Goal: Task Accomplishment & Management: Manage account settings

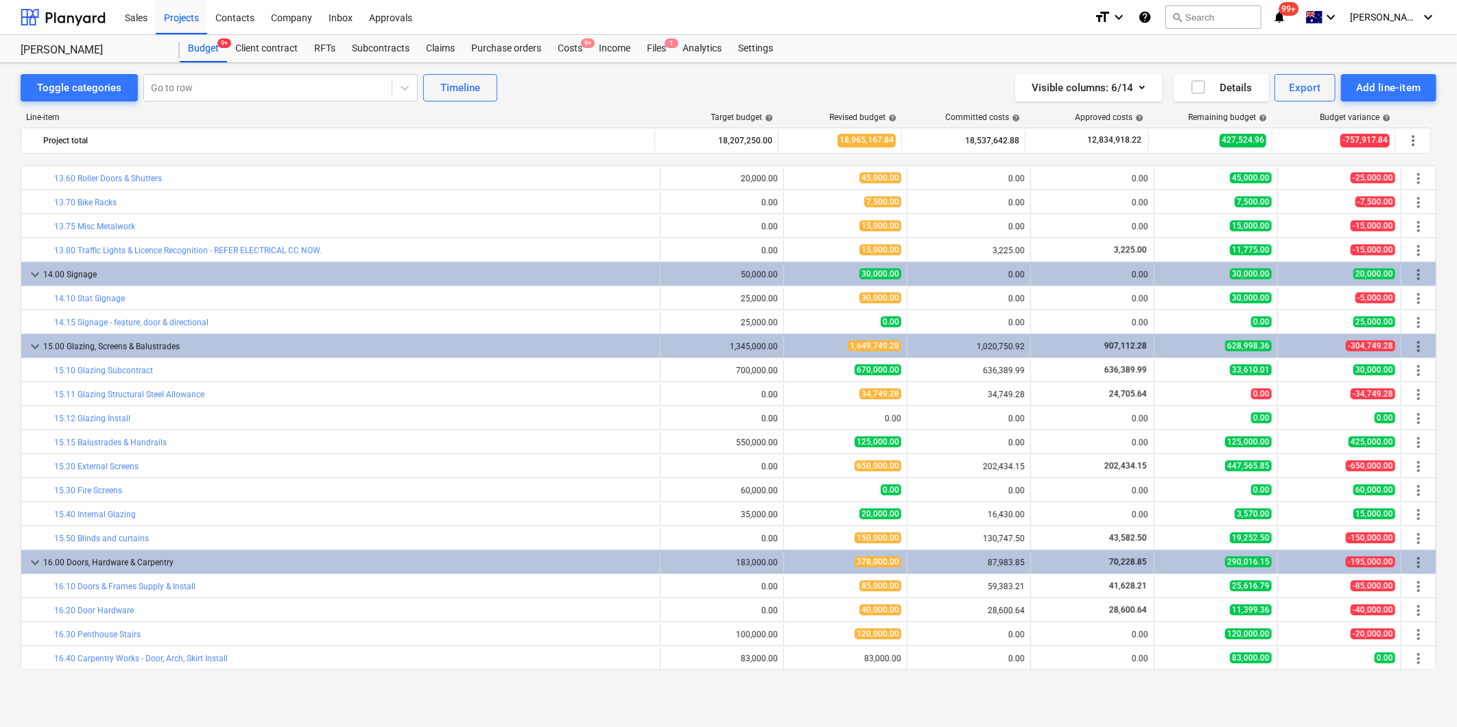
scroll to position [2591, 0]
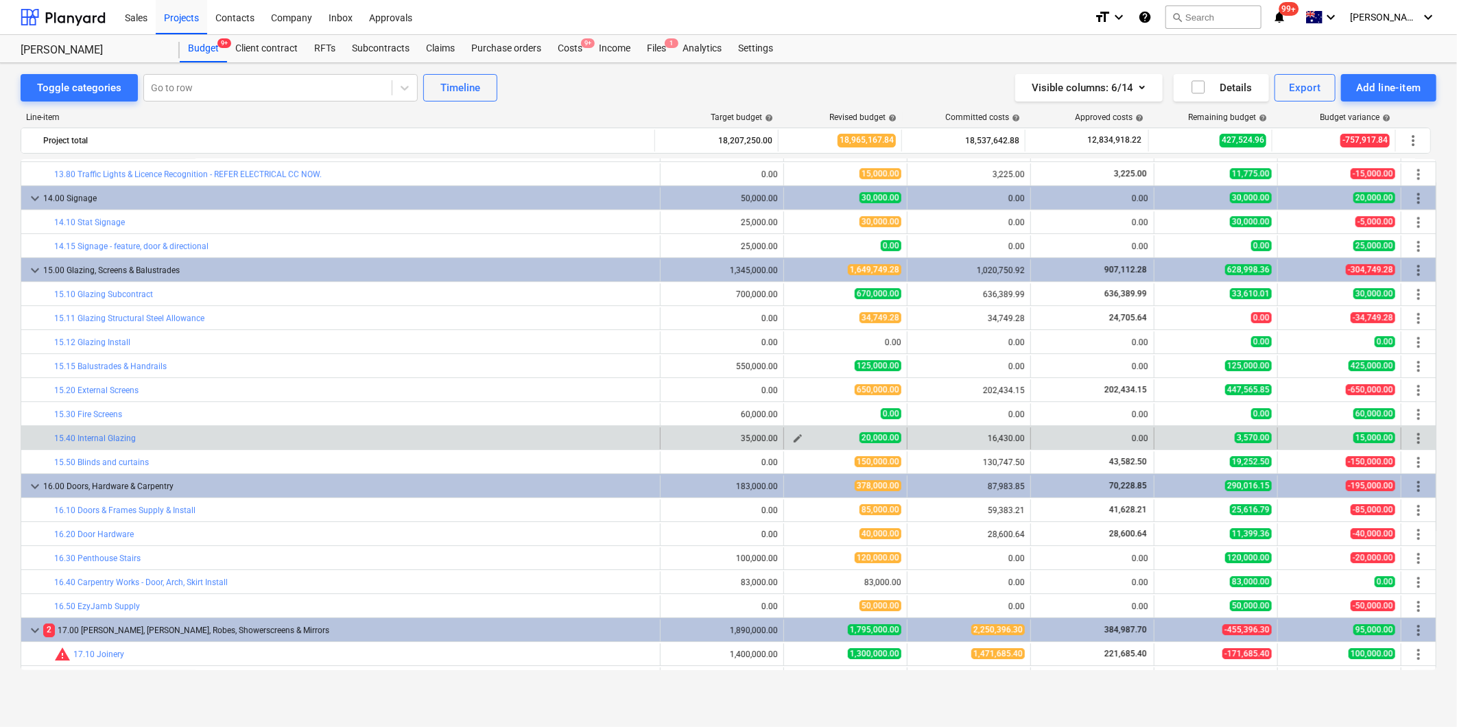
click at [790, 441] on button "edit" at bounding box center [798, 438] width 16 height 16
type textarea "x"
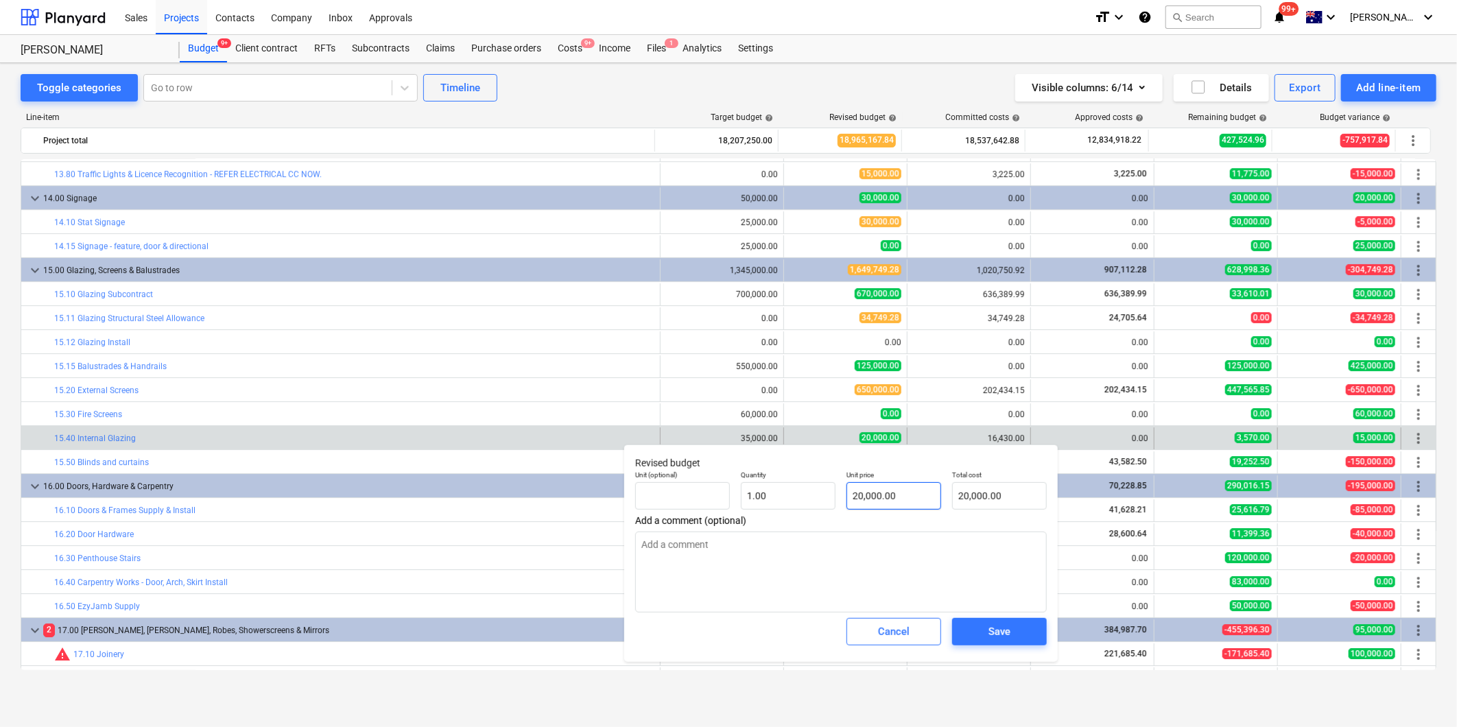
type input "20000"
drag, startPoint x: 908, startPoint y: 497, endPoint x: 823, endPoint y: 495, distance: 85.1
click at [823, 495] on div "Unit (optional) Quantity 1.00 Unit price 20000 Total cost 20,000.00" at bounding box center [841, 490] width 423 height 50
type textarea "x"
type input "3"
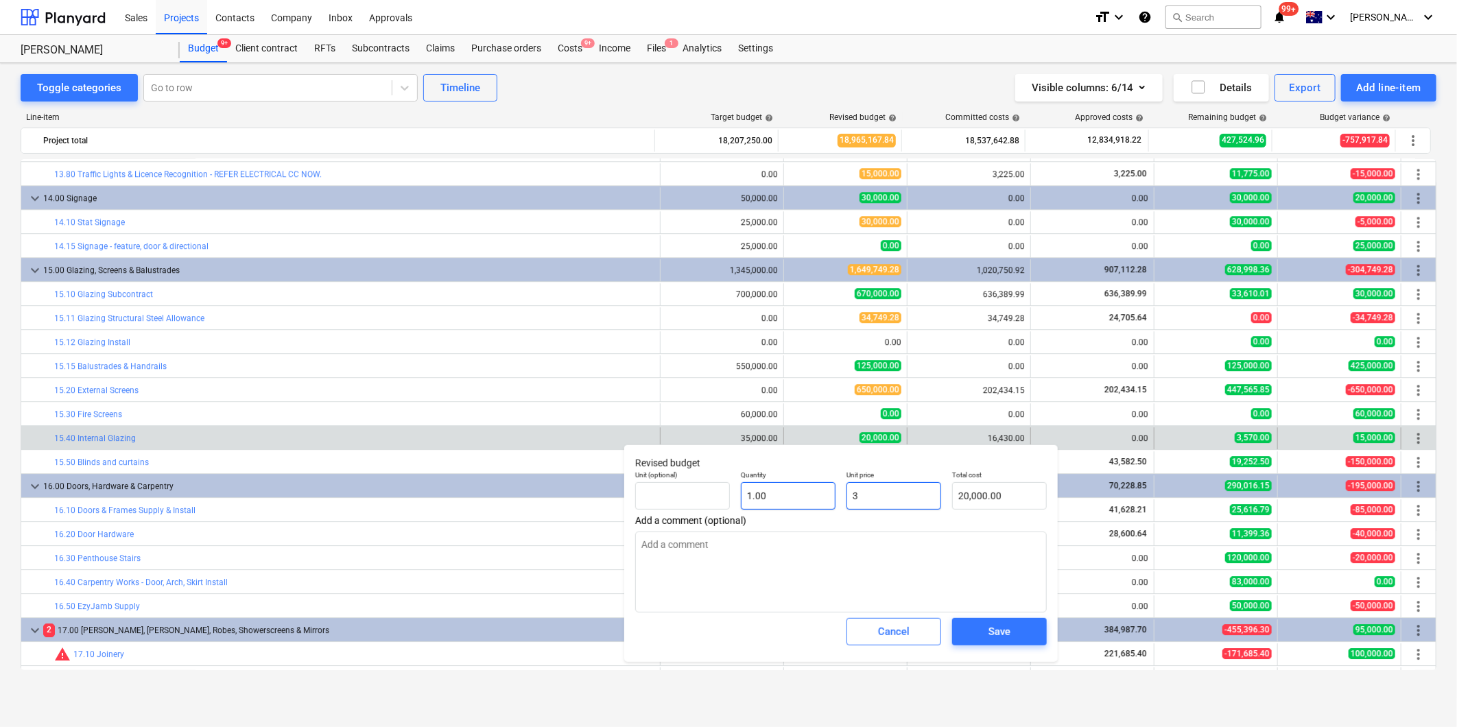
type input "3.00"
type textarea "x"
type input "30"
type input "30.00"
type textarea "x"
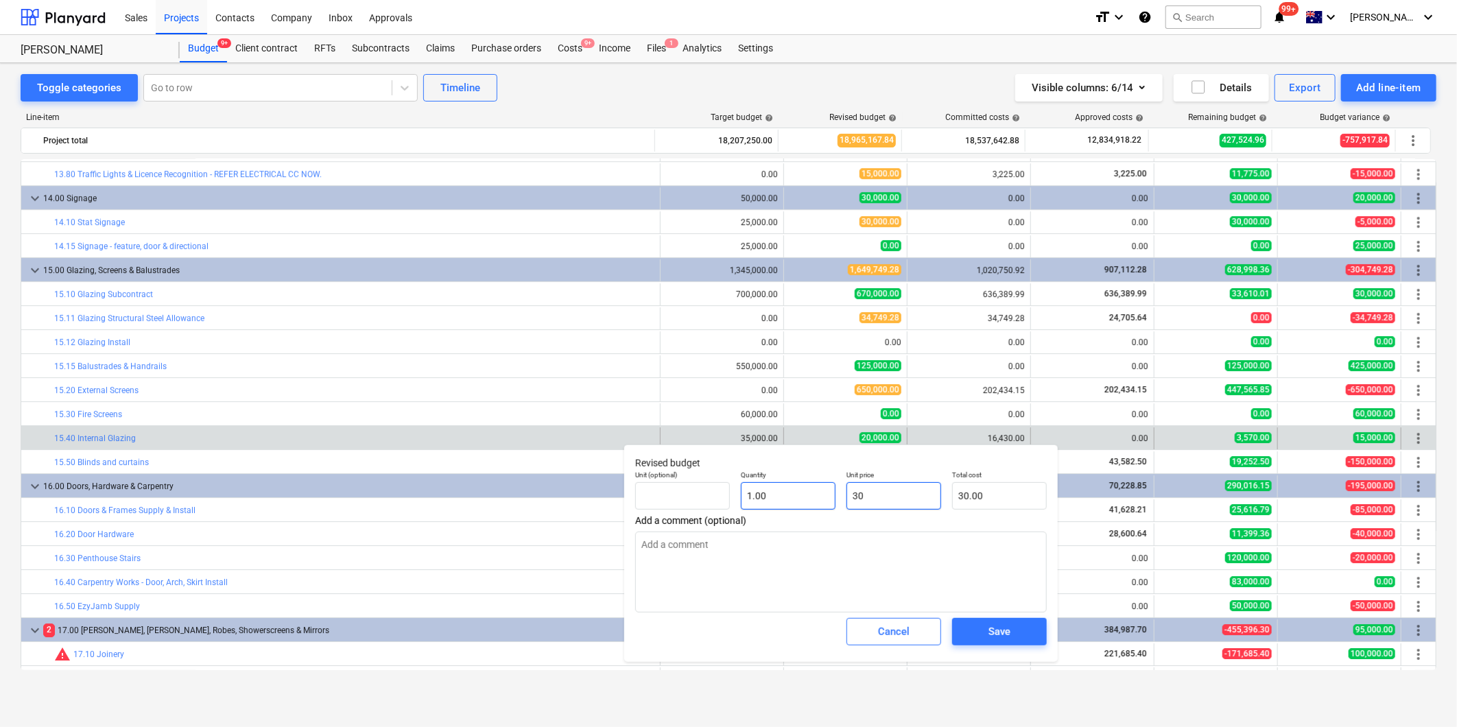
type input "300"
type input "300.00"
type textarea "x"
type input "3000"
type input "3,000.00"
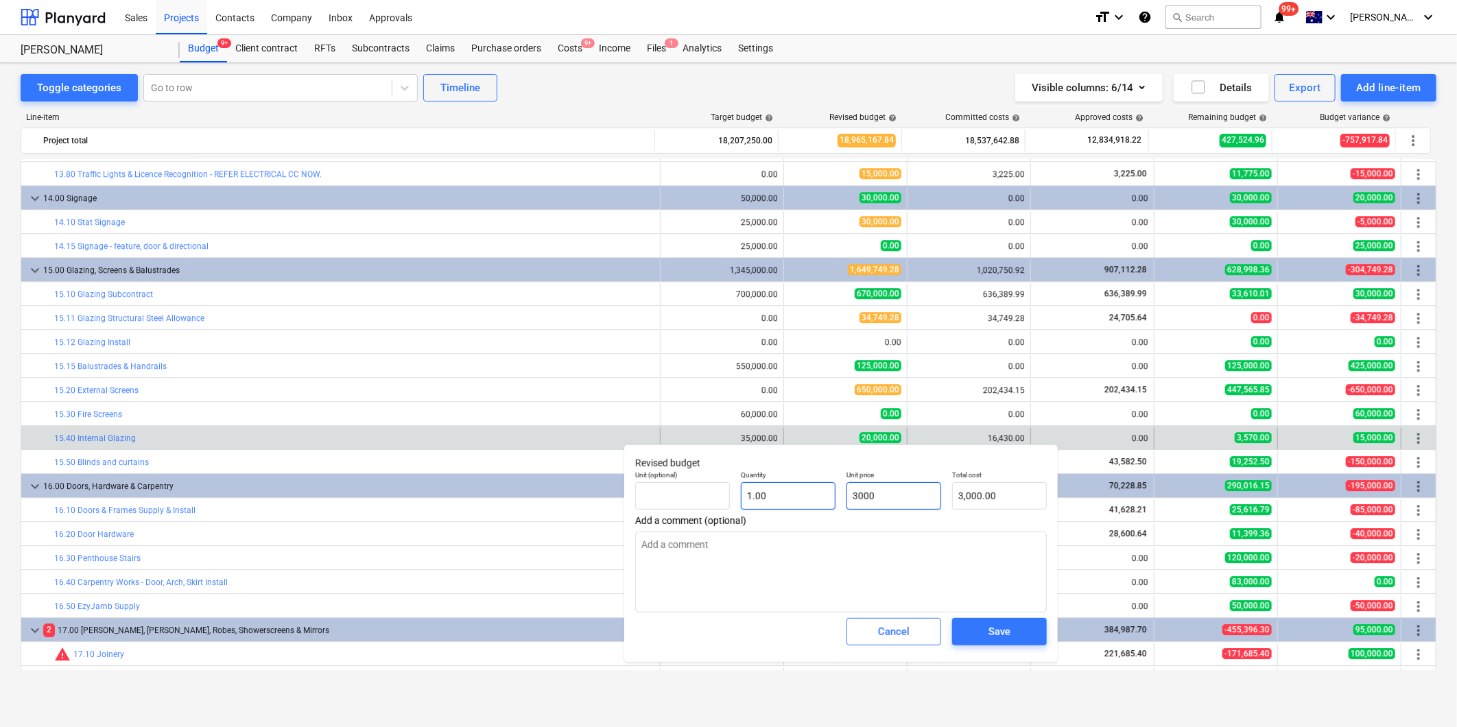
type textarea "x"
type input "30000"
type input "30,000.00"
click at [873, 633] on span "Cancel" at bounding box center [894, 632] width 60 height 18
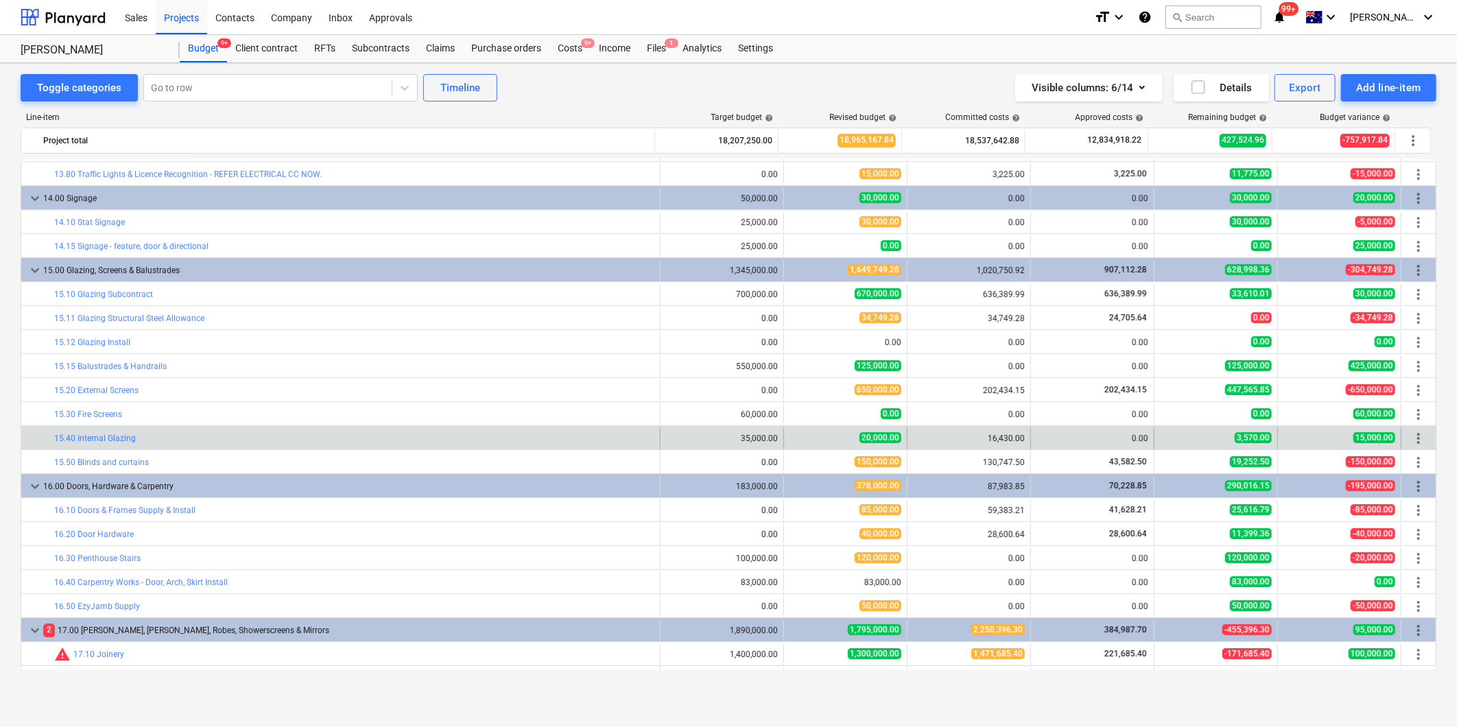
click at [14, 453] on div "Toggle categories Go to row Timeline Visible columns : 6/14 Details Export Add …" at bounding box center [728, 380] width 1457 height 635
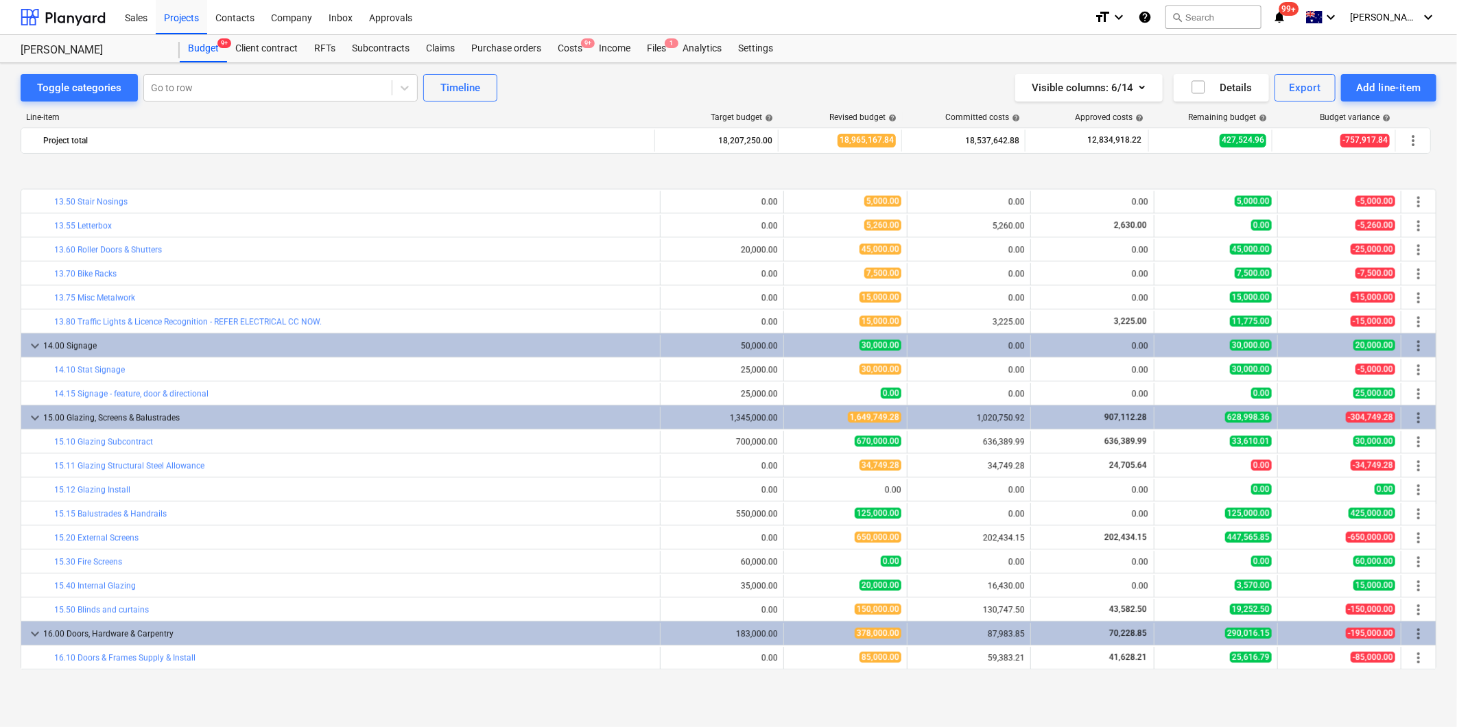
scroll to position [2515, 0]
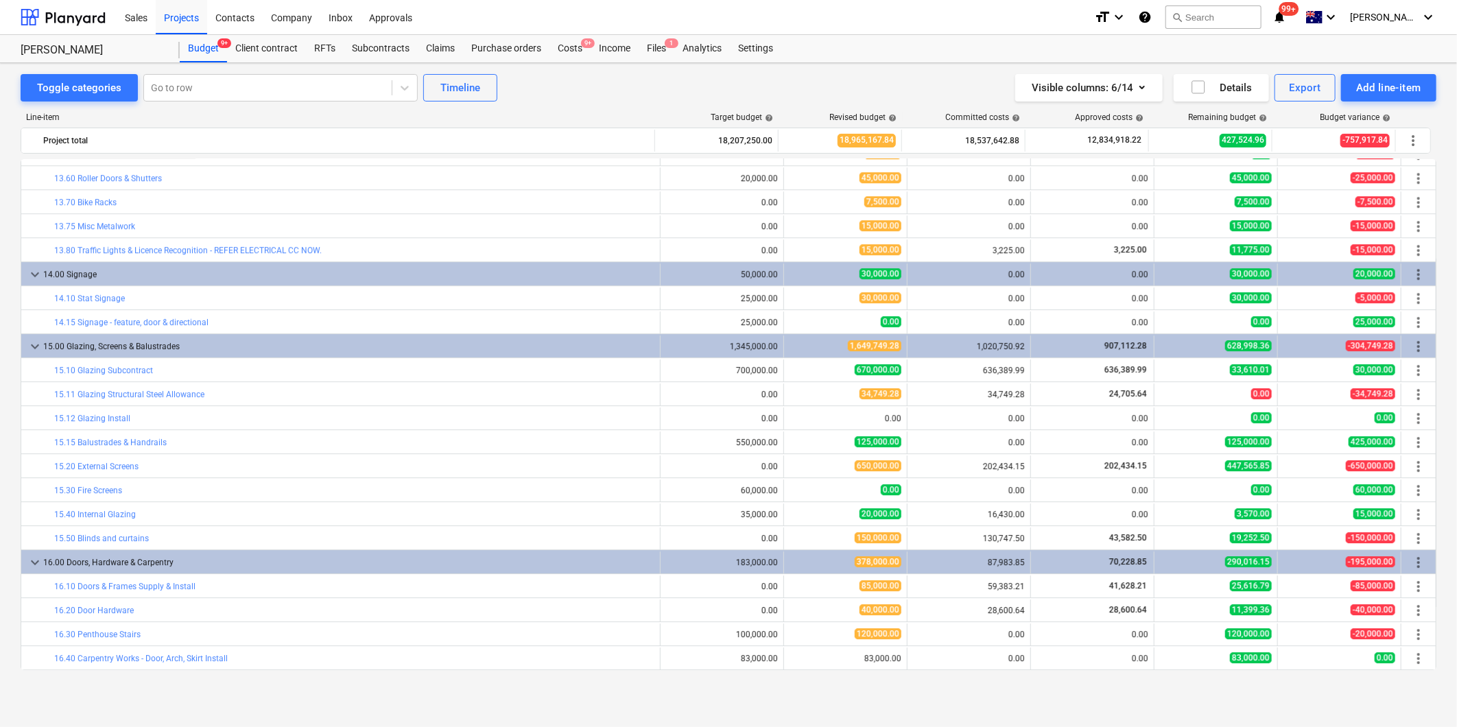
drag, startPoint x: 11, startPoint y: 436, endPoint x: 12, endPoint y: 464, distance: 27.5
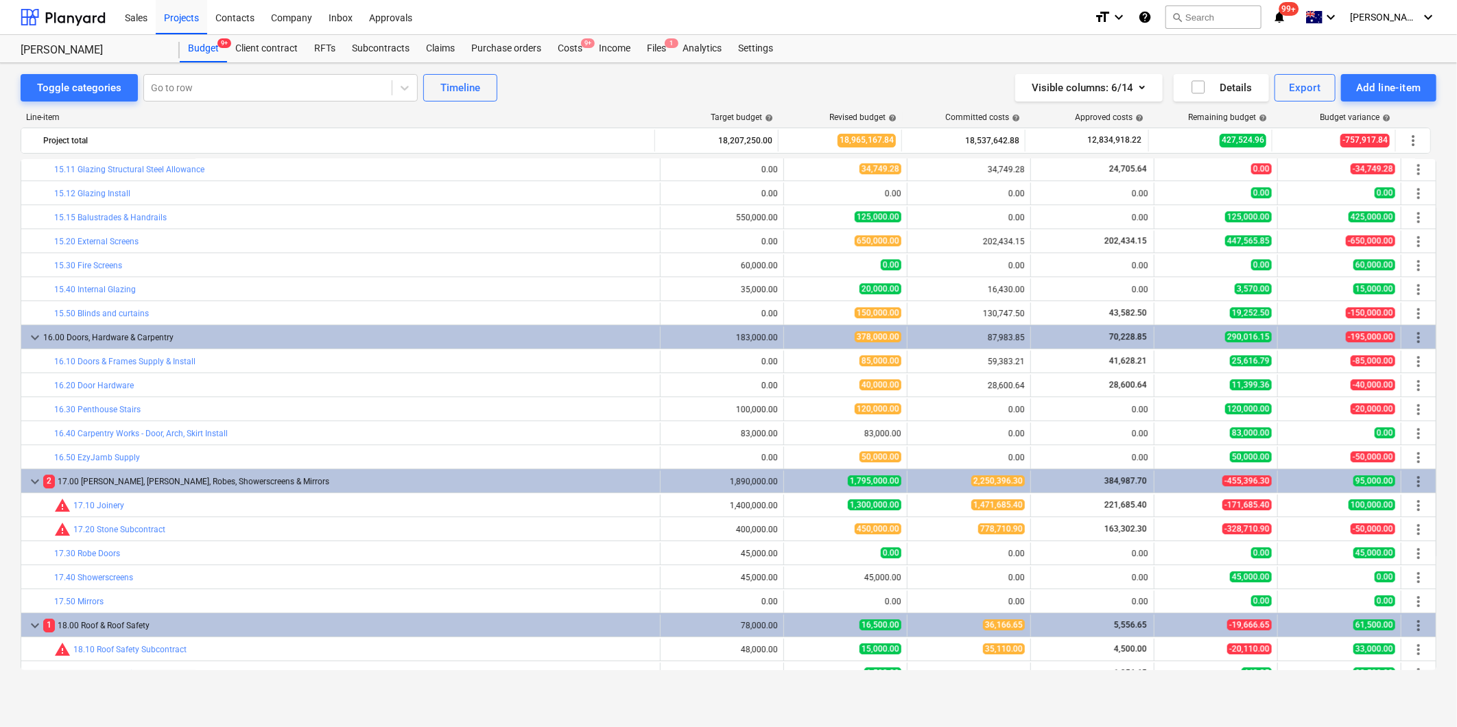
scroll to position [2785, 0]
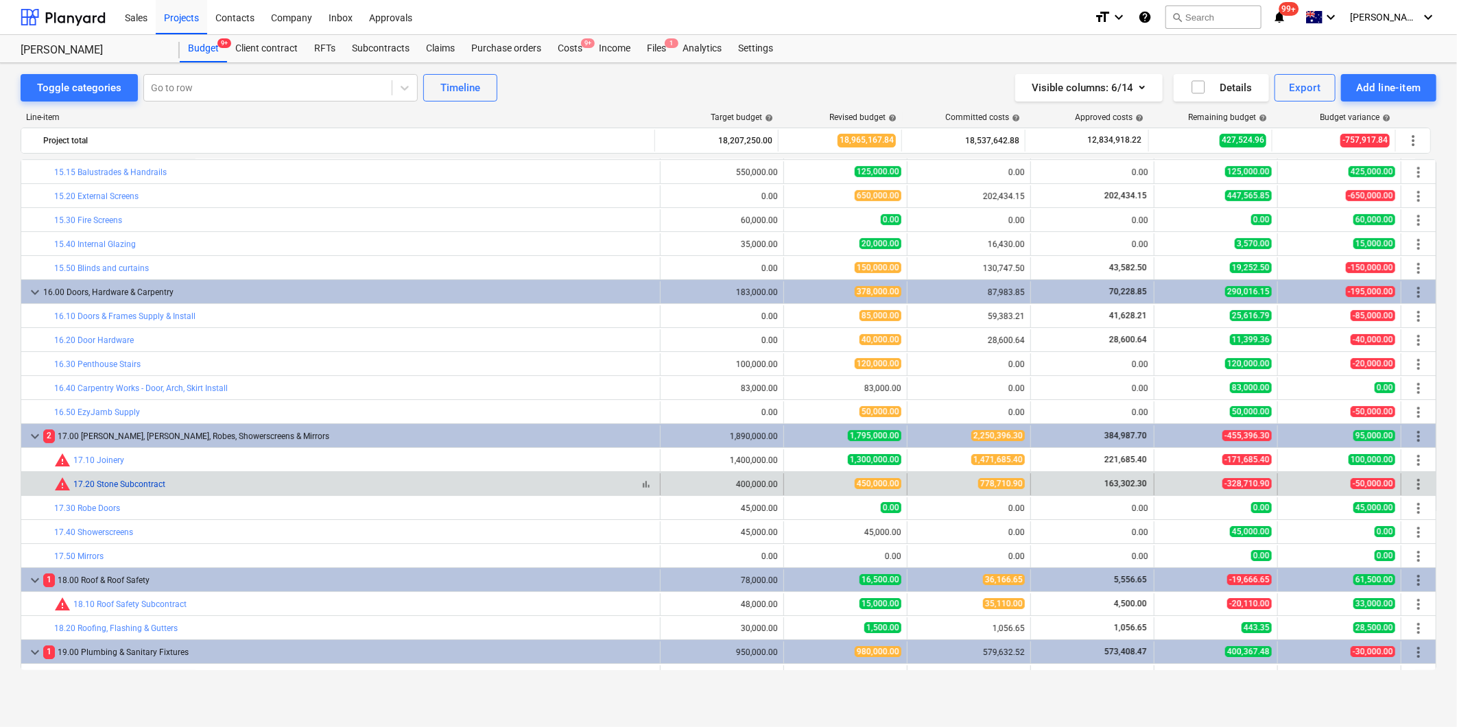
click at [136, 482] on link "17.20 Stone Subcontract" at bounding box center [119, 485] width 92 height 10
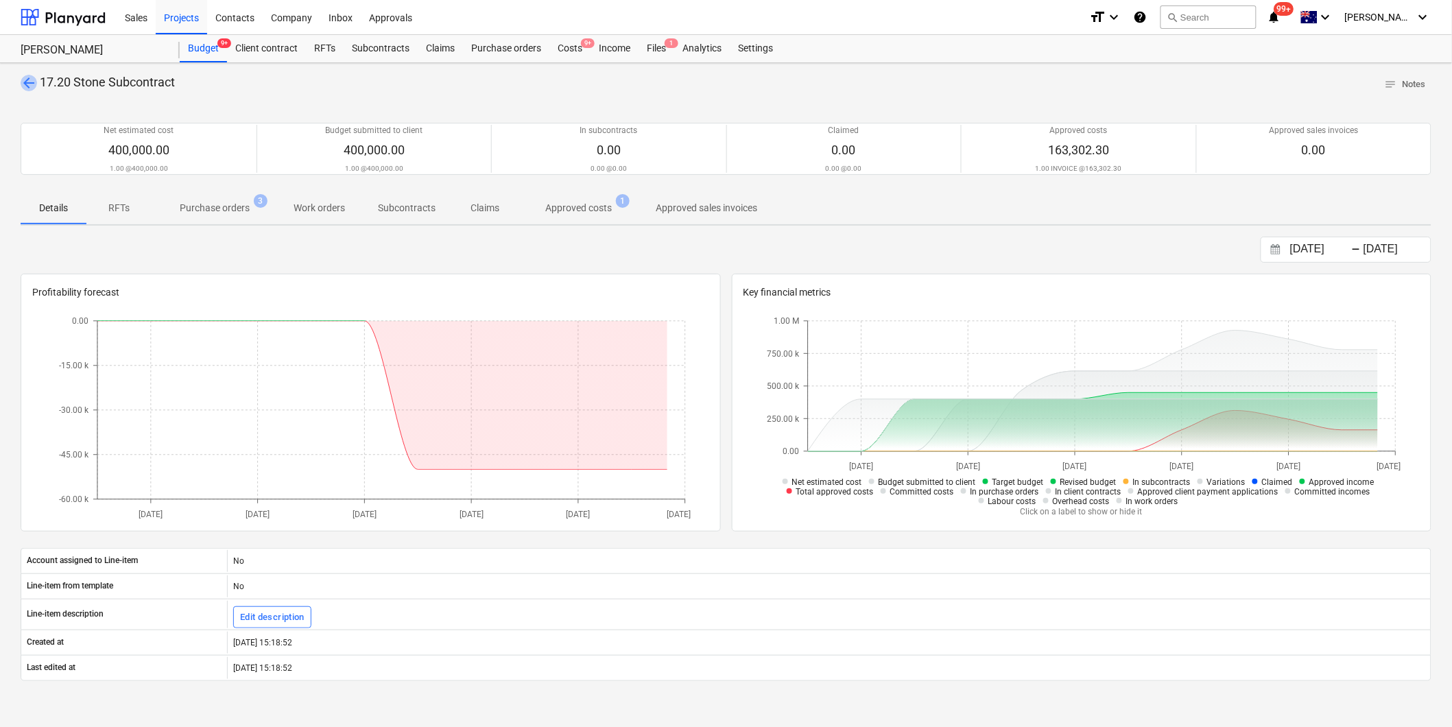
click at [24, 91] on span "arrow_back" at bounding box center [29, 83] width 16 height 16
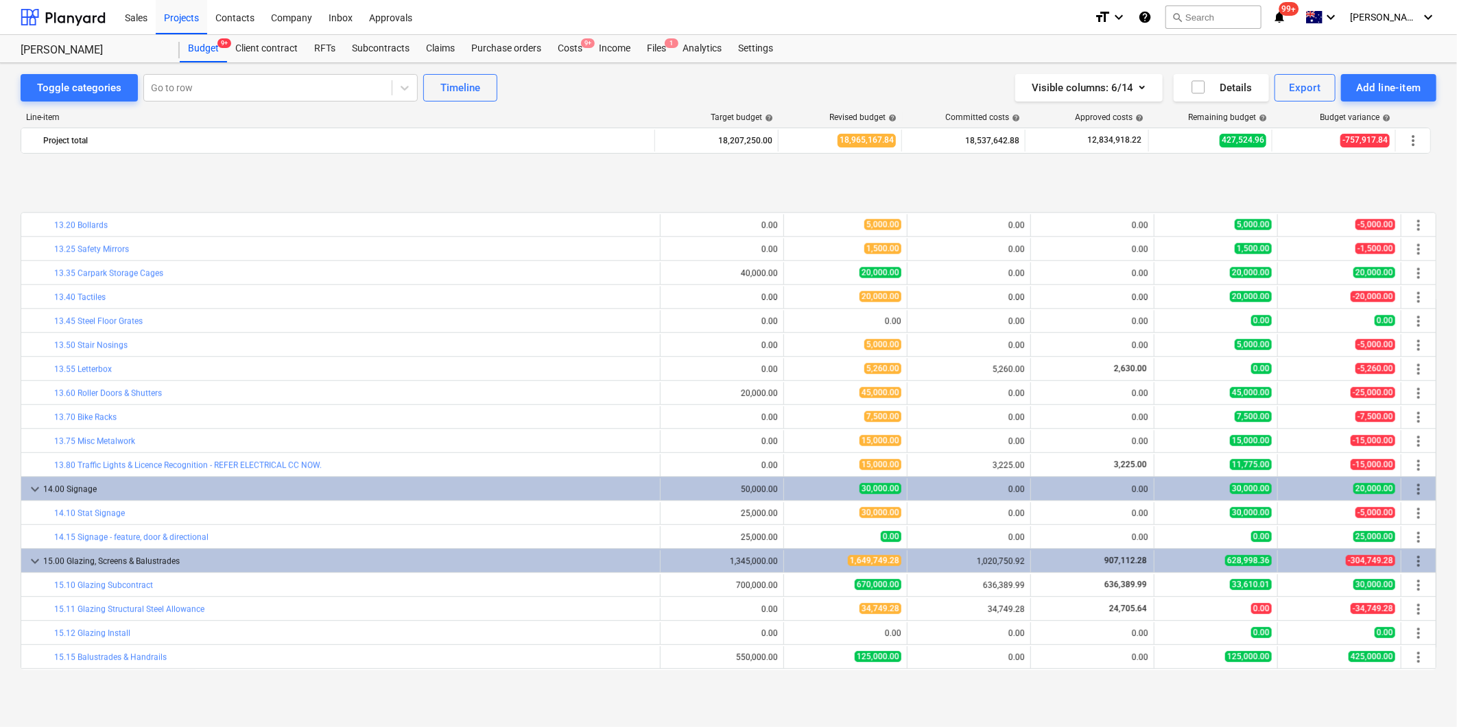
scroll to position [2453, 0]
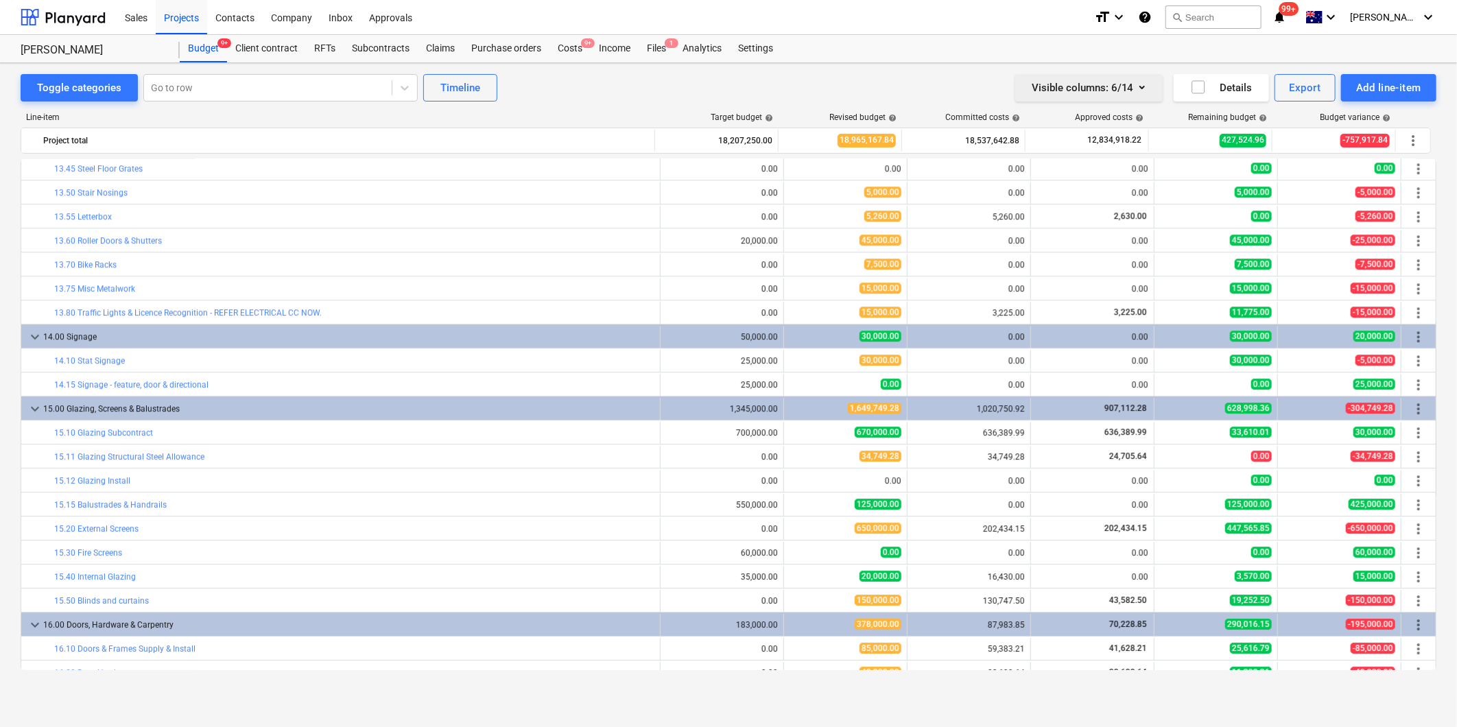
click at [1140, 87] on icon "button" at bounding box center [1142, 87] width 16 height 16
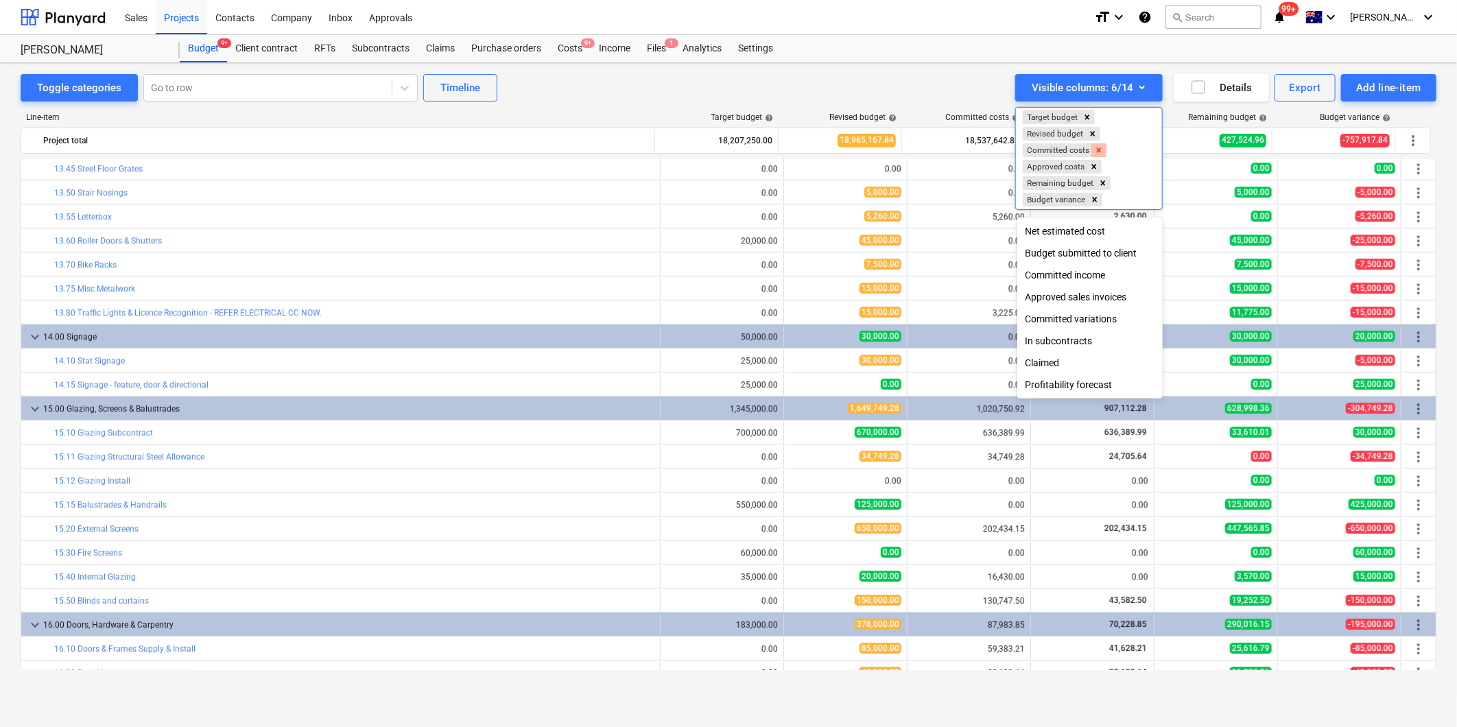
click at [1098, 150] on icon "Remove Committed costs" at bounding box center [1099, 150] width 10 height 10
click at [881, 69] on div at bounding box center [728, 363] width 1457 height 727
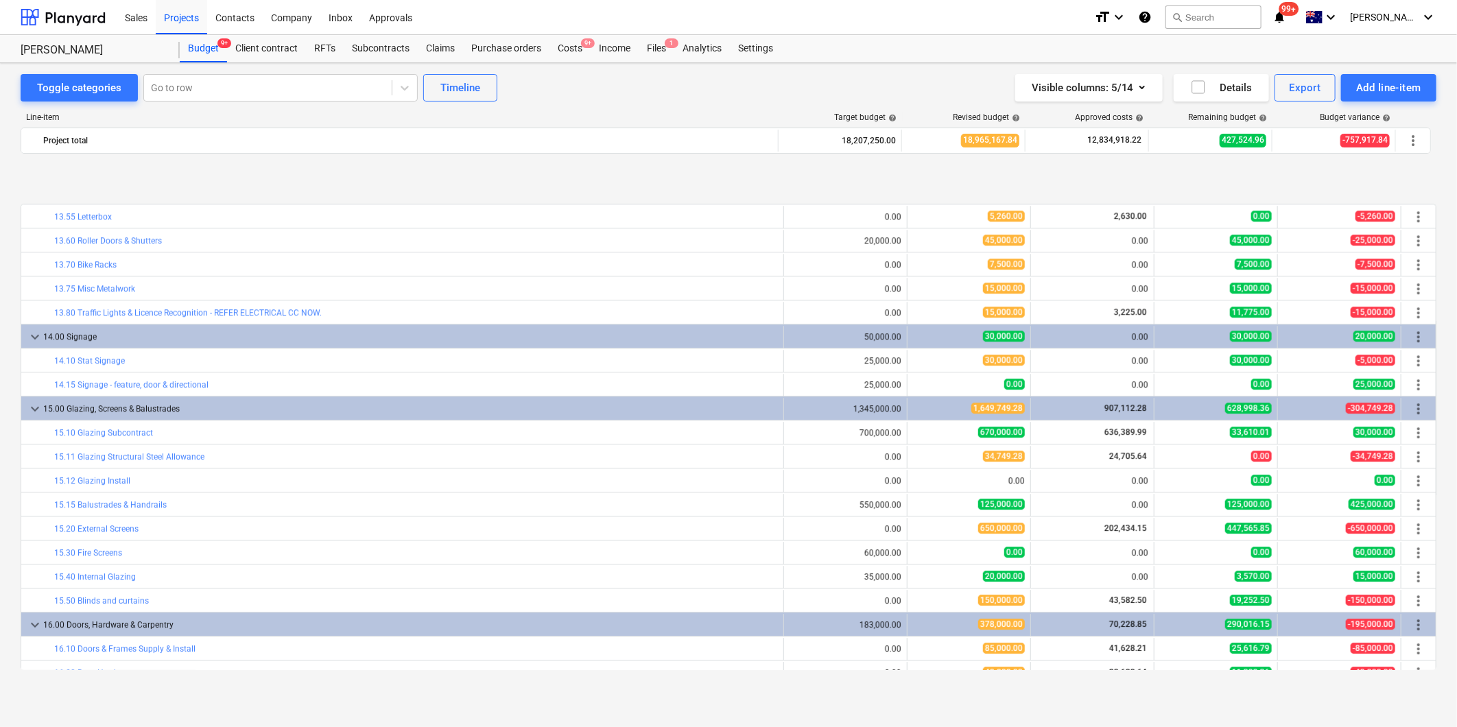
scroll to position [2529, 0]
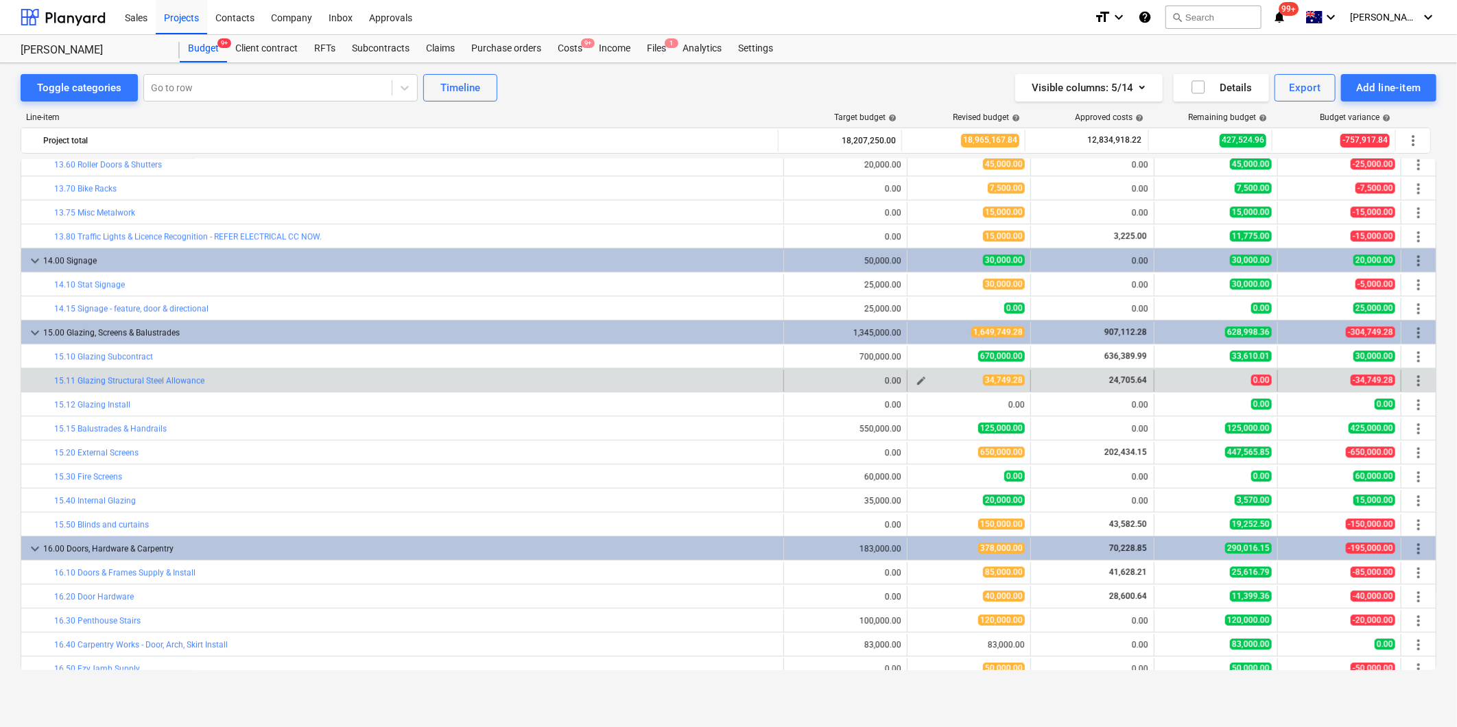
click at [923, 381] on button "edit" at bounding box center [921, 381] width 16 height 16
type textarea "x"
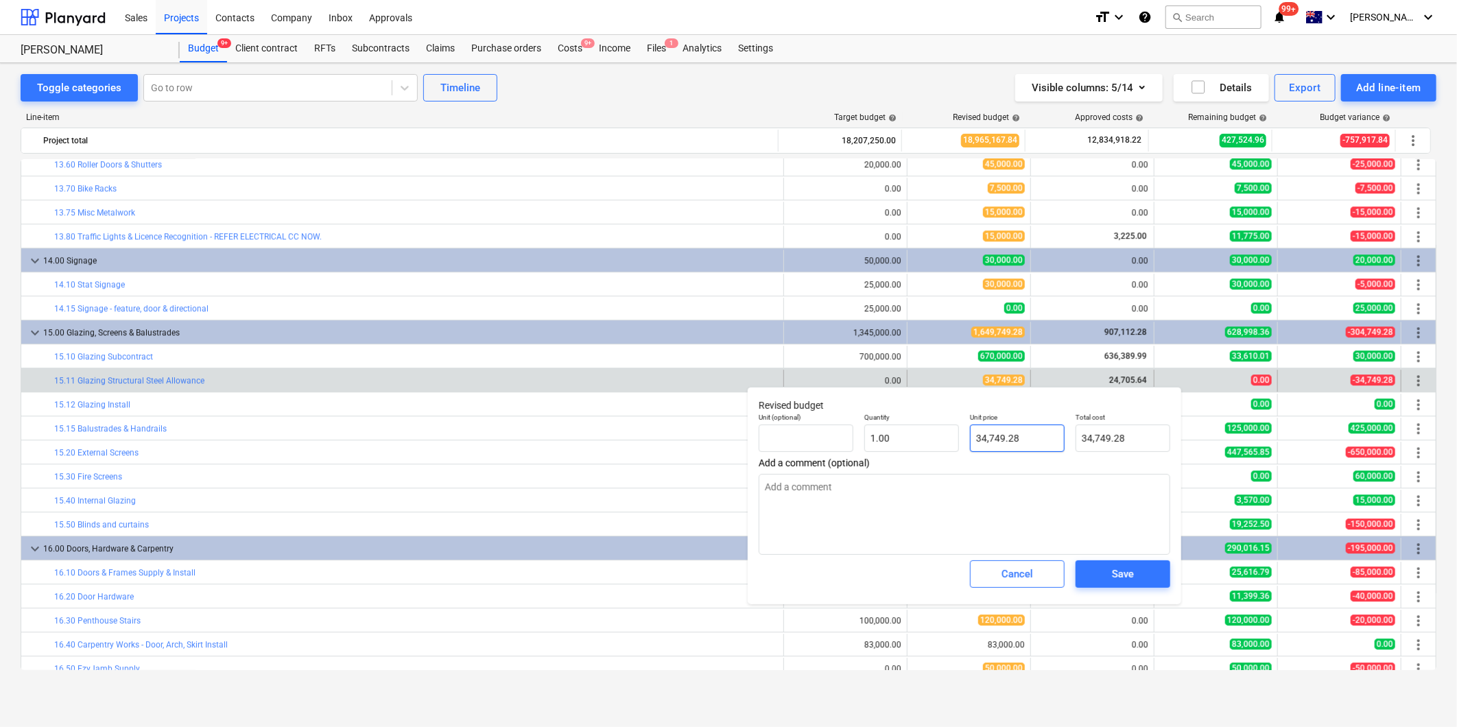
type input "34749.28"
drag, startPoint x: 1027, startPoint y: 444, endPoint x: 969, endPoint y: 437, distance: 58.7
click at [969, 437] on div "Unit price 34749.28" at bounding box center [1018, 433] width 106 height 50
type textarea "x"
type input "2"
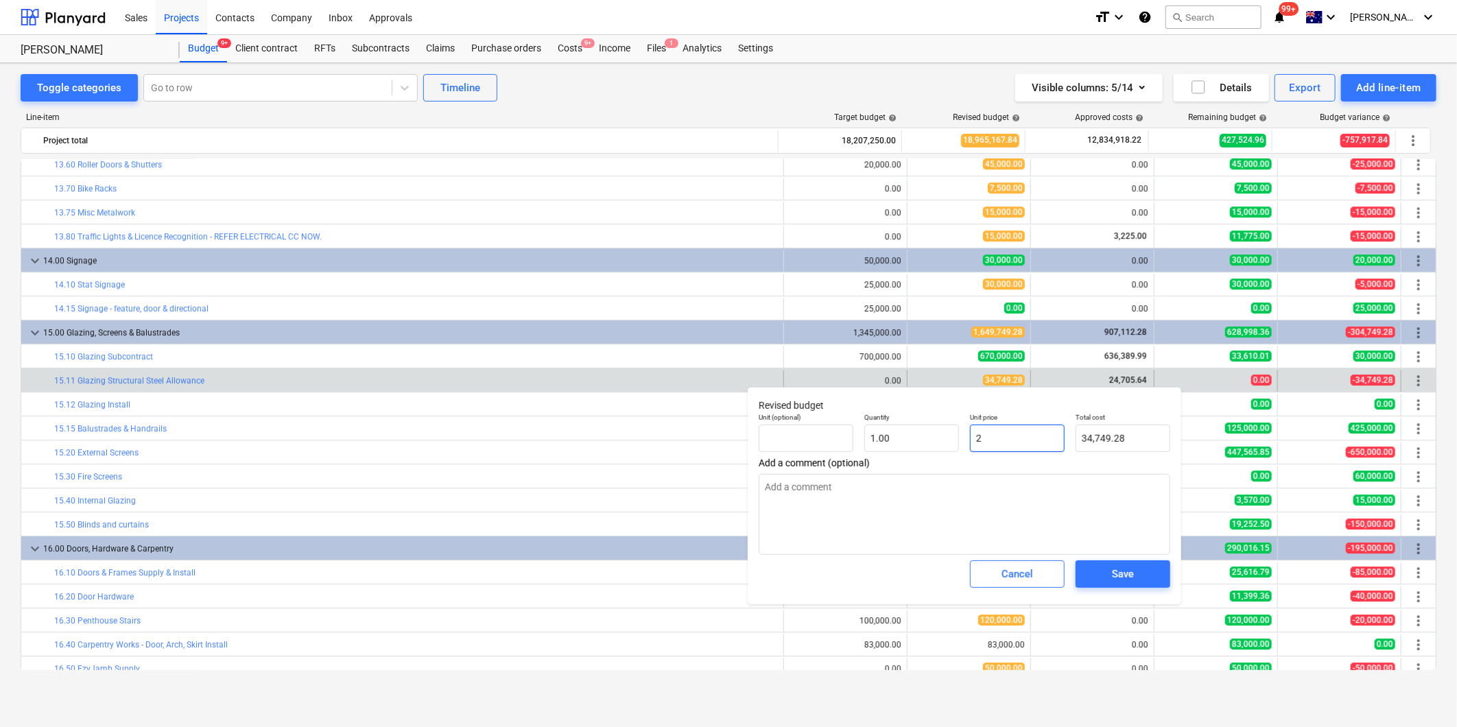
type input "2.00"
type textarea "x"
type input "27"
type input "27.00"
type textarea "x"
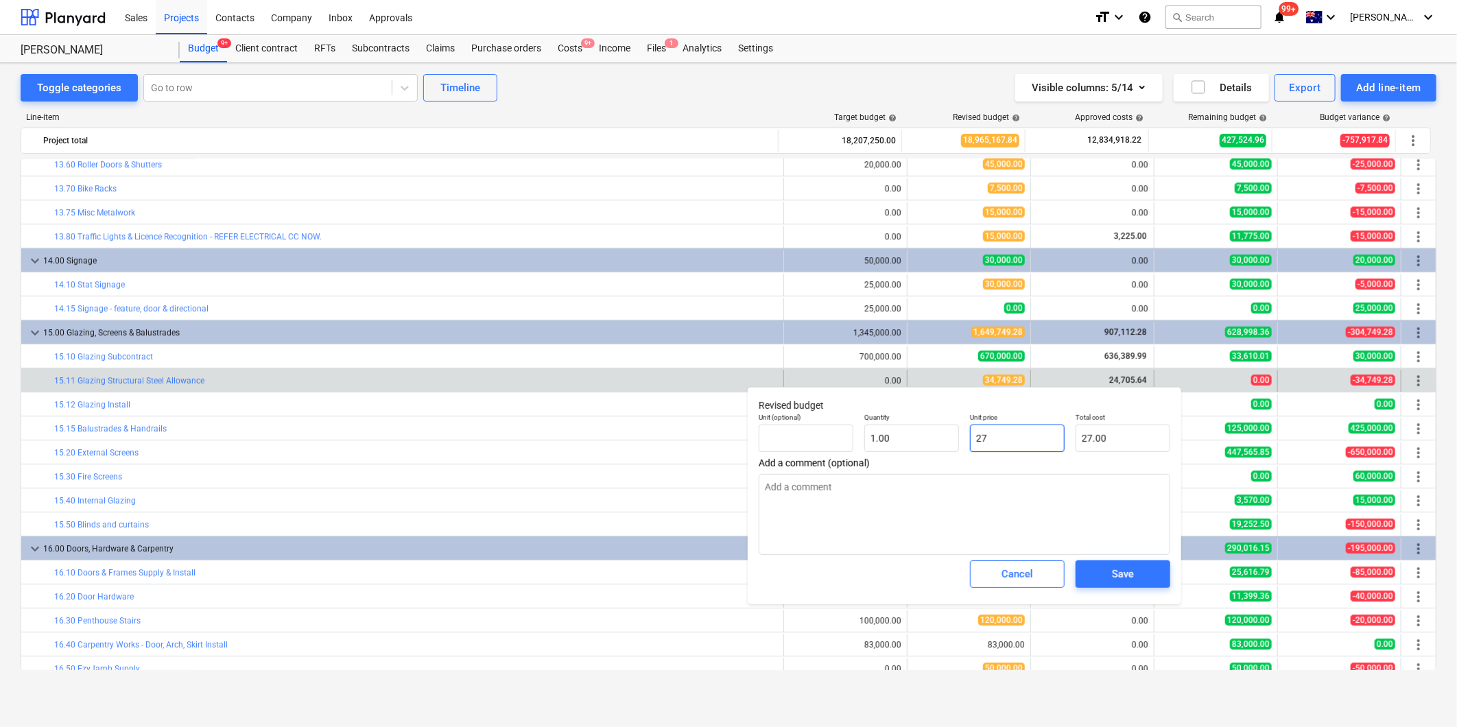
type input "275"
type input "275.00"
type textarea "x"
type input "2750"
type input "2,750.00"
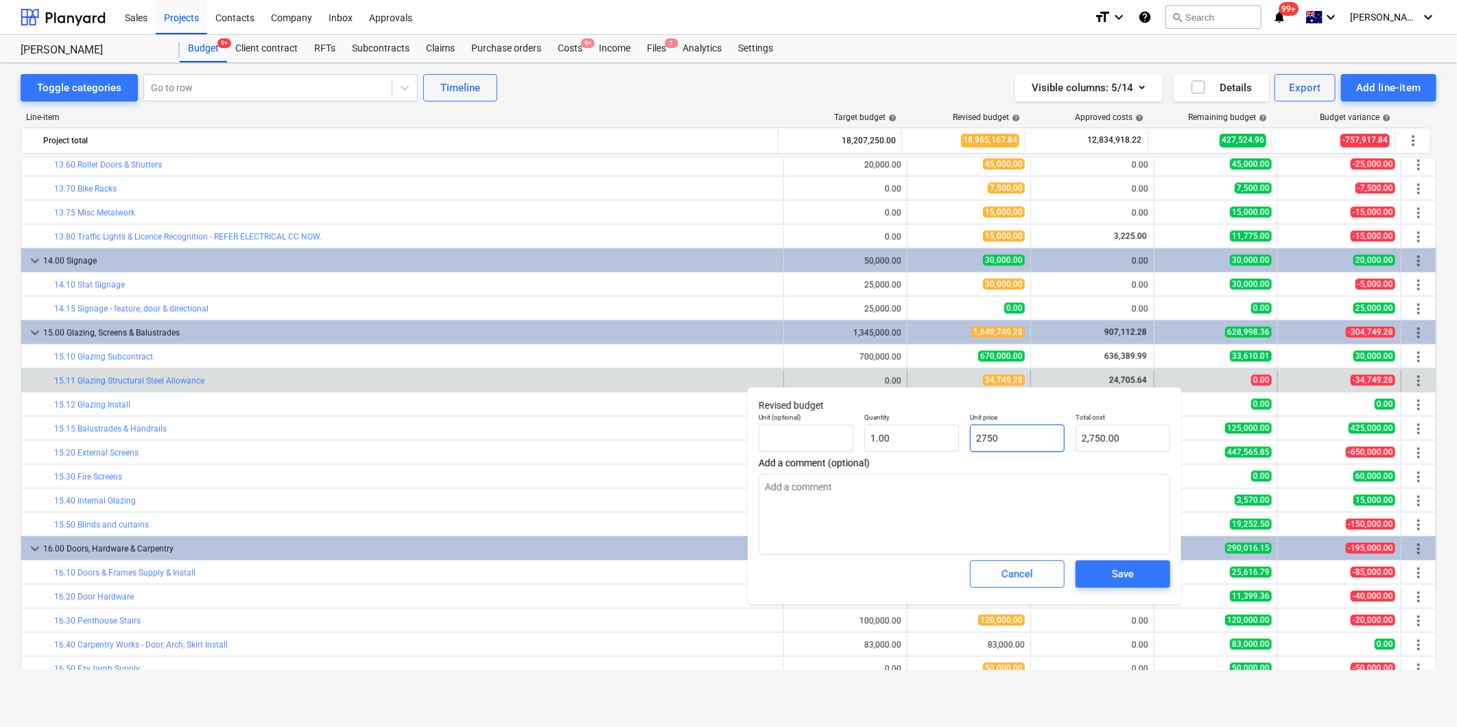
type textarea "x"
type input "27500"
type input "27,500.00"
type input "27500"
type textarea "x"
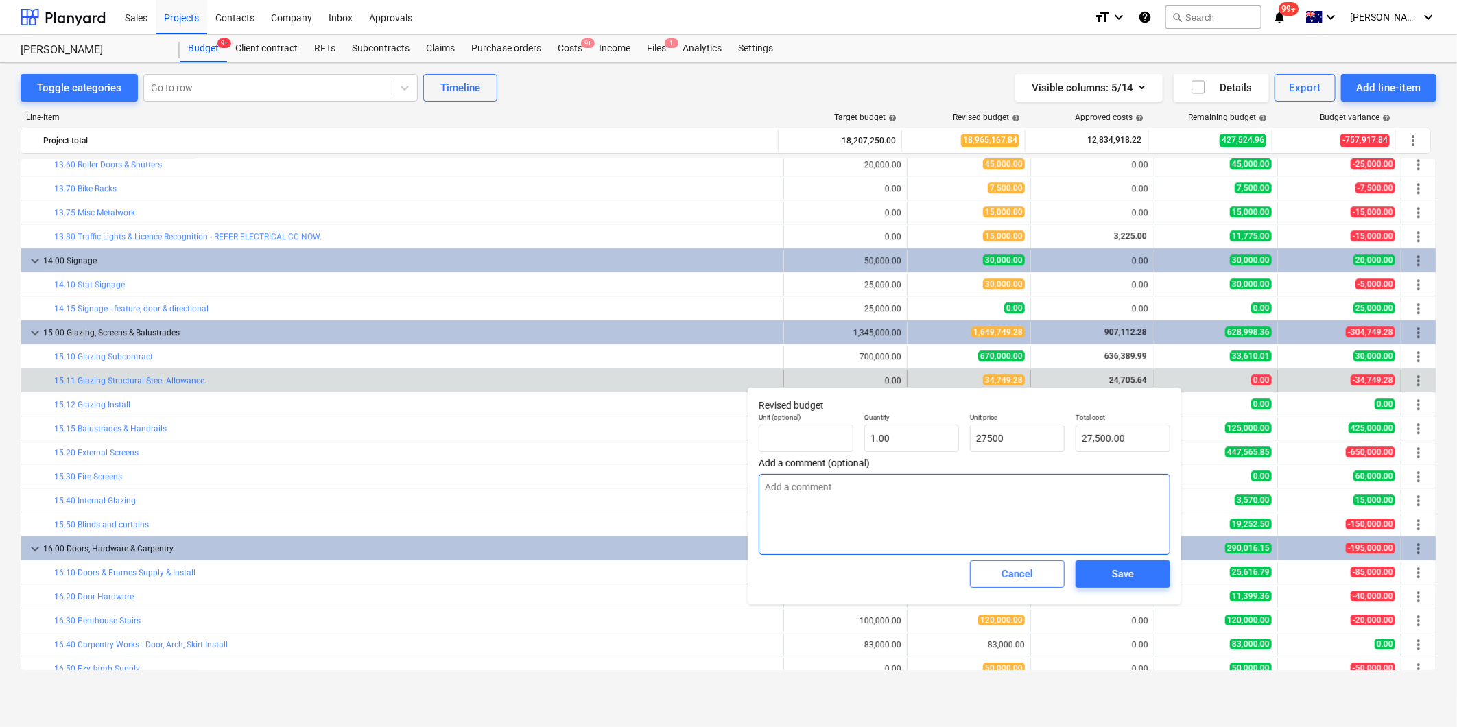
type input "27,500.00"
click at [877, 519] on textarea at bounding box center [965, 514] width 412 height 81
type textarea "x"
type textarea "F"
type textarea "x"
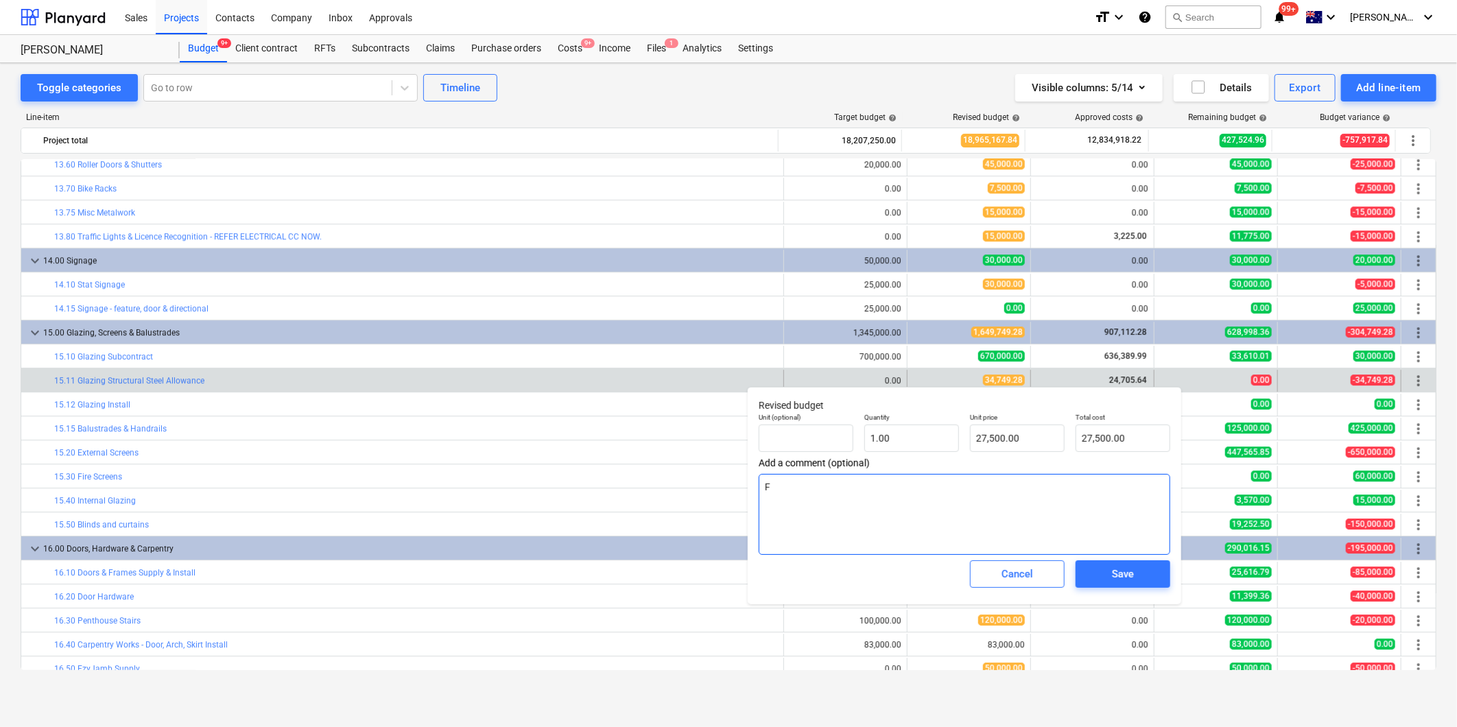
type textarea "Fe"
type textarea "x"
type textarea "Few"
type textarea "x"
type textarea "Few e"
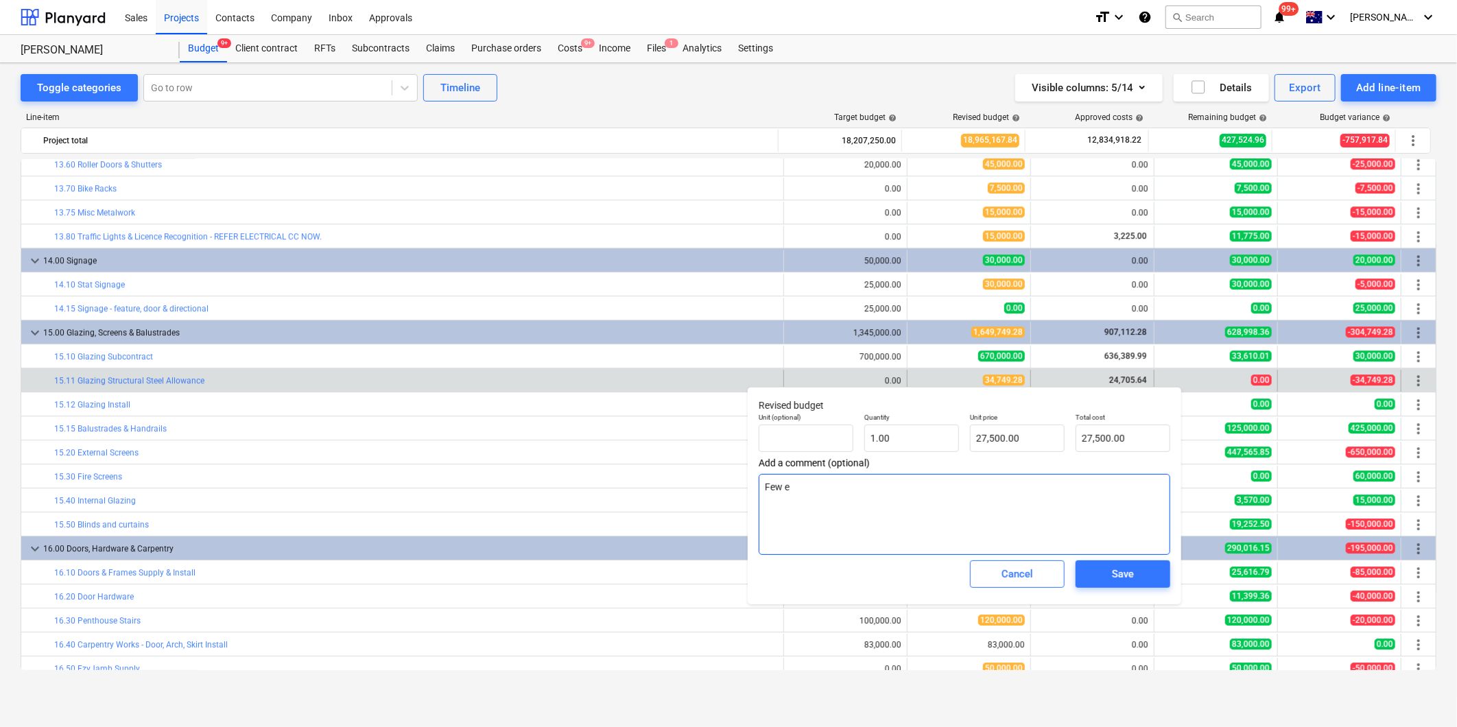
type textarea "x"
type textarea "Few ex"
type textarea "x"
type textarea "Few ext"
type textarea "x"
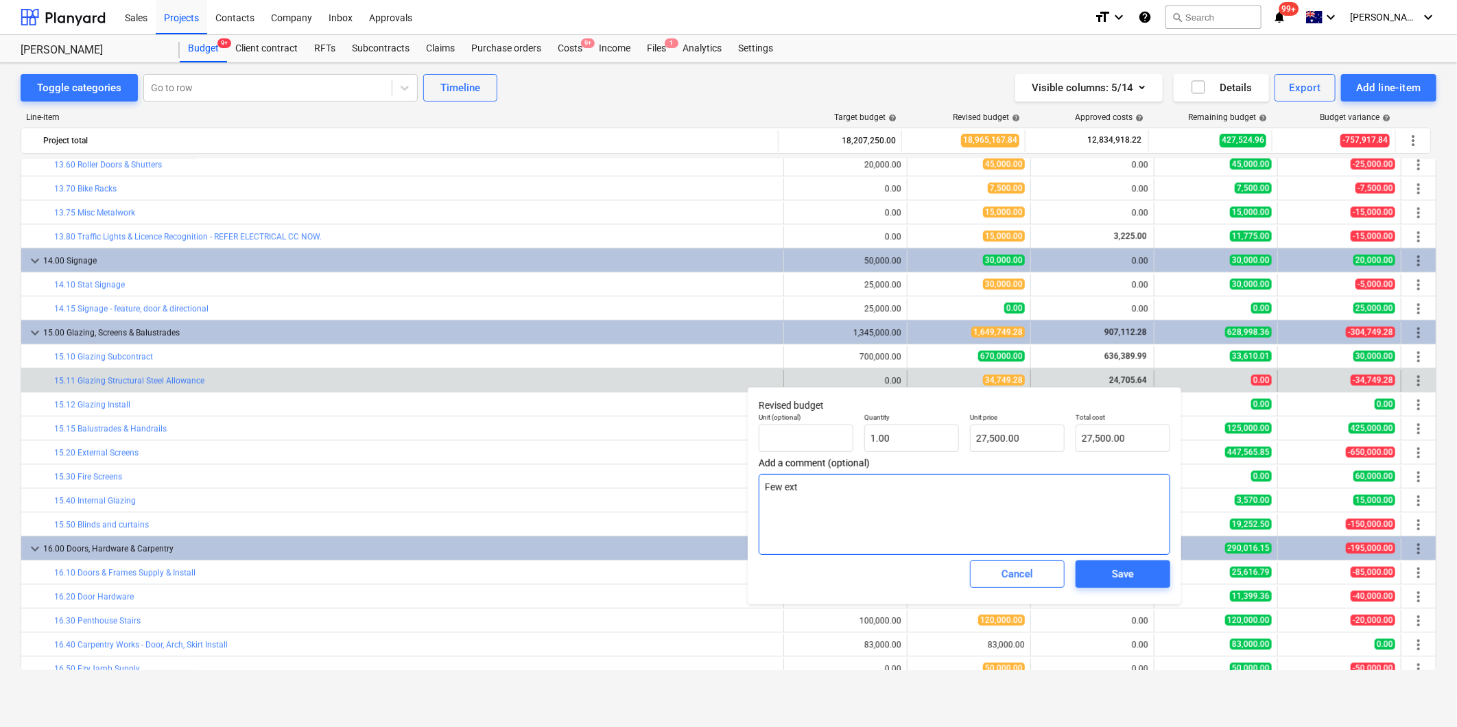
type textarea "Few extr"
type textarea "x"
type textarea "Few extra"
type textarea "x"
type textarea "Few extra f"
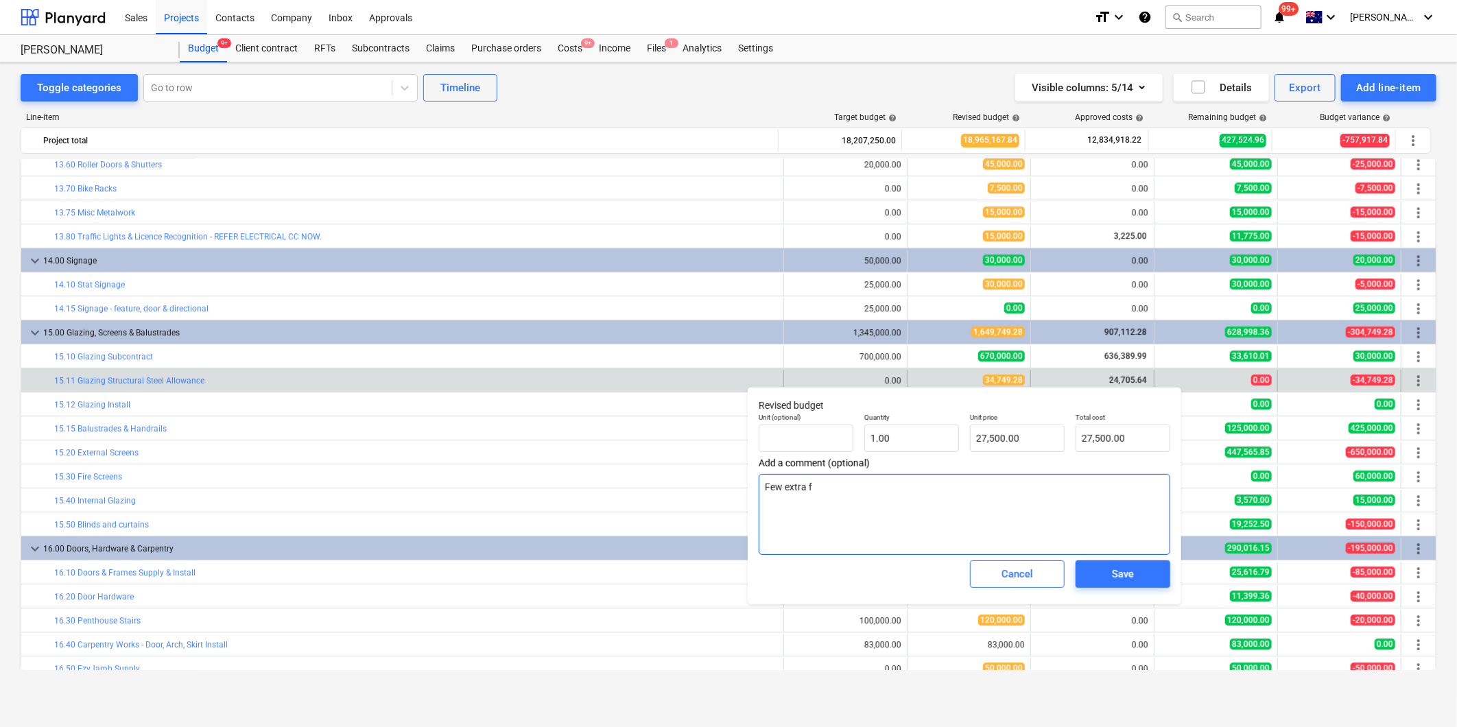
type textarea "x"
type textarea "Few extra fr"
type textarea "x"
type textarea "Few extra fr"
type textarea "x"
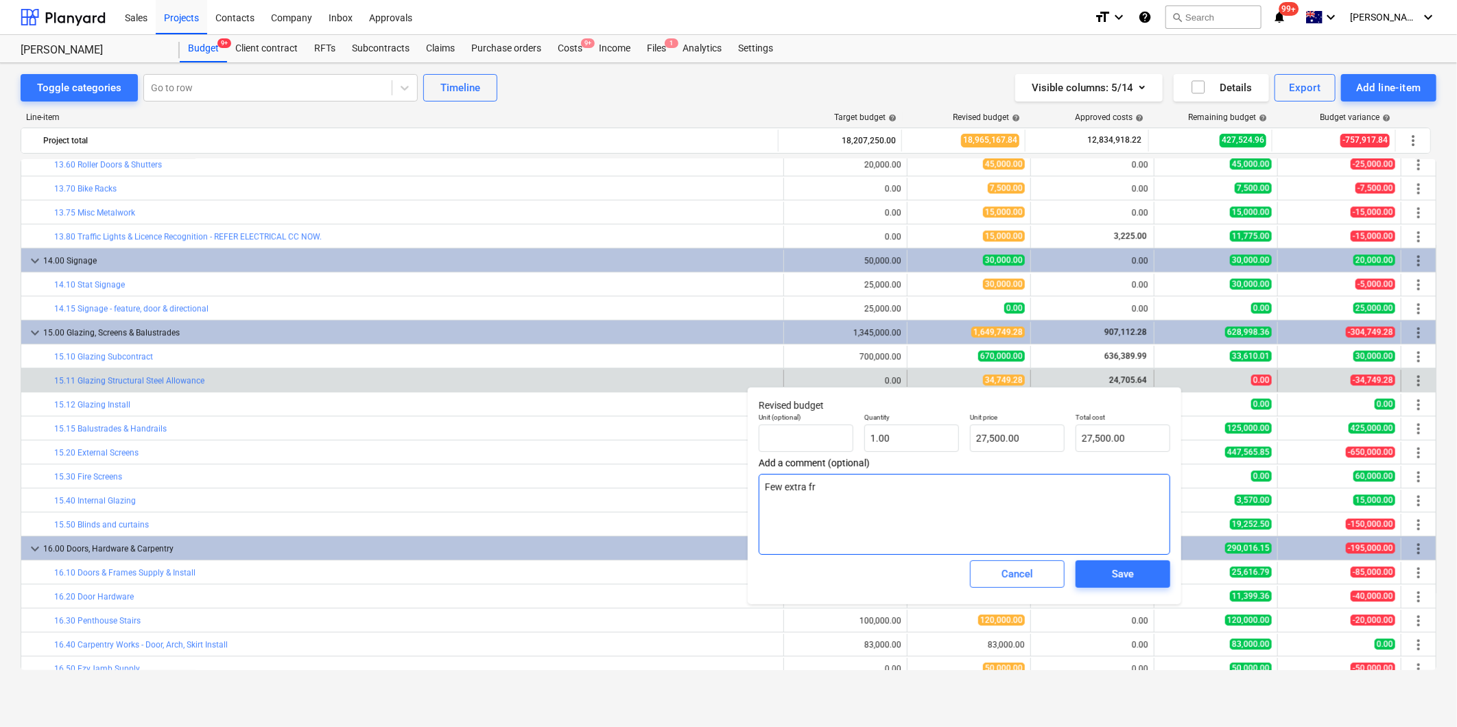
type textarea "Few extra fr"
type textarea "x"
type textarea "Few extra f"
type textarea "x"
type textarea "Few extra fo"
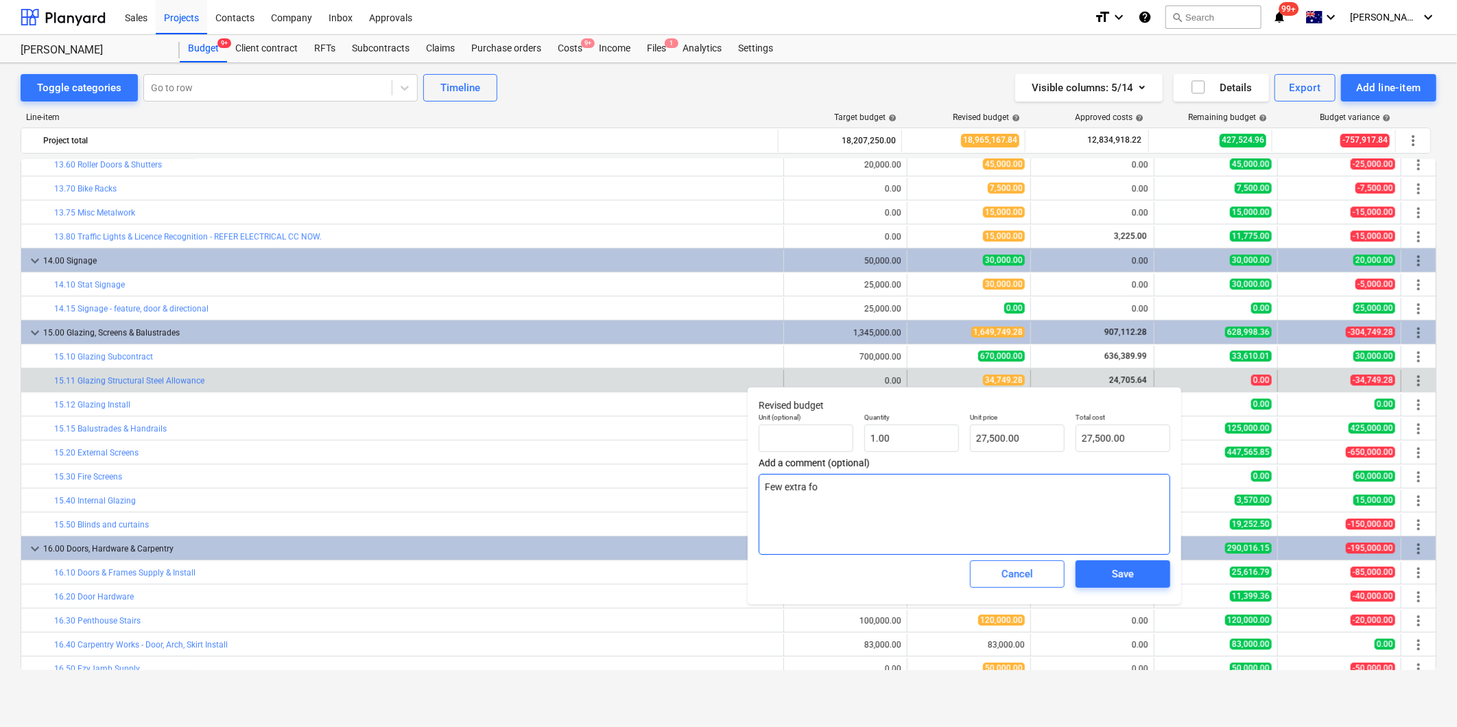
type textarea "x"
type textarea "Few extra for"
type textarea "x"
type textarea "Few extra for"
type textarea "x"
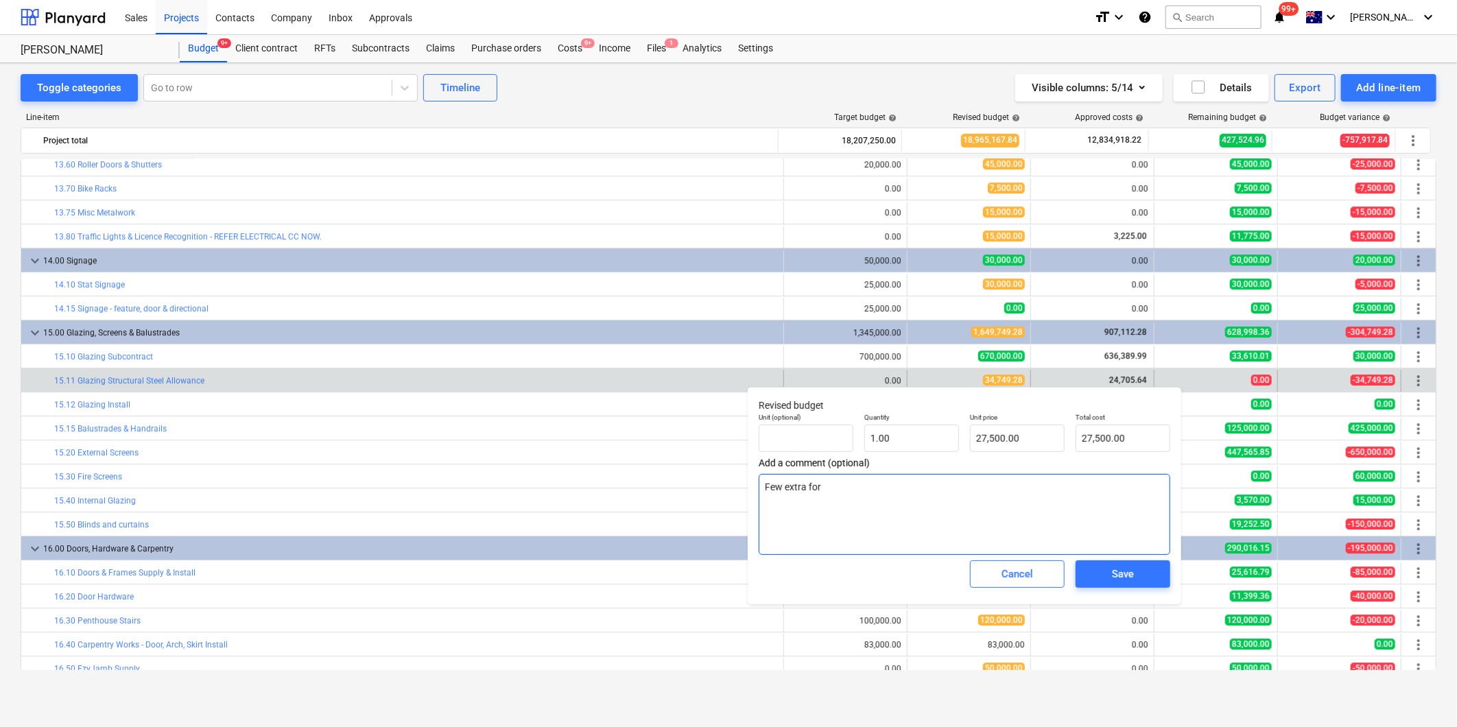
type textarea "Few extra for m"
type textarea "x"
type textarea "Few extra for mi"
type textarea "x"
type textarea "Few extra for mis"
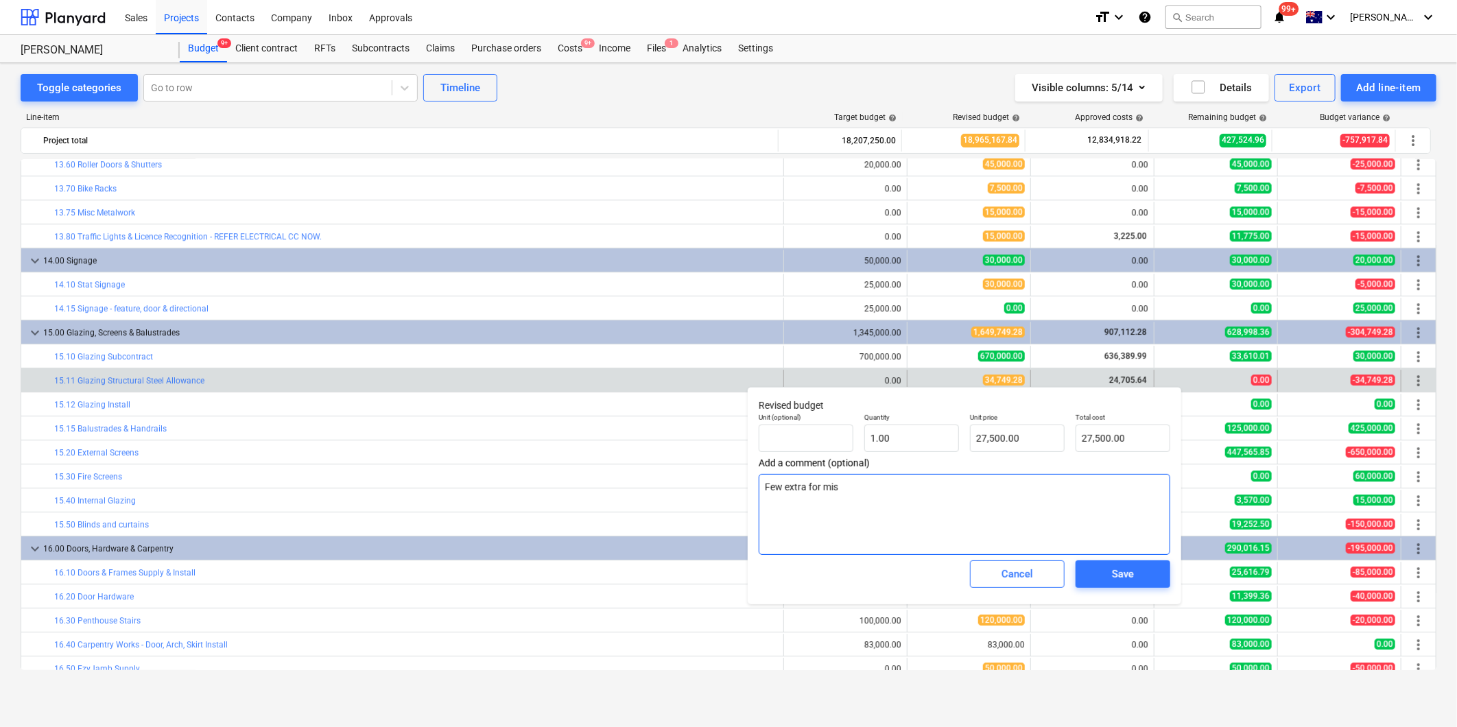
type textarea "x"
type textarea "Few extra for misc"
type textarea "x"
type textarea "Few extra for misc"
type textarea "x"
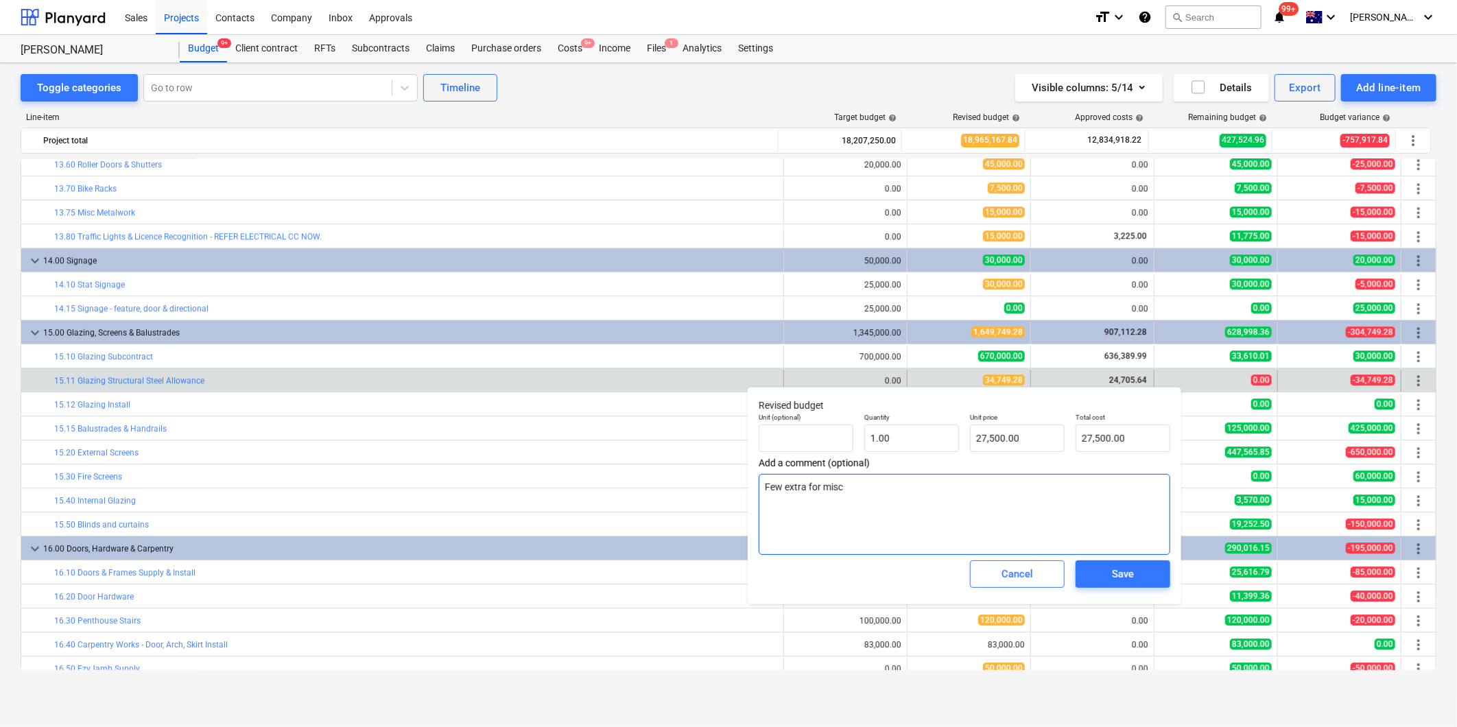
type textarea "Few extra for misc"
type textarea "x"
type textarea "Few extra for misc."
type textarea "x"
type textarea "Few extra for misc. s"
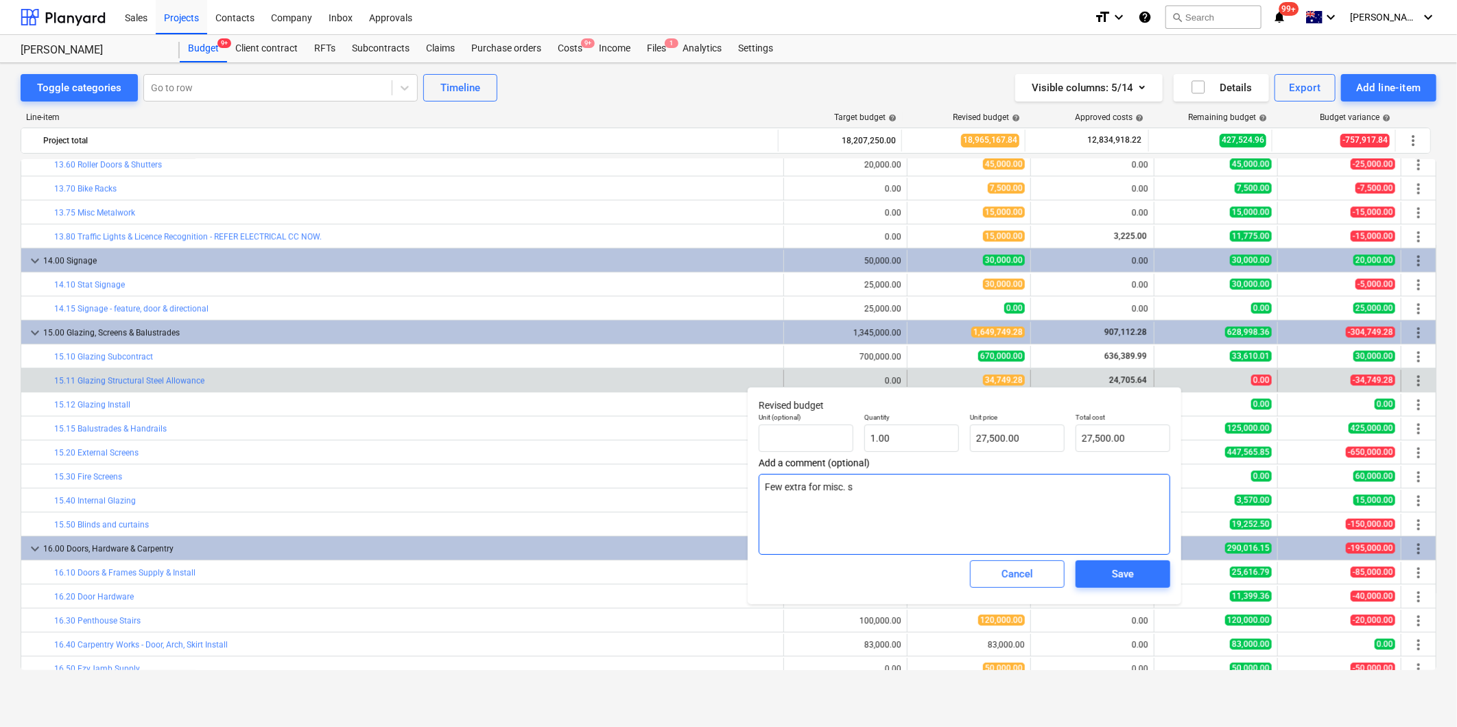
type textarea "x"
type textarea "Few extra for misc. st"
type textarea "x"
type textarea "Few extra for misc. ste"
type textarea "x"
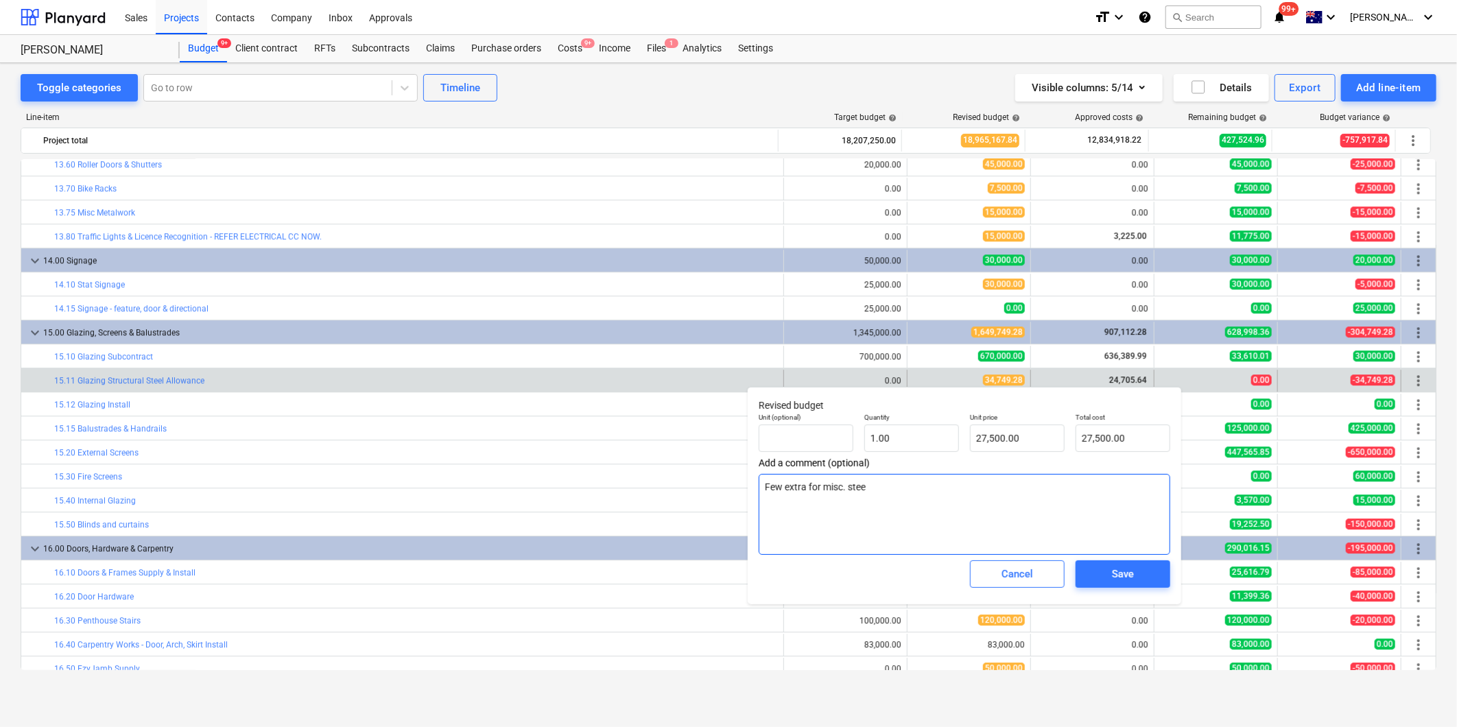
type textarea "Few extra for misc. steel"
type textarea "x"
type textarea "Few extra for misc. steel"
type input "27500"
click at [1009, 448] on input "27500" at bounding box center [1017, 438] width 95 height 27
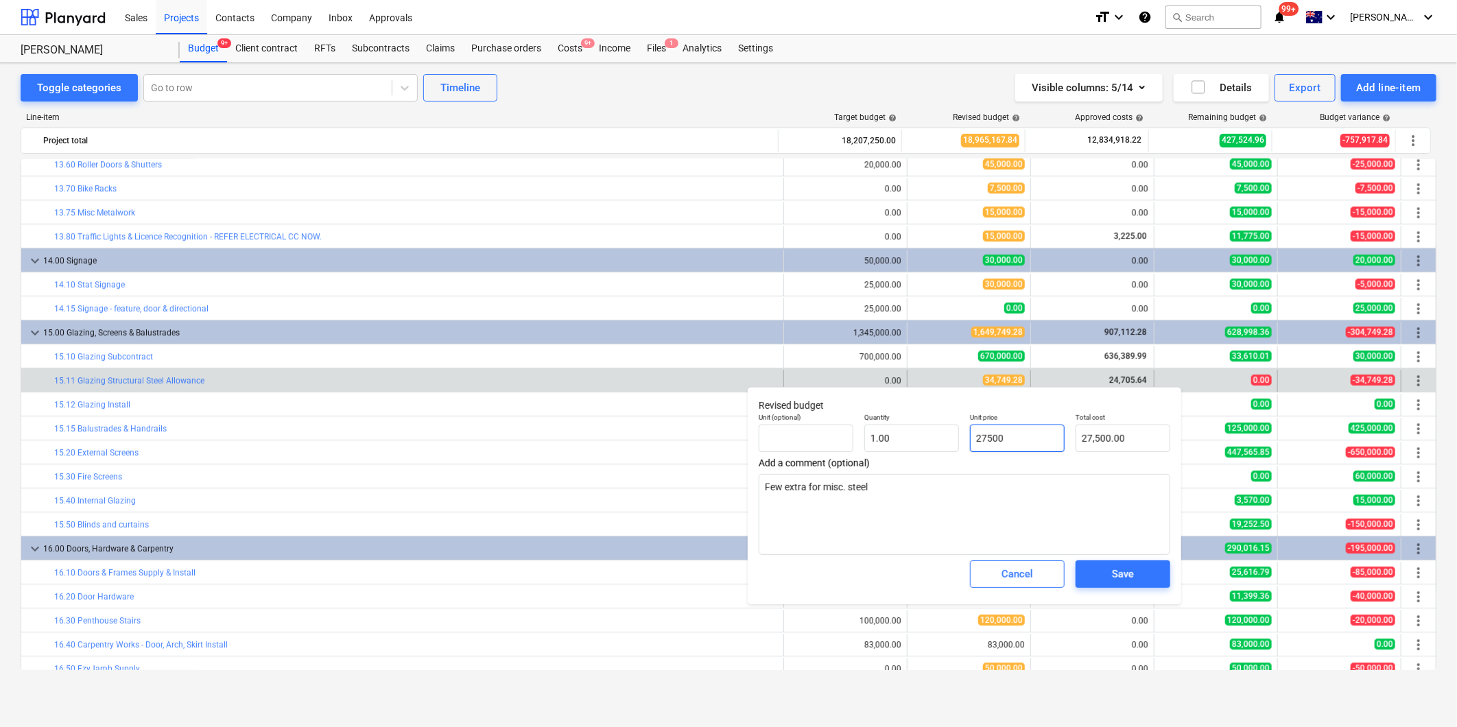
click at [1009, 448] on input "27500" at bounding box center [1017, 438] width 95 height 27
type textarea "x"
type input "3"
type input "3.00"
type textarea "x"
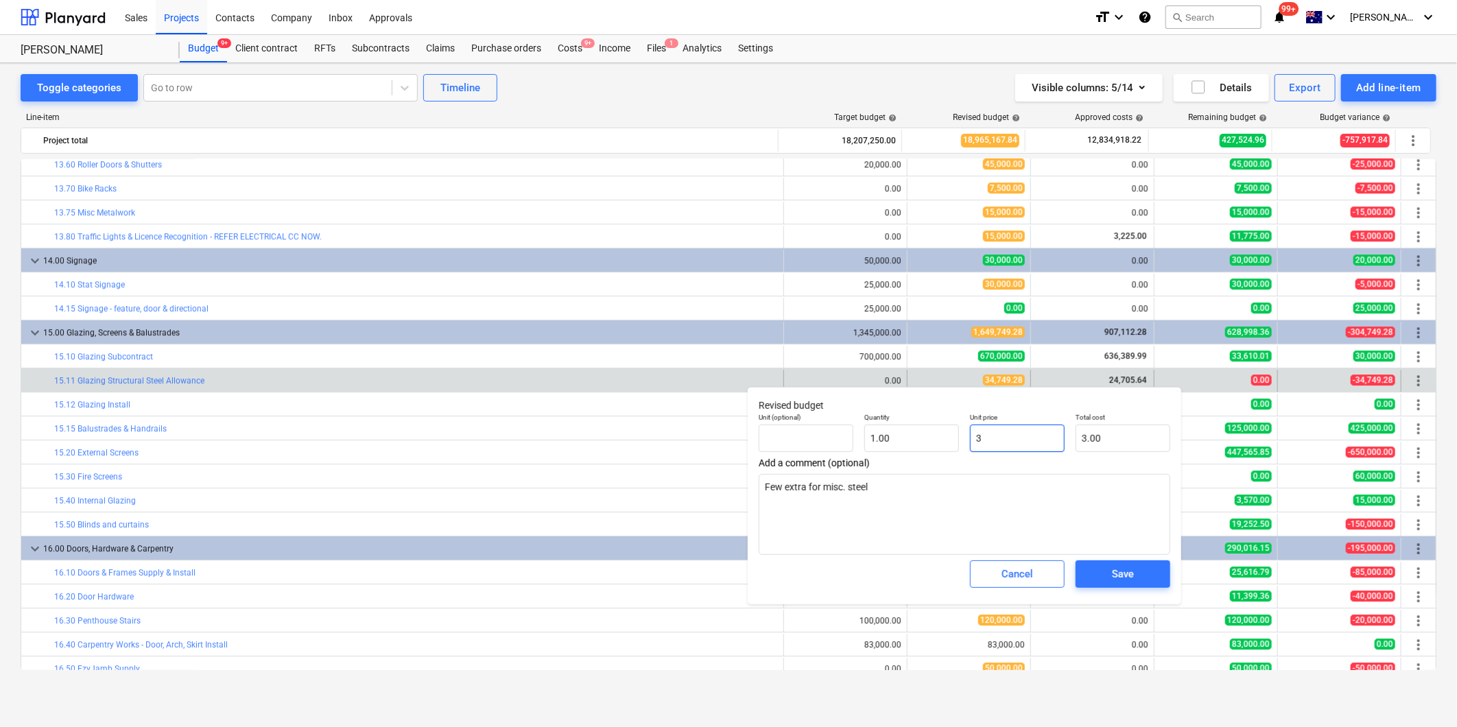
type input "35"
type input "35.00"
type textarea "x"
type input "350"
type input "350.00"
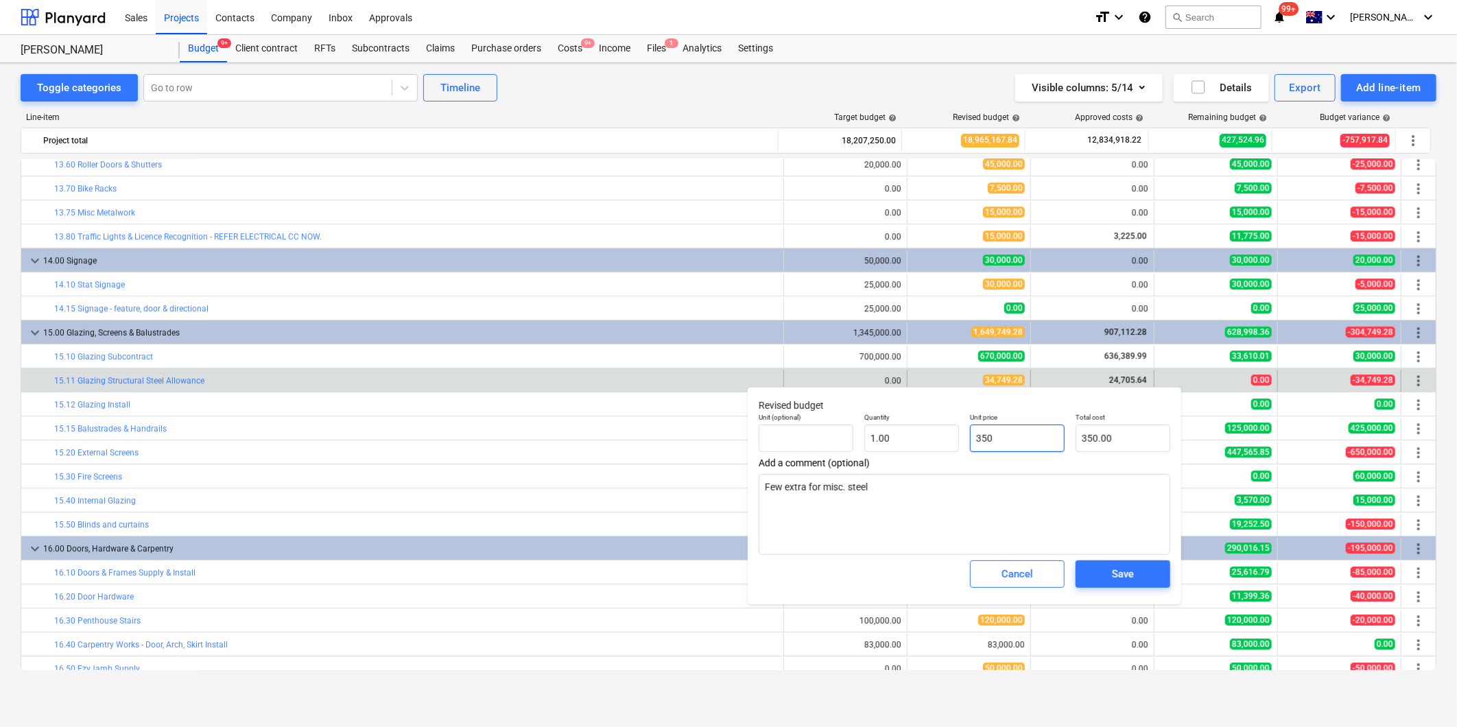
type textarea "x"
type input "3500"
type input "3,500.00"
type textarea "x"
type input "35000"
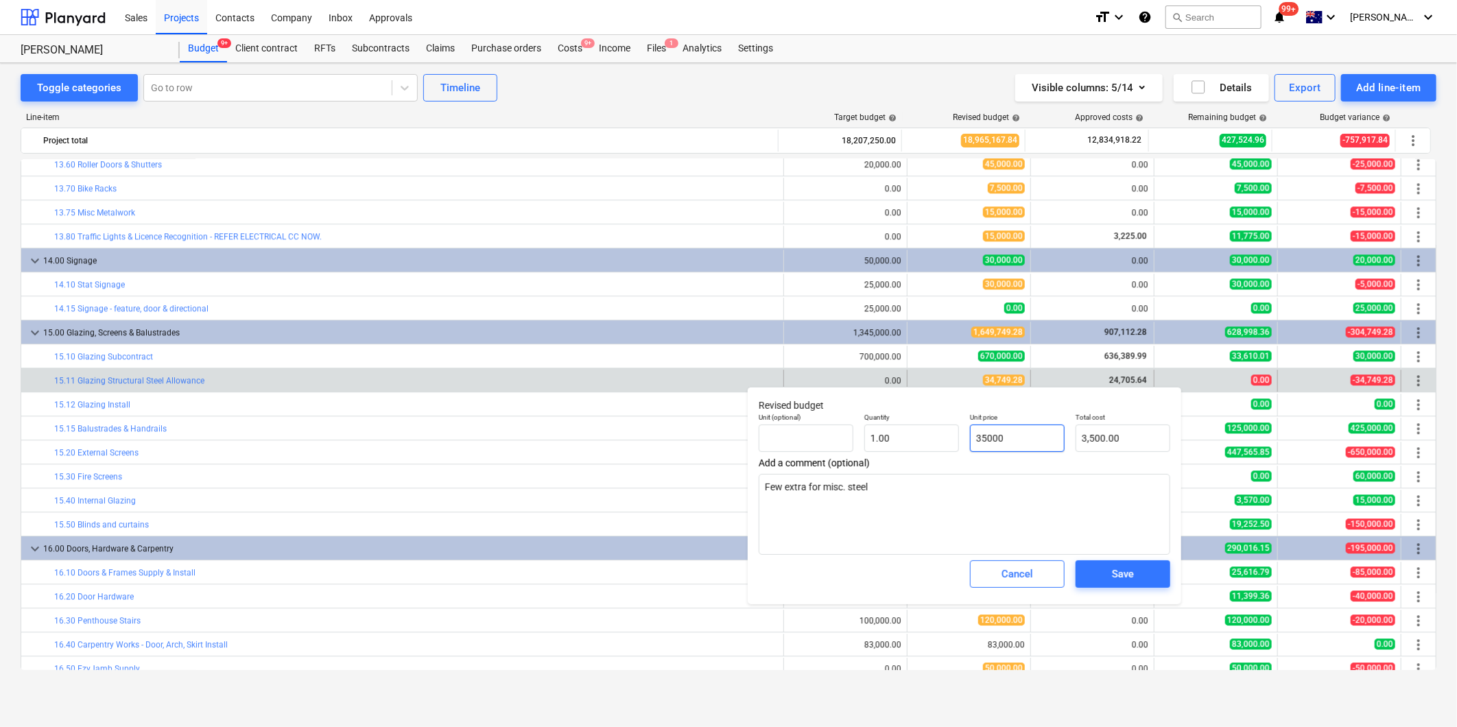
type input "35,000.00"
type input "35000"
type textarea "x"
type input "35,000.00"
click at [1096, 588] on button "Save" at bounding box center [1123, 573] width 95 height 27
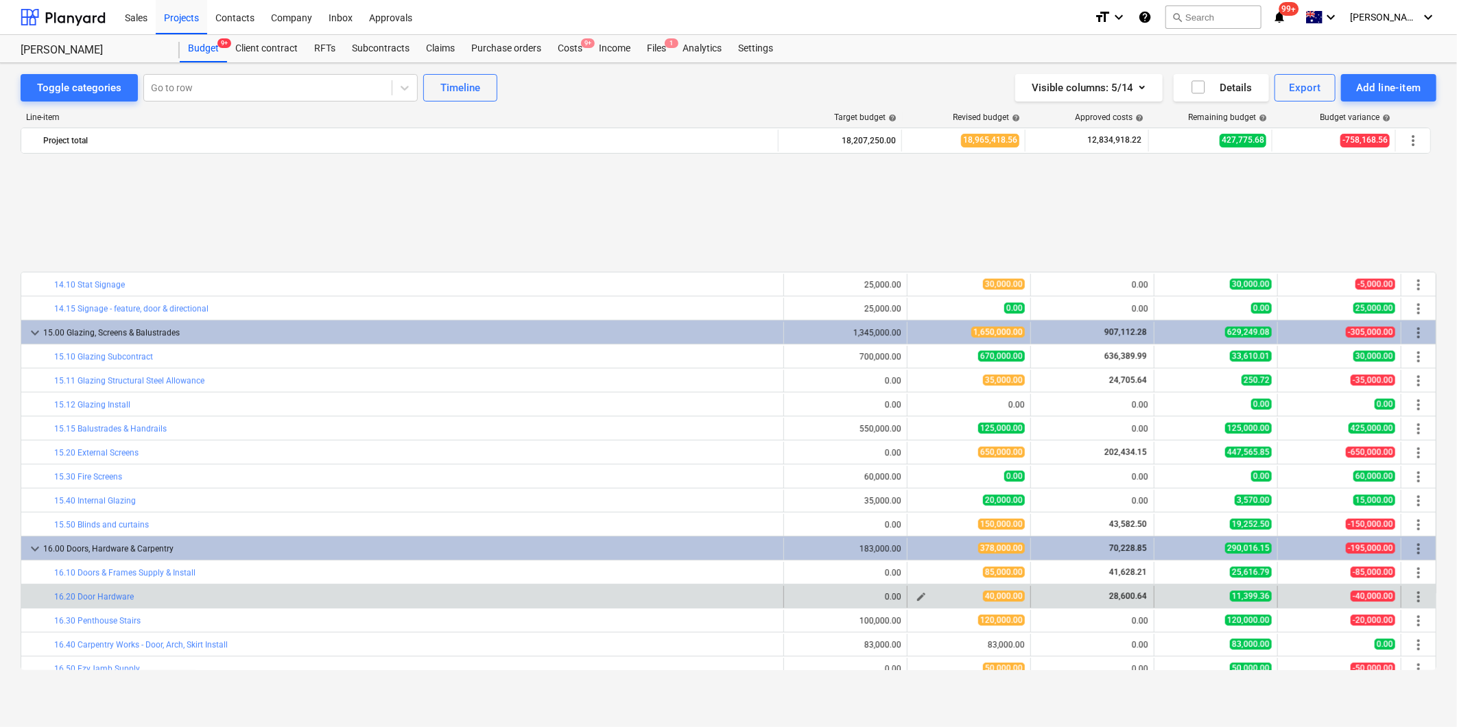
scroll to position [2681, 0]
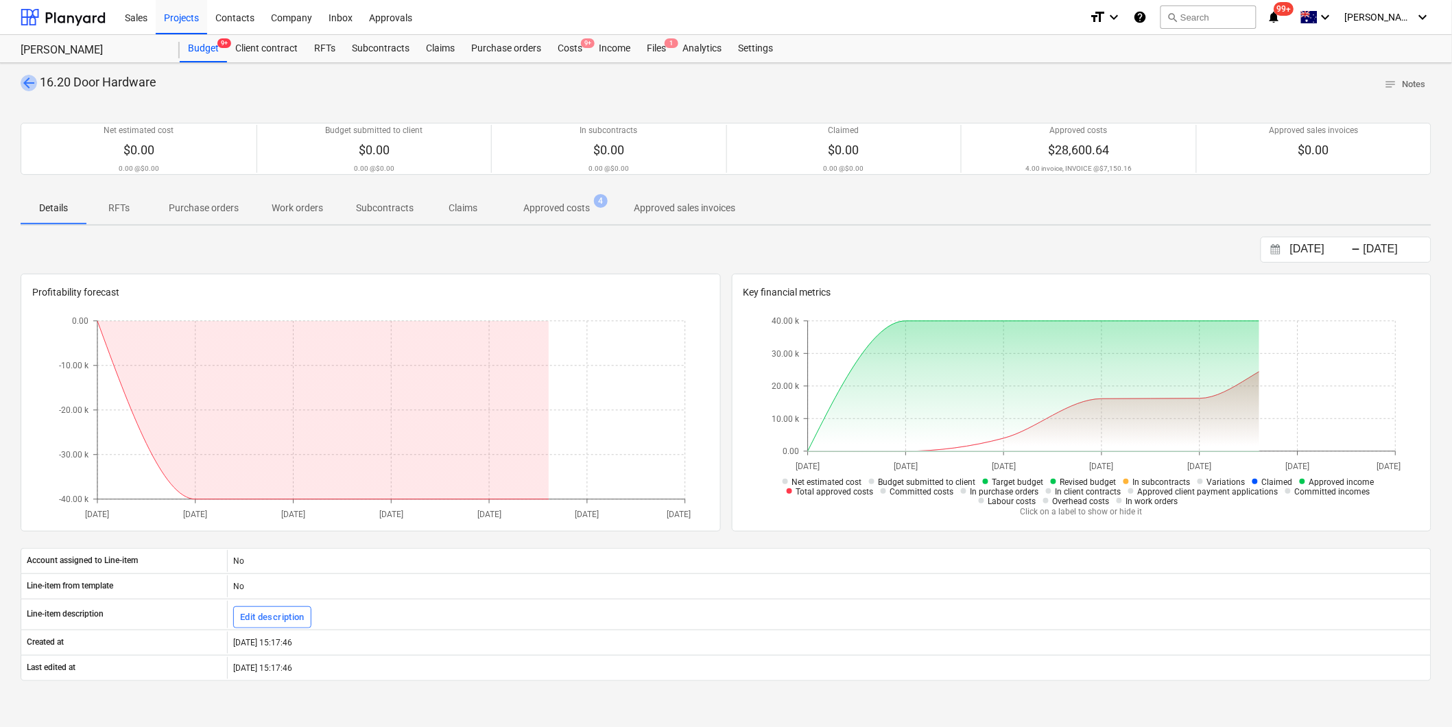
click at [23, 79] on span "arrow_back" at bounding box center [29, 83] width 16 height 16
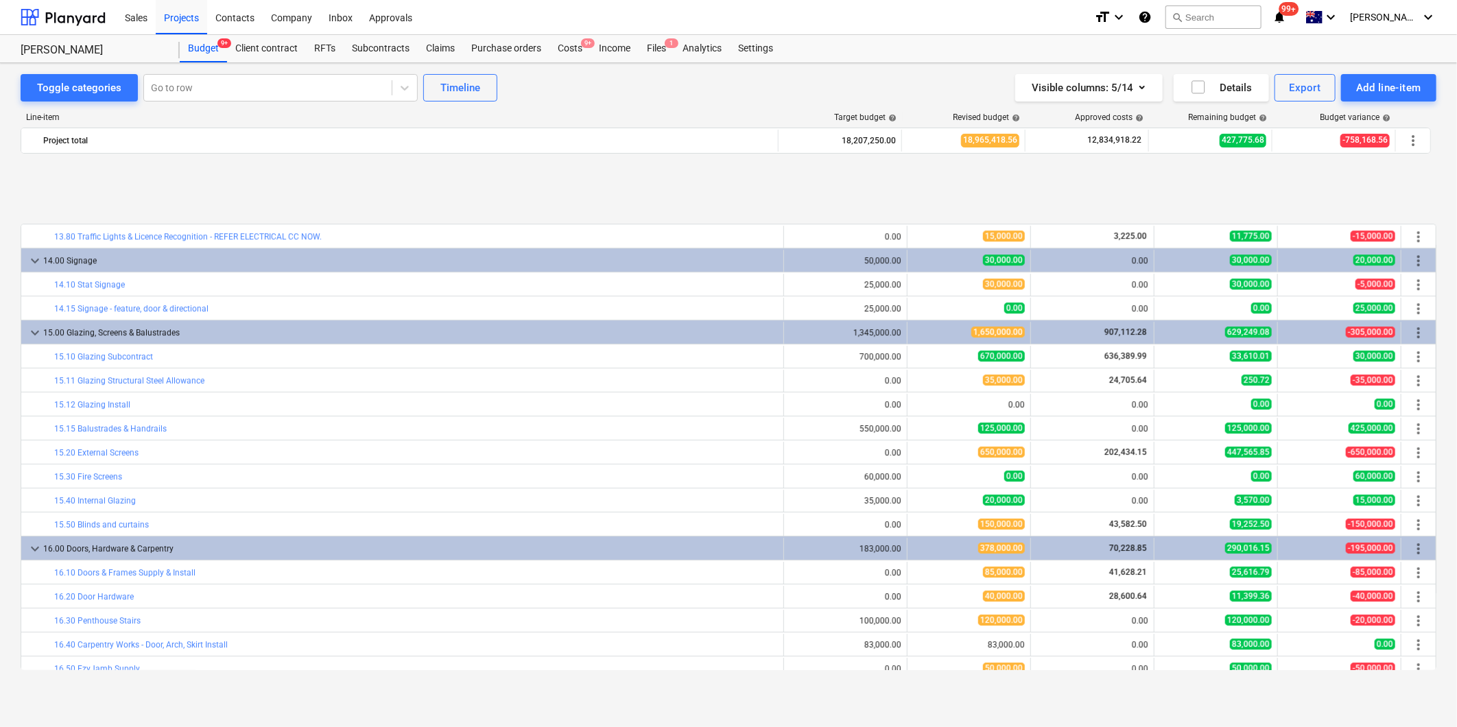
scroll to position [2681, 0]
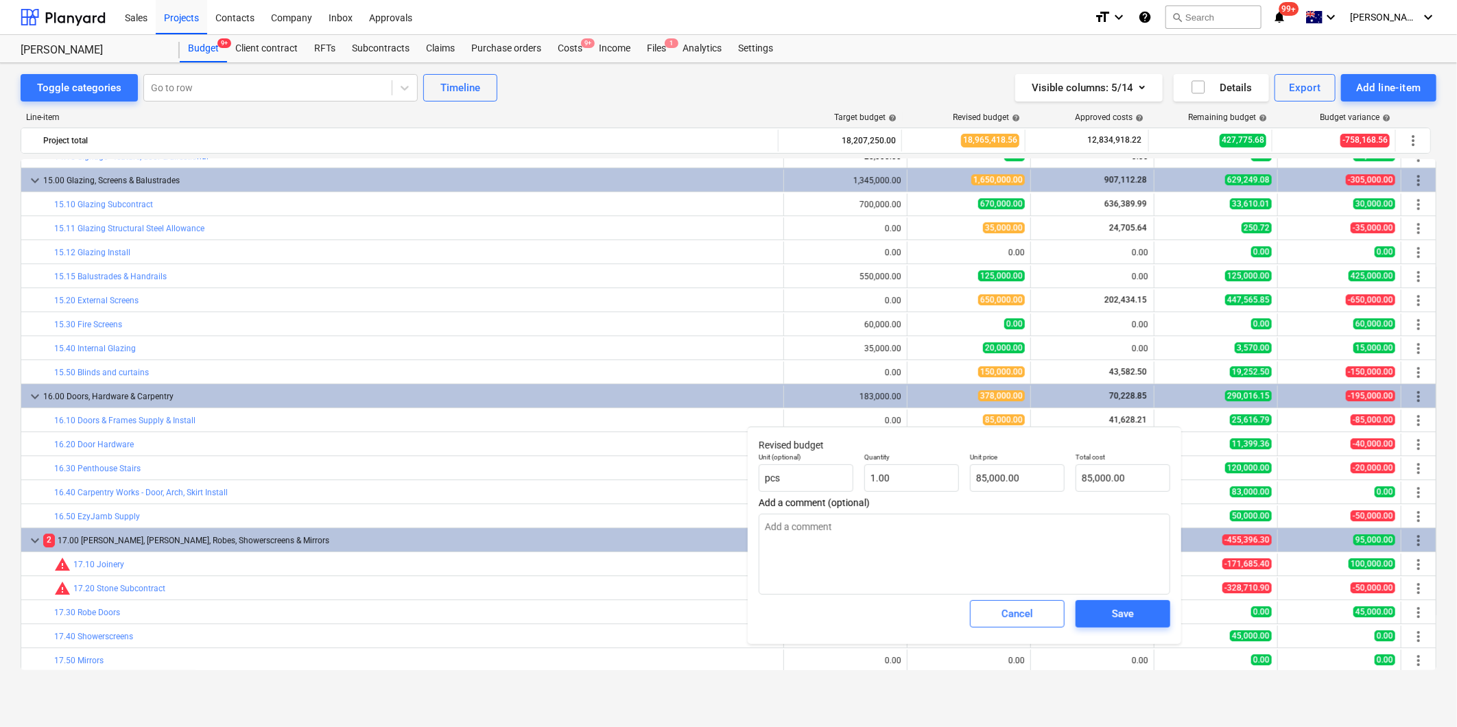
type textarea "x"
type input "85000"
type textarea "x"
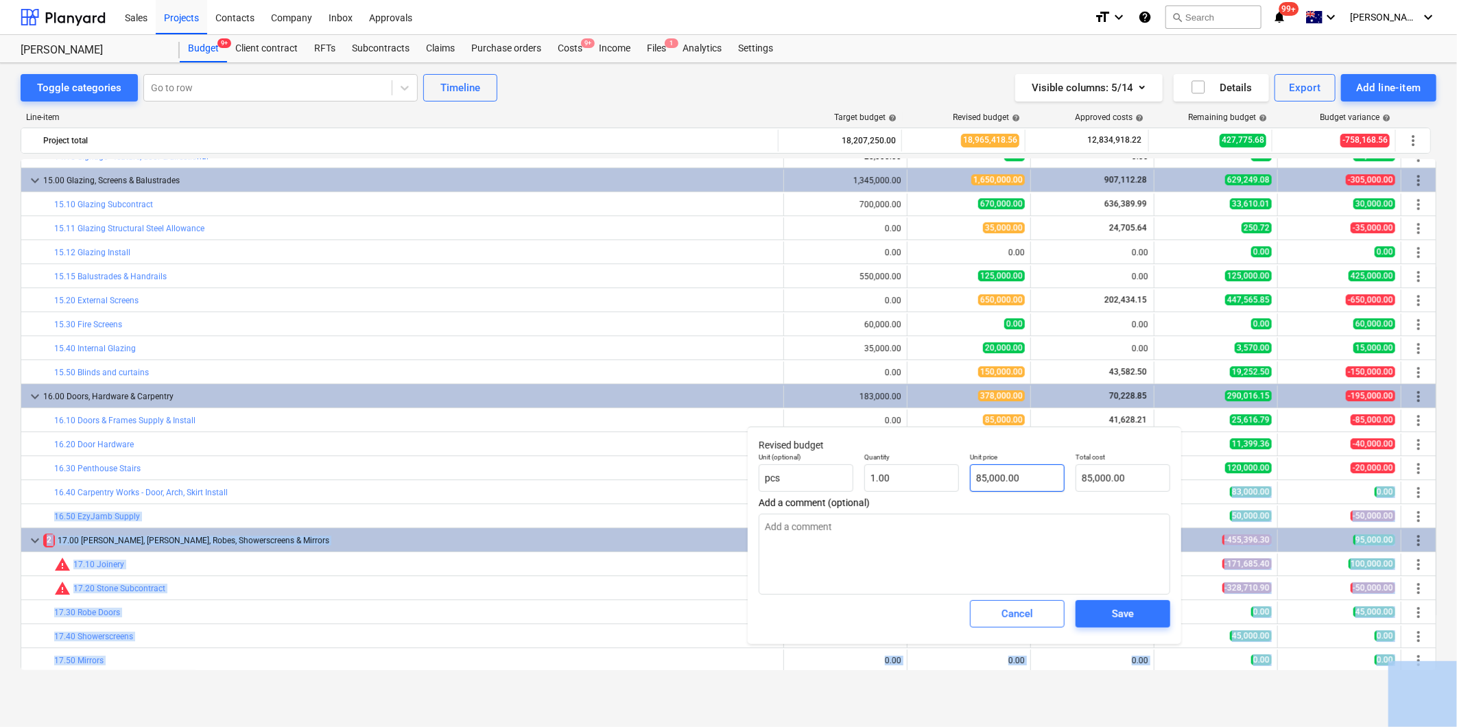
type input "85000"
drag, startPoint x: 935, startPoint y: 484, endPoint x: 1002, endPoint y: 469, distance: 68.1
click at [1002, 469] on input "85000" at bounding box center [1017, 477] width 95 height 27
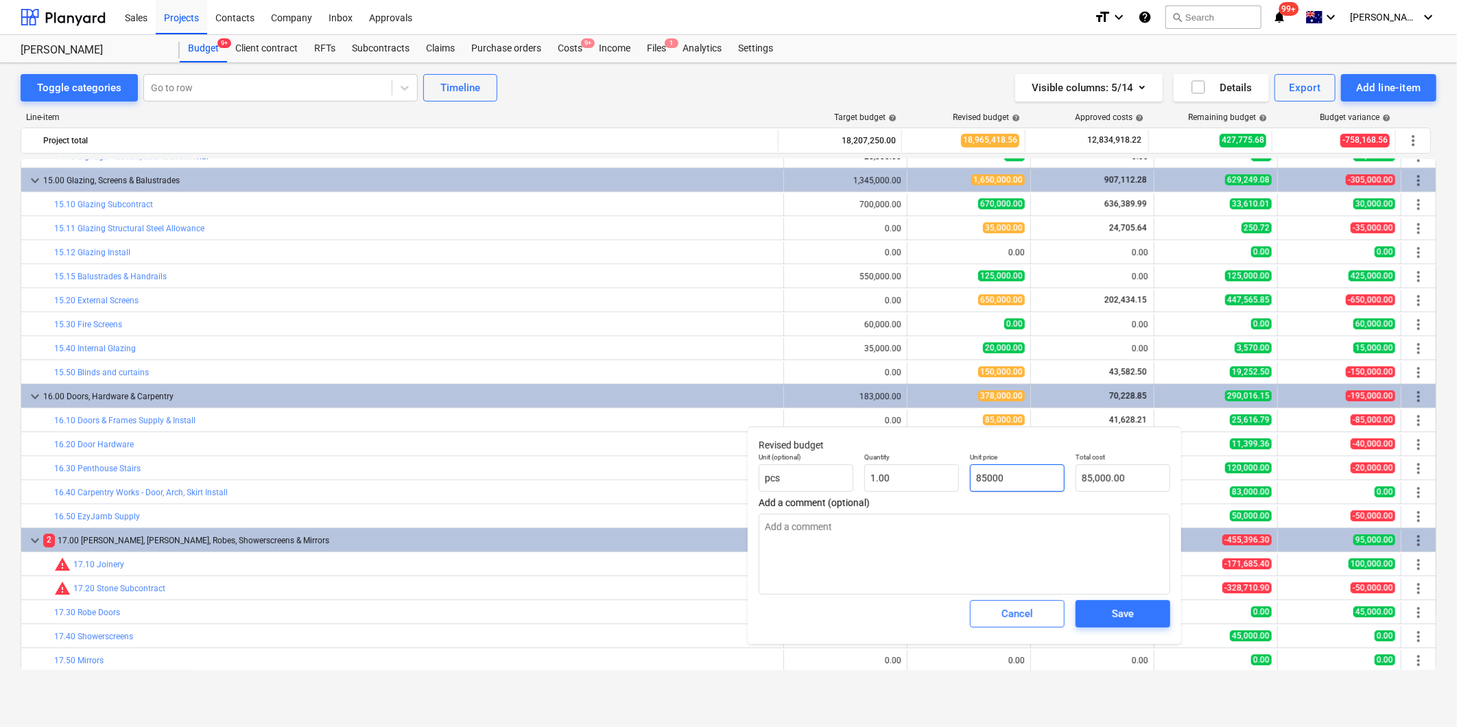
click at [1002, 469] on input "85000" at bounding box center [1017, 477] width 95 height 27
type textarea "x"
type input "1"
type input "1.00"
type textarea "x"
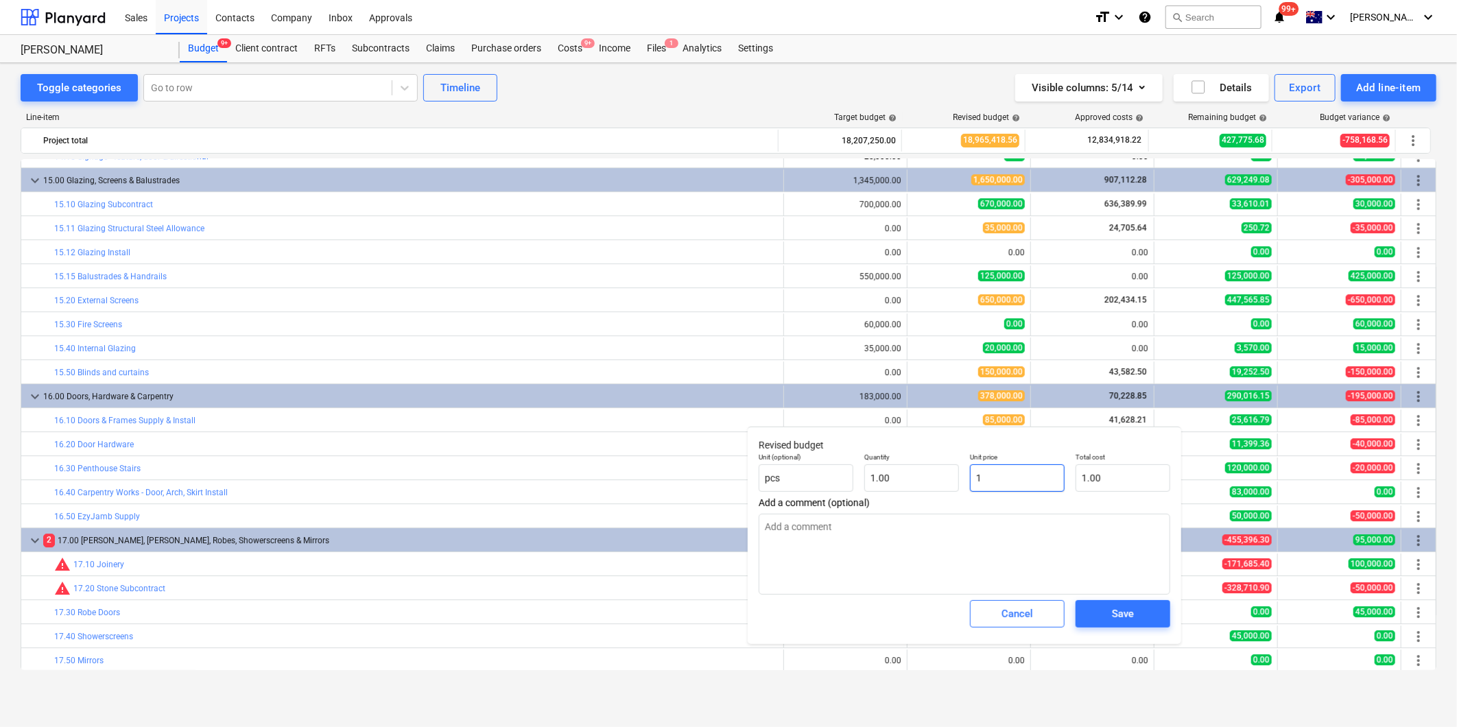
type input "10"
type input "10.00"
type textarea "x"
type input "105"
type input "105.00"
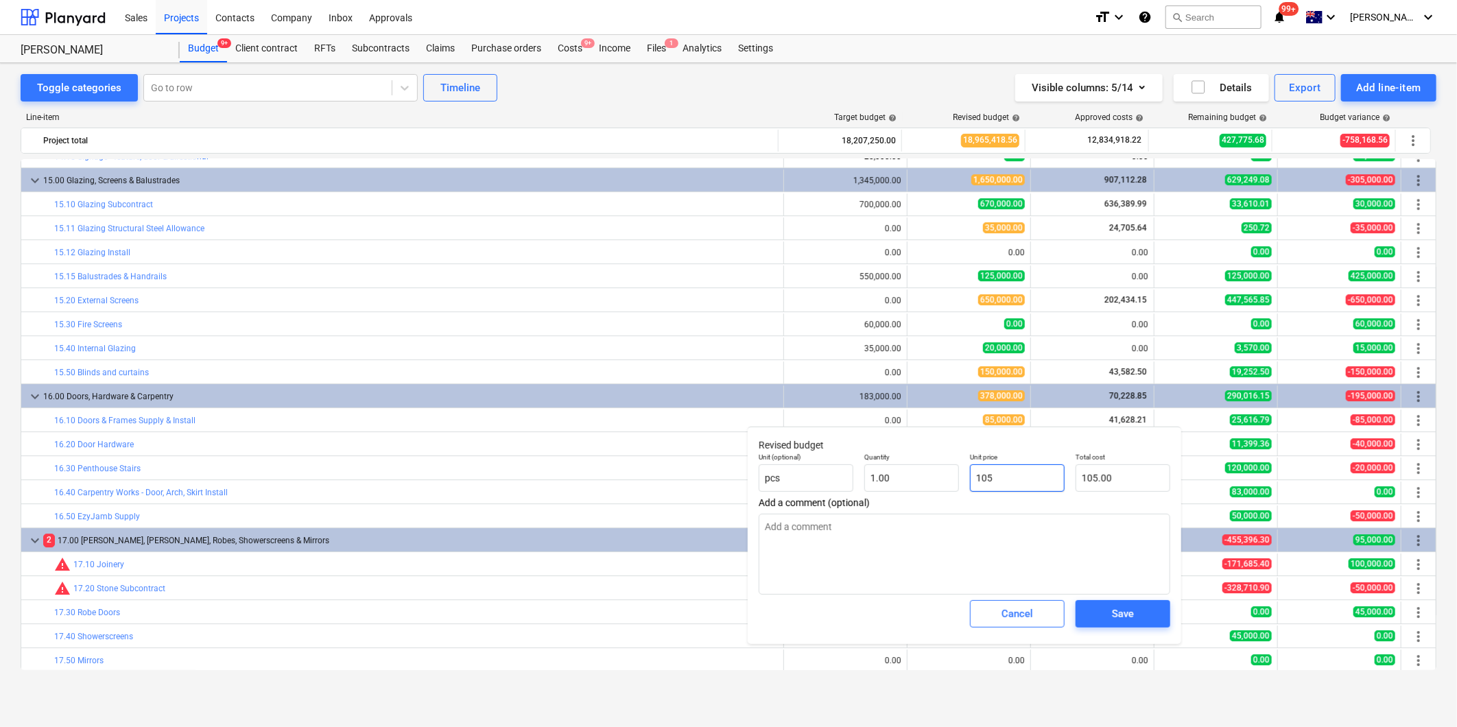
type textarea "x"
type input "1050"
type input "1,050.00"
type textarea "x"
type input "10500"
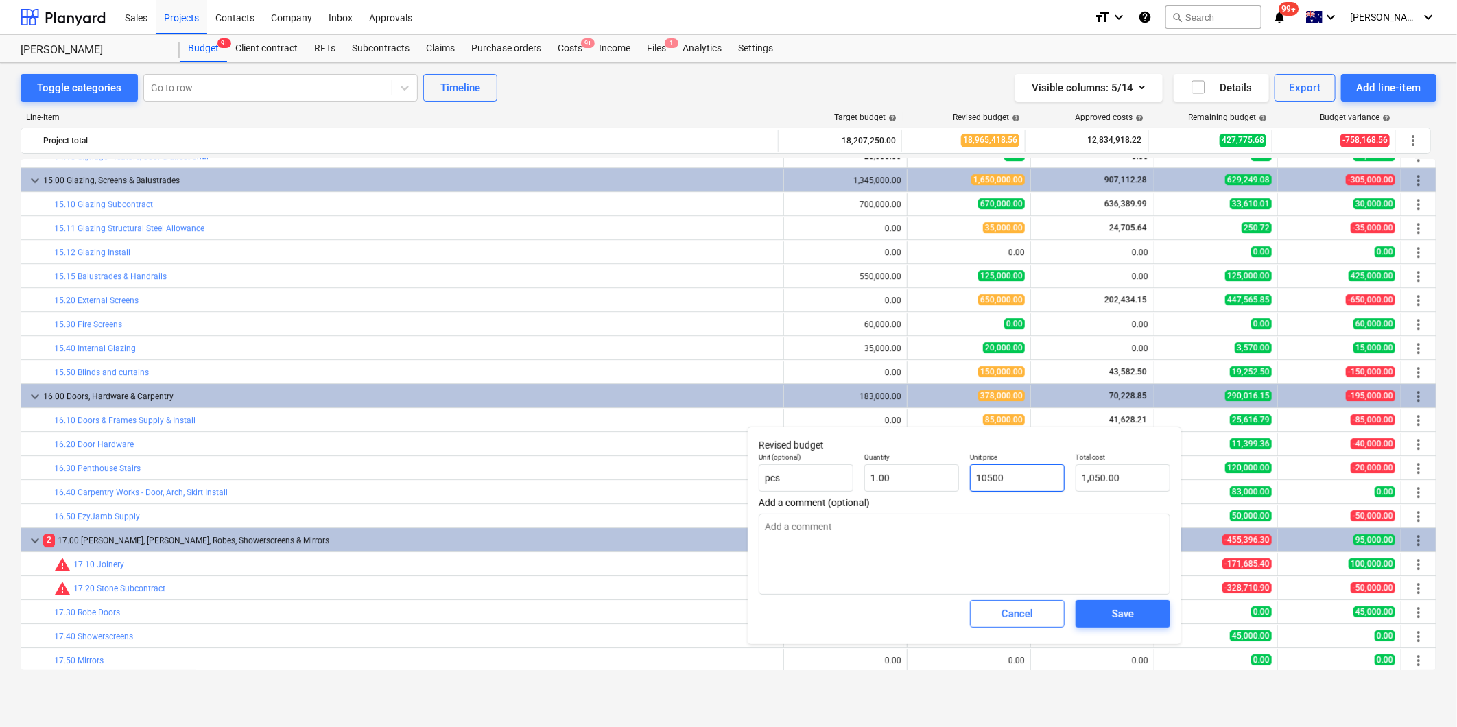
type input "10,500.00"
type textarea "x"
type input "105000"
type input "105,000.00"
type textarea "x"
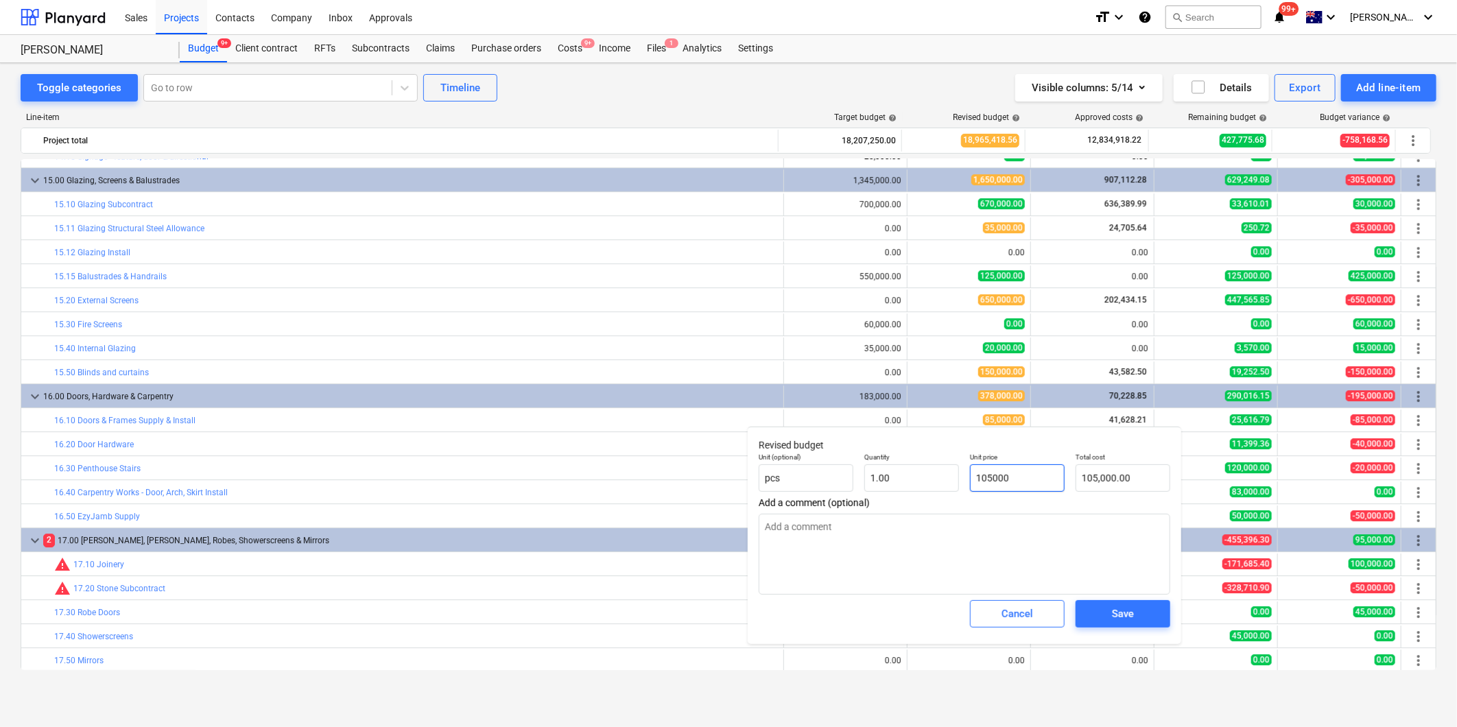
type input "1050000"
type input "1,050,000.00"
type textarea "x"
type input "105000"
type input "105,000.00"
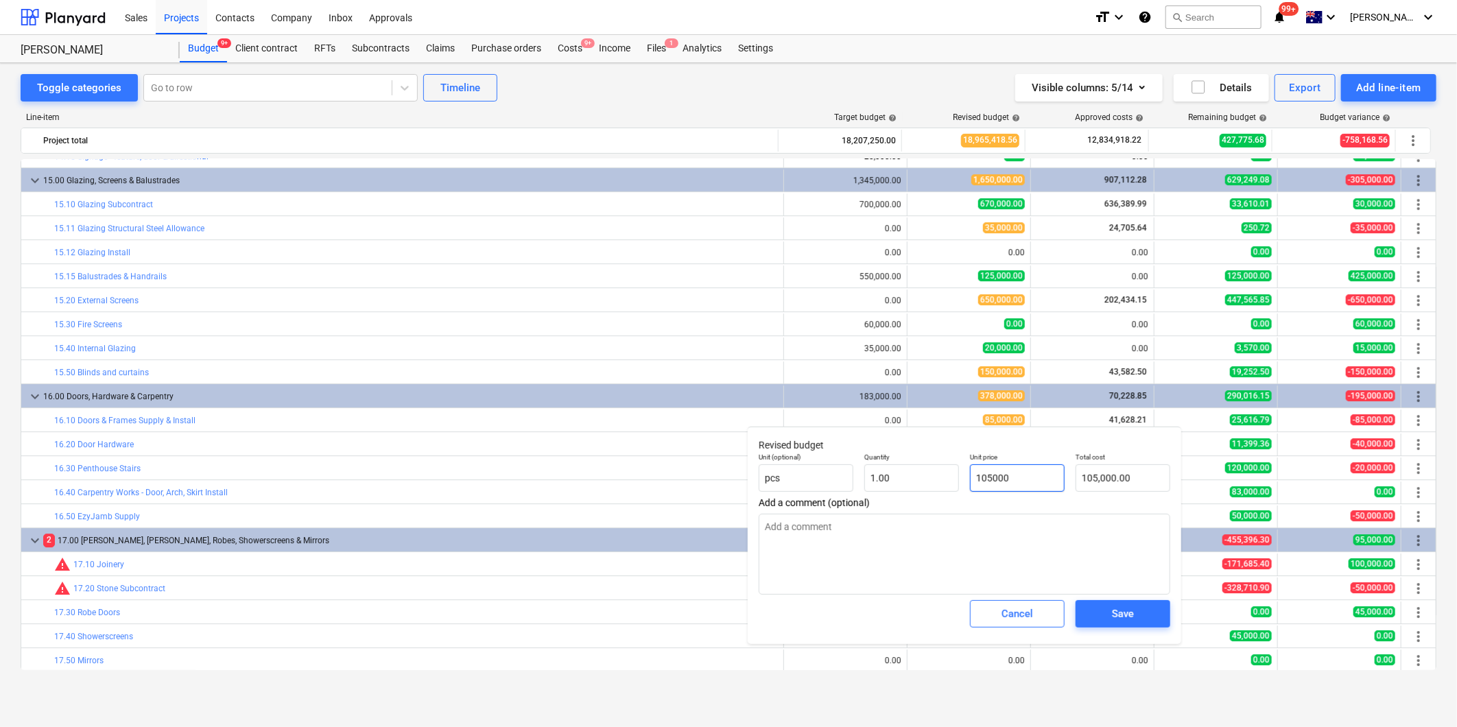
type input "105000"
type textarea "x"
type input "105,000.00"
click at [1126, 629] on div "Save" at bounding box center [1123, 614] width 106 height 38
click at [1139, 604] on button "Save" at bounding box center [1123, 613] width 95 height 27
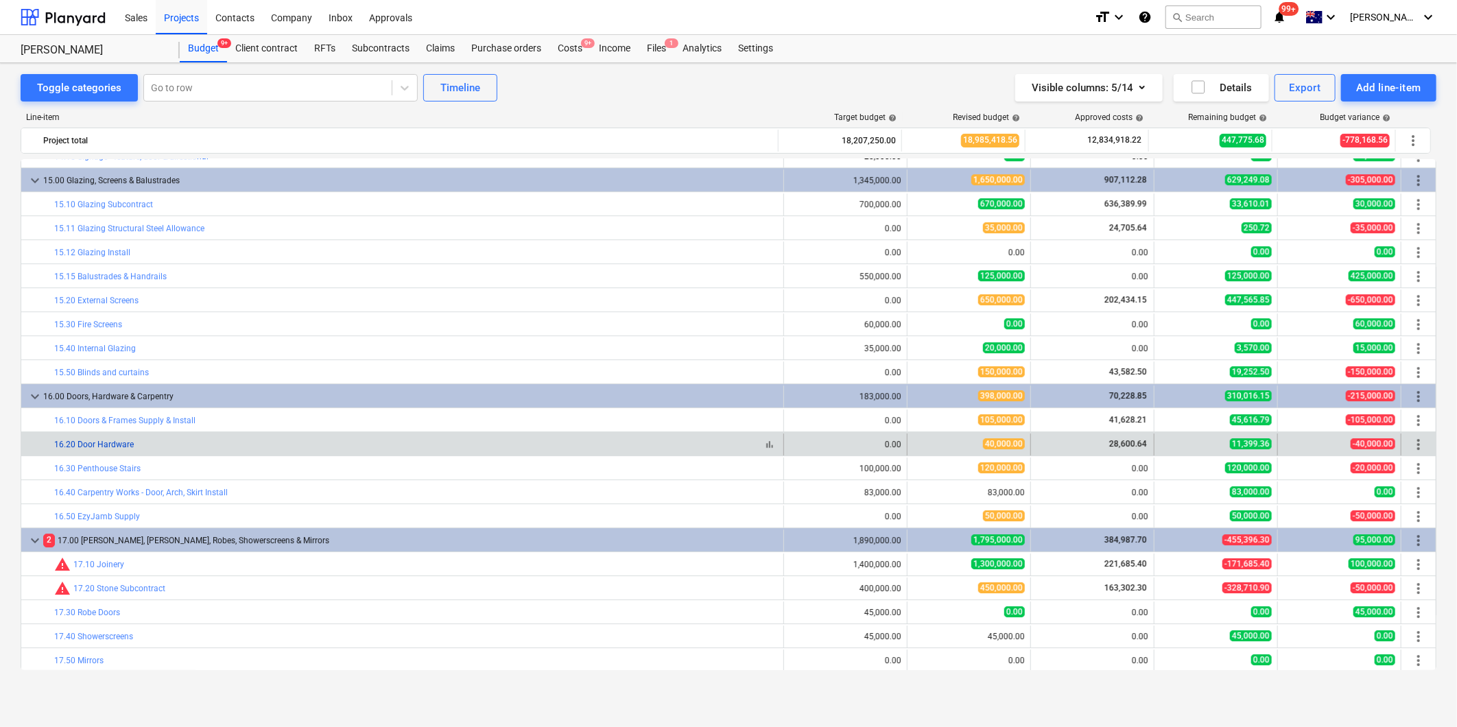
click at [115, 445] on link "16.20 Door Hardware" at bounding box center [94, 445] width 80 height 10
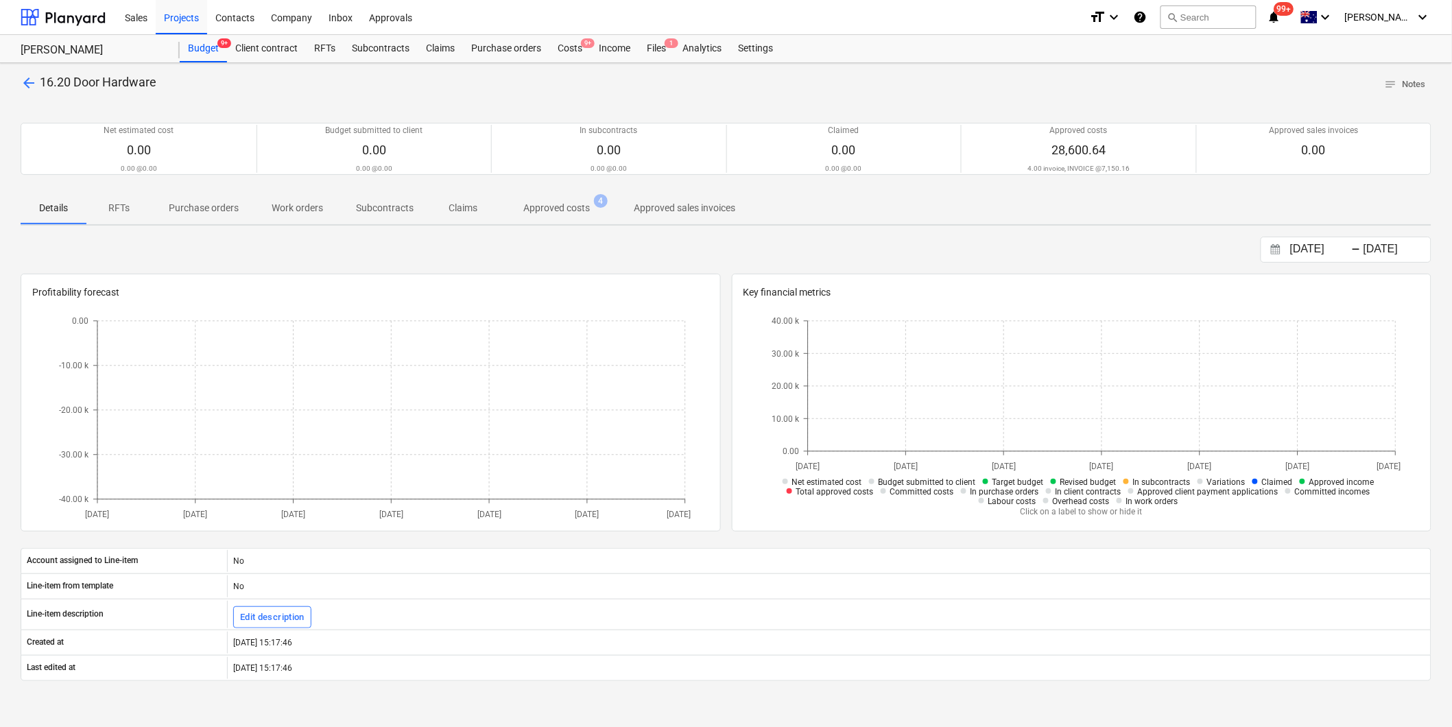
click at [576, 187] on div "Net estimated cost 0.00 0.00 @ 0.00 Budget submitted to client 0.00 0.00 @ 0.00…" at bounding box center [726, 148] width 1411 height 85
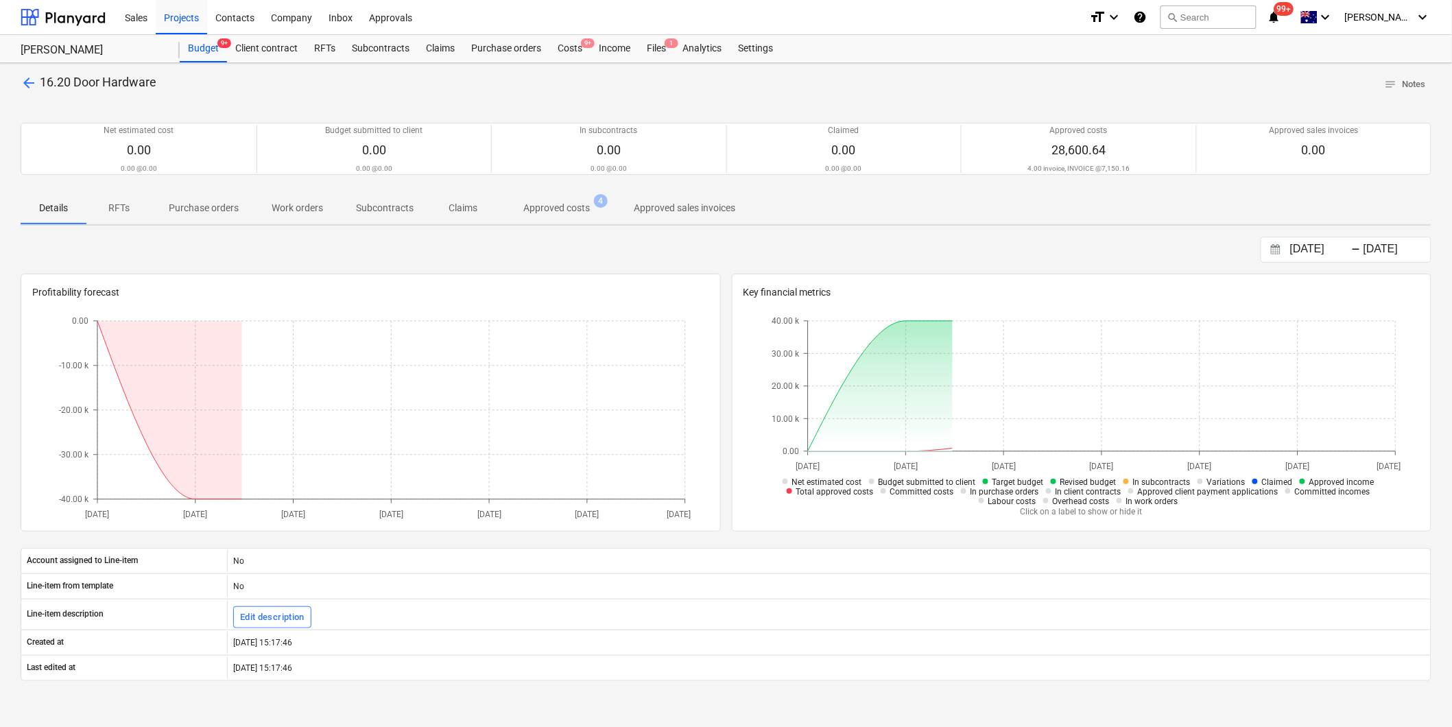
click at [558, 208] on p "Approved costs" at bounding box center [556, 208] width 67 height 14
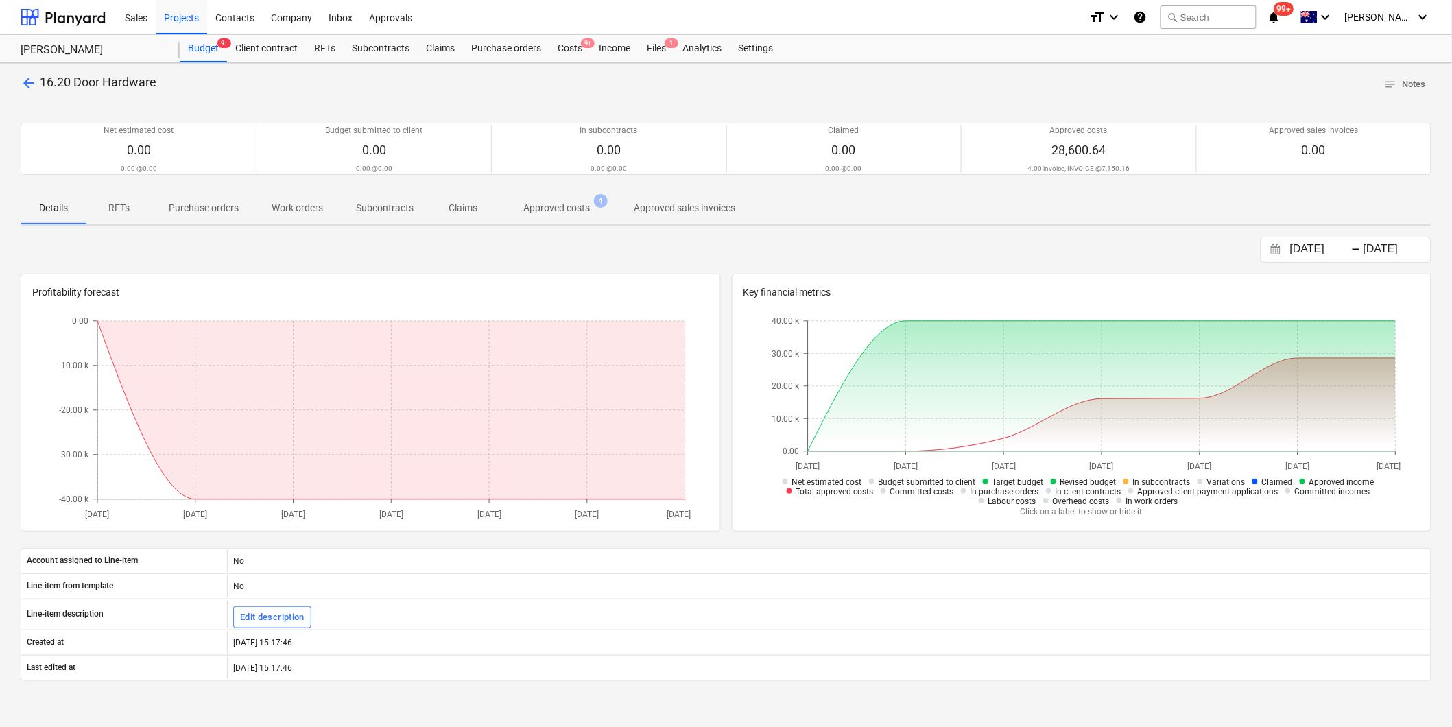
click at [37, 92] on div "arrow_back 16.20 Door Hardware notes Notes" at bounding box center [726, 84] width 1411 height 21
click at [29, 86] on span "arrow_back" at bounding box center [29, 83] width 16 height 16
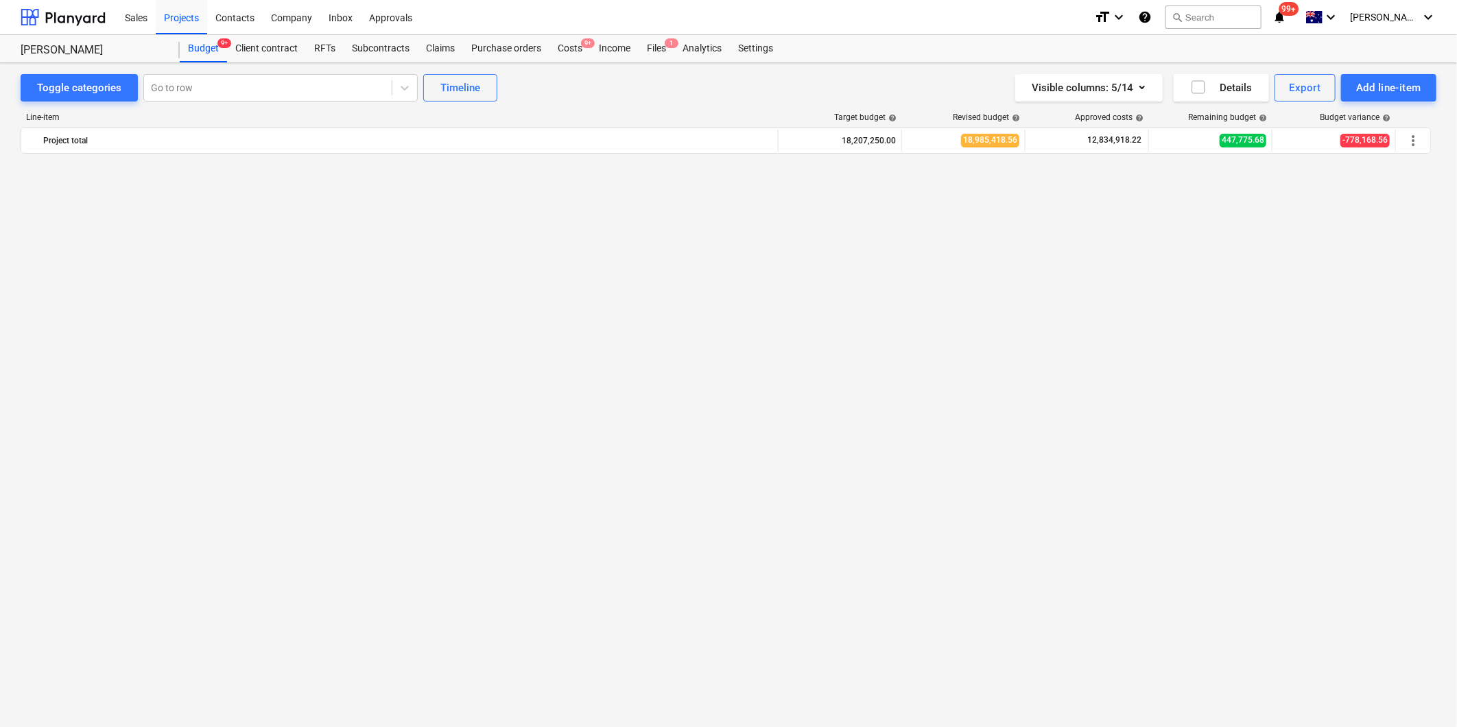
scroll to position [2681, 0]
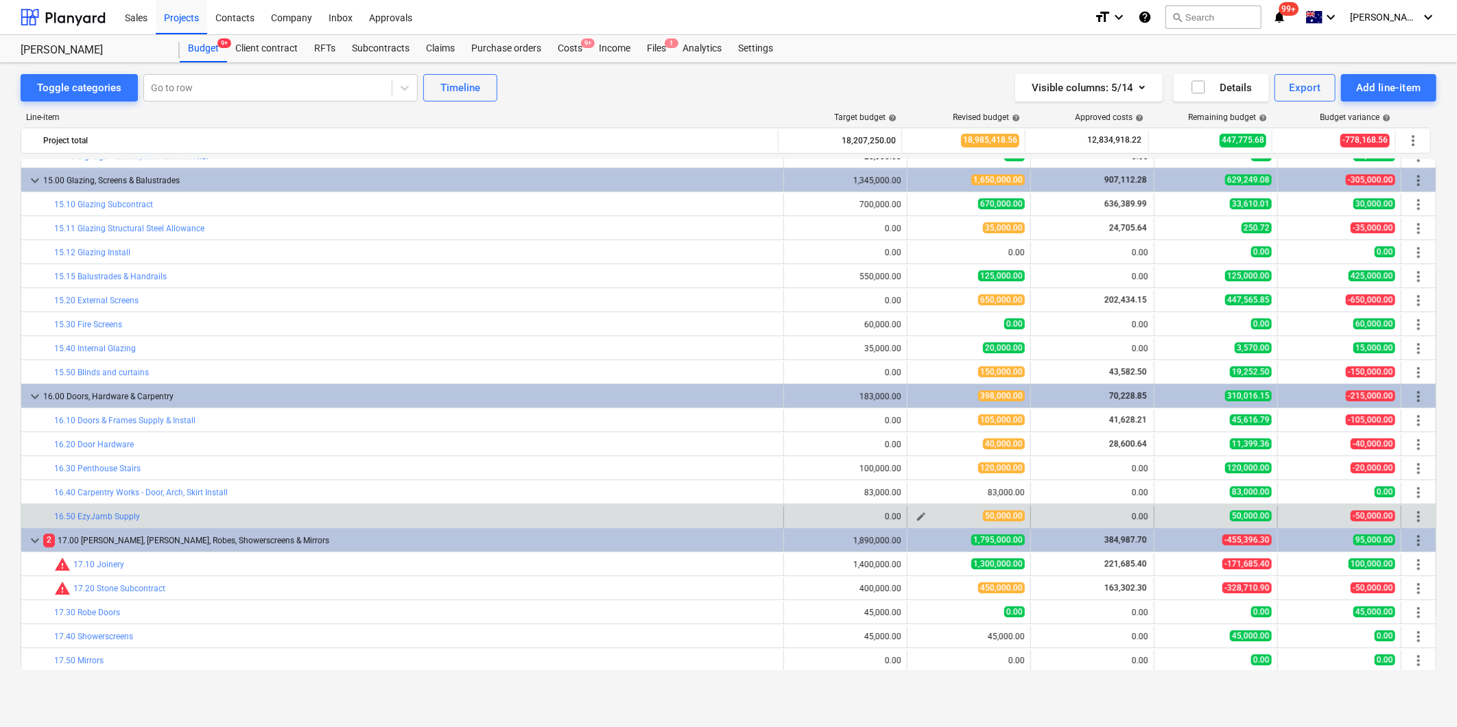
click at [913, 520] on button "edit" at bounding box center [921, 516] width 16 height 16
type textarea "x"
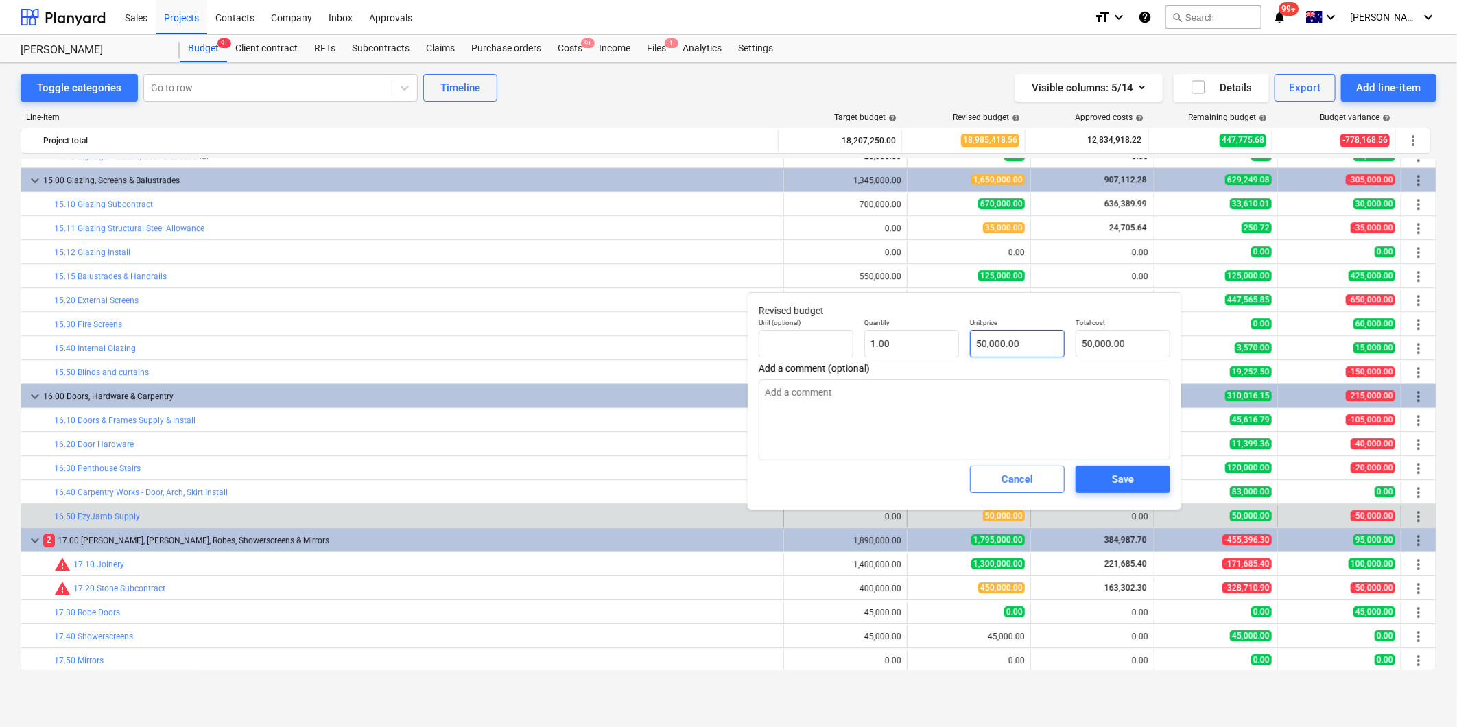
type input "50000"
drag, startPoint x: 1054, startPoint y: 341, endPoint x: 906, endPoint y: 332, distance: 148.5
click at [906, 332] on div "Unit (optional) Quantity 1.00 Unit price 50000 Total cost 50,000.00" at bounding box center [964, 338] width 423 height 50
type textarea "x"
type input "8"
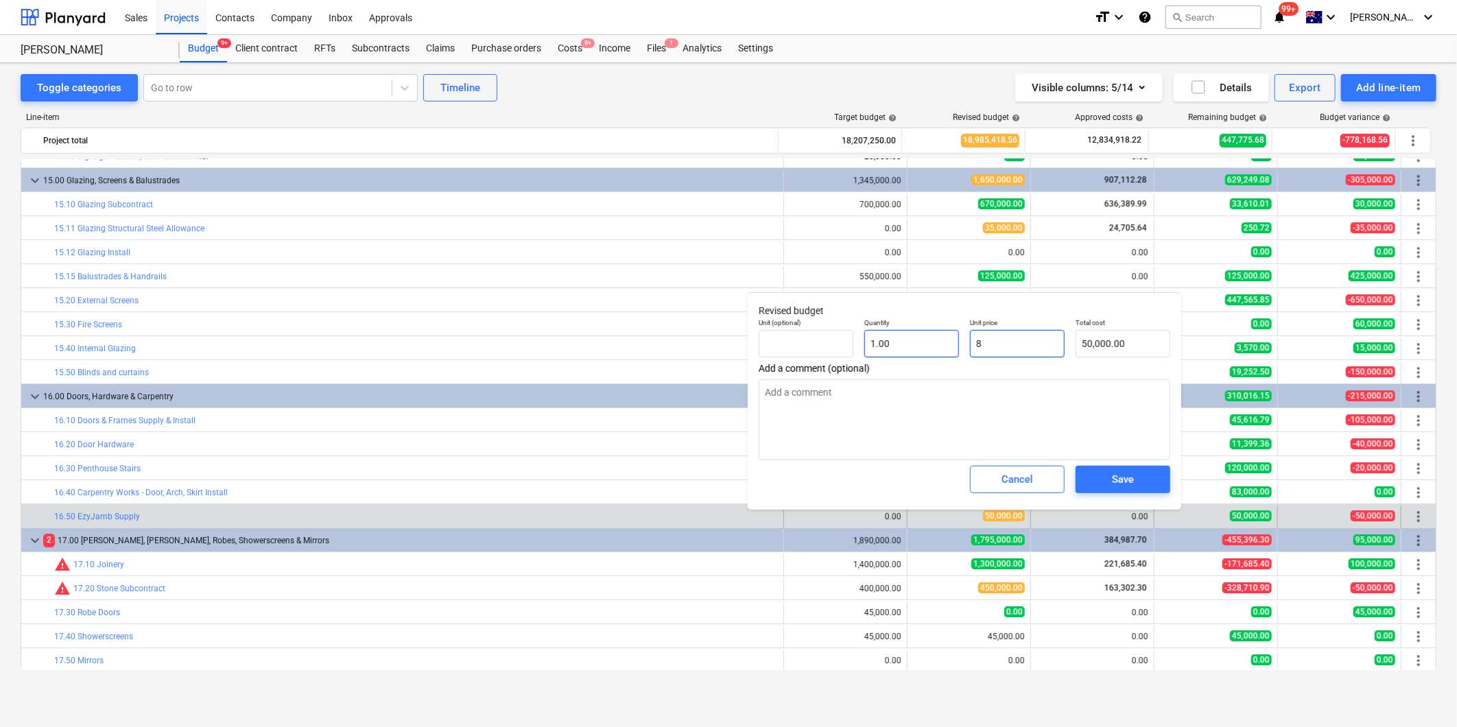
type input "8.00"
type textarea "x"
type input "80"
type input "80.00"
type textarea "x"
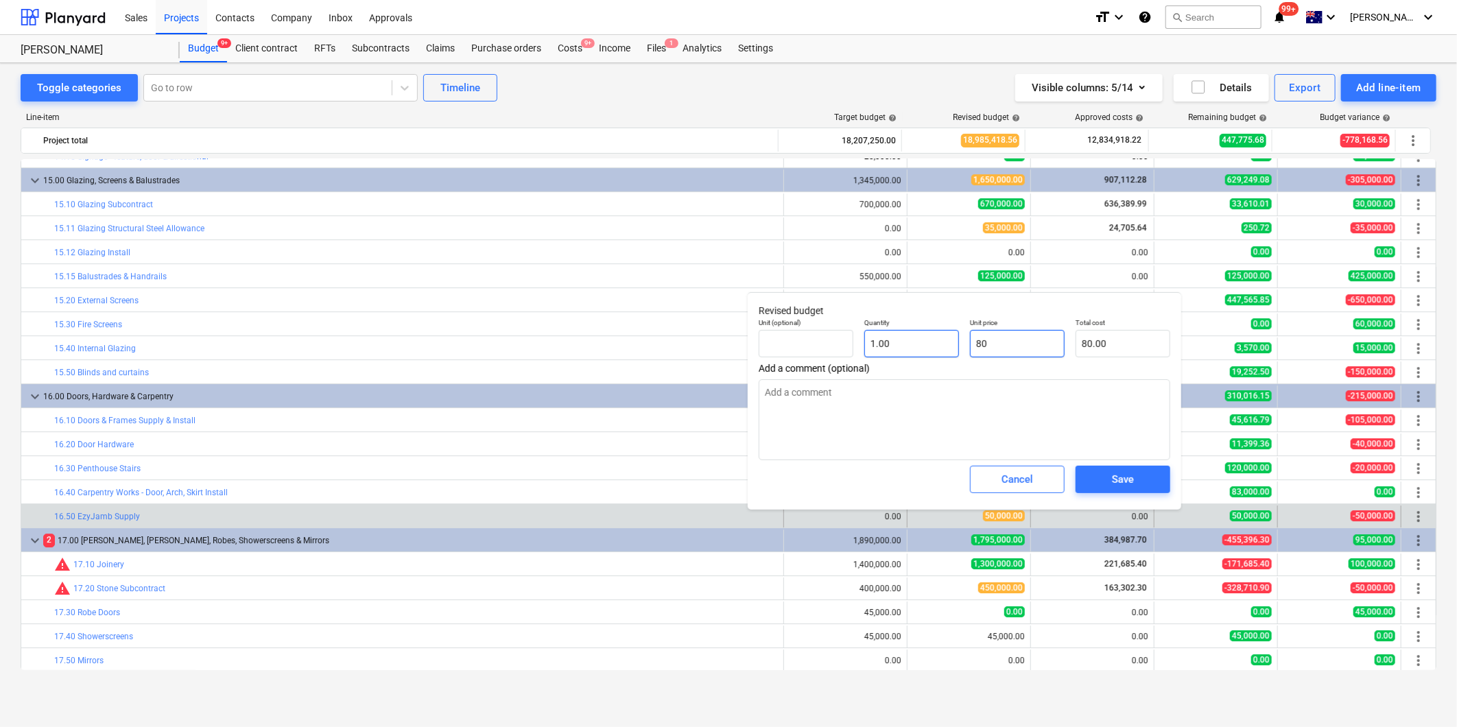
type input "800"
type input "800.00"
type textarea "x"
type input "8000"
type input "8,000.00"
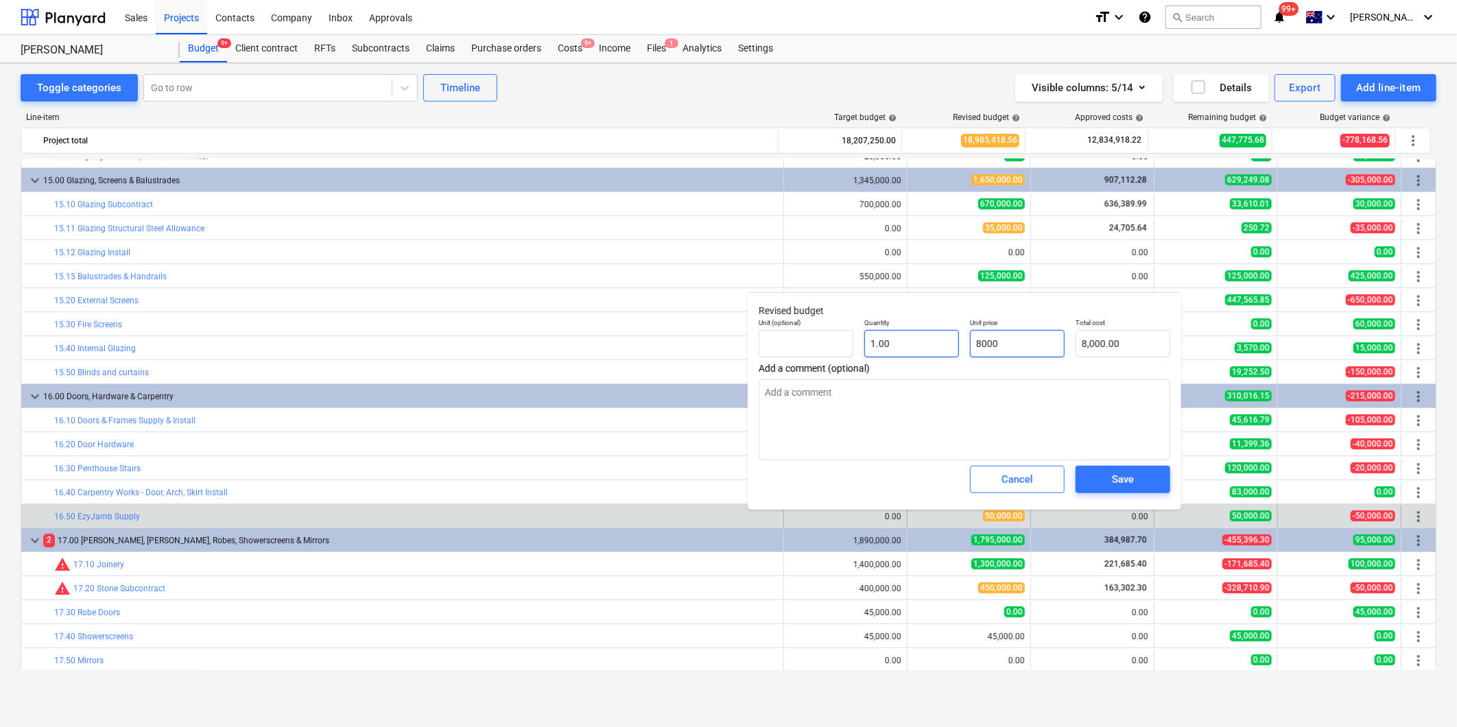
type textarea "x"
type input "80000"
type input "80,000.00"
type input "80000"
type textarea "x"
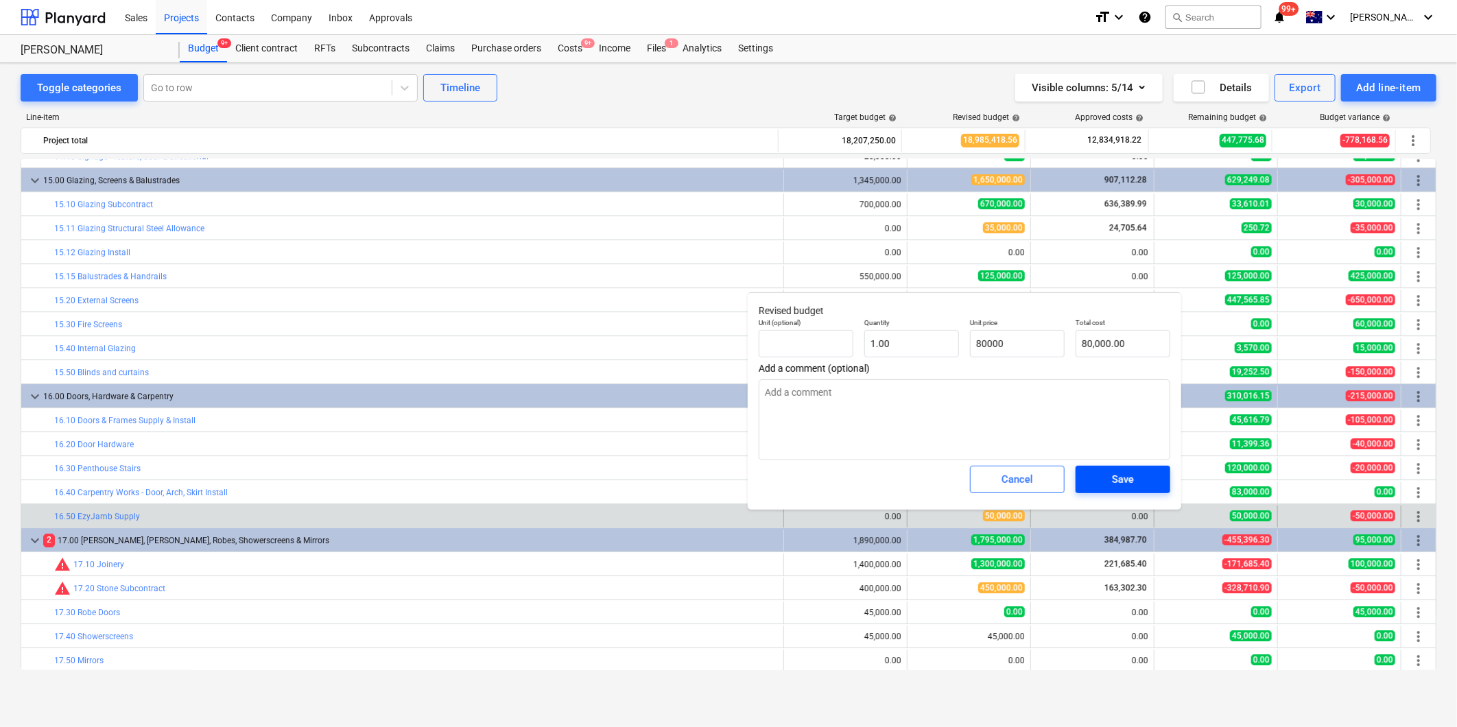
type input "80,000.00"
click at [1146, 487] on span "Save" at bounding box center [1123, 480] width 62 height 18
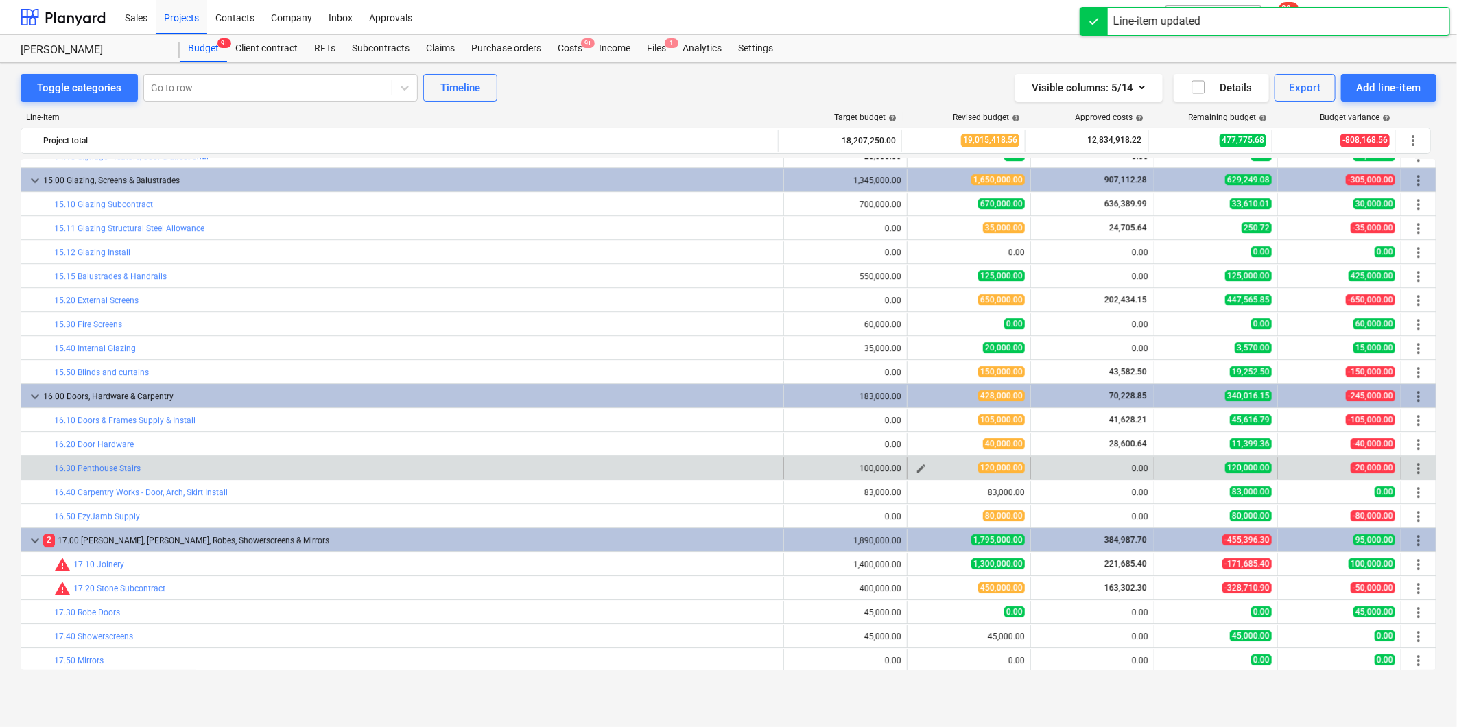
click at [916, 474] on span "edit" at bounding box center [921, 468] width 11 height 11
type textarea "x"
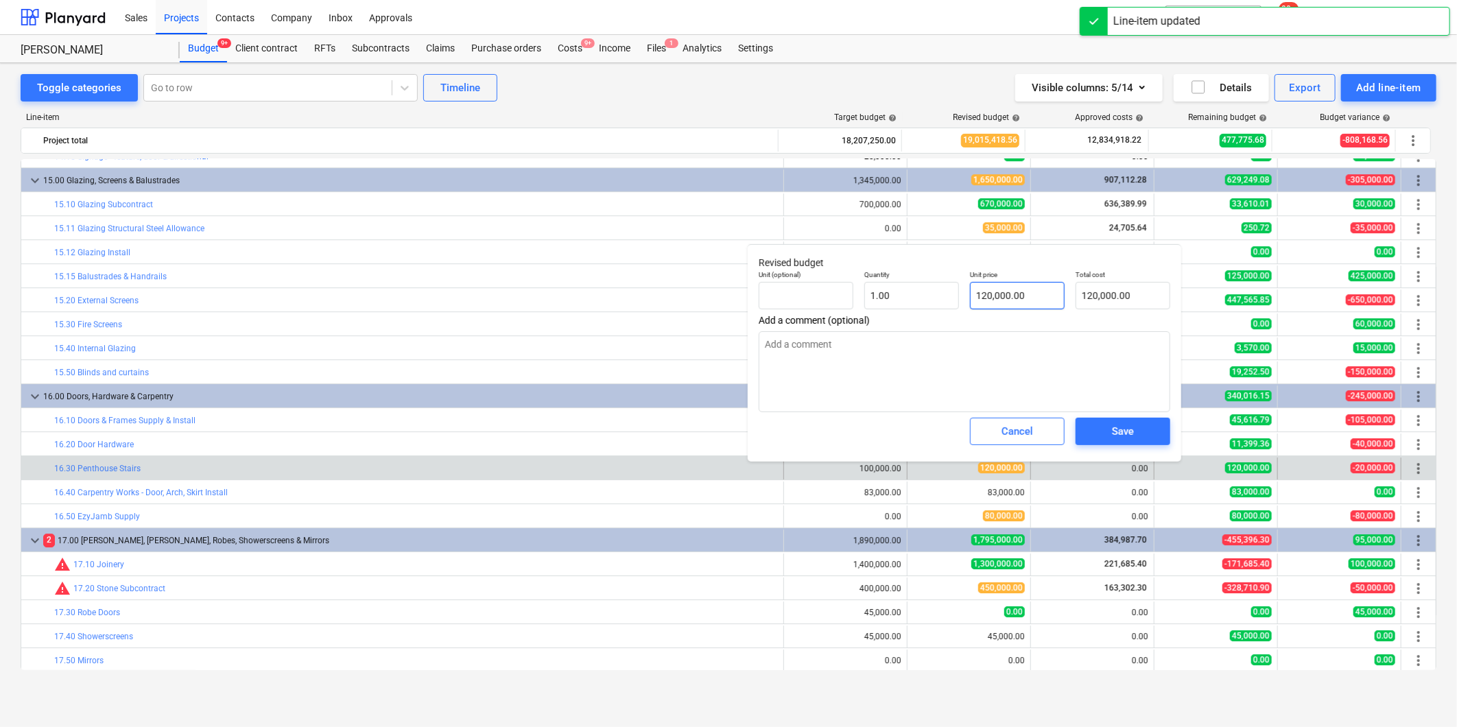
type input "120000"
drag, startPoint x: 1044, startPoint y: 305, endPoint x: 956, endPoint y: 305, distance: 88.5
click at [956, 305] on div "Unit (optional) Quantity 1.00 Unit price 120000 Total cost 120,000.00" at bounding box center [964, 290] width 423 height 50
type textarea "x"
type input "4"
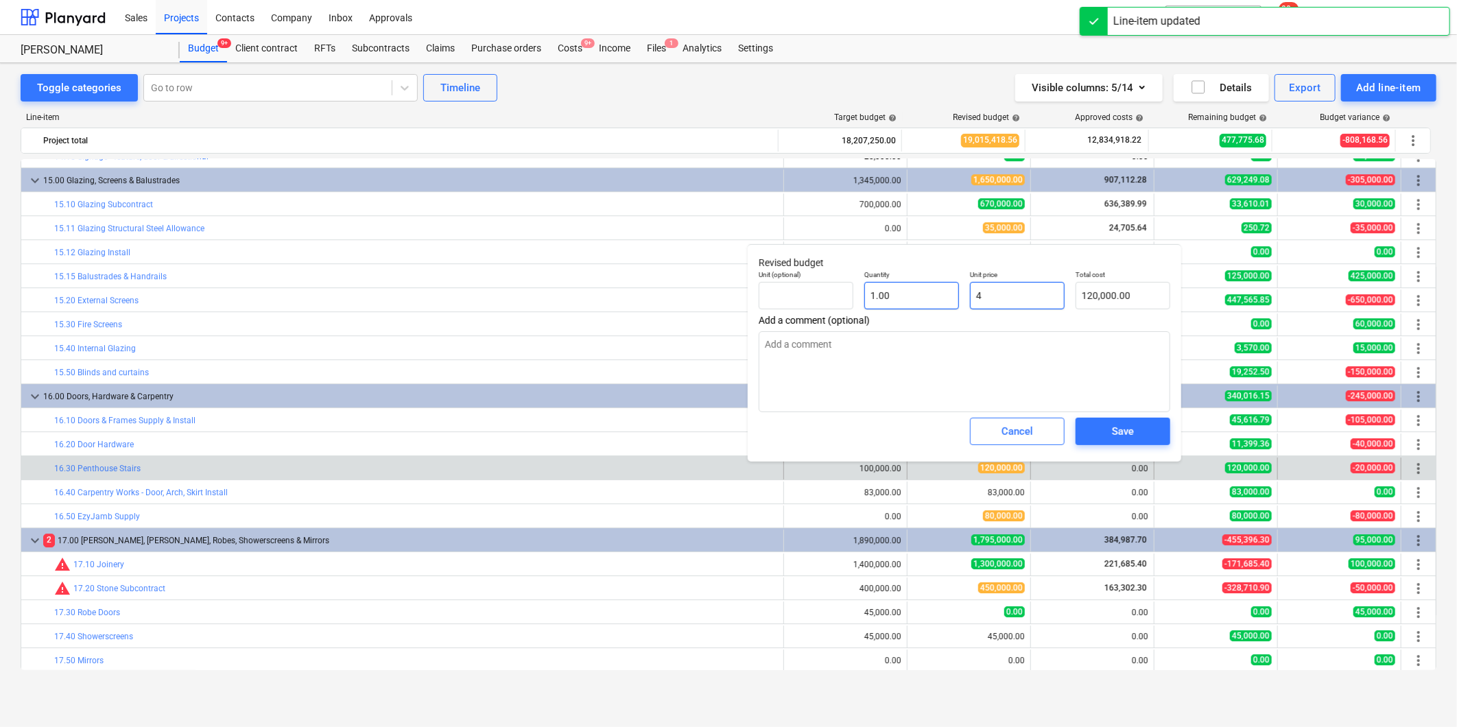
type input "4.00"
type textarea "x"
type input "40"
type input "40.00"
type textarea "x"
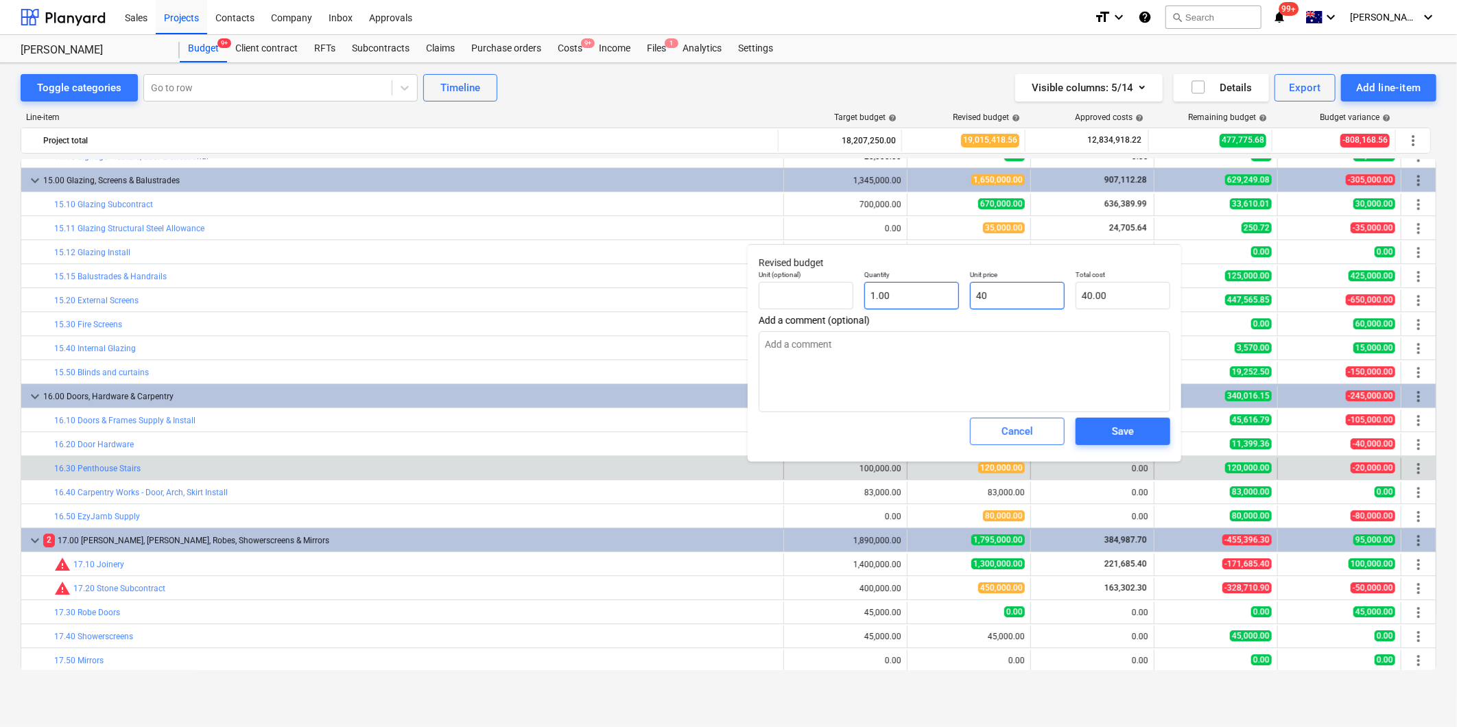
type input "400"
type input "400.00"
type textarea "x"
type input "4000"
type input "4,000.00"
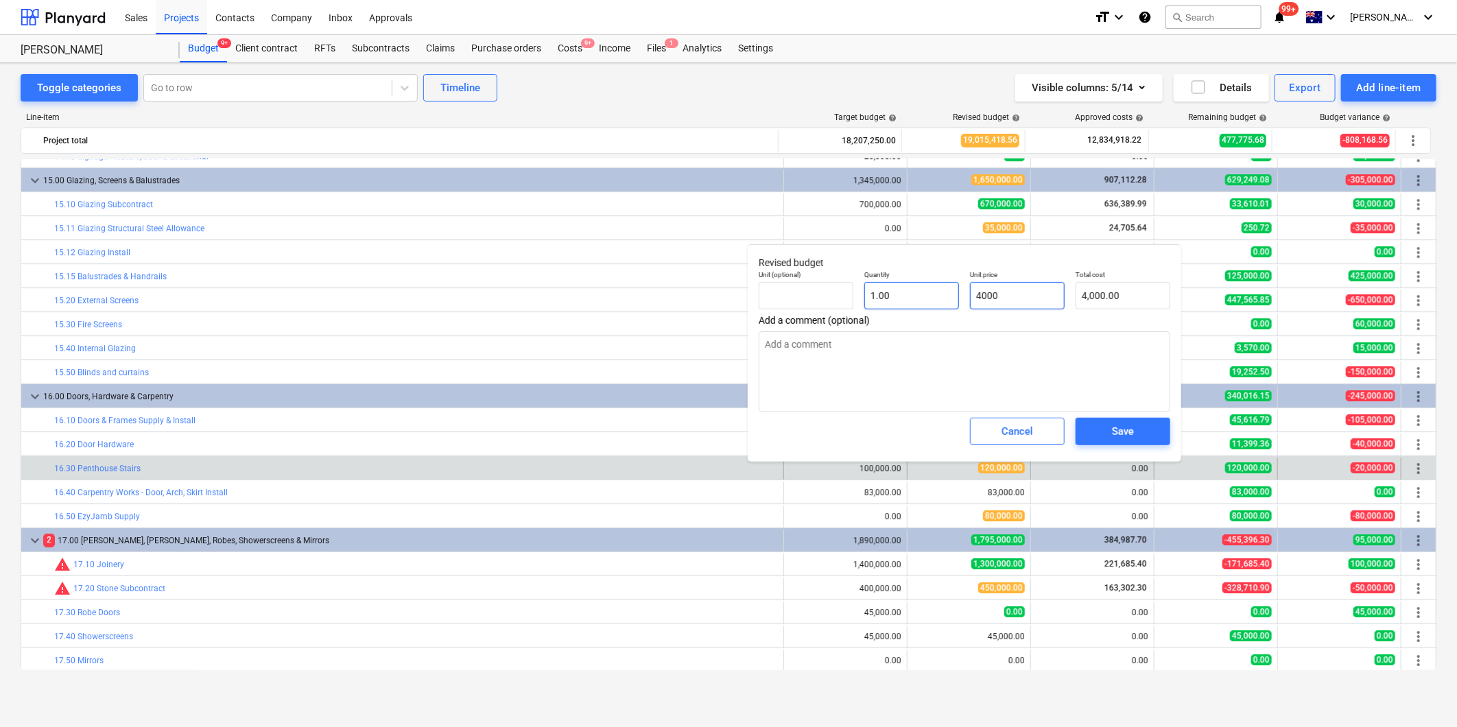
type textarea "x"
type input "40000"
type input "40,000.00"
type input "40000"
type textarea "x"
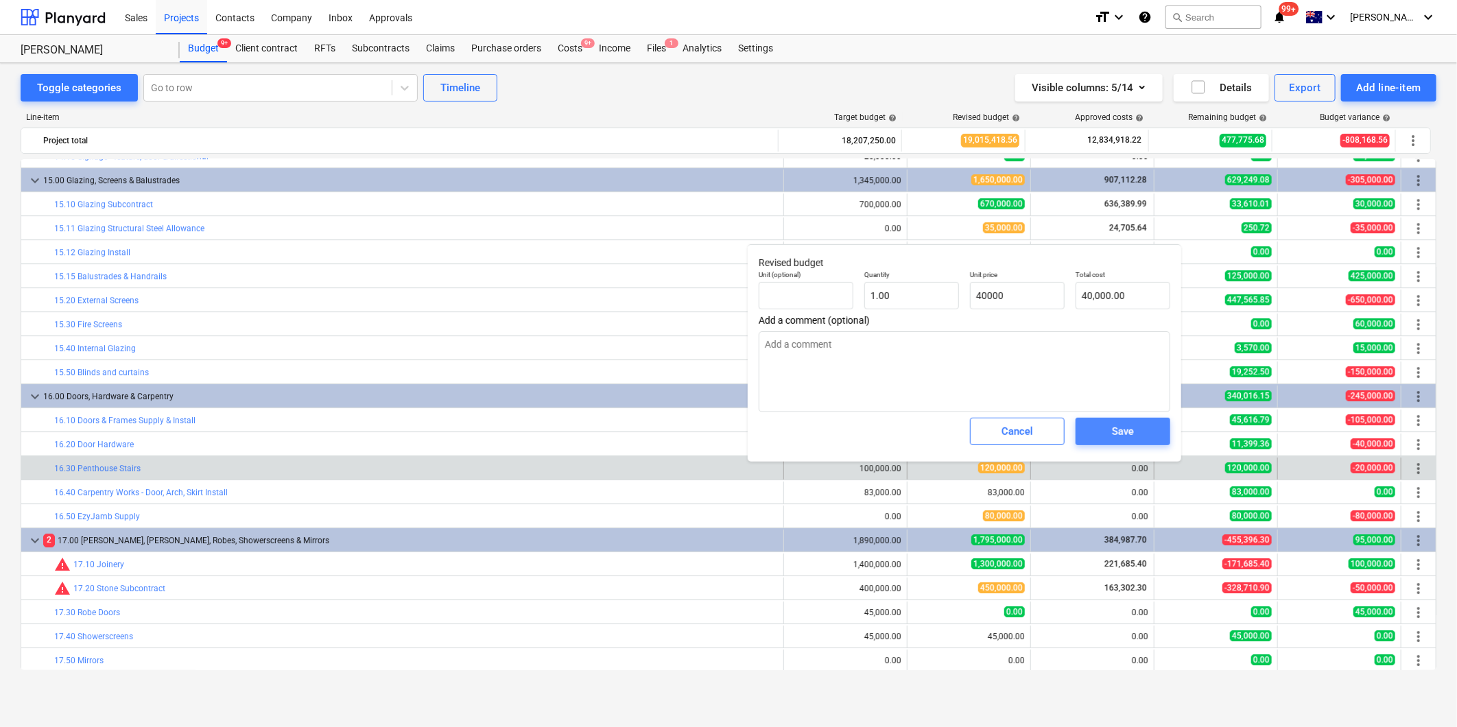
type input "40,000.00"
click at [1140, 440] on span "Save" at bounding box center [1123, 432] width 62 height 18
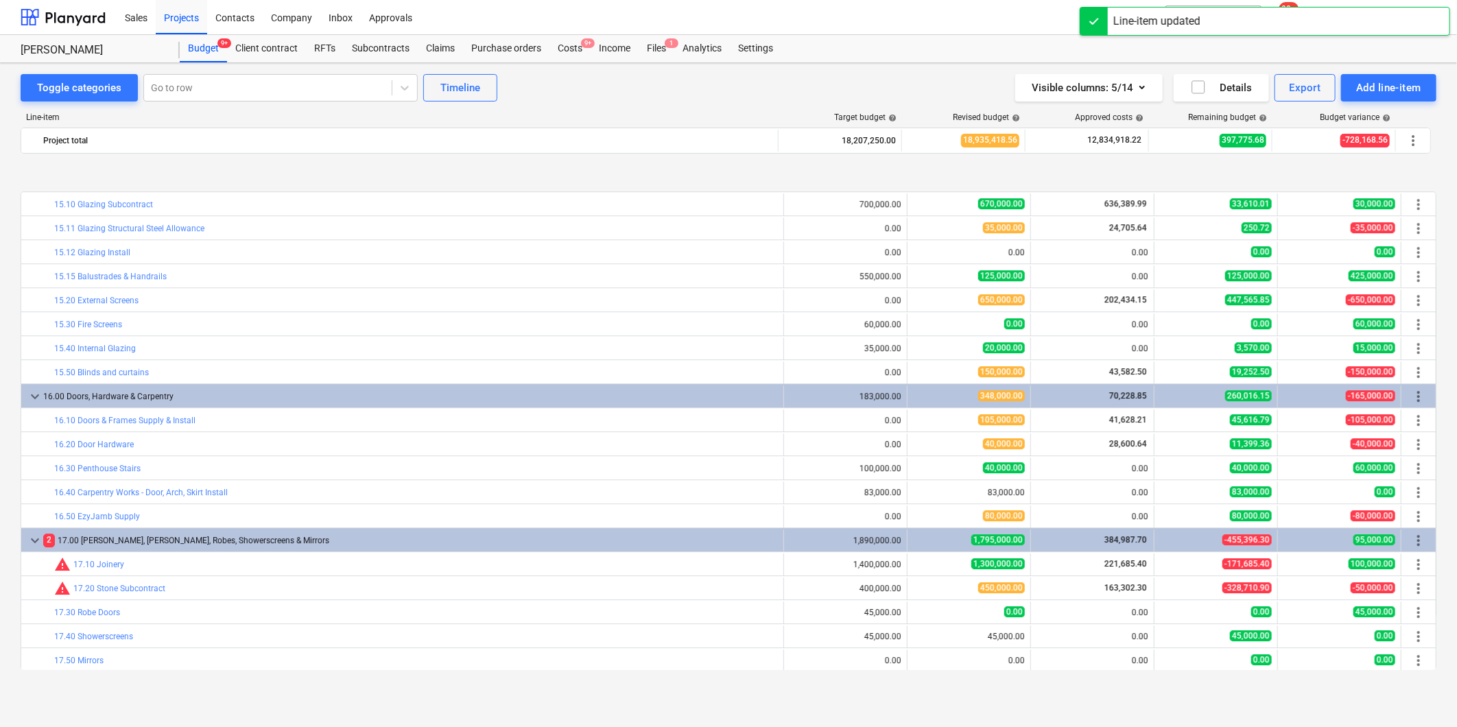
scroll to position [2758, 0]
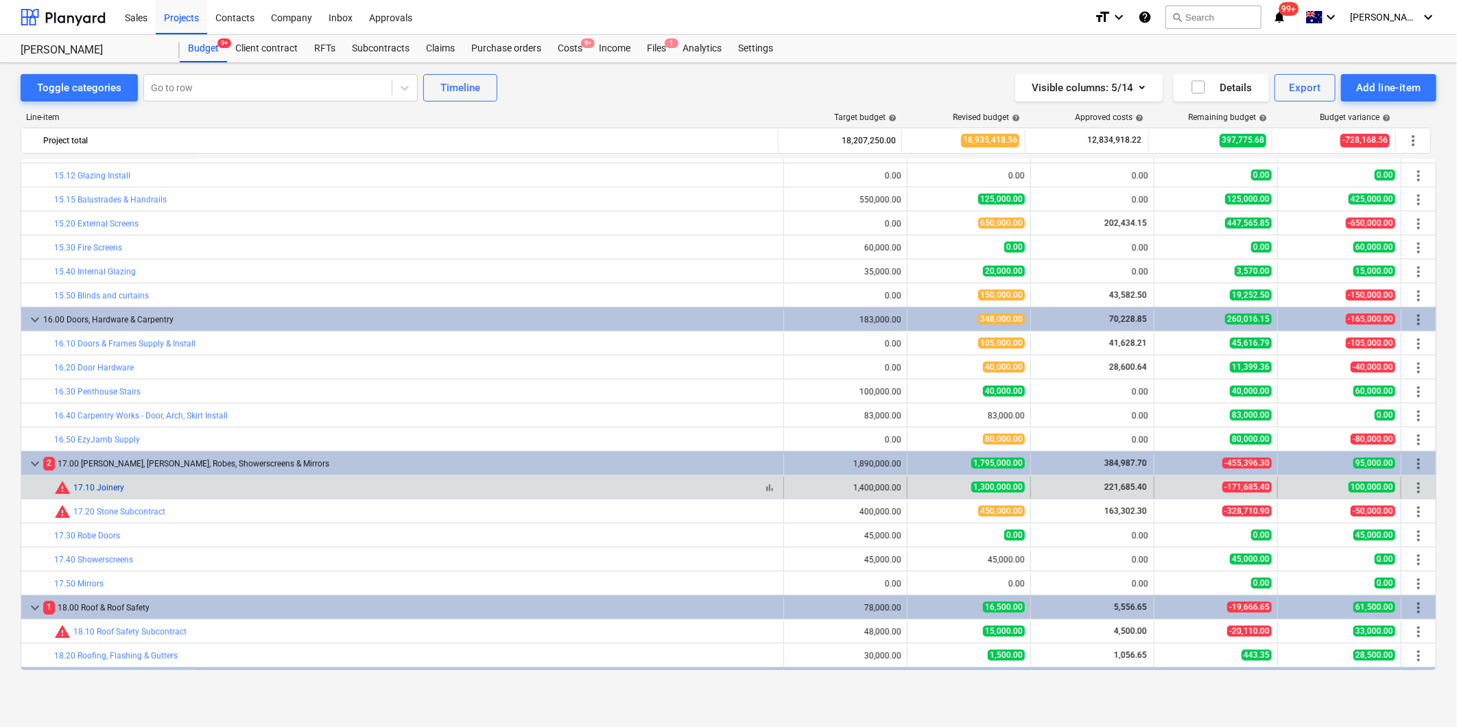
click at [103, 488] on link "17.10 Joinery" at bounding box center [98, 488] width 51 height 10
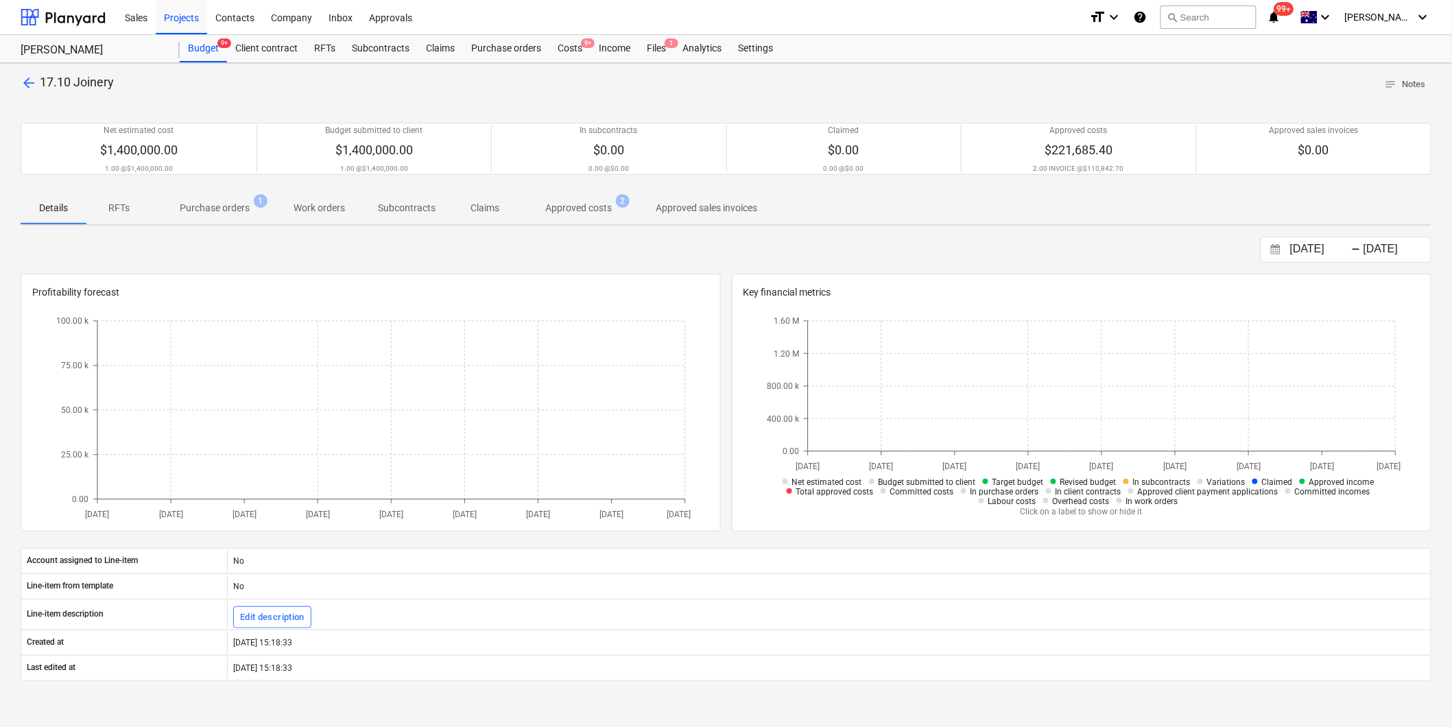
click at [220, 202] on p "Purchase orders" at bounding box center [215, 208] width 70 height 14
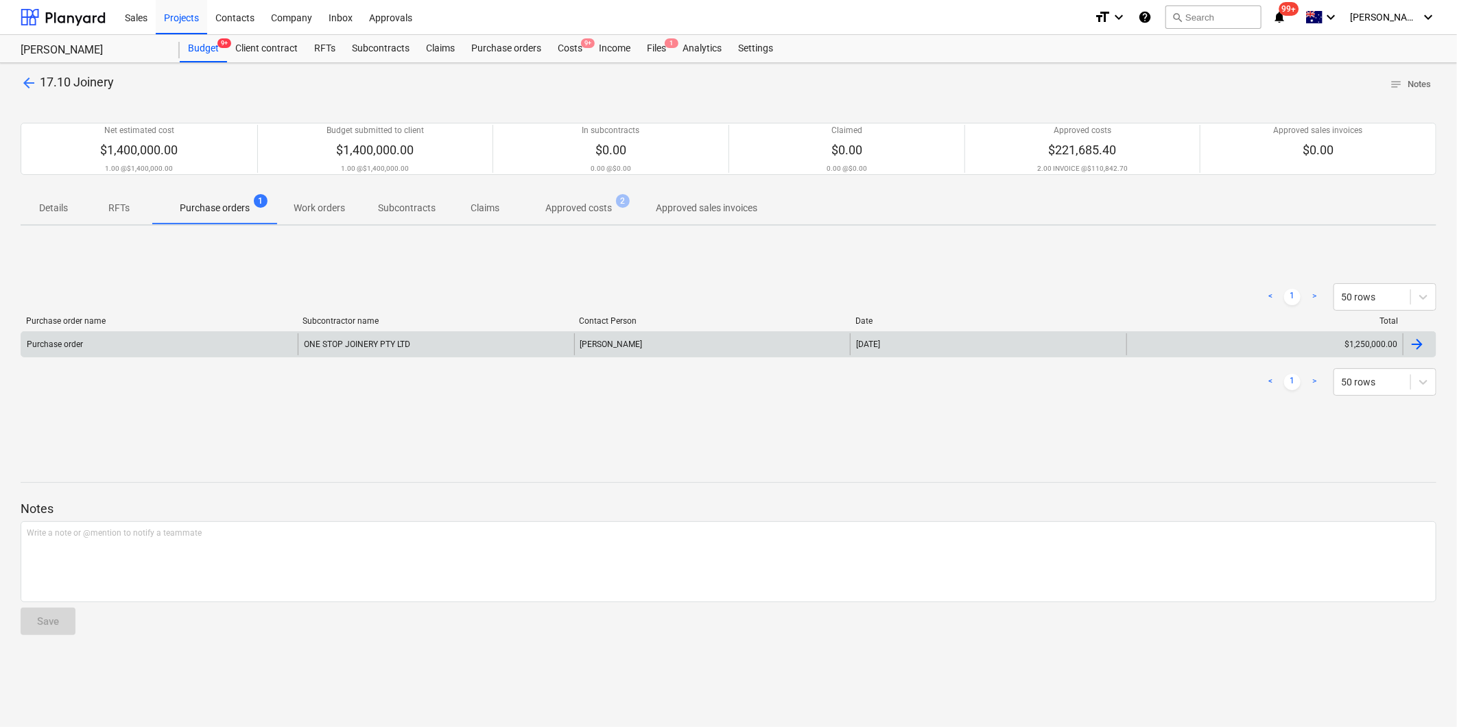
click at [231, 351] on div "Purchase order" at bounding box center [159, 344] width 276 height 22
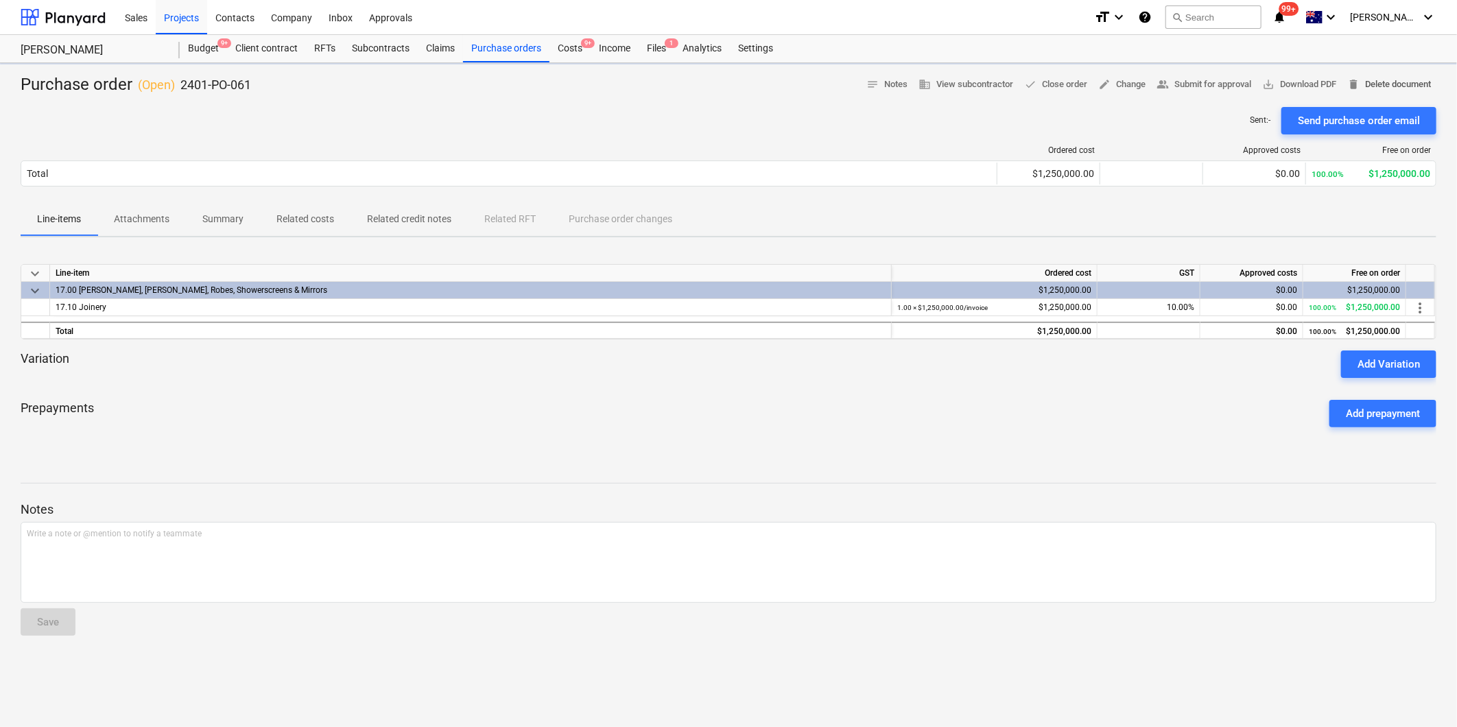
click at [1400, 89] on span "delete Delete document" at bounding box center [1389, 85] width 84 height 16
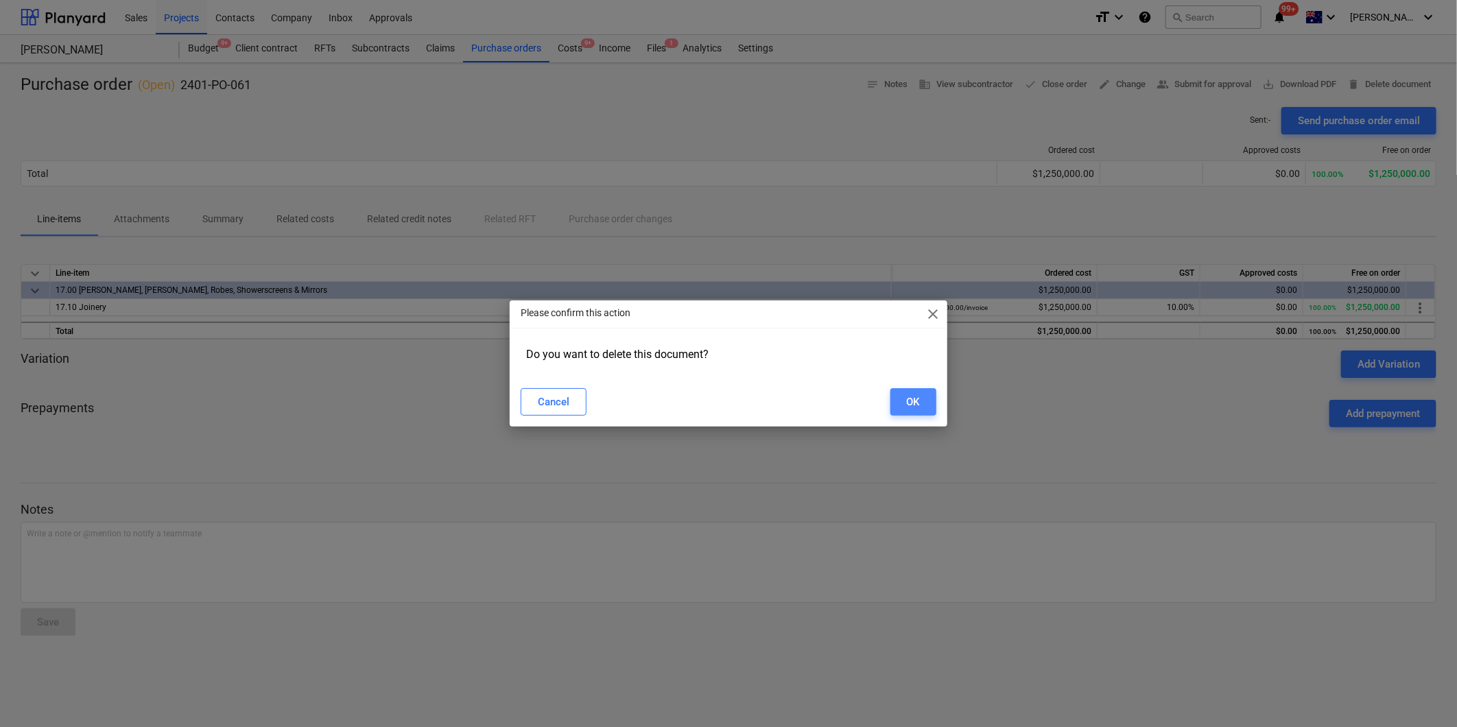
click at [918, 399] on div "OK" at bounding box center [913, 402] width 13 height 18
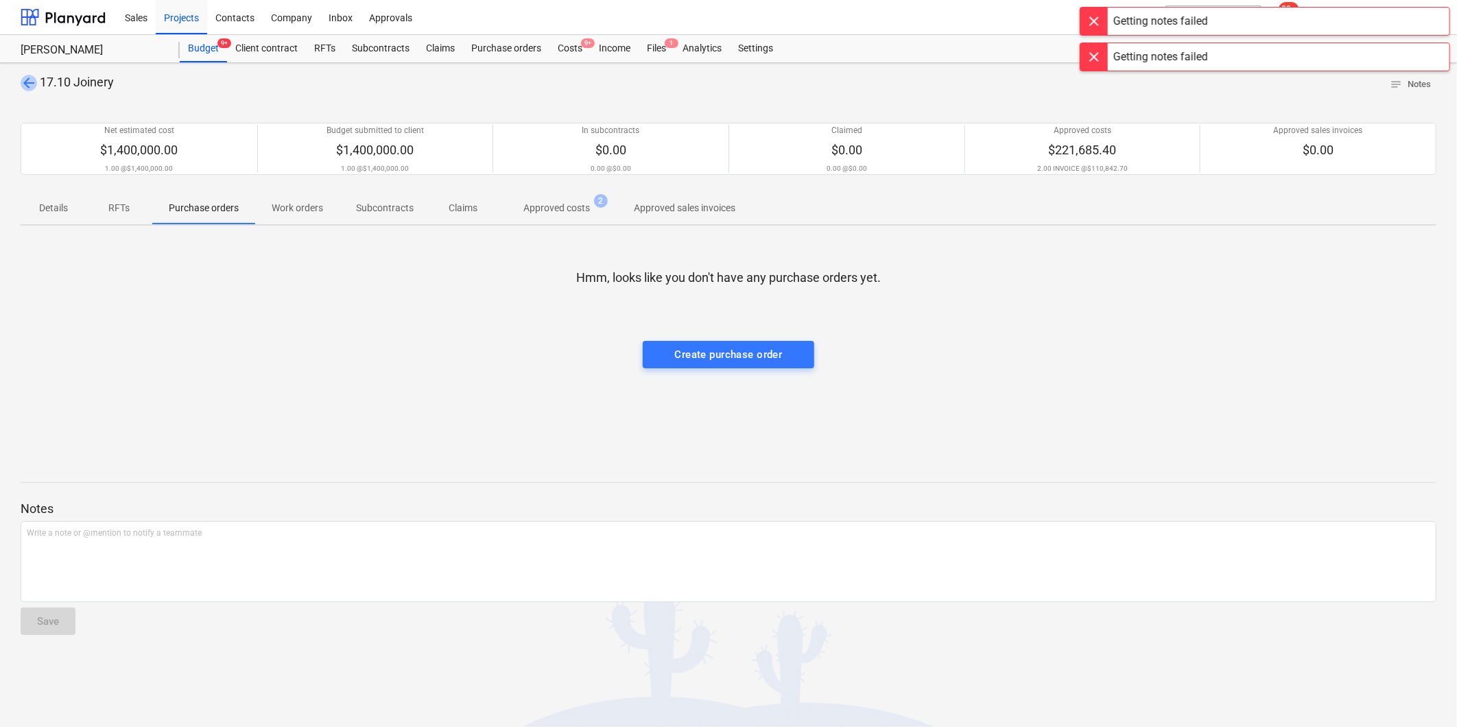
click at [23, 87] on span "arrow_back" at bounding box center [29, 83] width 16 height 16
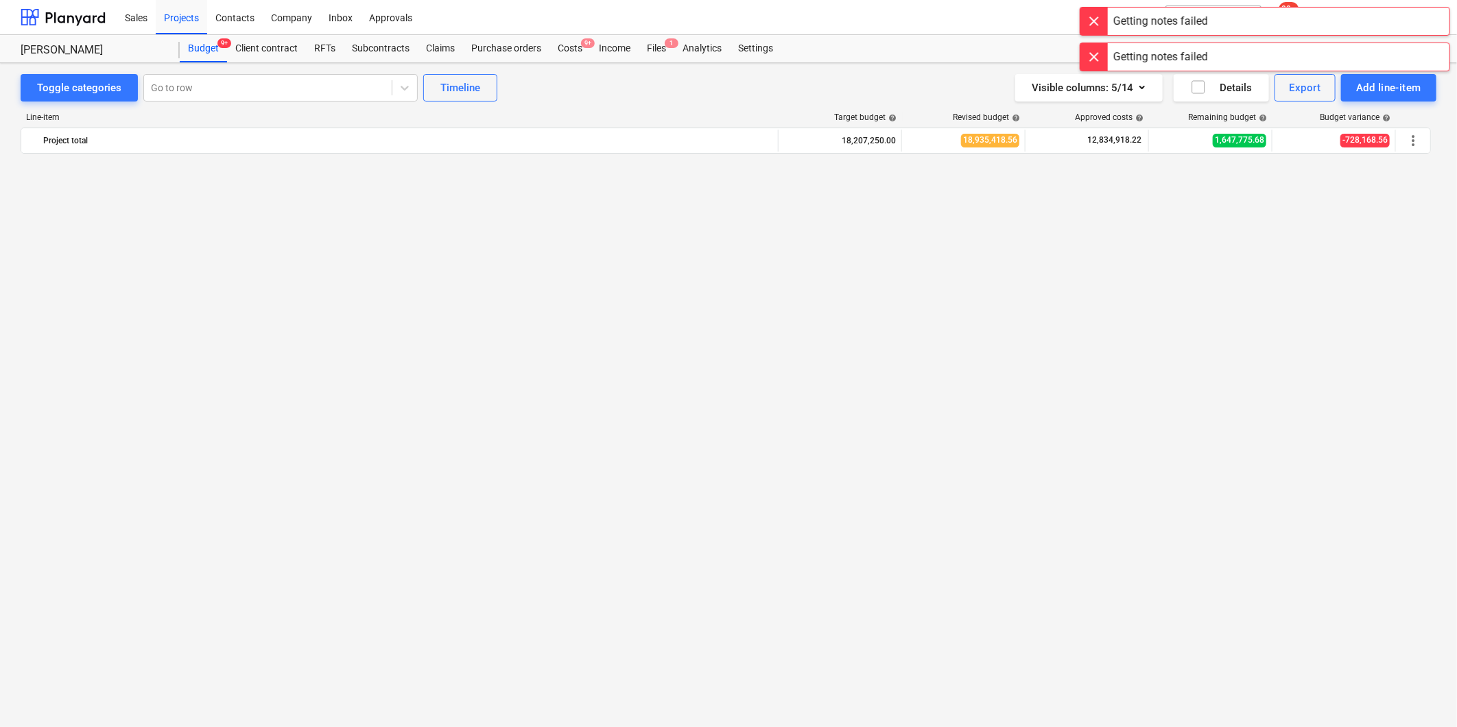
scroll to position [2758, 0]
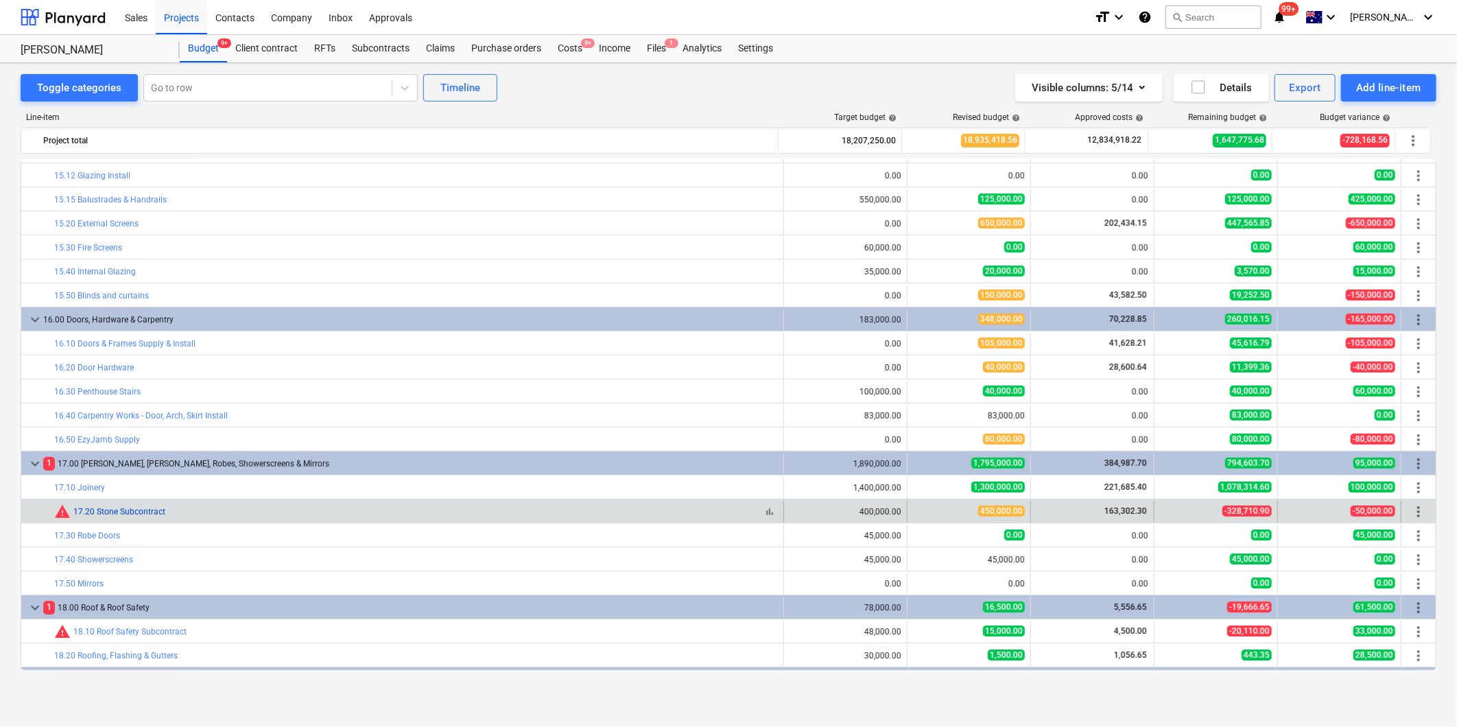
click at [119, 512] on link "17.20 Stone Subcontract" at bounding box center [119, 512] width 92 height 10
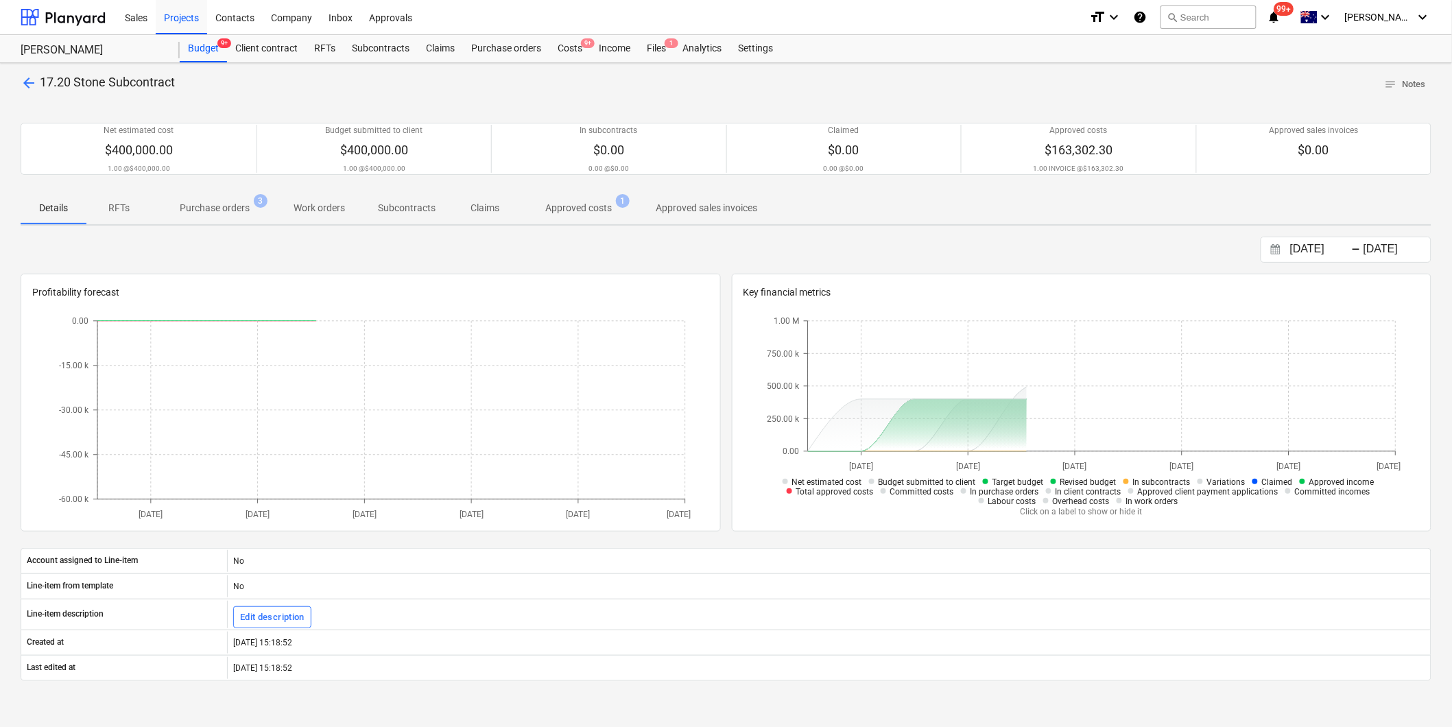
click at [222, 206] on p "Purchase orders" at bounding box center [215, 208] width 70 height 14
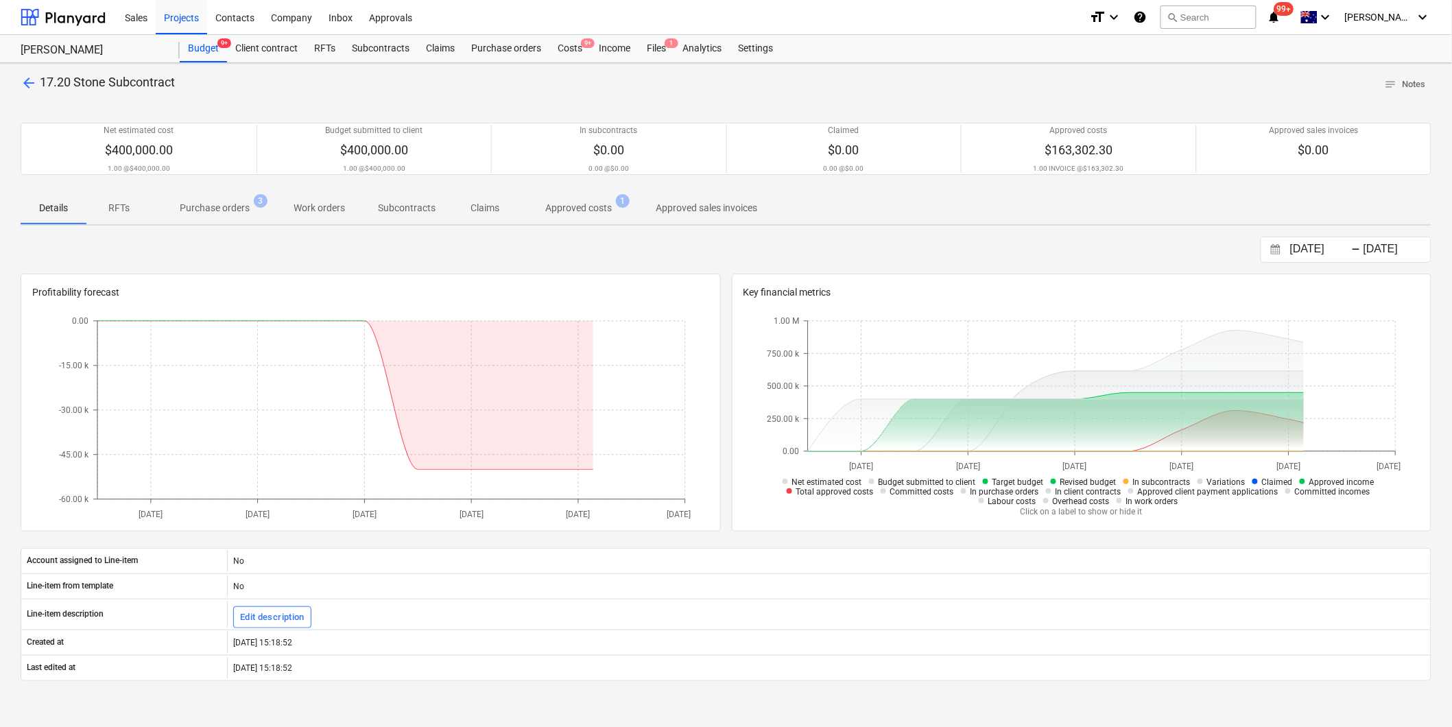
click at [215, 217] on span "Purchase orders 3" at bounding box center [214, 208] width 125 height 25
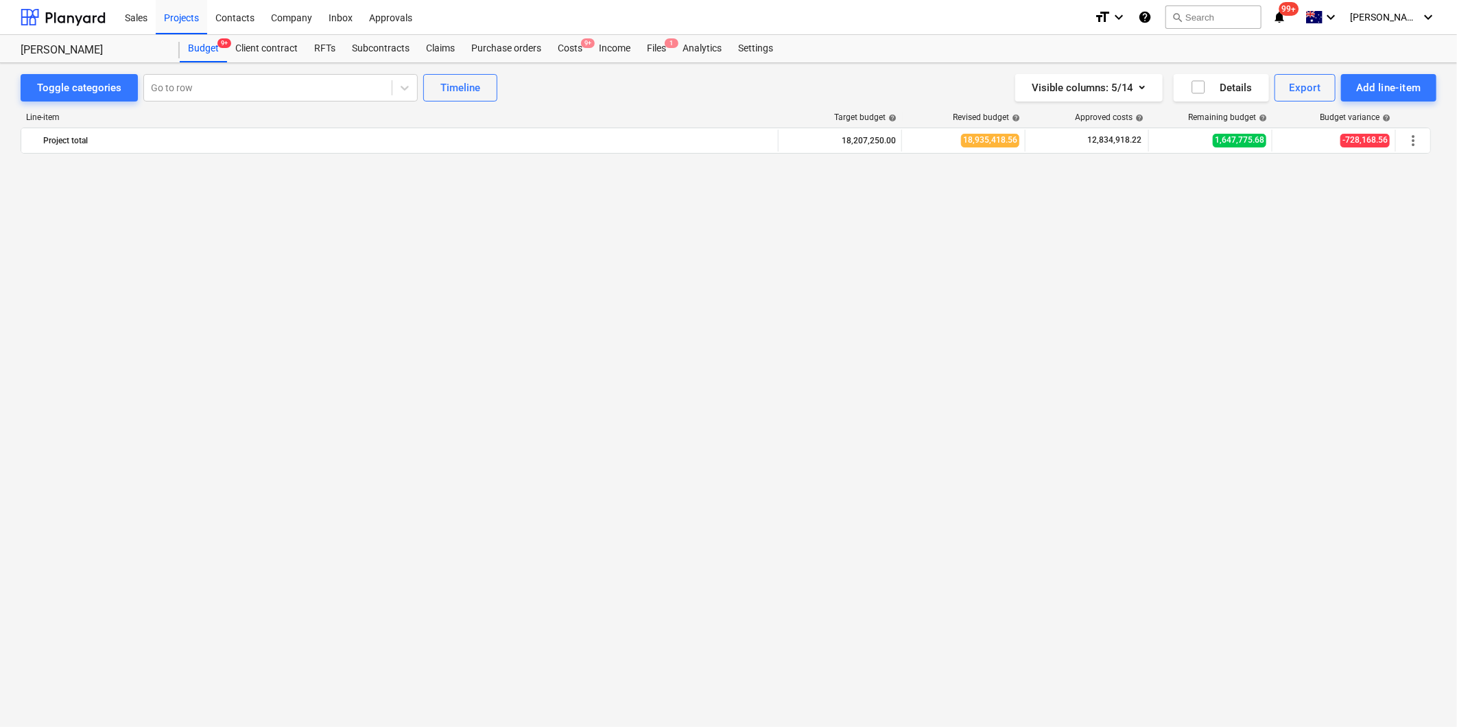
scroll to position [2758, 0]
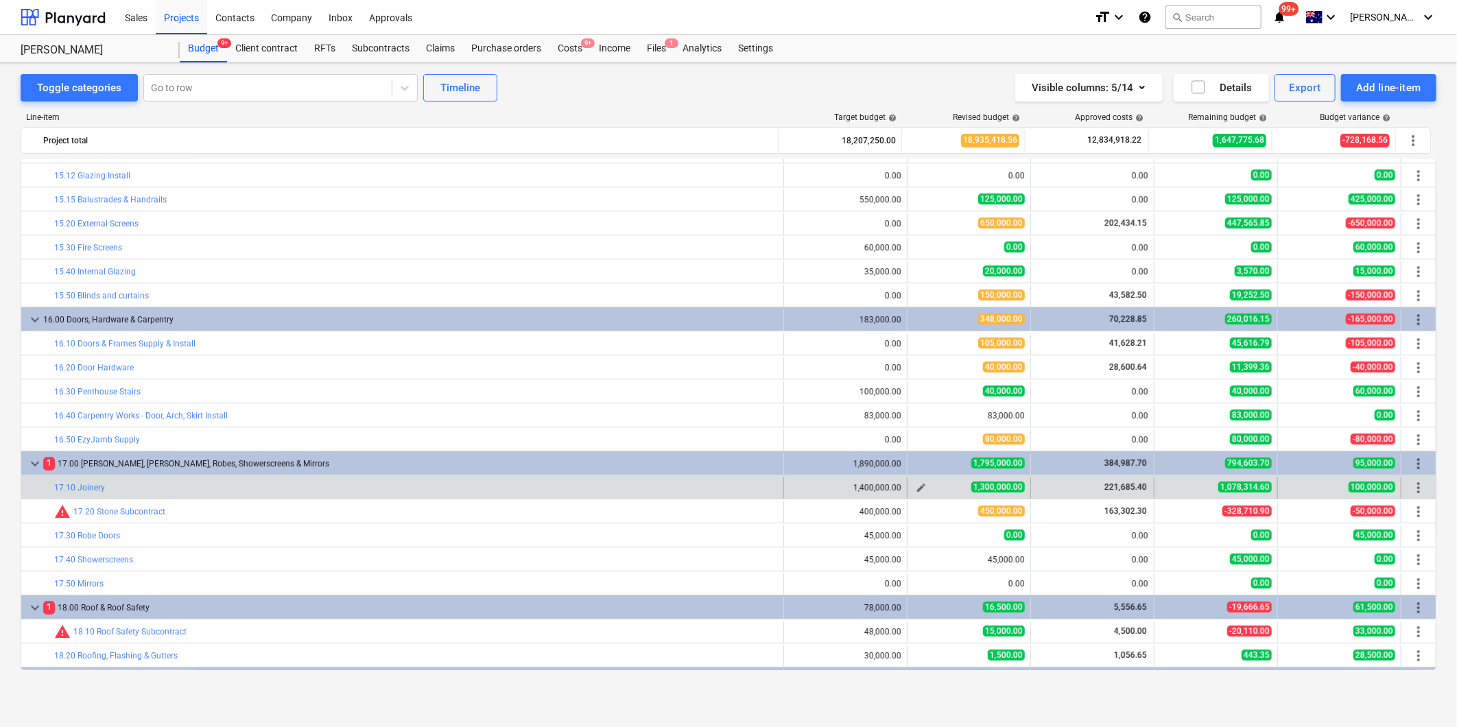
click at [916, 488] on span "edit" at bounding box center [921, 487] width 11 height 11
type textarea "x"
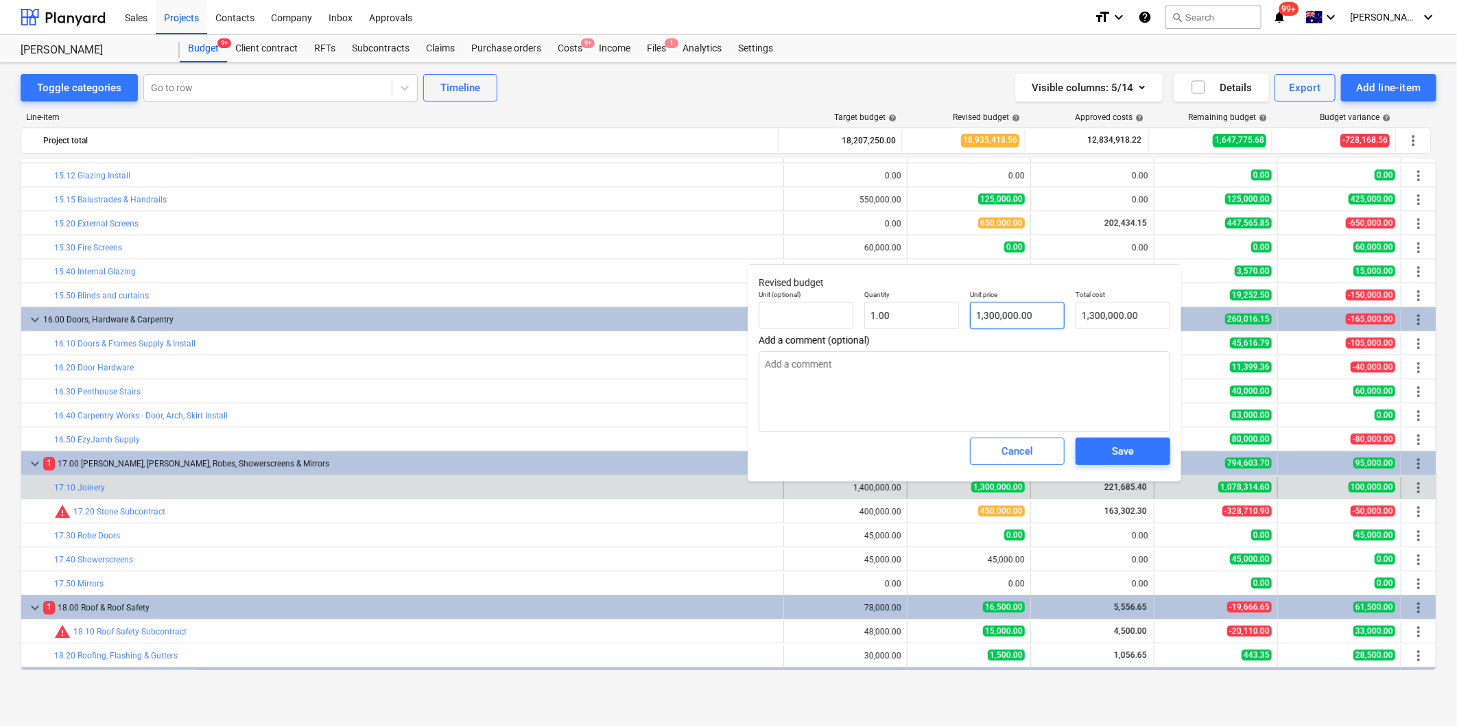
type input "1300000"
drag, startPoint x: 1054, startPoint y: 320, endPoint x: 972, endPoint y: 323, distance: 81.7
click at [972, 323] on input "1300000" at bounding box center [1017, 315] width 95 height 27
click at [992, 454] on span "Cancel" at bounding box center [1017, 451] width 60 height 18
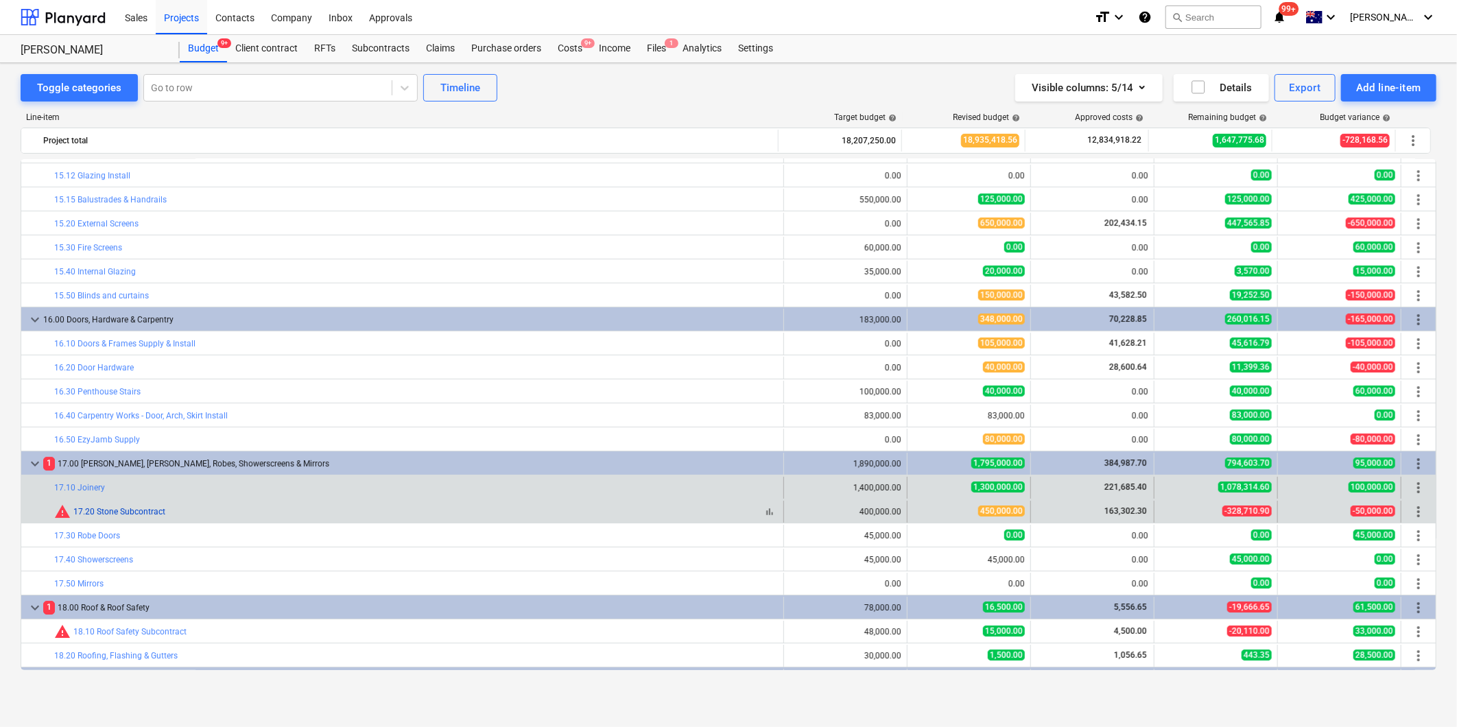
click at [103, 509] on link "17.20 Stone Subcontract" at bounding box center [119, 512] width 92 height 10
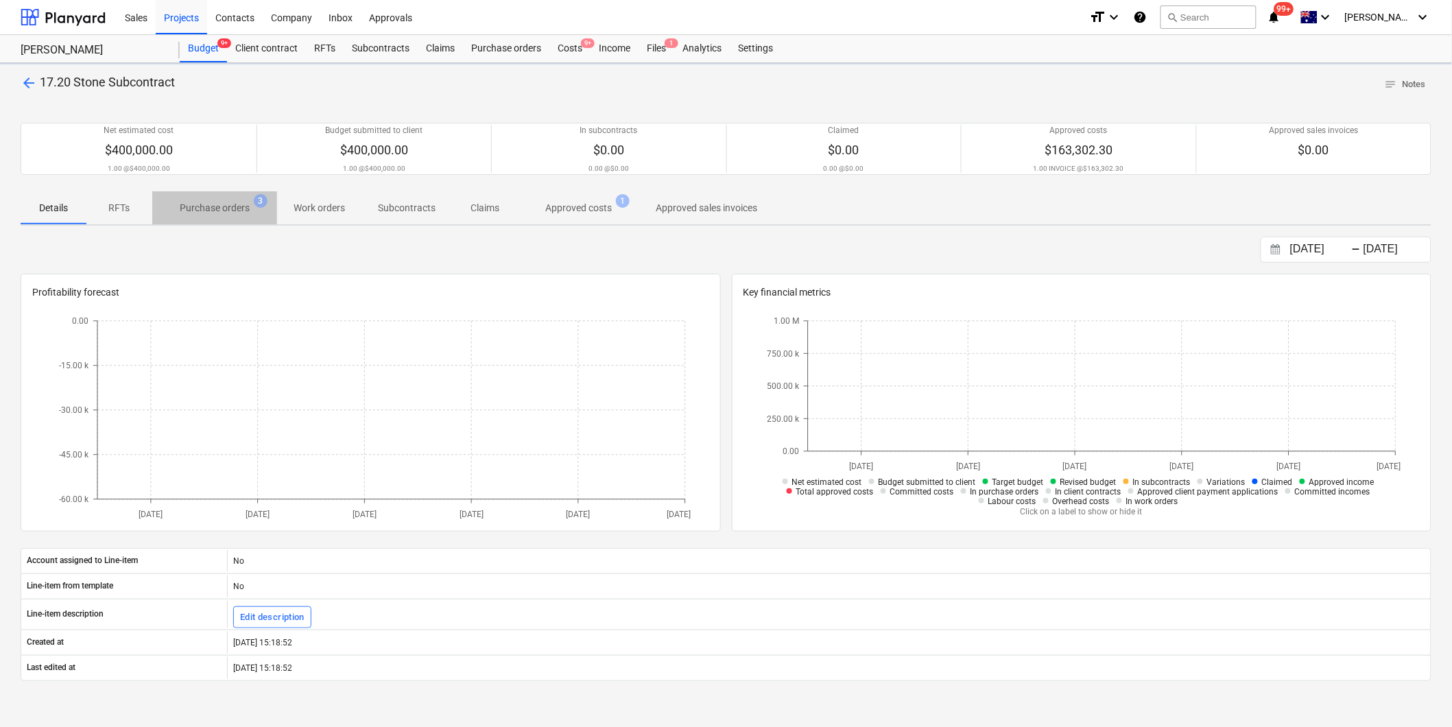
click at [195, 209] on p "Purchase orders" at bounding box center [215, 208] width 70 height 14
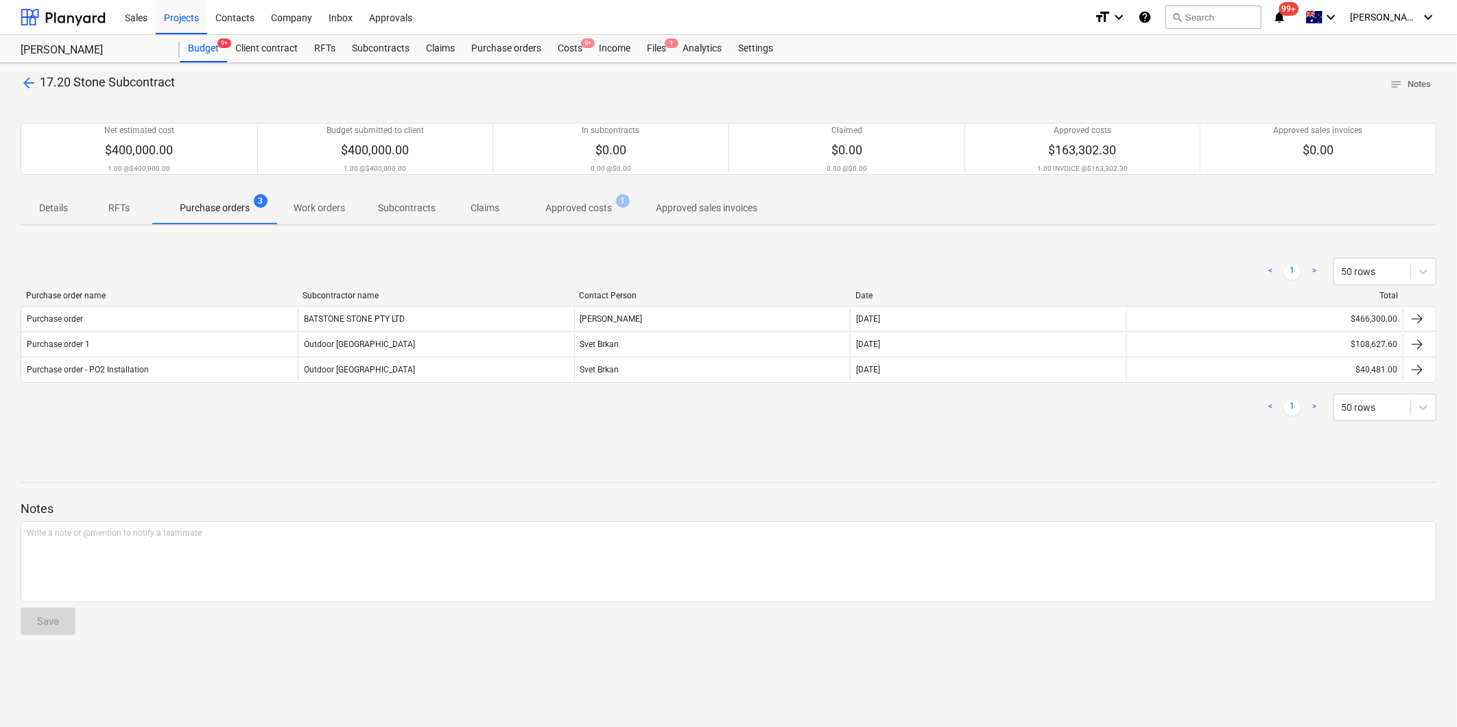
click at [669, 409] on div "< 1 > 50 rows" at bounding box center [729, 407] width 1416 height 27
click at [28, 82] on span "arrow_back" at bounding box center [29, 83] width 16 height 16
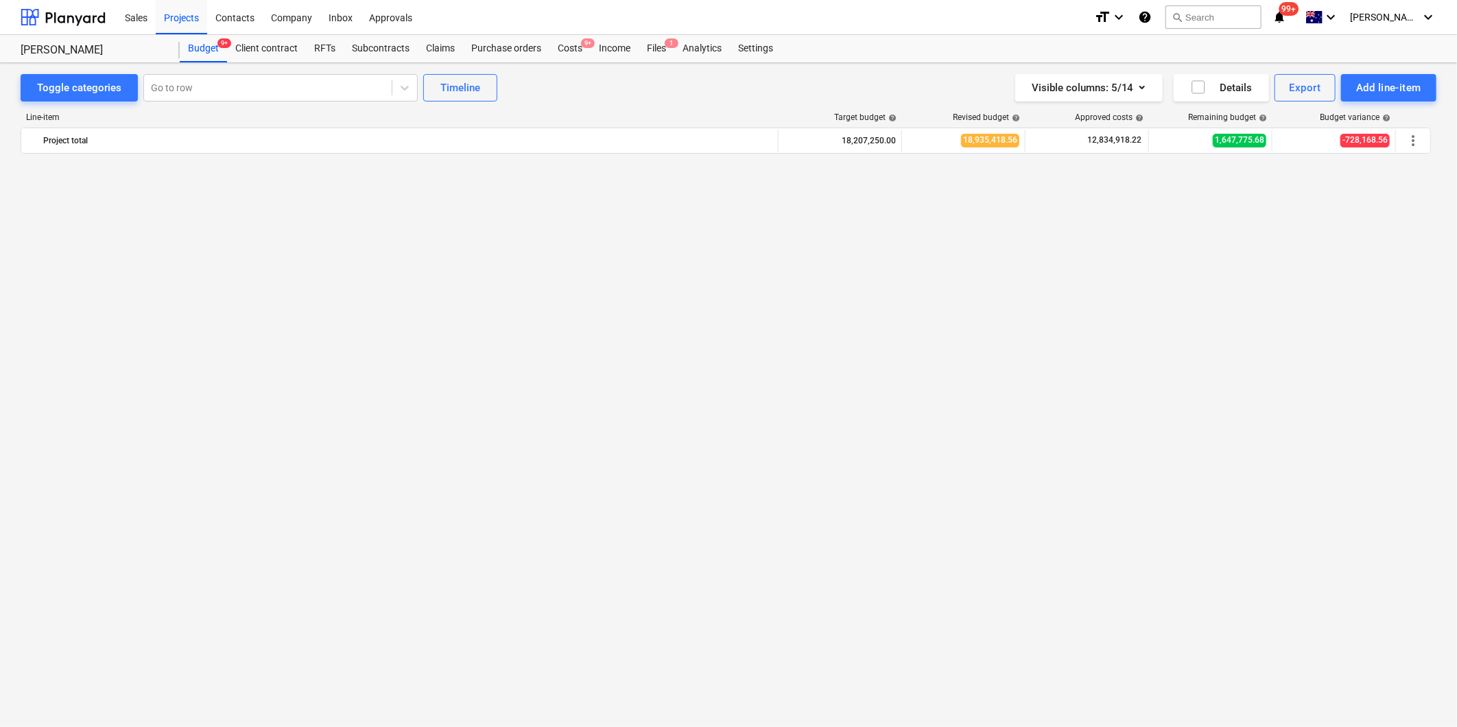
scroll to position [2758, 0]
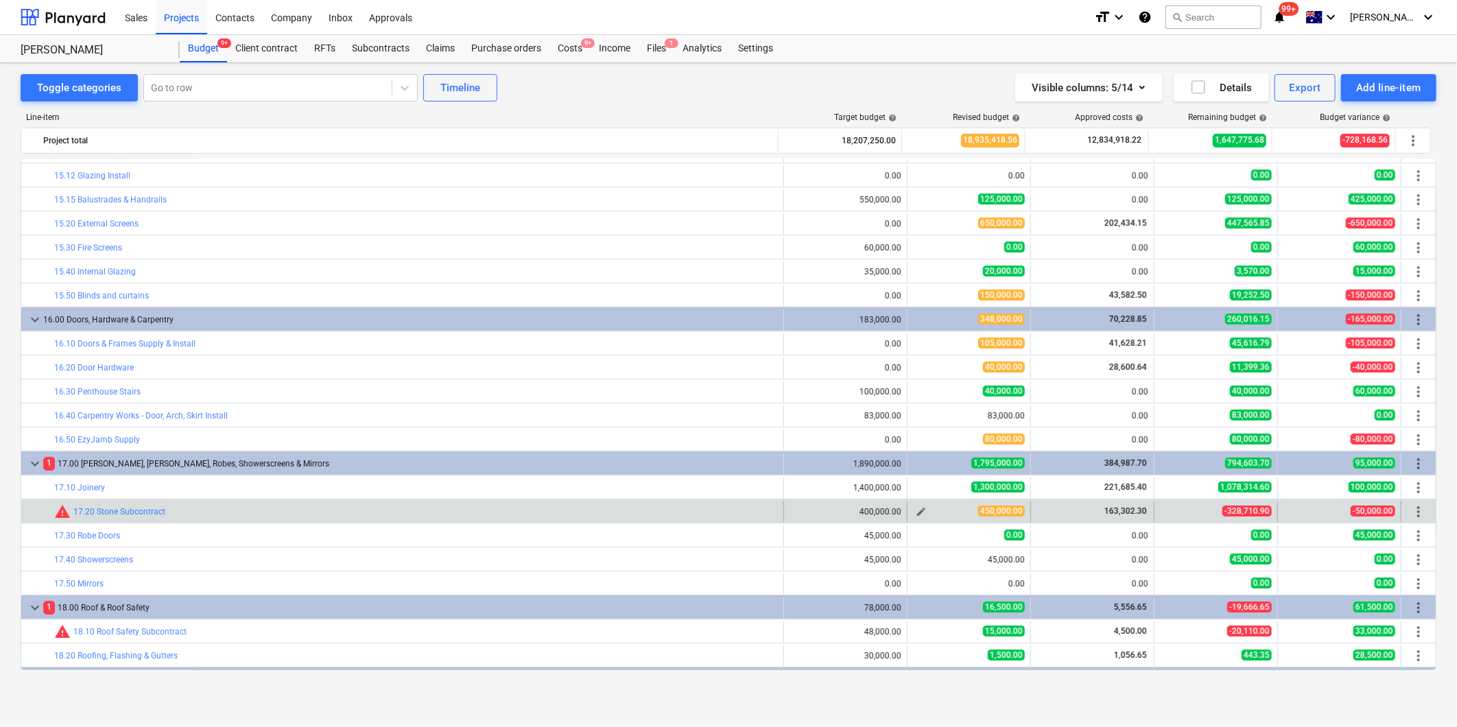
click at [916, 512] on span "edit" at bounding box center [921, 511] width 11 height 11
type textarea "x"
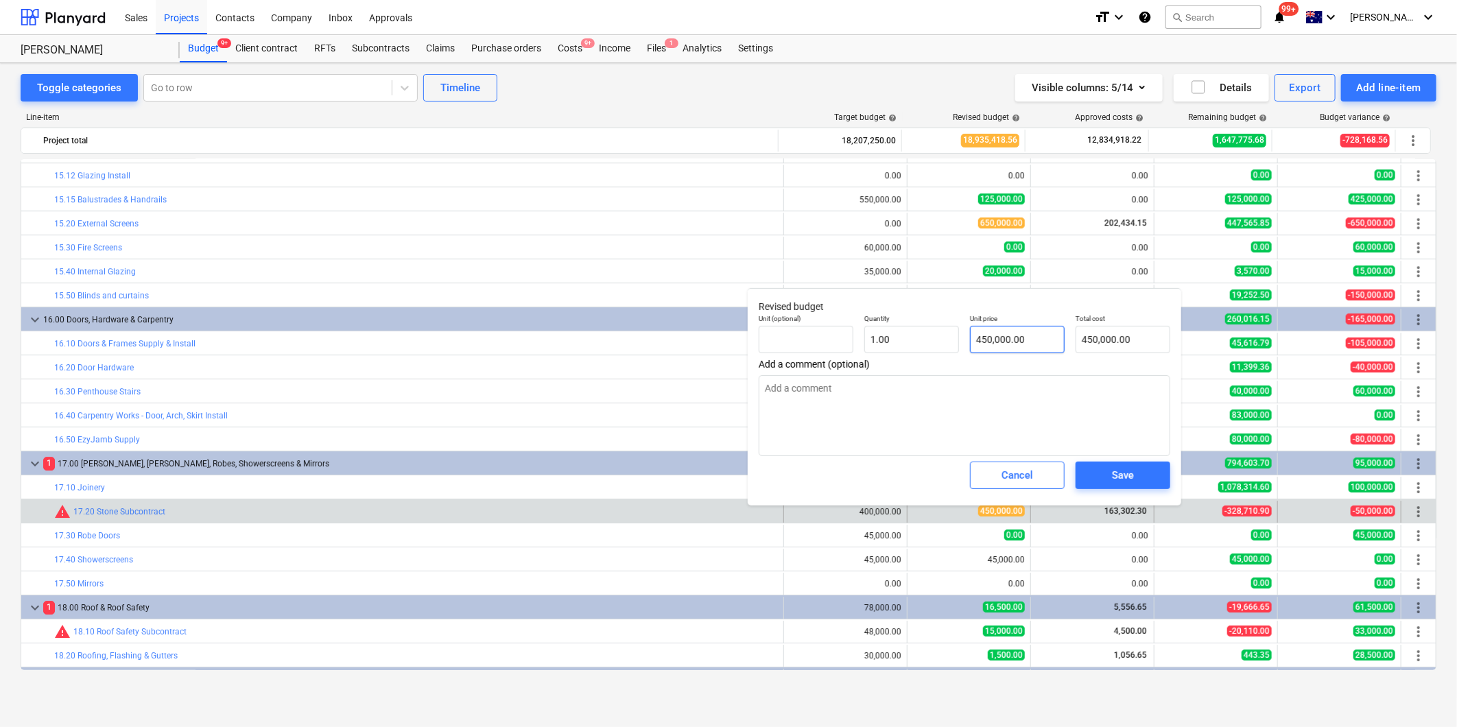
type input "450000"
drag, startPoint x: 1039, startPoint y: 343, endPoint x: 978, endPoint y: 342, distance: 61.1
click at [978, 342] on input "450000" at bounding box center [1017, 339] width 95 height 27
type textarea "x"
type input "6"
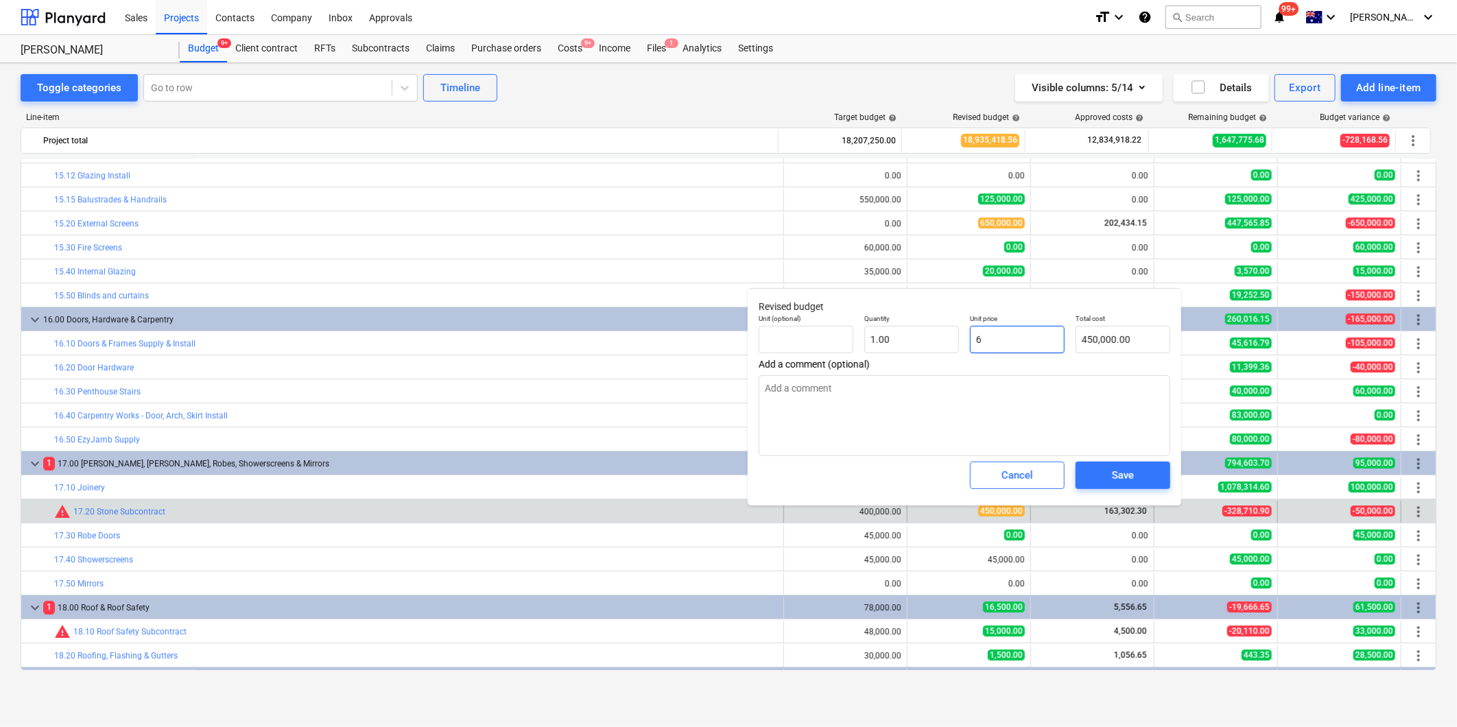
type input "6.00"
type textarea "x"
type input "65"
type input "65.00"
type textarea "x"
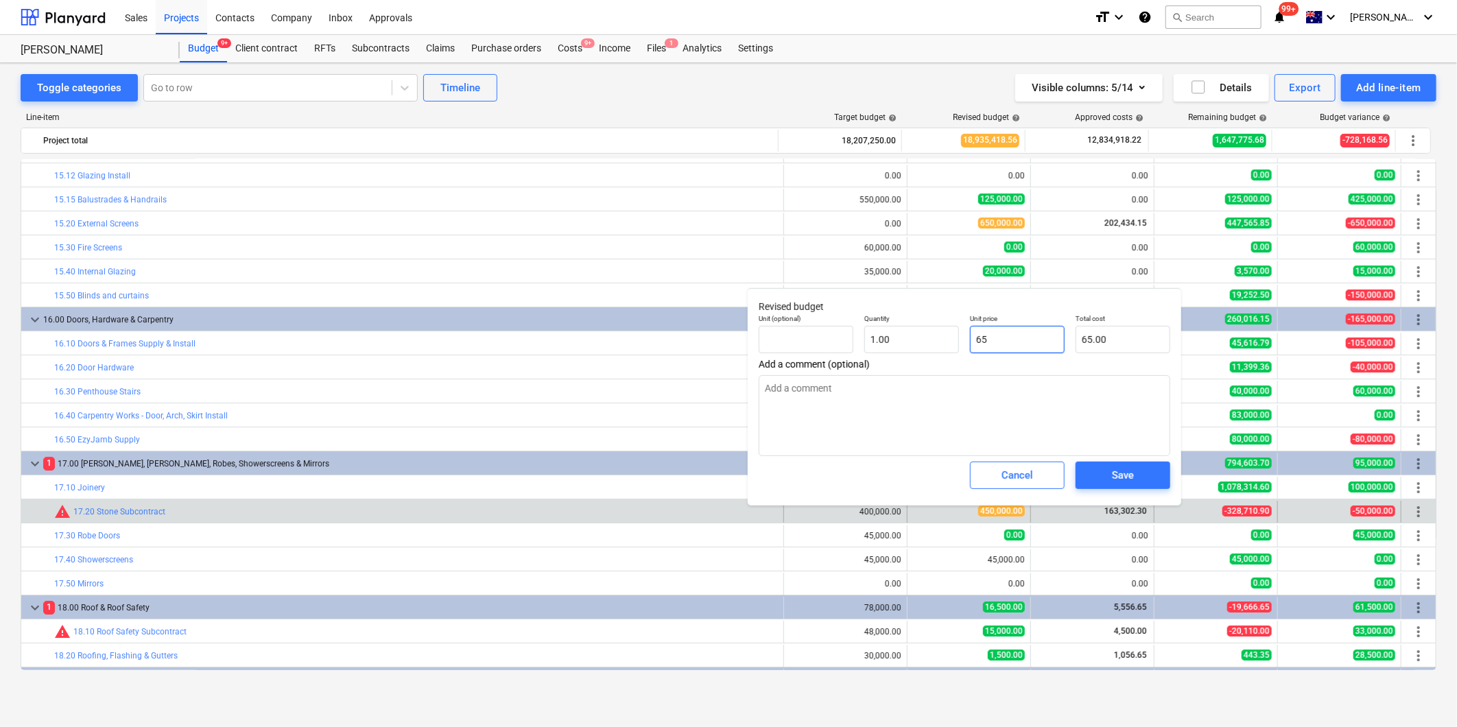
type input "650"
type input "650.00"
type textarea "x"
type input "6502"
type input "6,502.00"
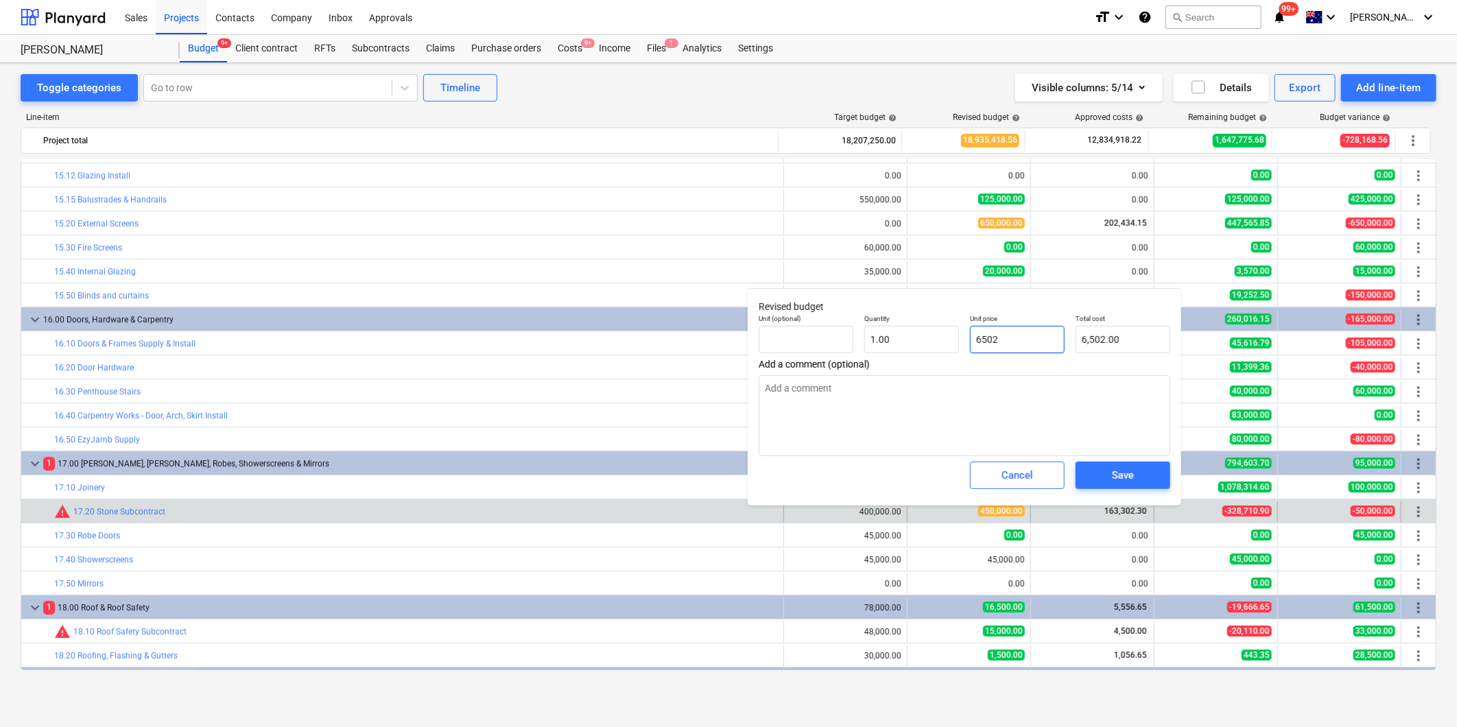
type input "6502"
click at [978, 345] on input "6502" at bounding box center [1017, 339] width 95 height 27
click at [1093, 475] on span "Save" at bounding box center [1123, 476] width 62 height 18
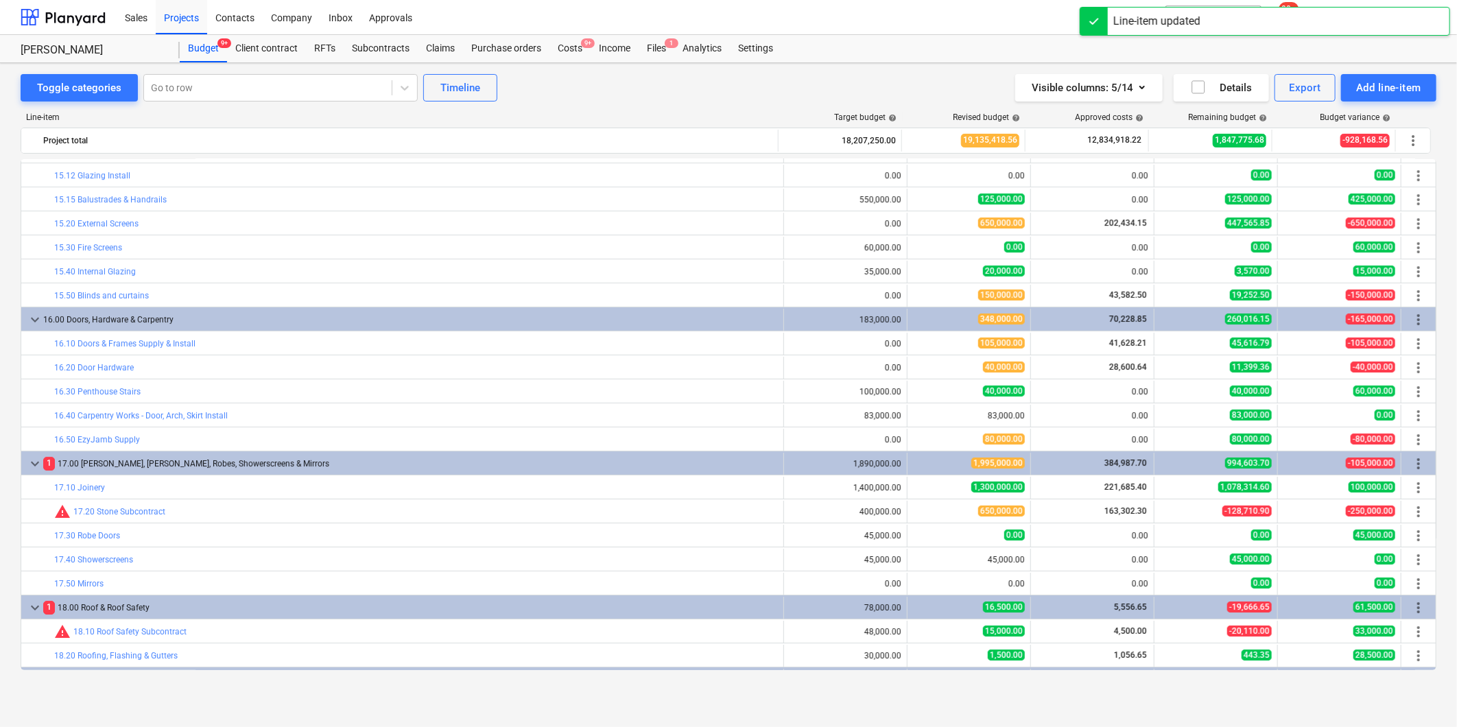
click at [0, 248] on html "Sales Projects Contacts Company Inbox Approvals format_size keyboard_arrow_down…" at bounding box center [728, 363] width 1457 height 727
click at [0, 250] on html "Sales Projects Contacts Company Inbox Approvals format_size keyboard_arrow_down…" at bounding box center [728, 363] width 1457 height 727
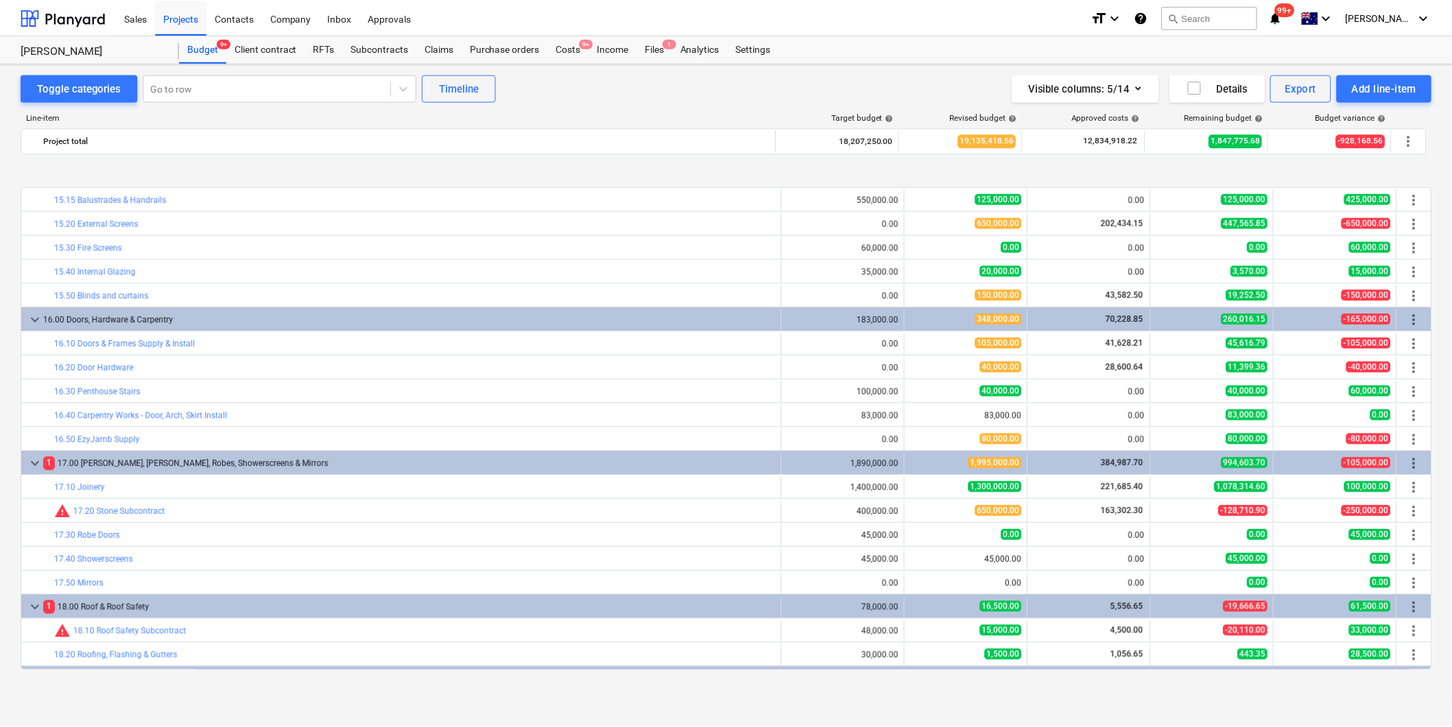
scroll to position [2834, 0]
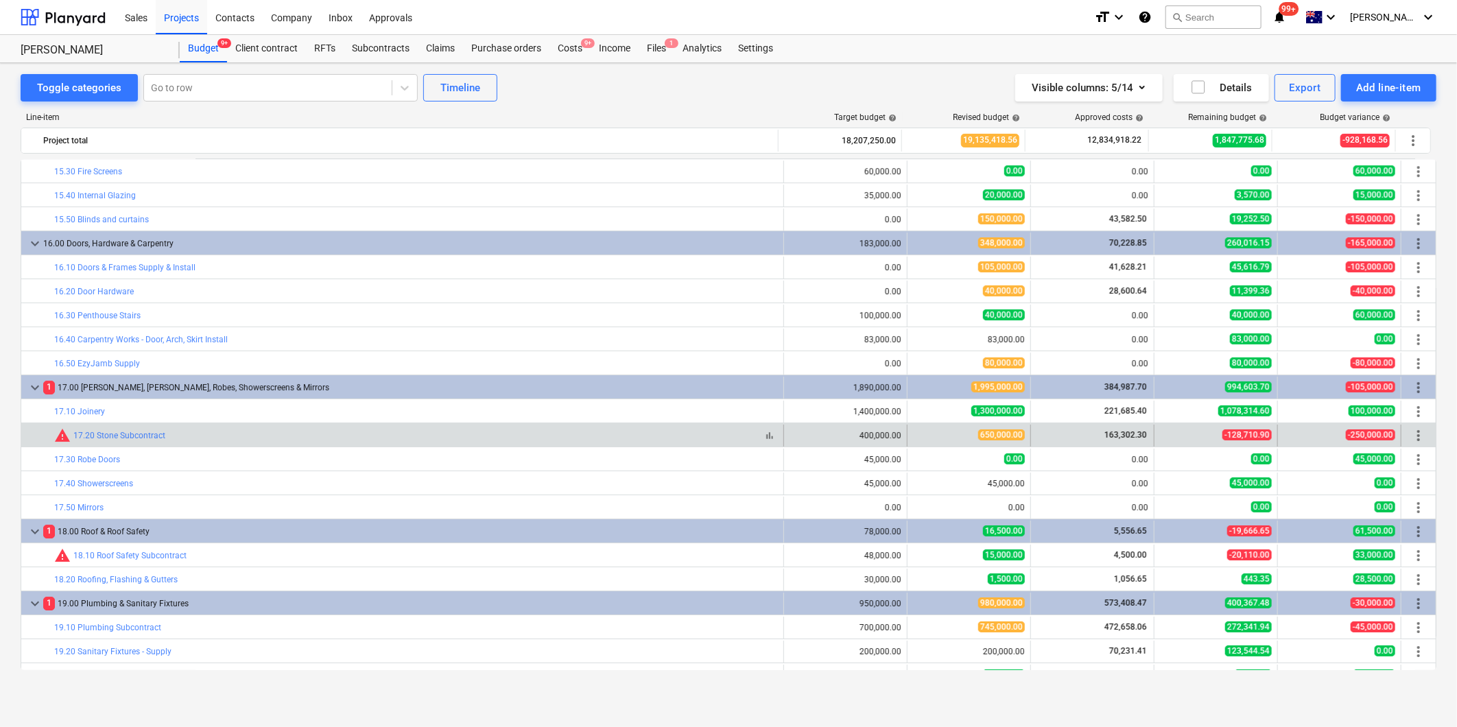
click at [123, 428] on div "warning 17.20 Stone Subcontract" at bounding box center [109, 435] width 111 height 16
click at [121, 431] on link "17.20 Stone Subcontract" at bounding box center [119, 436] width 92 height 10
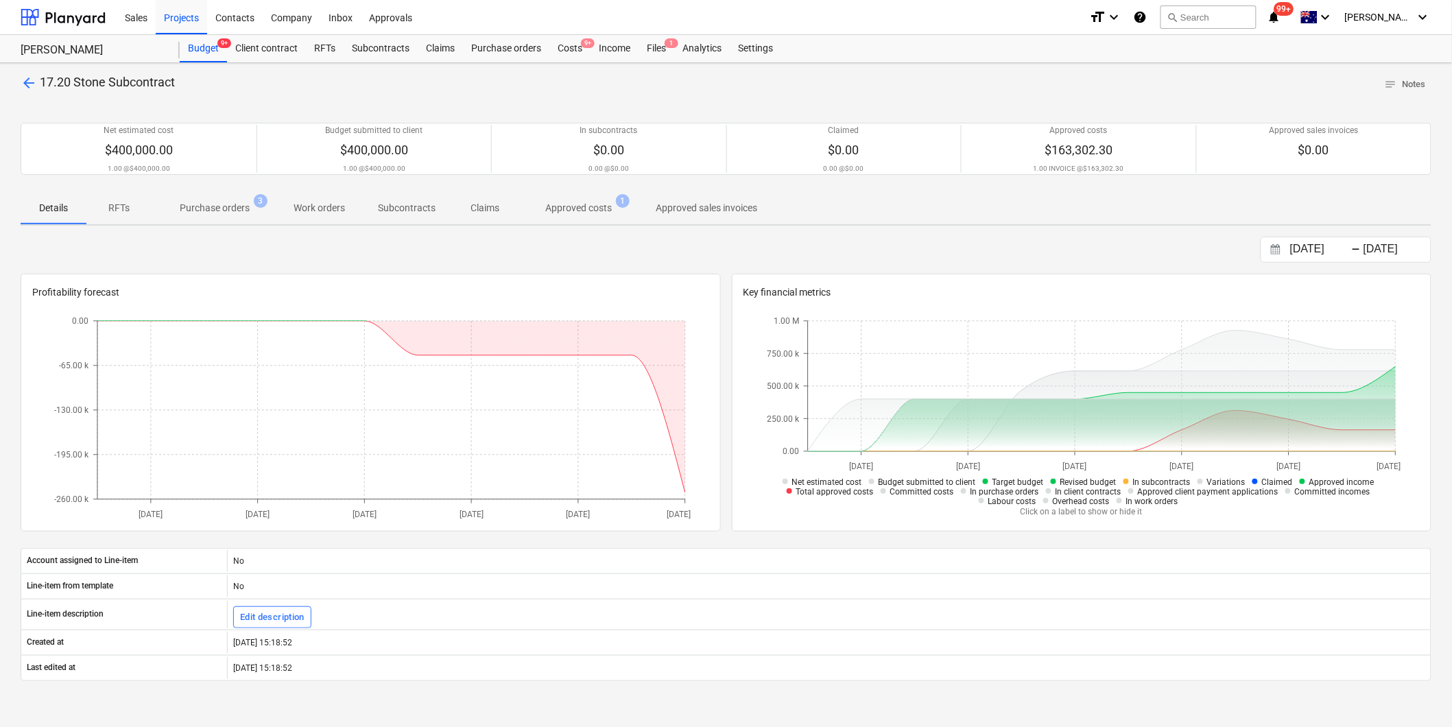
click at [215, 196] on span "Purchase orders 3" at bounding box center [214, 208] width 125 height 25
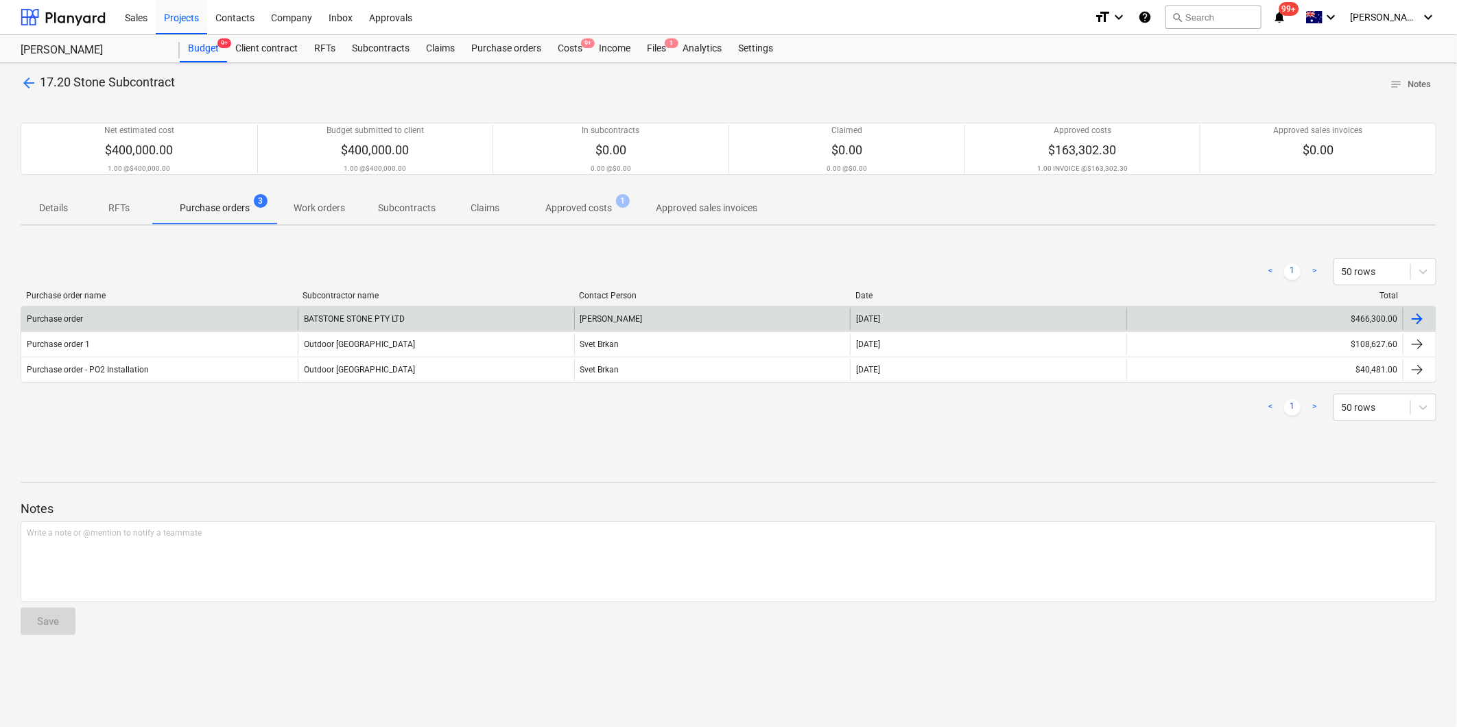
click at [217, 321] on div "Purchase order" at bounding box center [159, 319] width 276 height 22
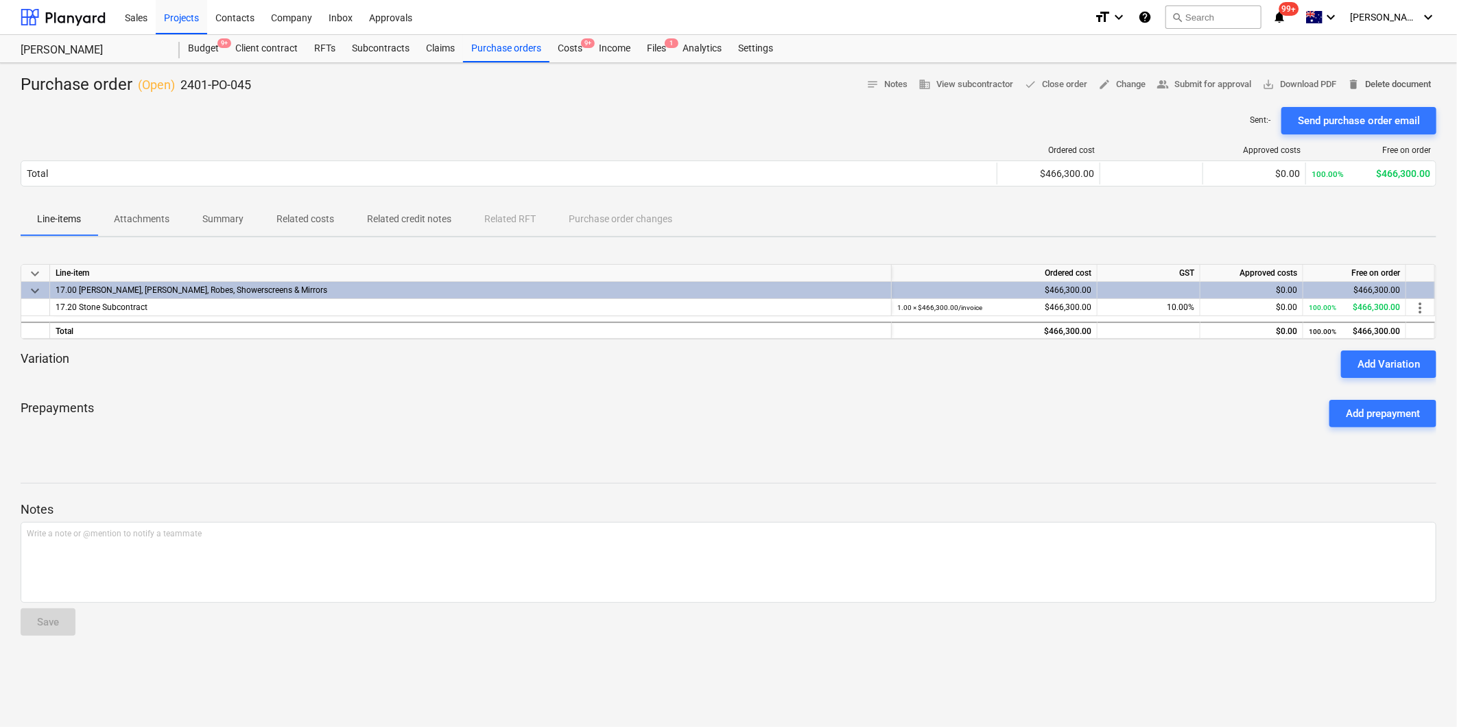
click at [1393, 90] on span "delete Delete document" at bounding box center [1389, 85] width 84 height 16
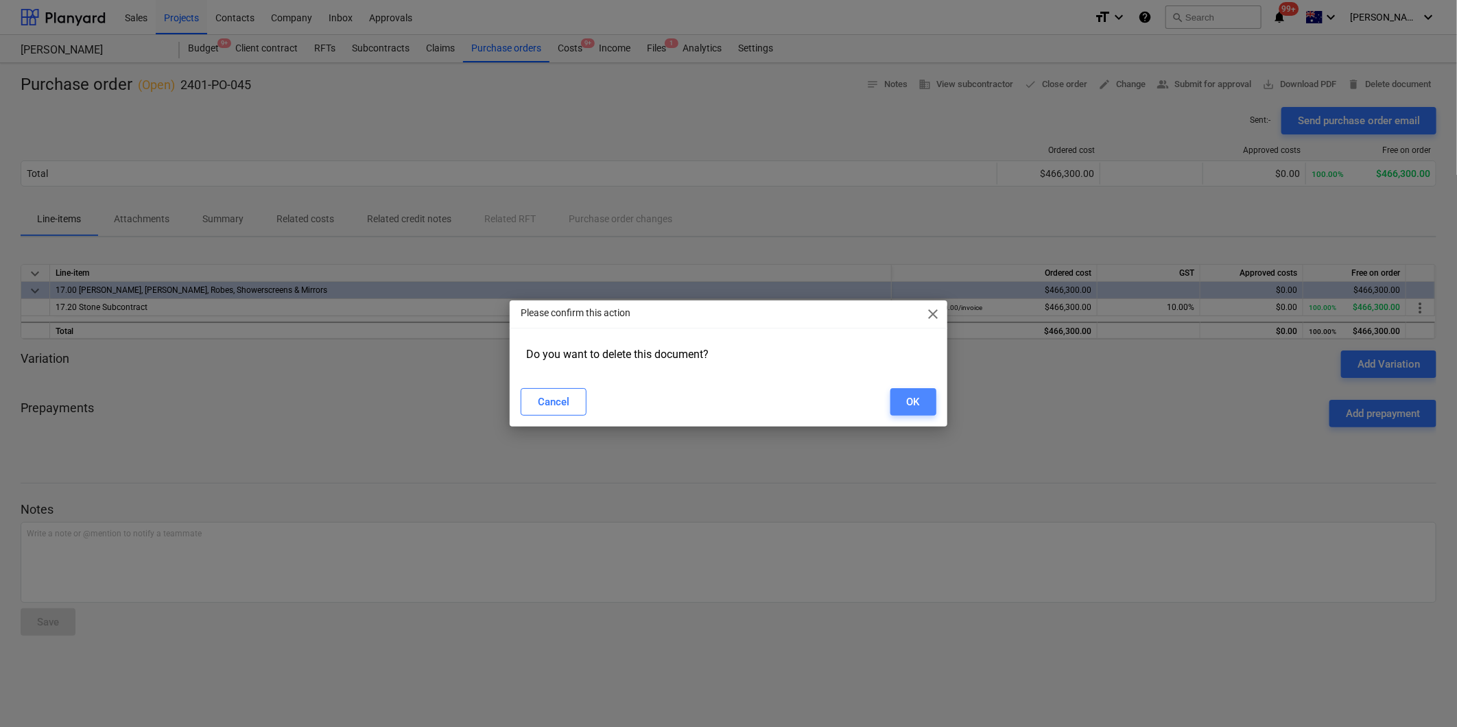
click at [921, 394] on button "OK" at bounding box center [913, 401] width 46 height 27
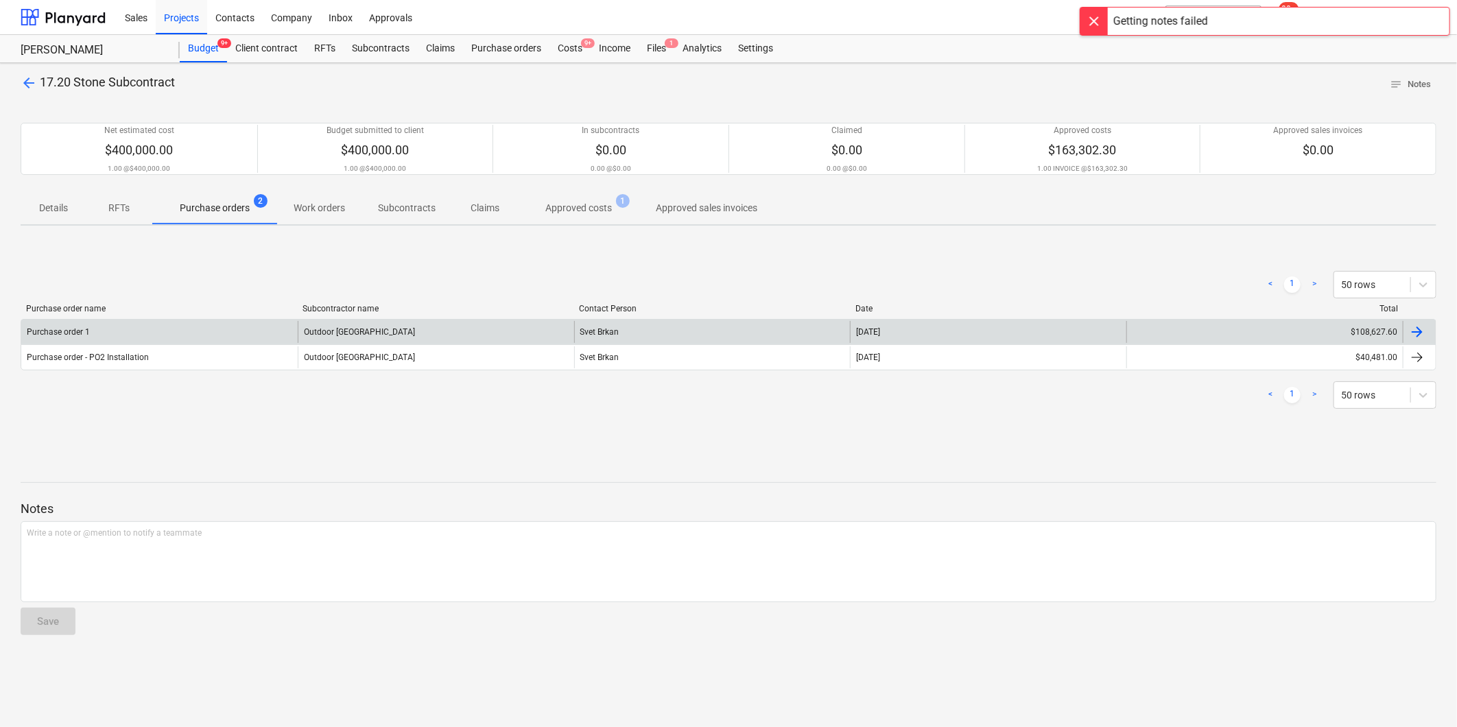
click at [176, 331] on div "Purchase order 1" at bounding box center [159, 332] width 276 height 22
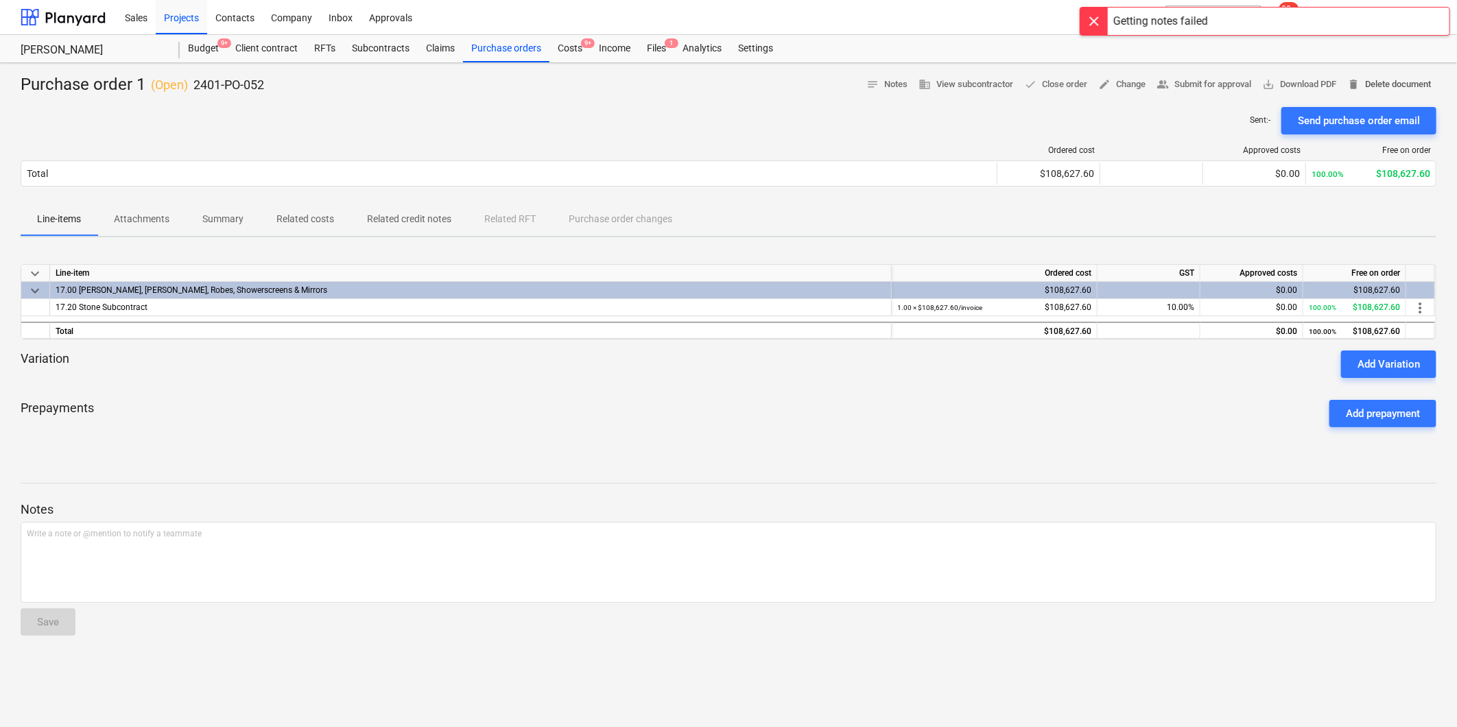
click at [1413, 86] on span "delete Delete document" at bounding box center [1389, 85] width 84 height 16
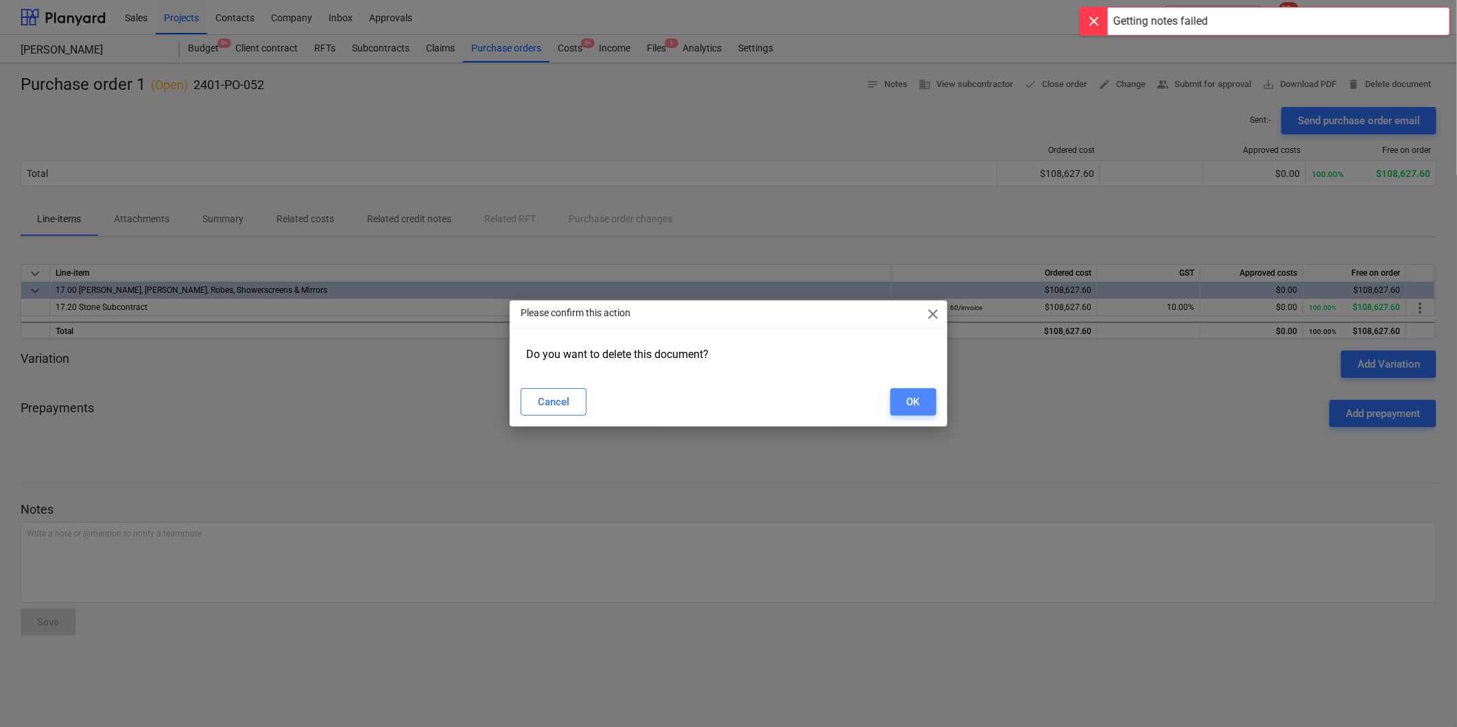
click at [897, 408] on button "OK" at bounding box center [913, 401] width 46 height 27
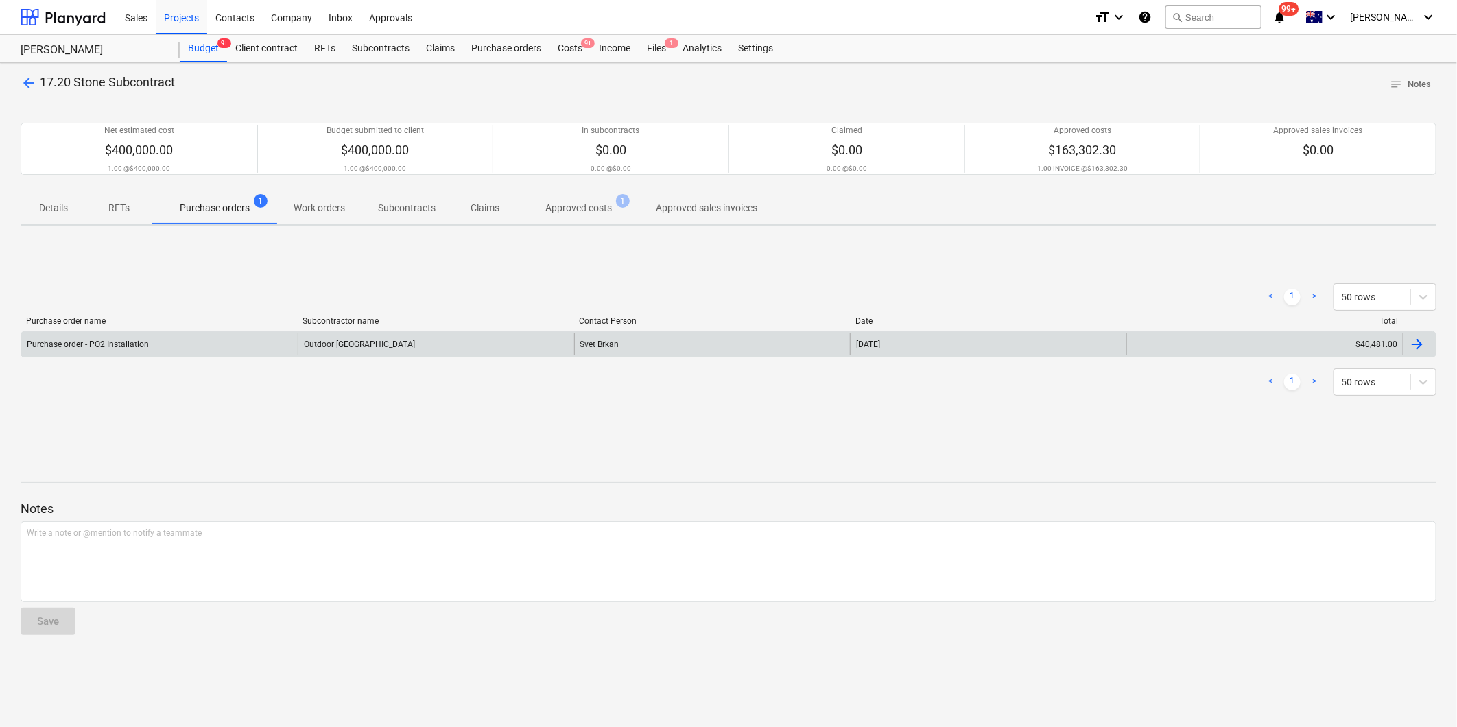
click at [124, 338] on div "Purchase order - PO2 Installation" at bounding box center [159, 344] width 276 height 22
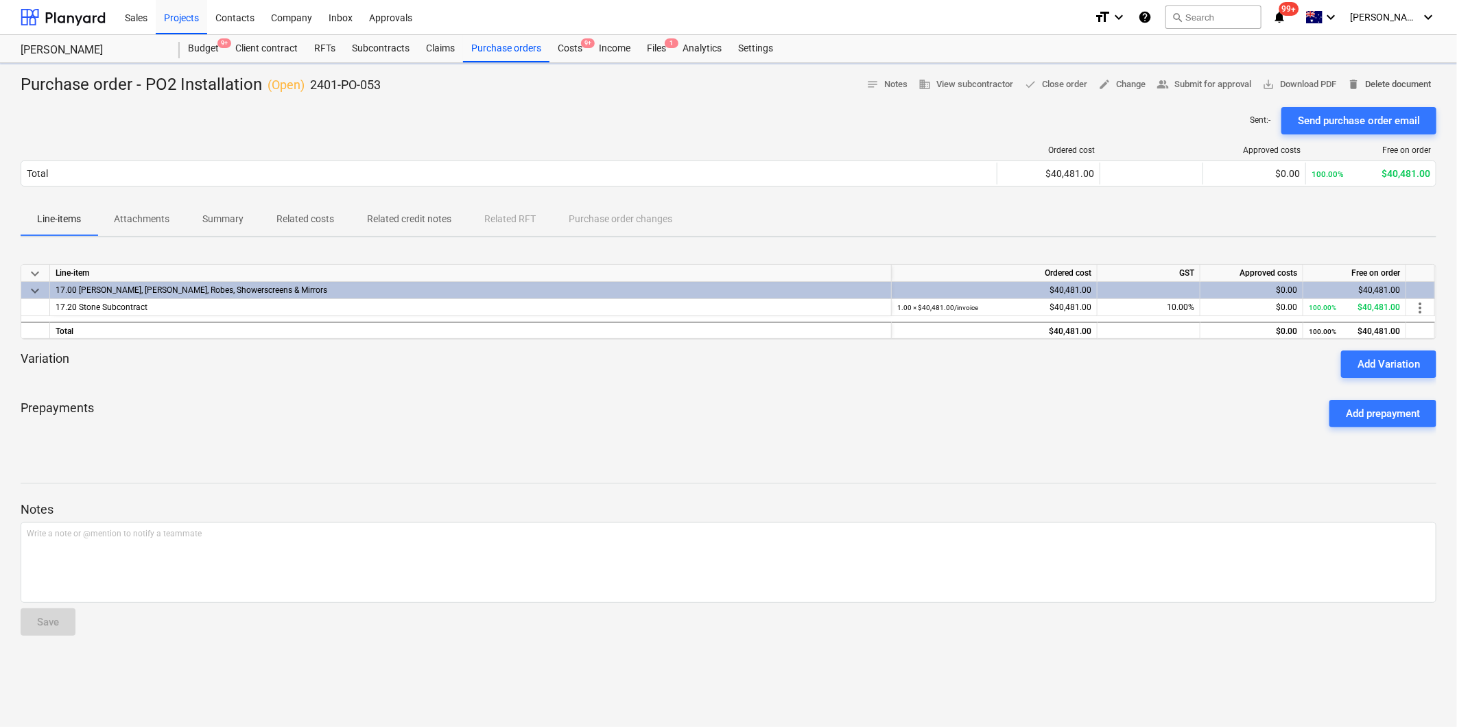
click at [1393, 91] on span "delete Delete document" at bounding box center [1389, 85] width 84 height 16
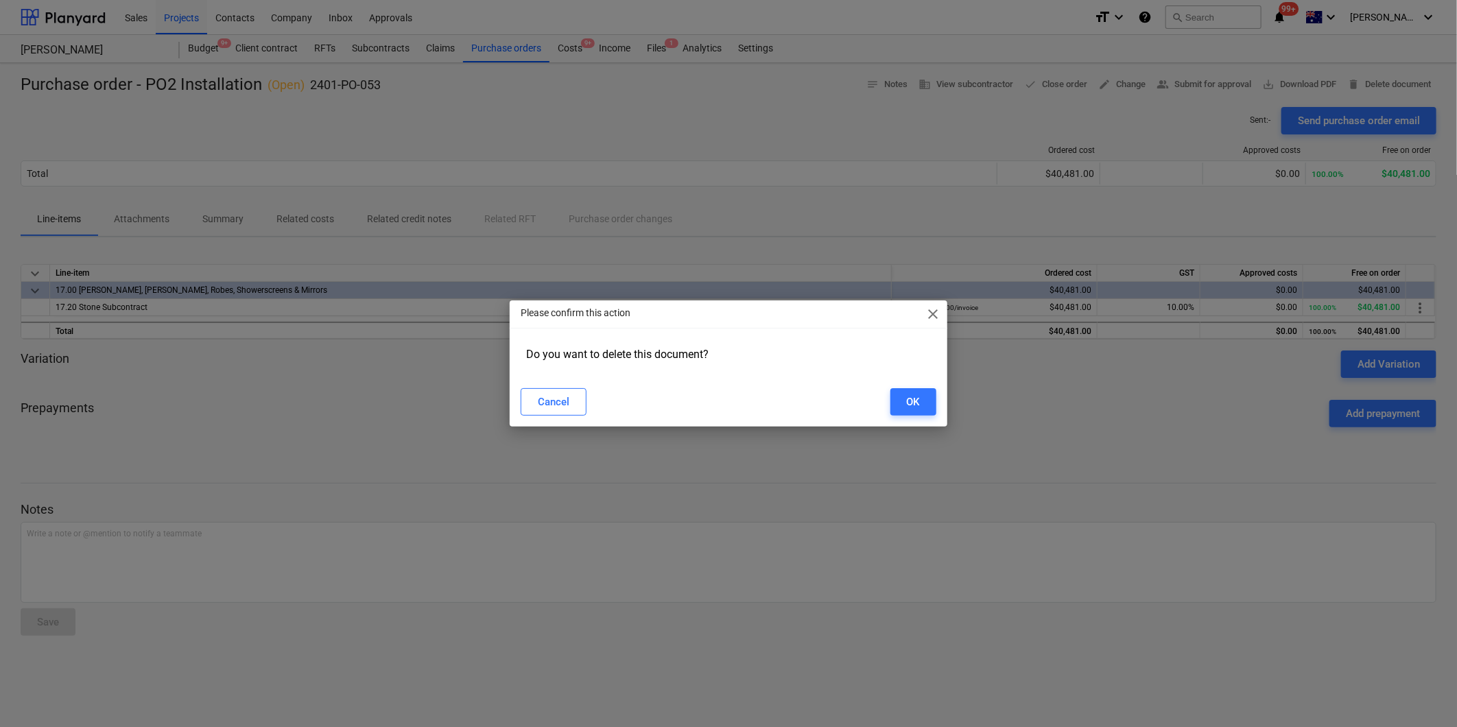
click at [938, 401] on div "Cancel OK" at bounding box center [728, 402] width 432 height 38
click at [933, 401] on button "OK" at bounding box center [913, 401] width 46 height 27
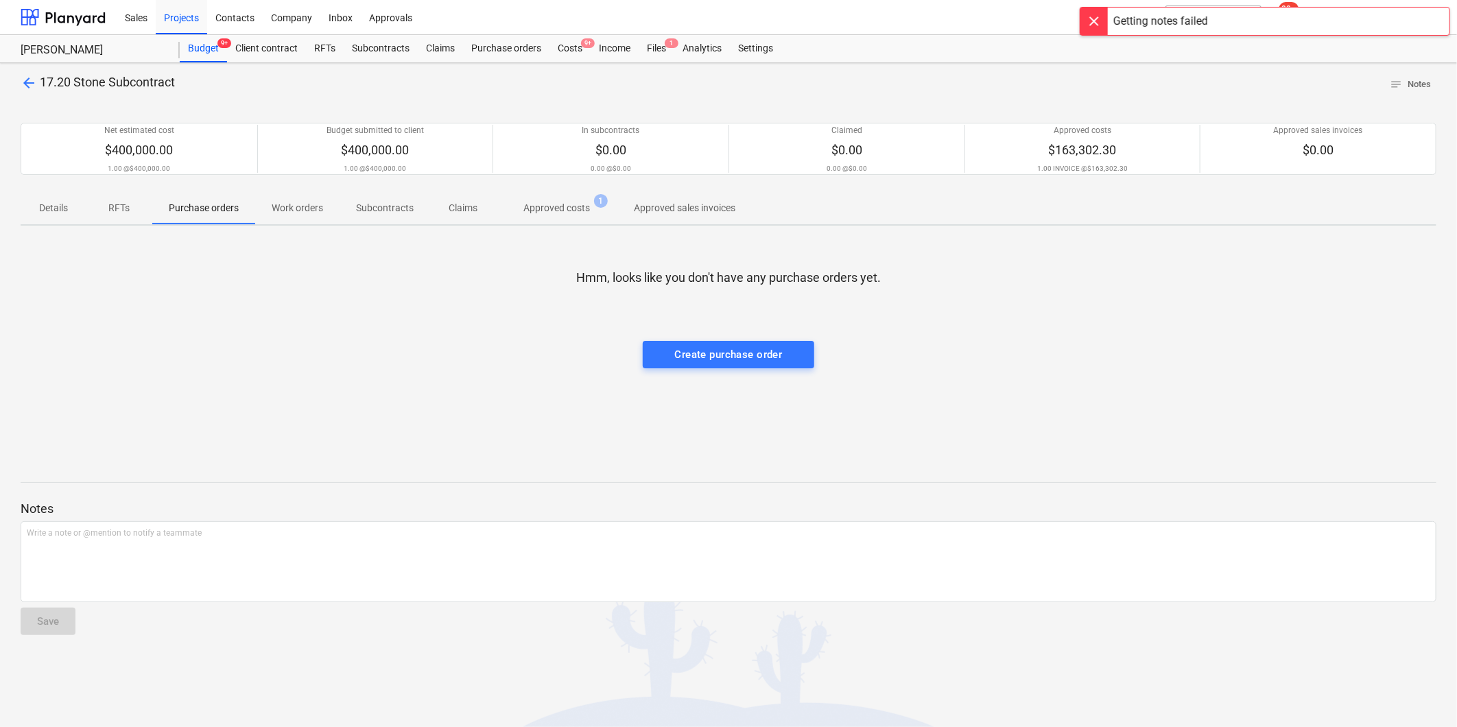
click at [19, 75] on div "arrow_back 17.20 Stone Subcontract notes Notes Net estimated cost $400,000.00 1…" at bounding box center [728, 395] width 1457 height 664
drag, startPoint x: 87, startPoint y: 344, endPoint x: 85, endPoint y: 399, distance: 54.9
click at [85, 399] on div "Hmm, looks like you don't have any purchase orders yet. Create purchase order" at bounding box center [729, 340] width 1416 height 206
click at [26, 84] on span "arrow_back" at bounding box center [29, 83] width 16 height 16
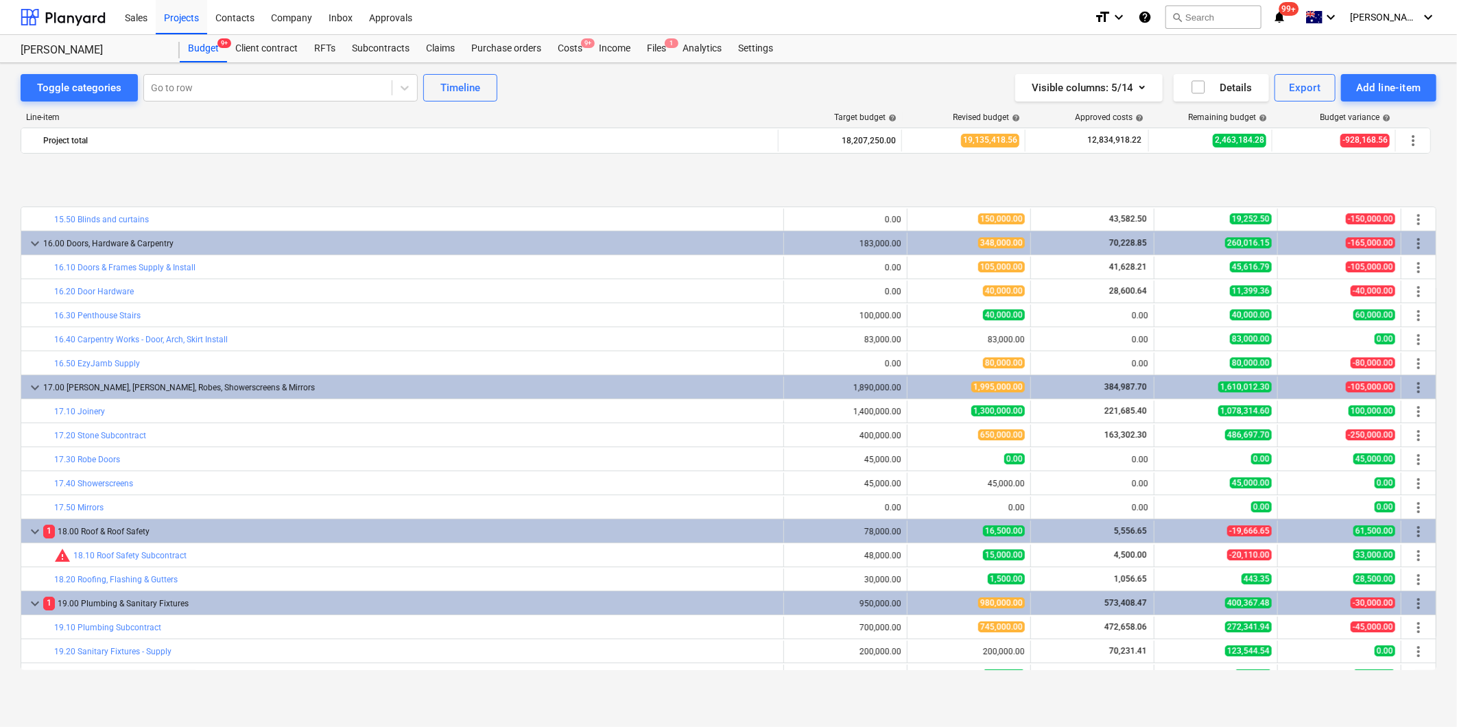
scroll to position [2910, 0]
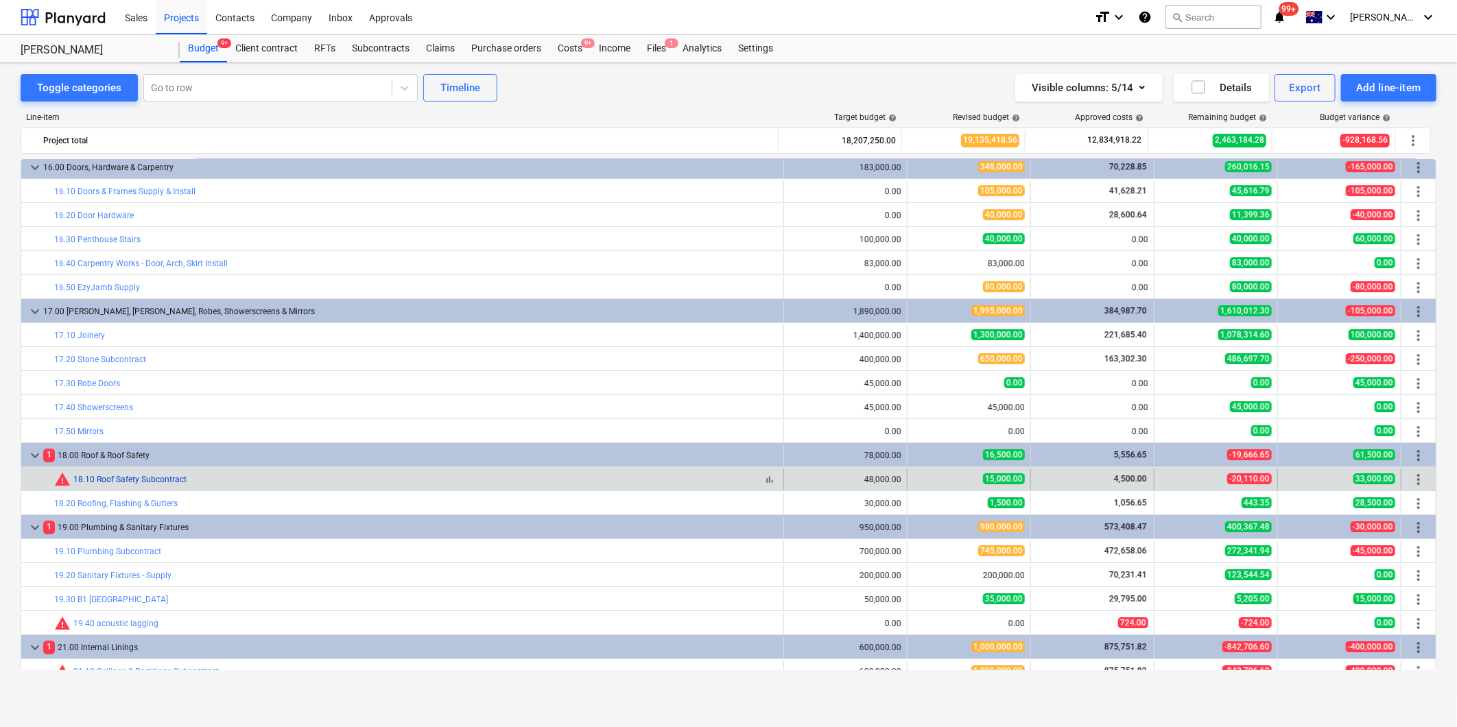
click at [129, 481] on link "18.10 Roof Safety Subcontract" at bounding box center [129, 480] width 113 height 10
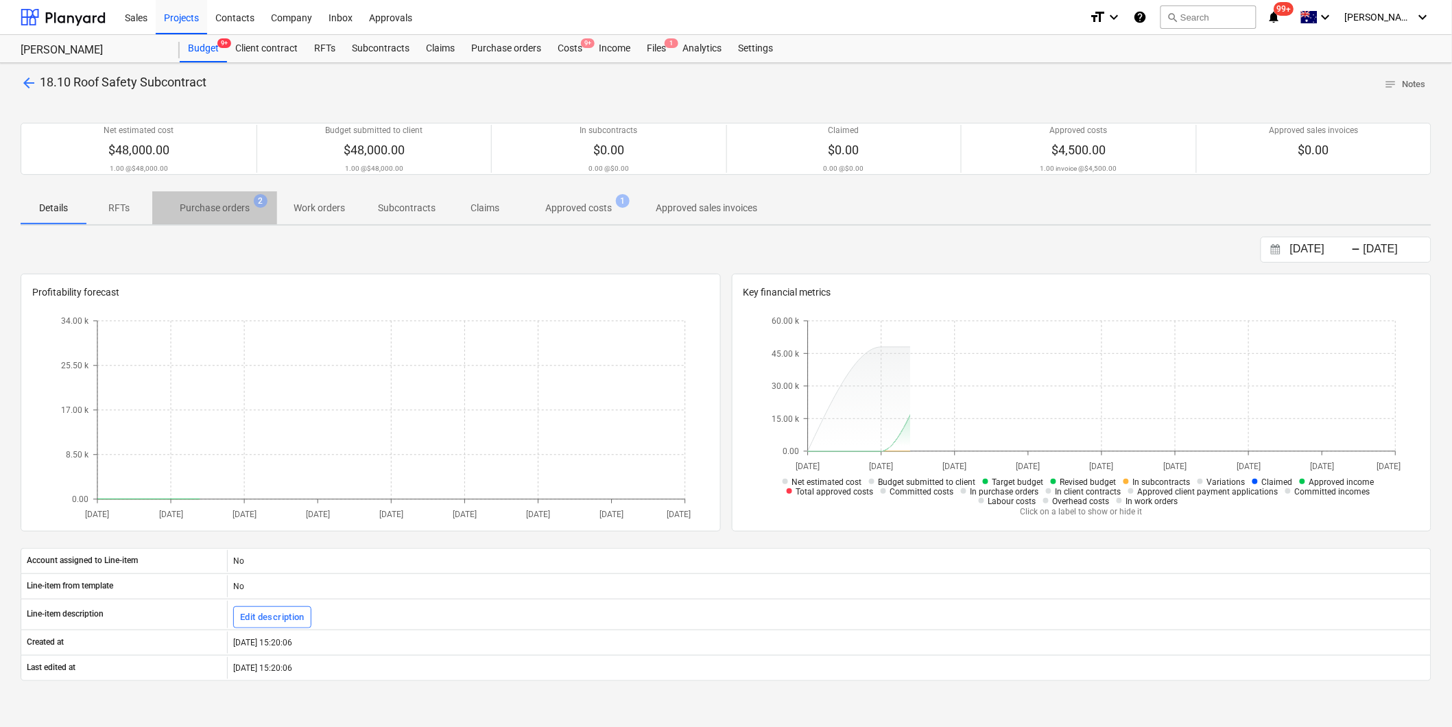
click at [229, 210] on p "Purchase orders" at bounding box center [215, 208] width 70 height 14
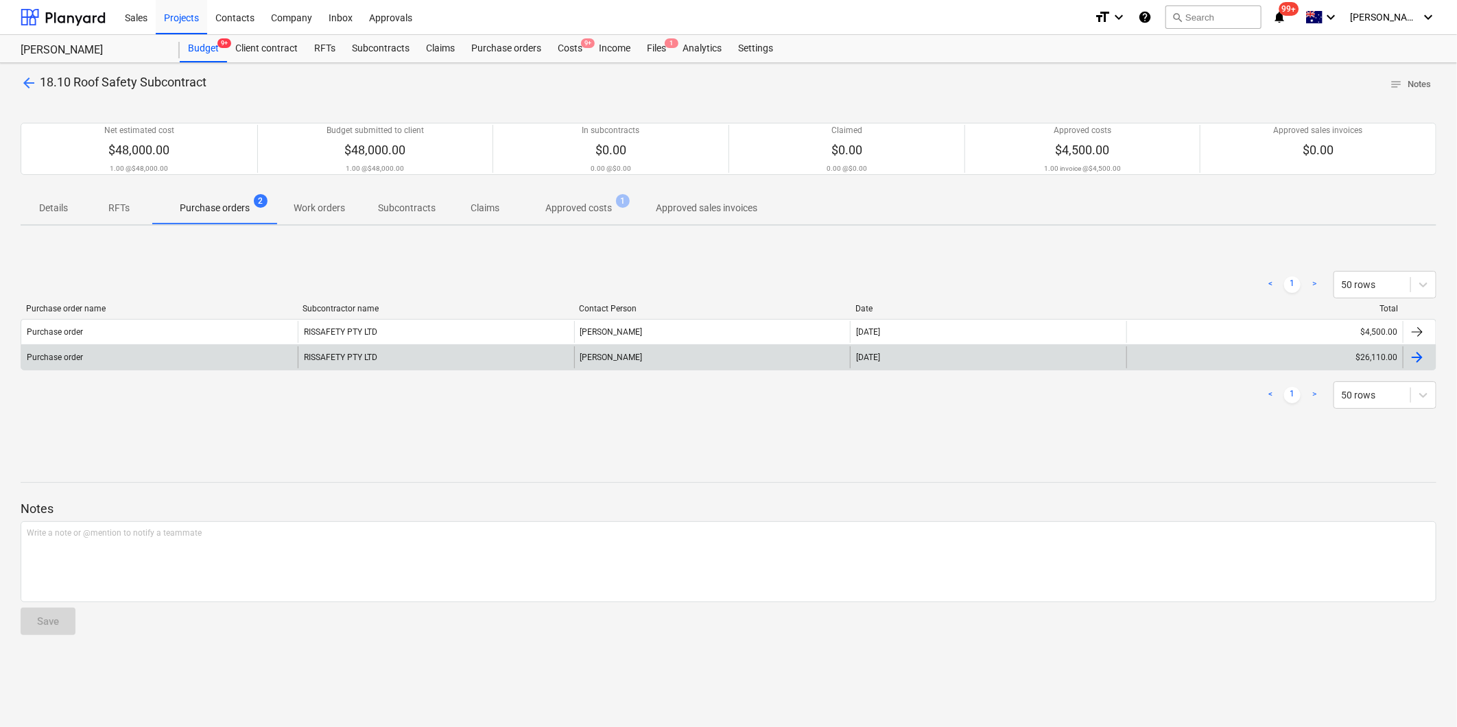
click at [99, 357] on div "Purchase order" at bounding box center [159, 357] width 276 height 22
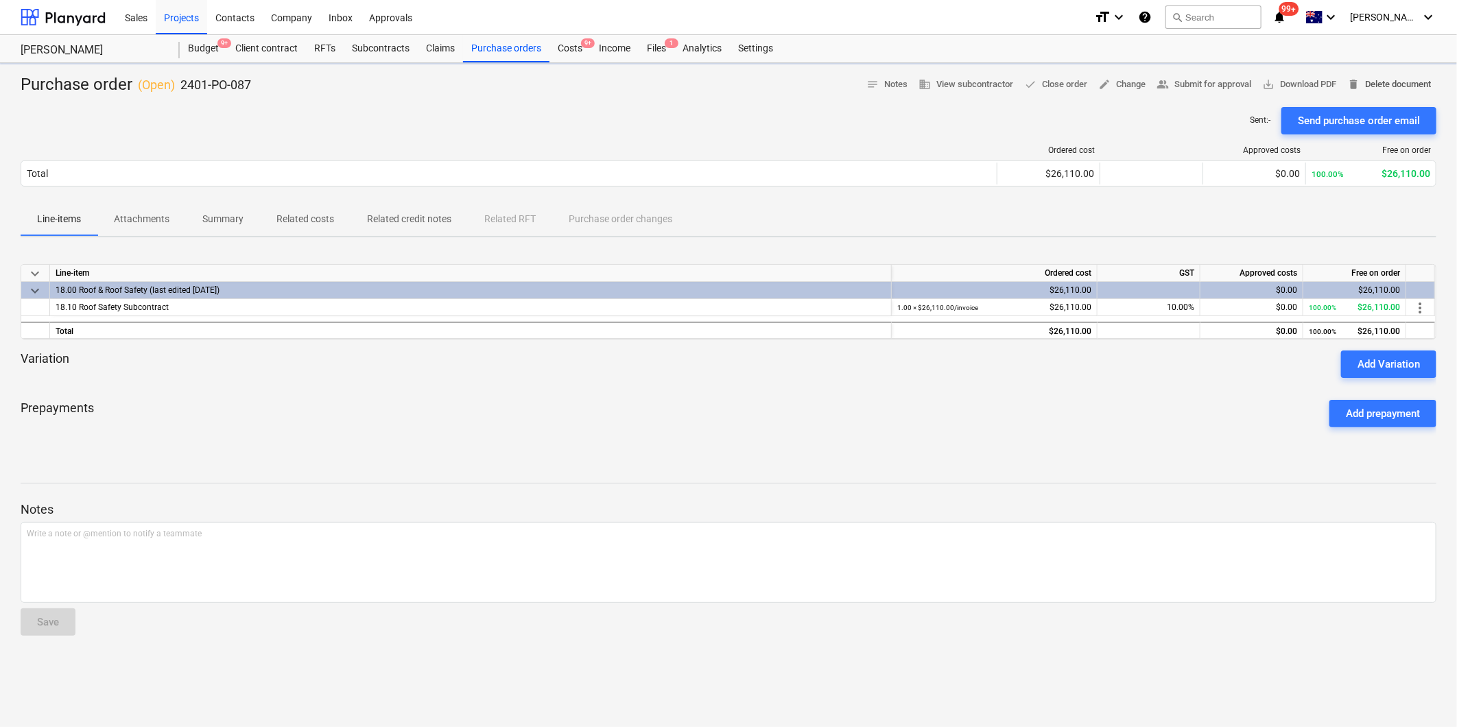
click at [1397, 85] on span "delete Delete document" at bounding box center [1389, 85] width 84 height 16
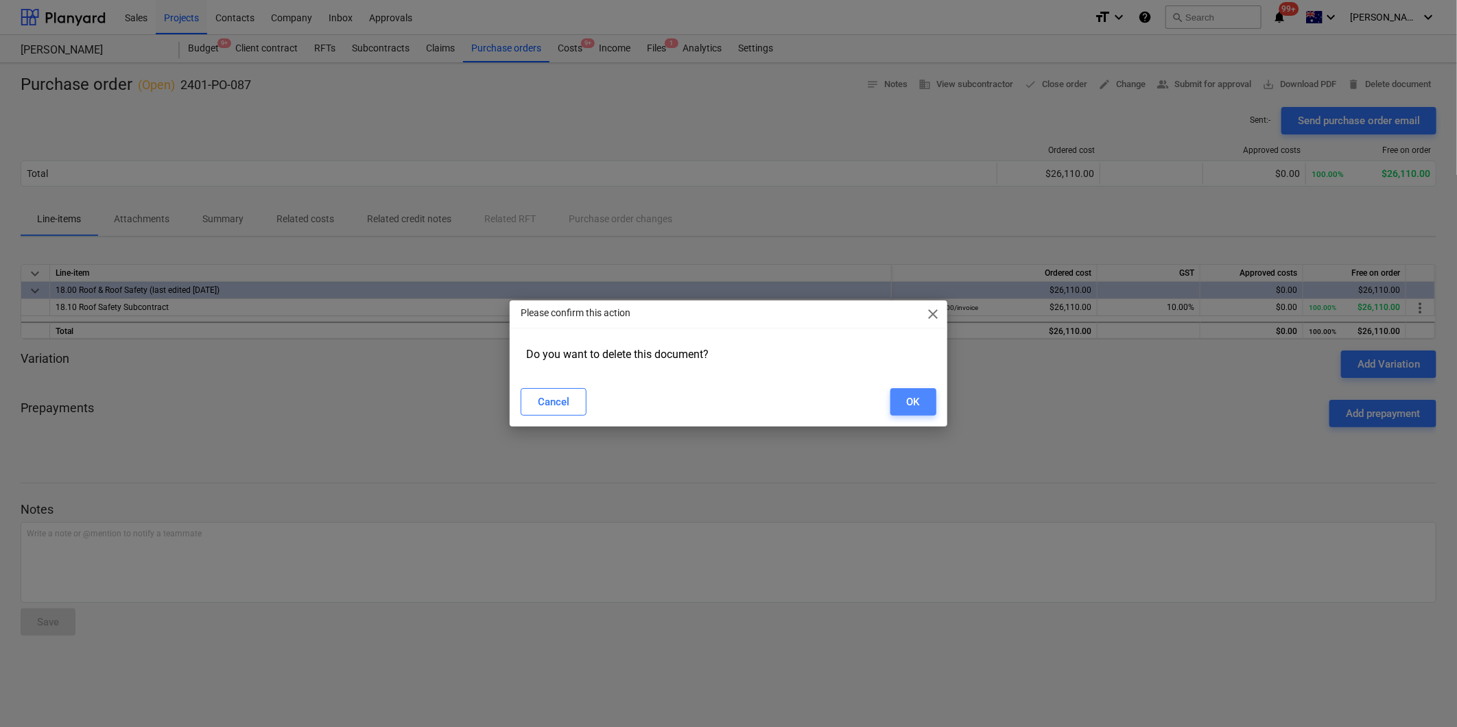
click at [897, 406] on button "OK" at bounding box center [913, 401] width 46 height 27
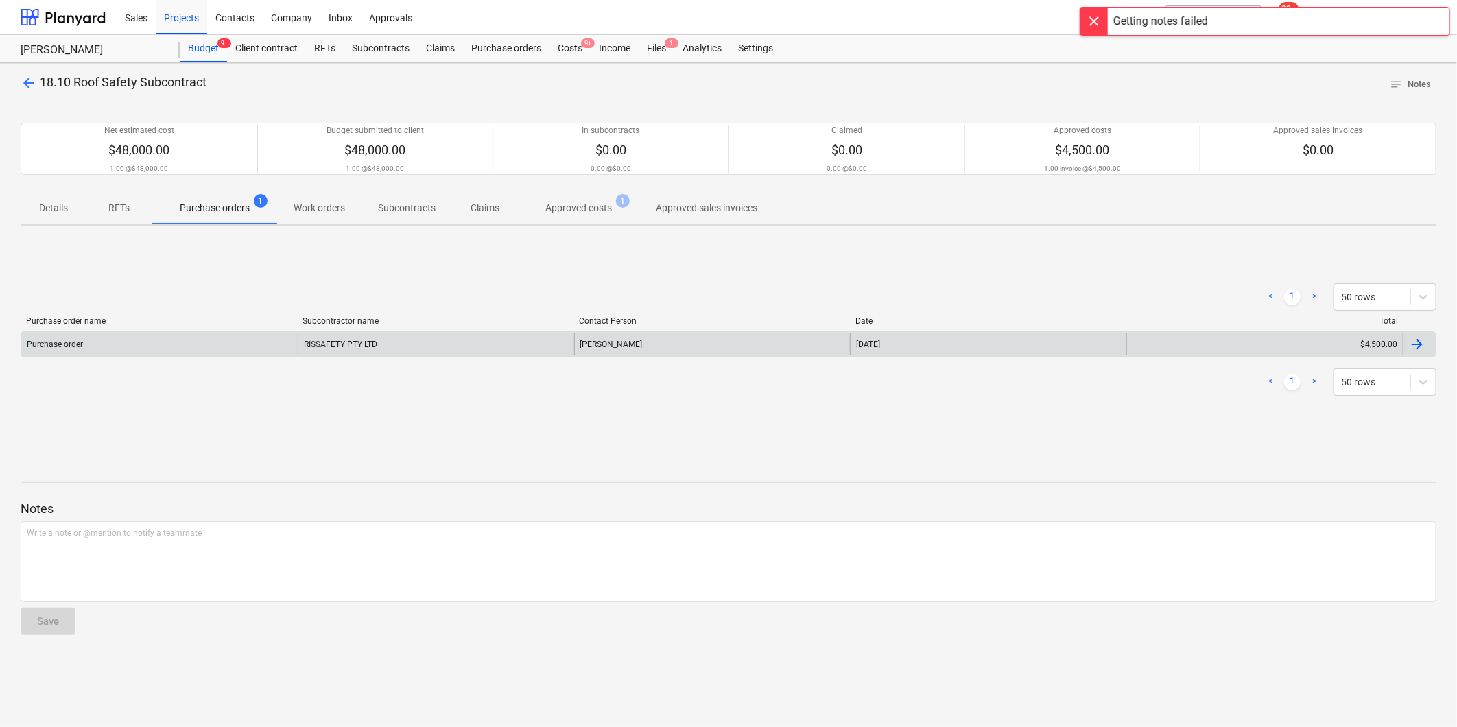
click at [192, 341] on div "Purchase order" at bounding box center [159, 344] width 276 height 22
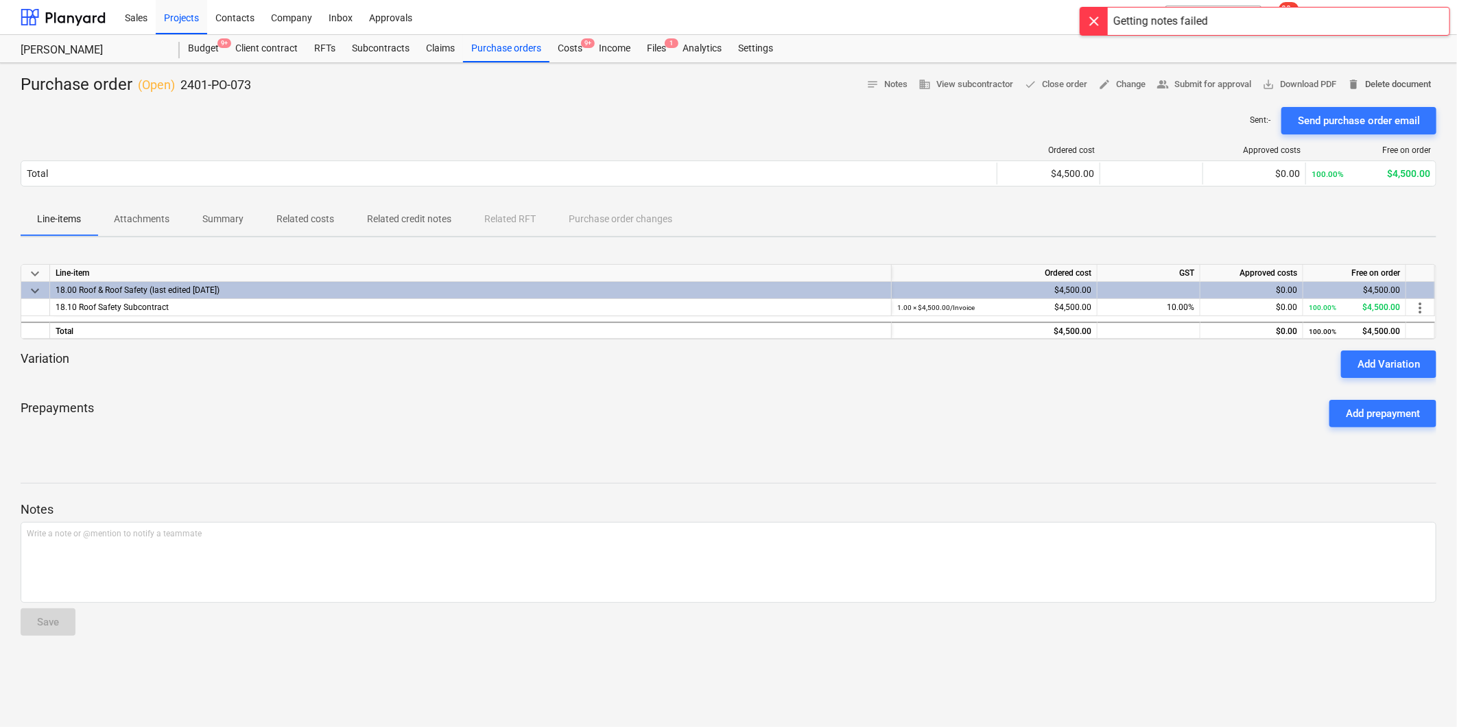
click at [1417, 89] on span "delete Delete document" at bounding box center [1389, 85] width 84 height 16
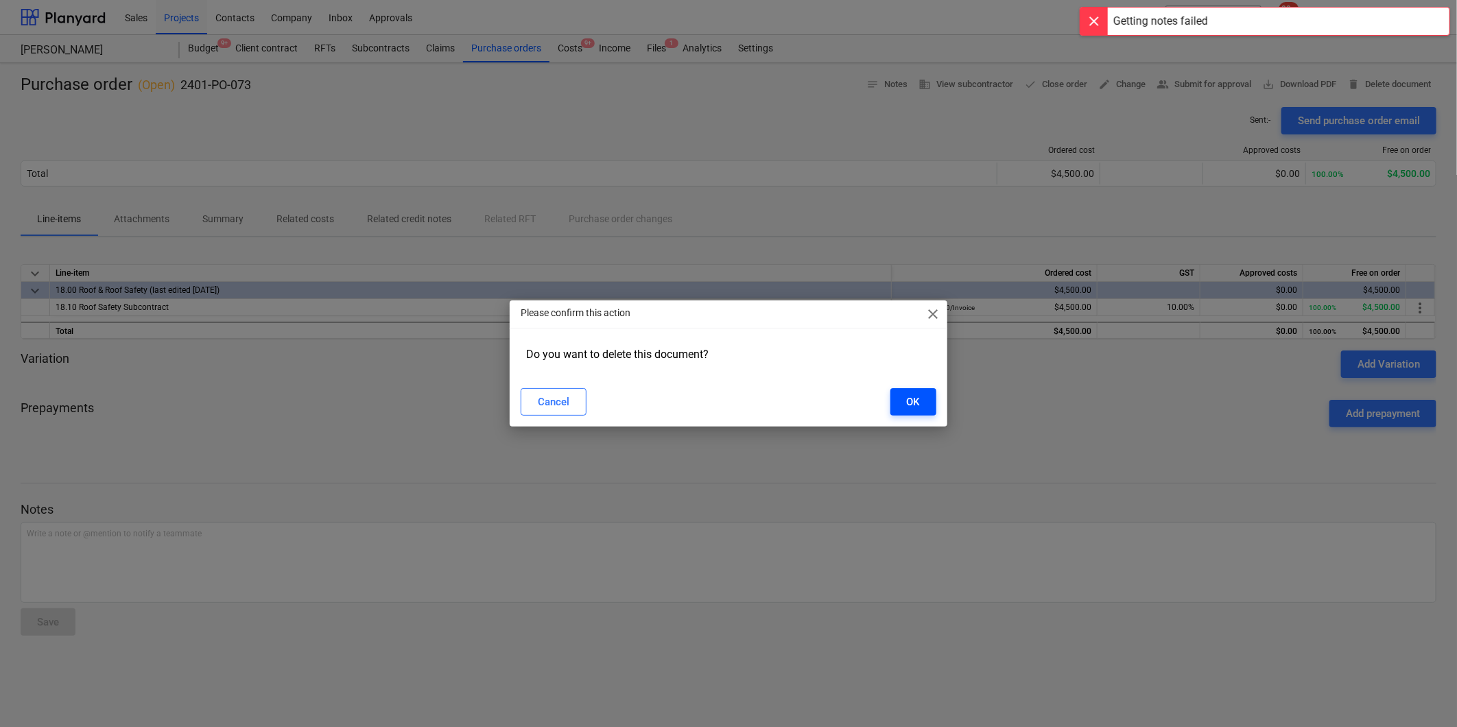
click at [912, 403] on div "OK" at bounding box center [913, 402] width 13 height 18
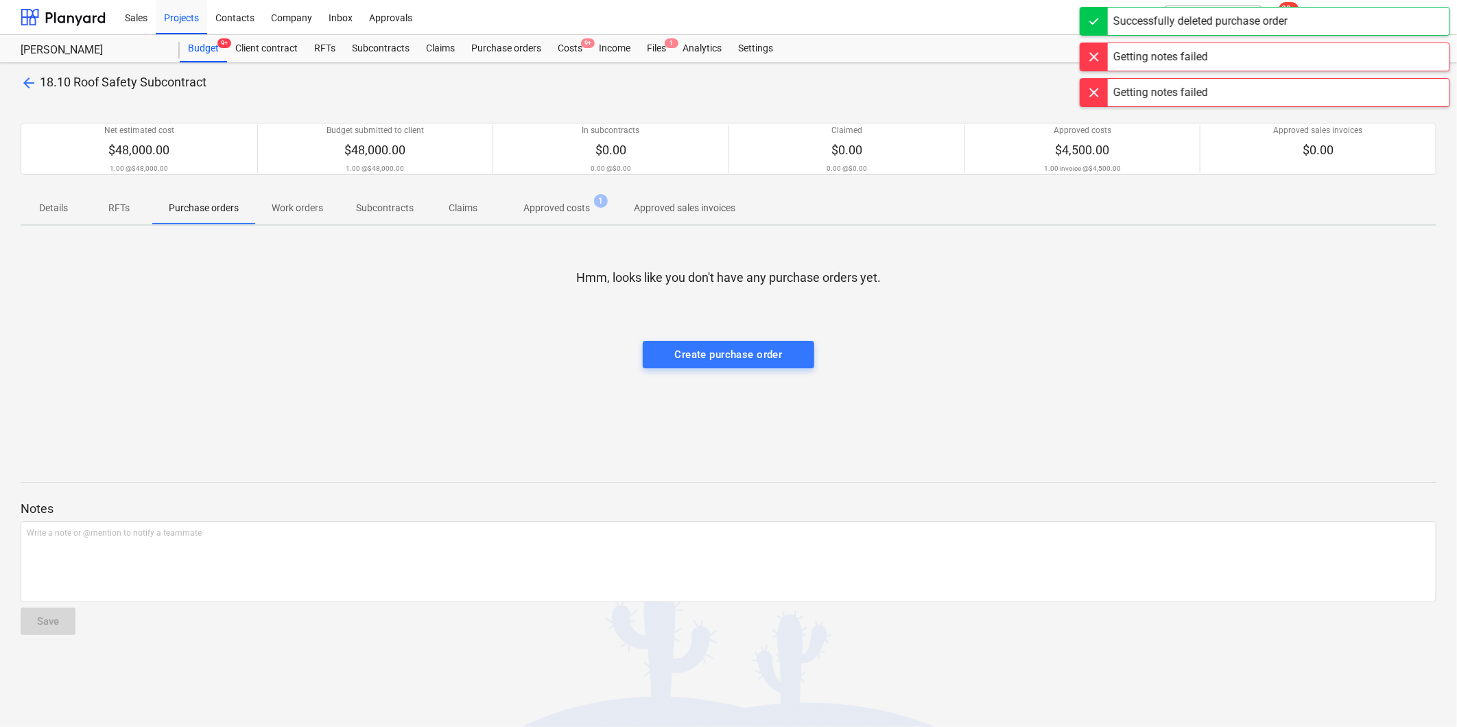
click at [26, 90] on span "arrow_back" at bounding box center [29, 83] width 16 height 16
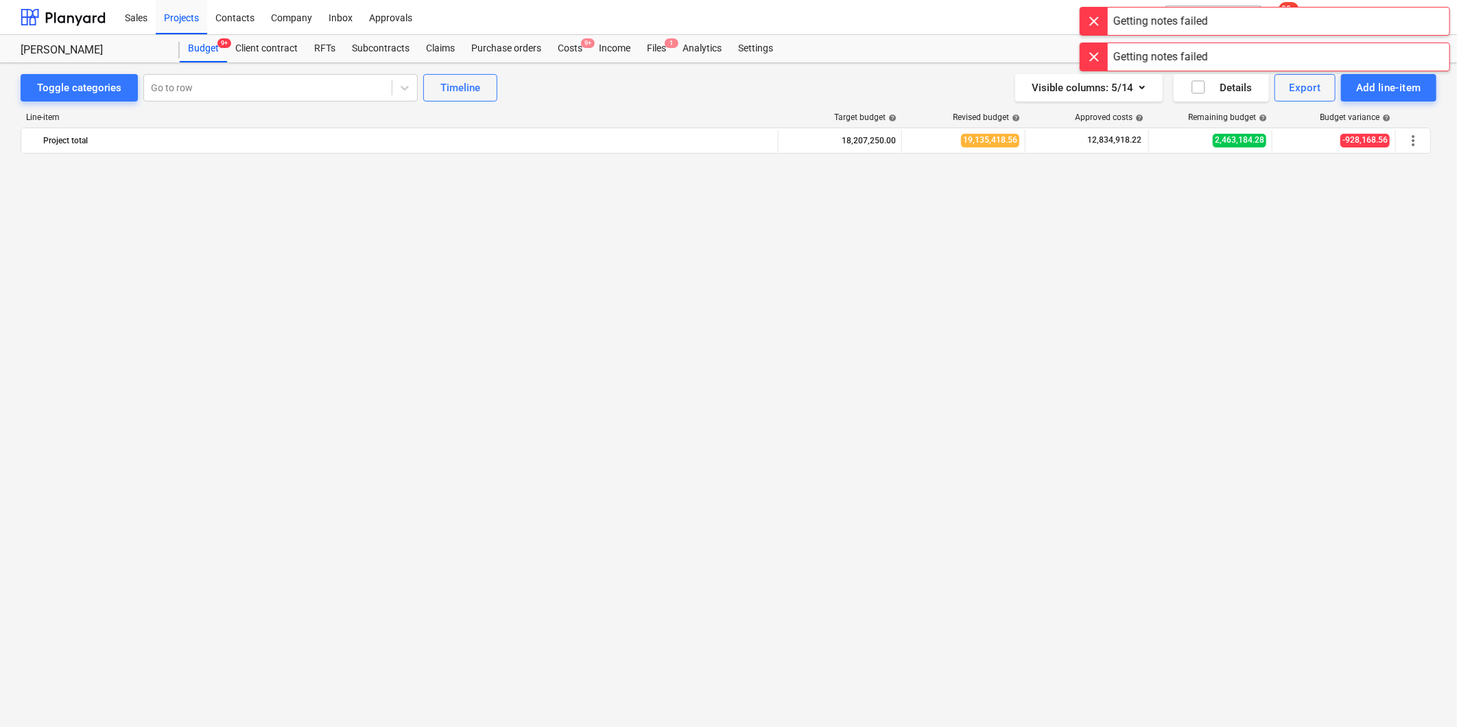
scroll to position [2910, 0]
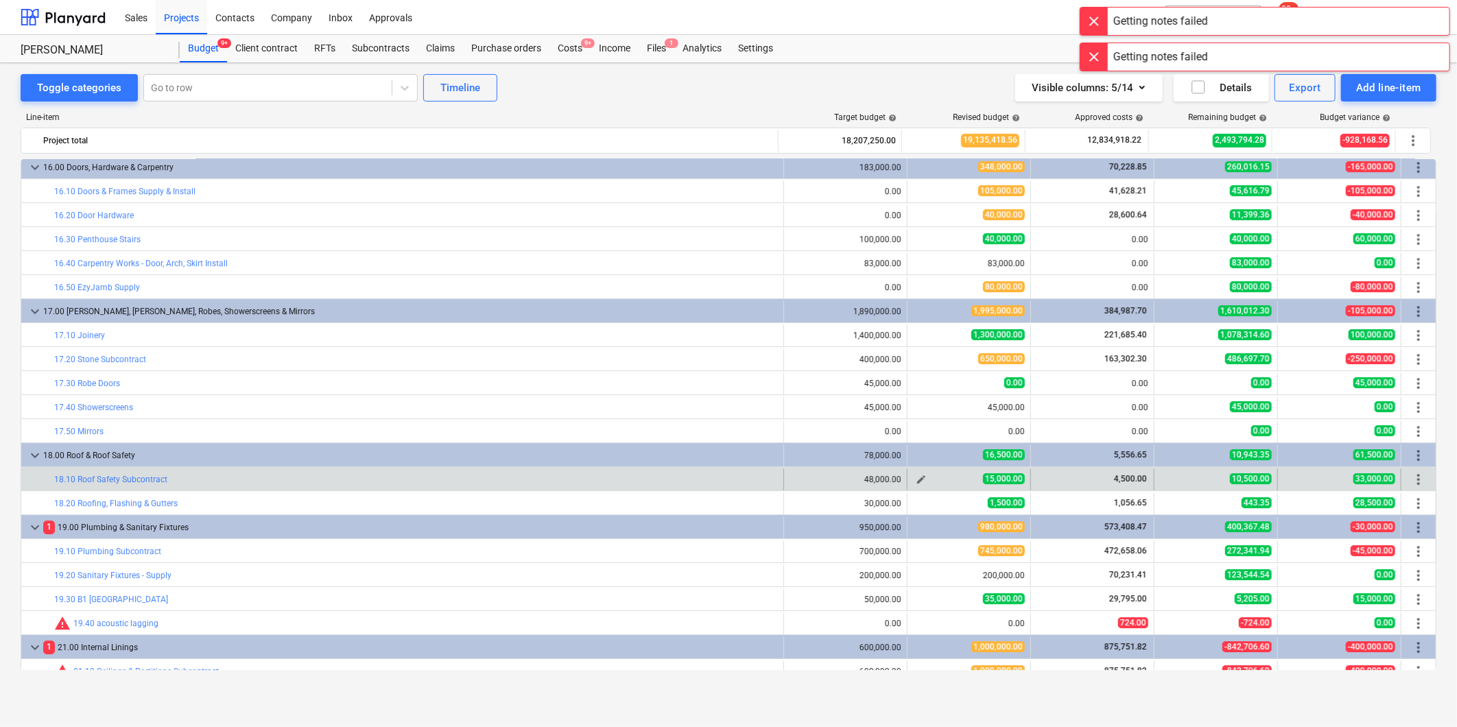
click at [923, 483] on button "edit" at bounding box center [921, 479] width 16 height 16
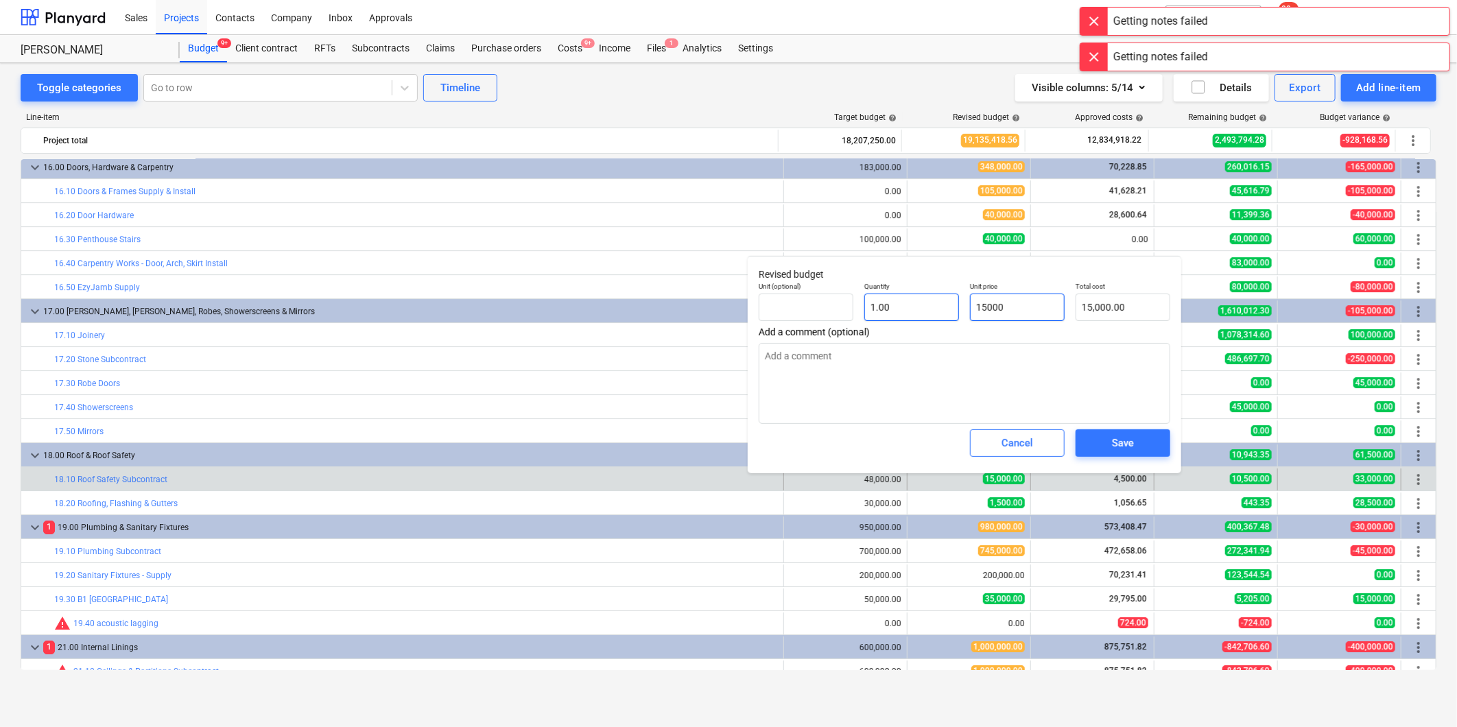
drag, startPoint x: 1037, startPoint y: 312, endPoint x: 956, endPoint y: 311, distance: 81.0
click at [956, 311] on div "Unit (optional) Quantity 1.00 Unit price 15000 Total cost 15,000.00" at bounding box center [964, 301] width 423 height 50
click at [1120, 438] on div "Save" at bounding box center [1123, 443] width 22 height 18
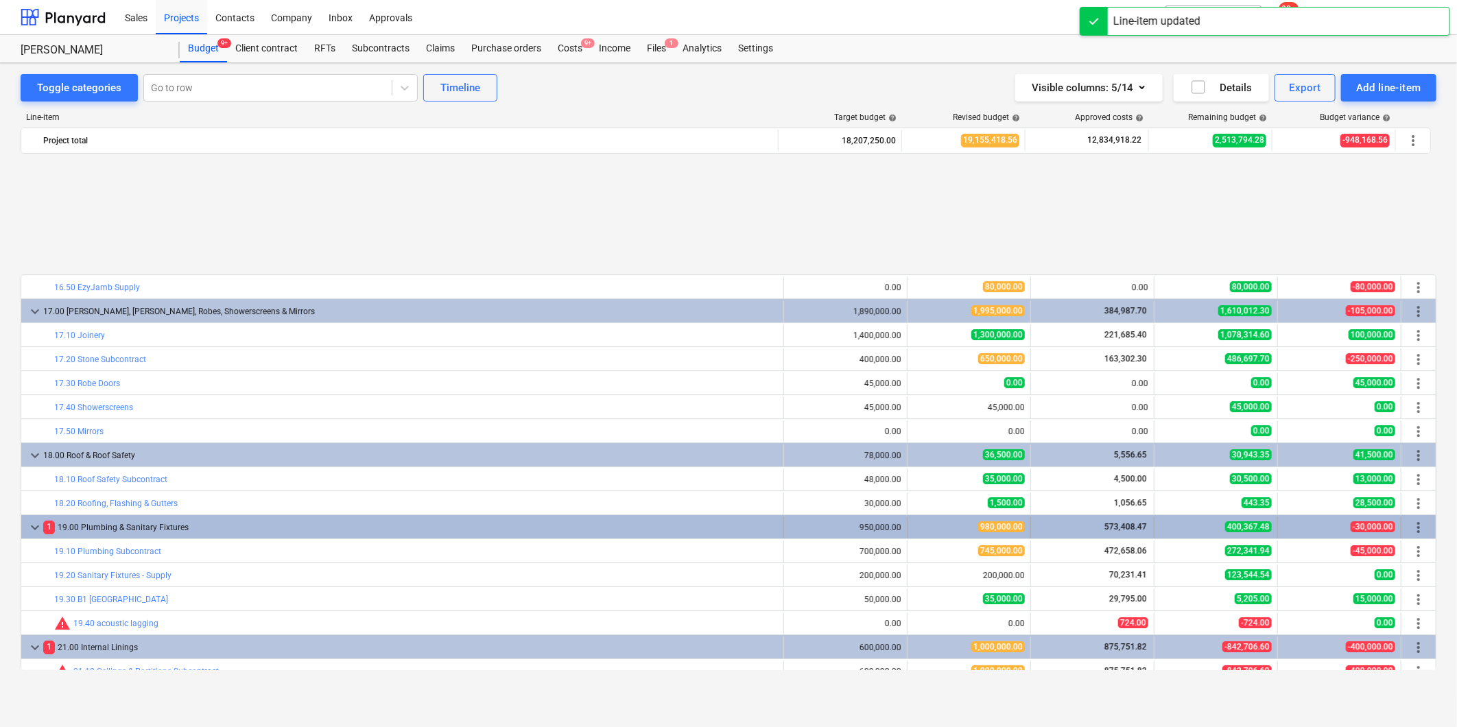
scroll to position [3062, 0]
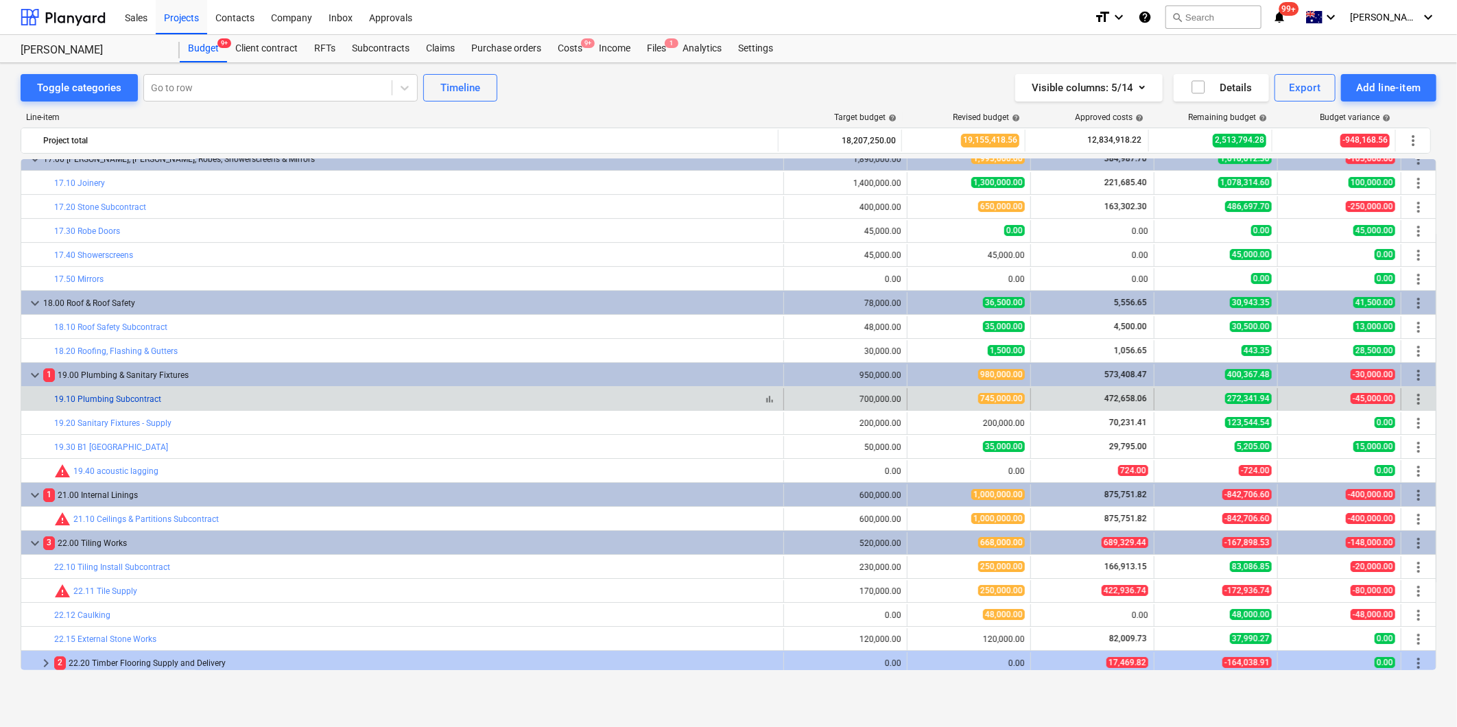
click at [105, 401] on link "19.10 Plumbing Subcontract" at bounding box center [107, 399] width 107 height 10
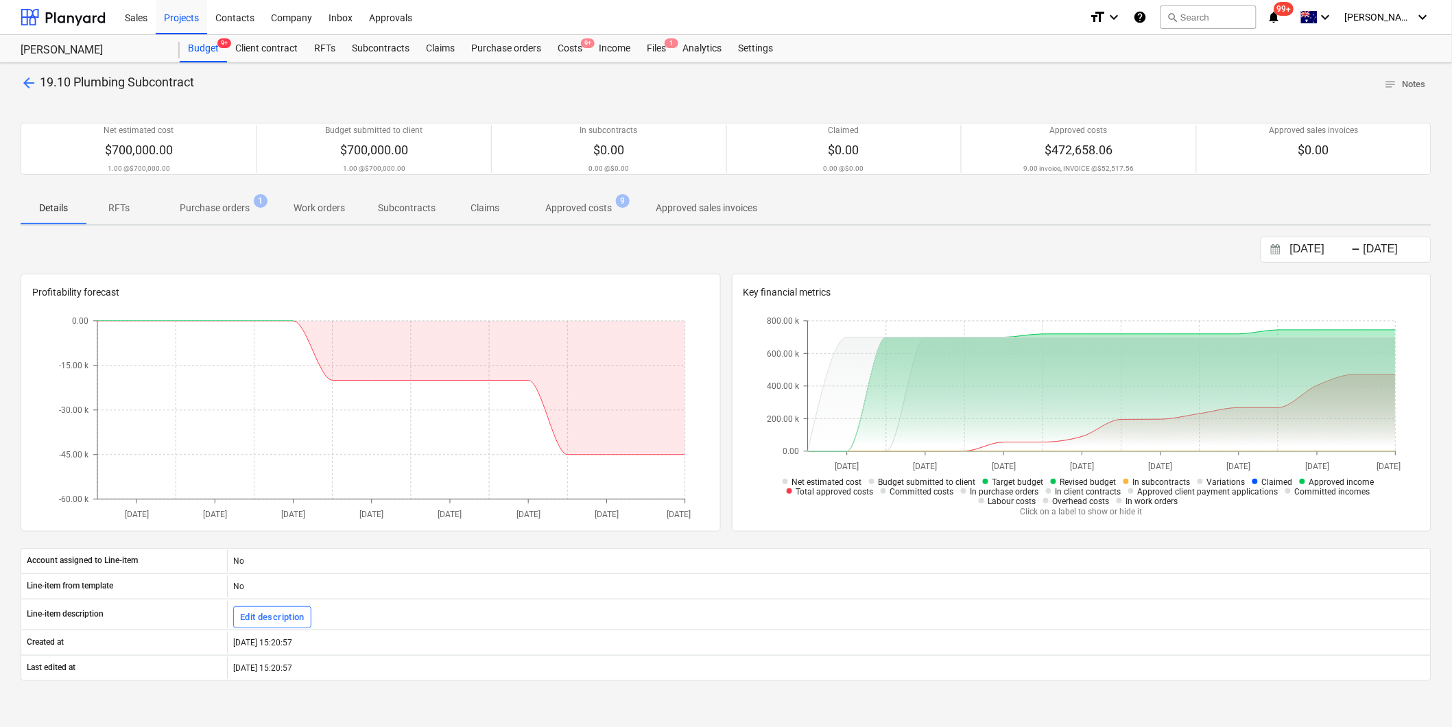
click at [178, 197] on span "Purchase orders 1" at bounding box center [214, 208] width 125 height 25
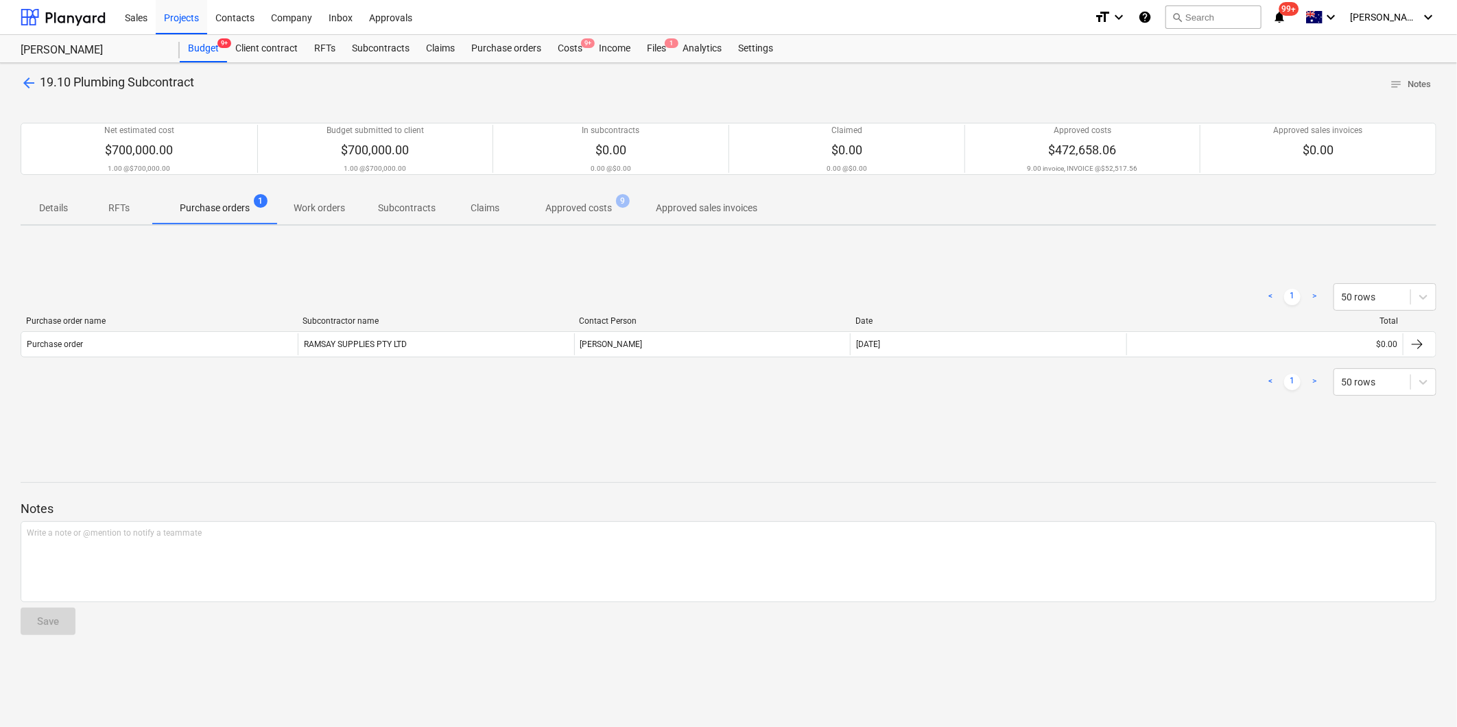
click at [590, 209] on p "Approved costs" at bounding box center [578, 208] width 67 height 14
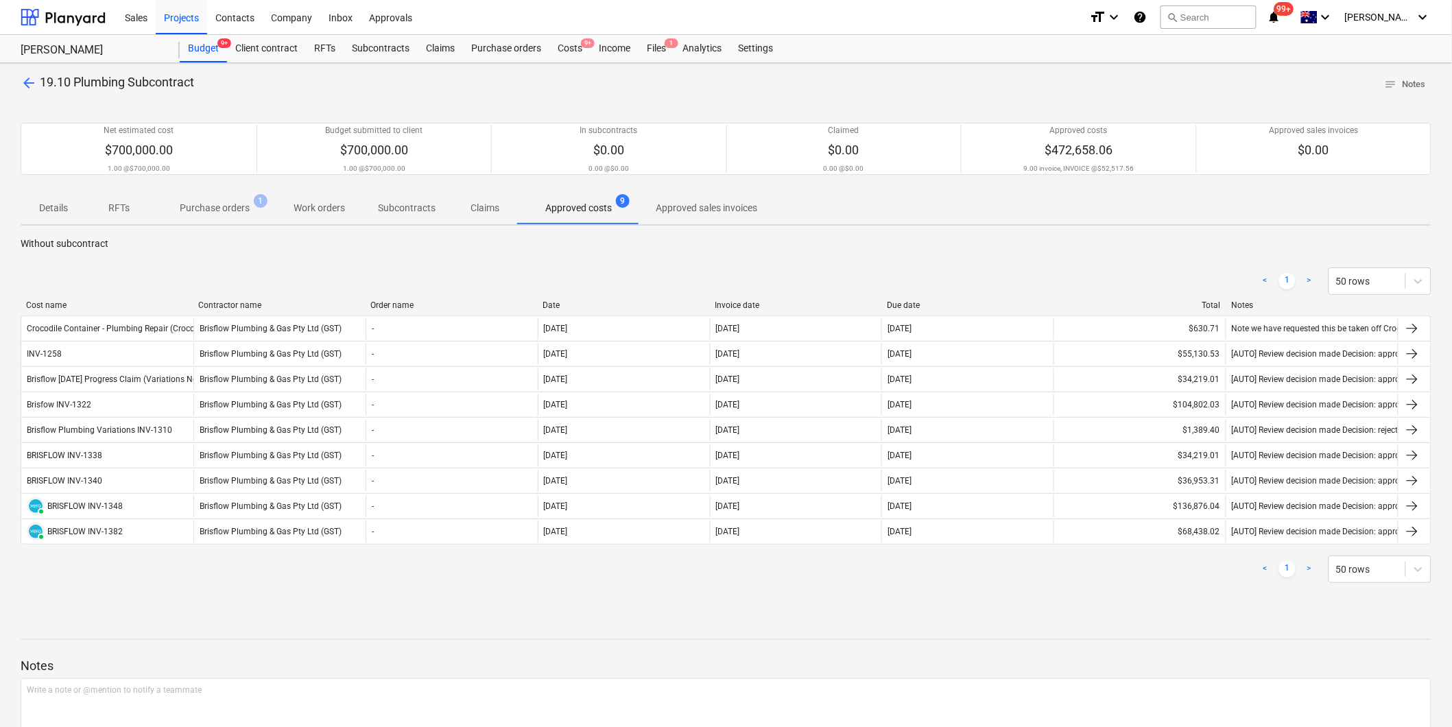
click at [30, 84] on span "arrow_back" at bounding box center [29, 83] width 16 height 16
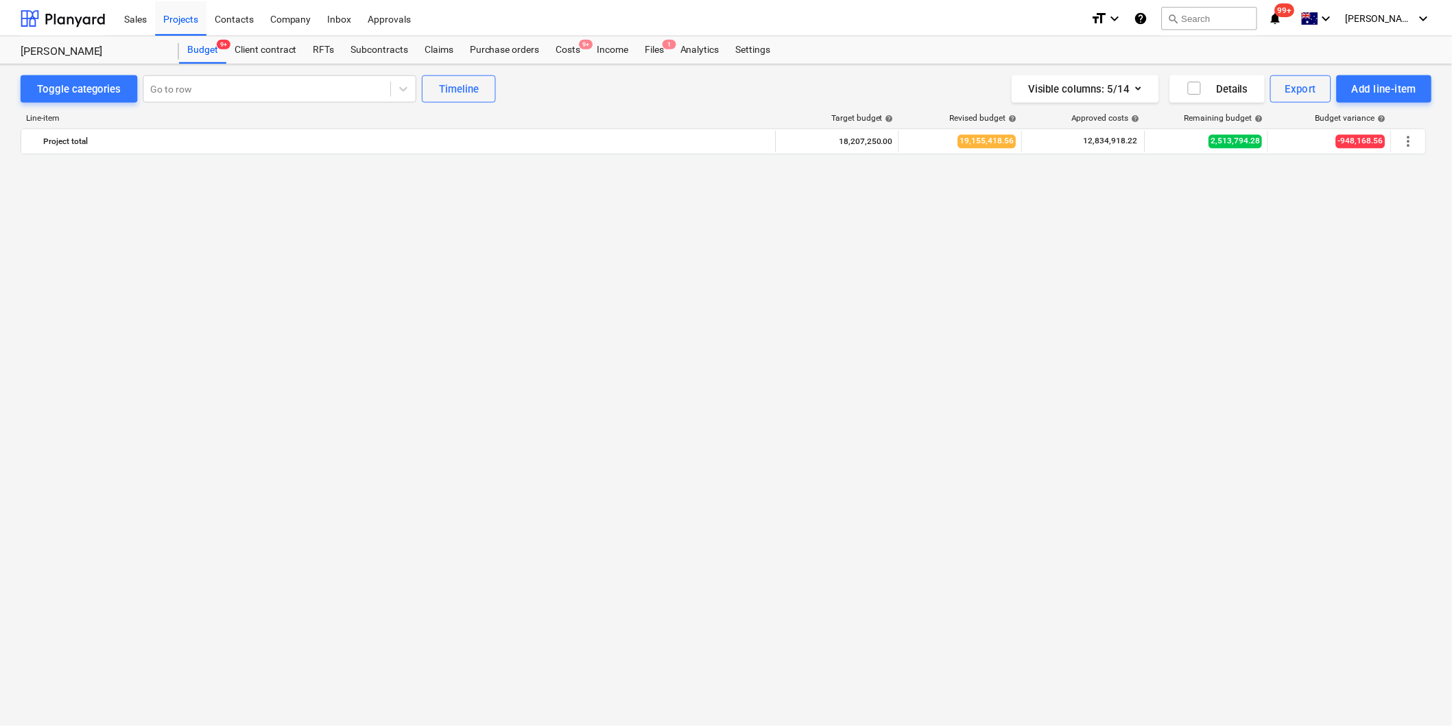
scroll to position [3062, 0]
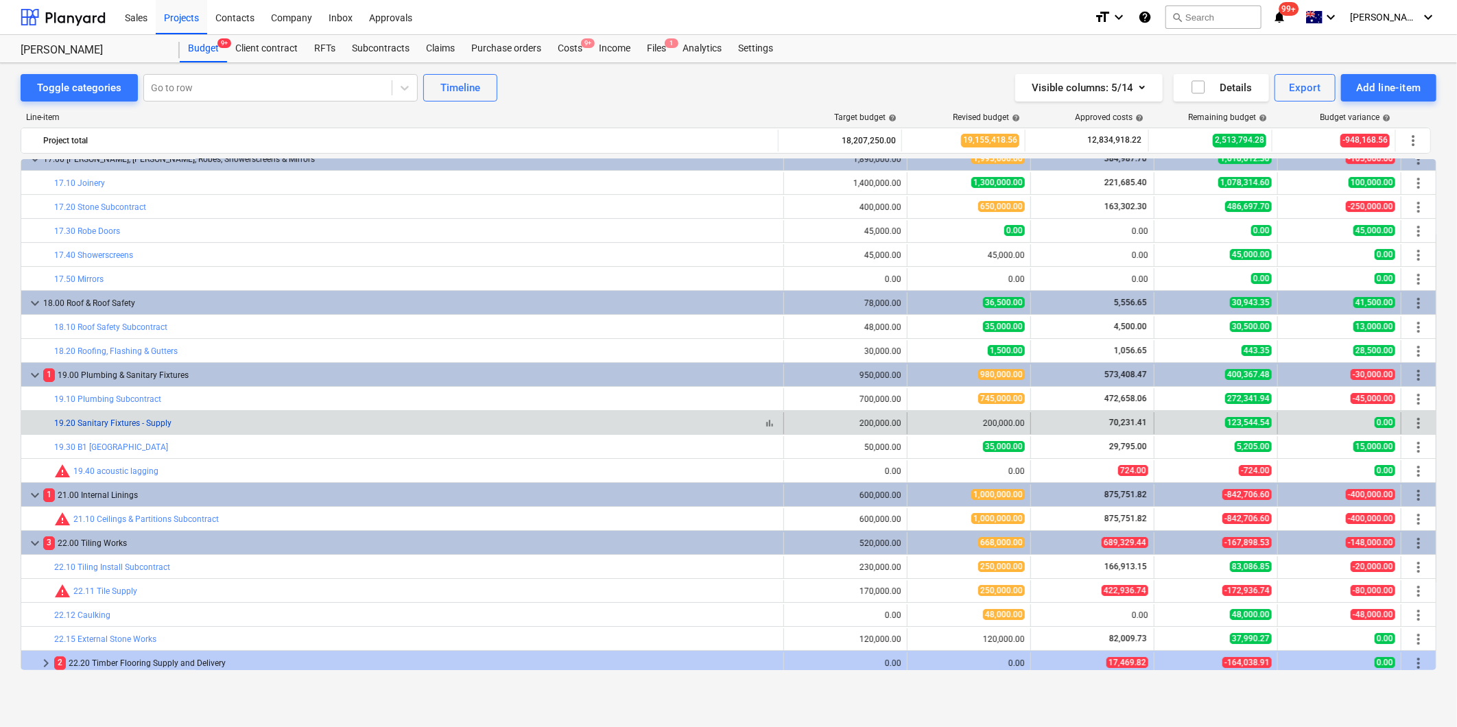
click at [148, 423] on link "19.20 Sanitary Fixtures - Supply" at bounding box center [112, 423] width 117 height 10
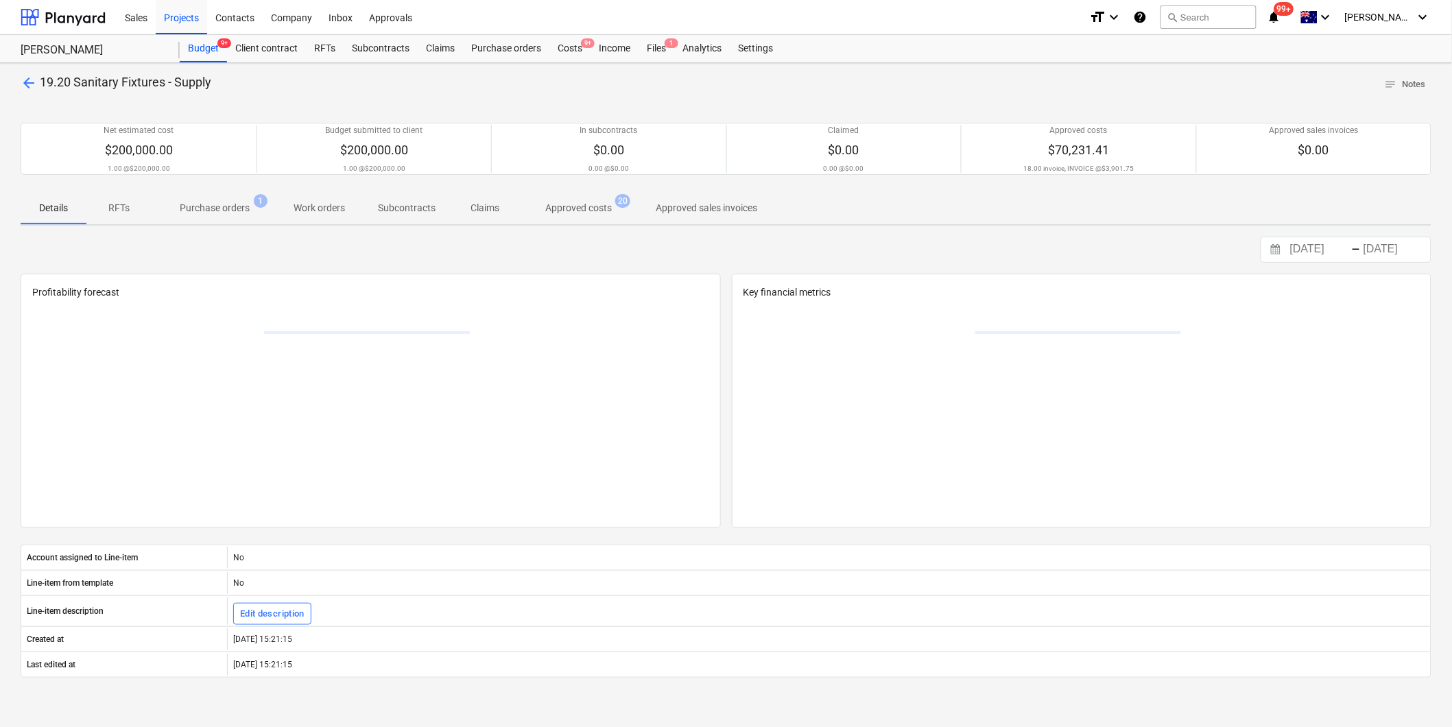
click at [615, 200] on span "20" at bounding box center [622, 201] width 15 height 14
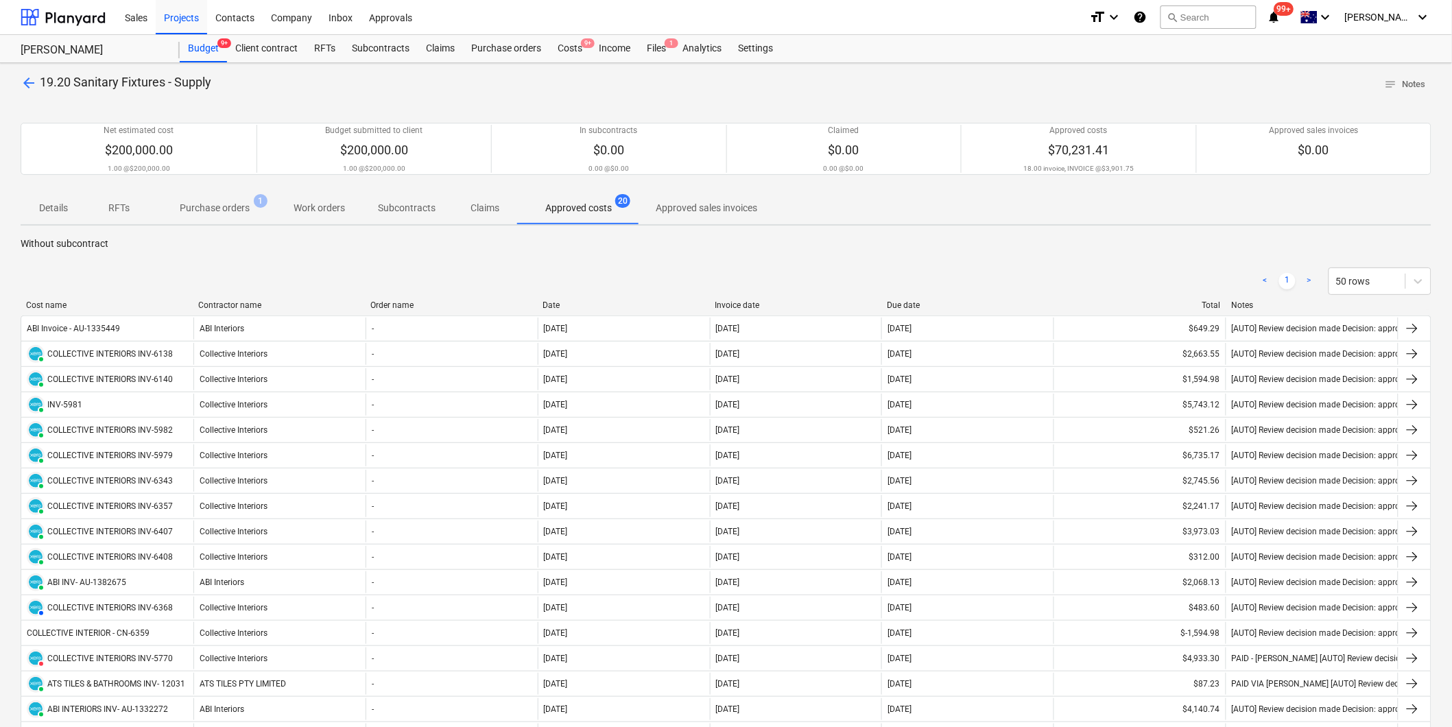
click at [38, 202] on p "Details" at bounding box center [53, 208] width 33 height 14
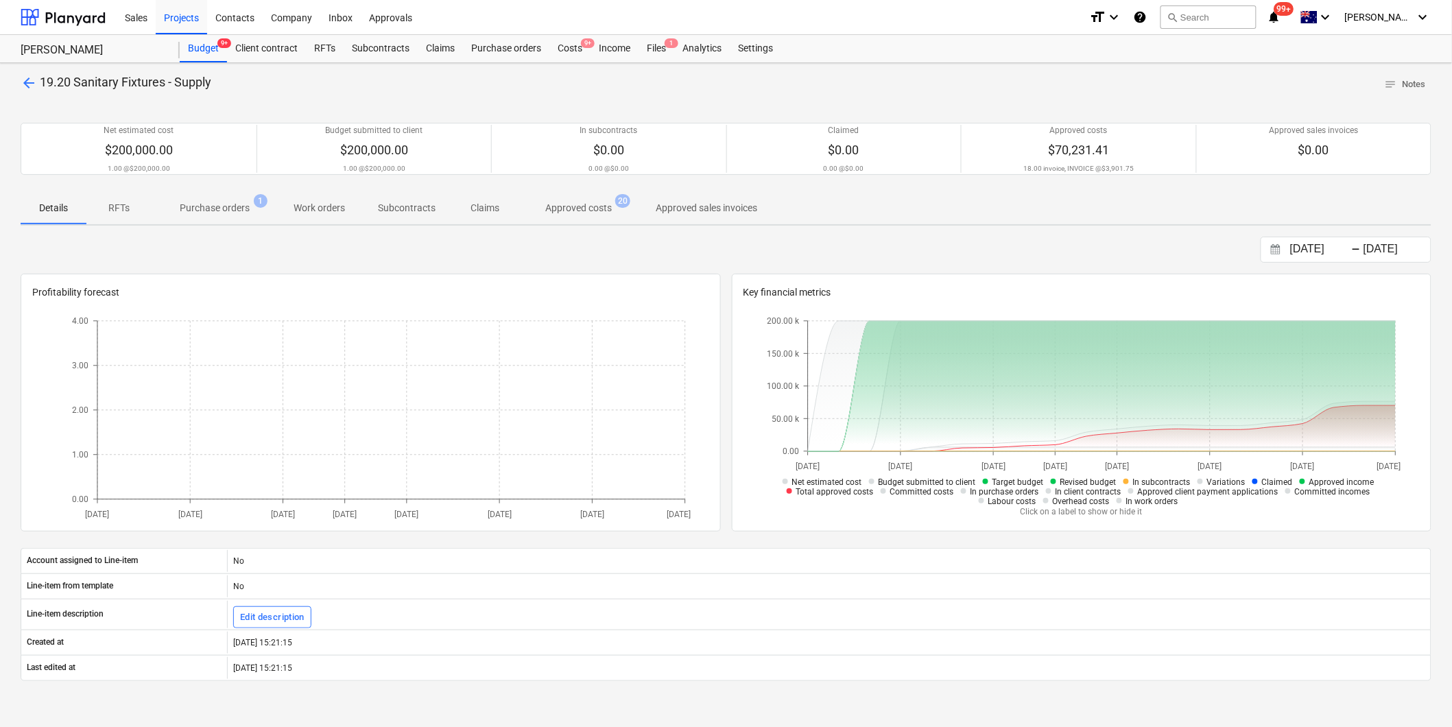
click at [25, 77] on span "arrow_back" at bounding box center [29, 83] width 16 height 16
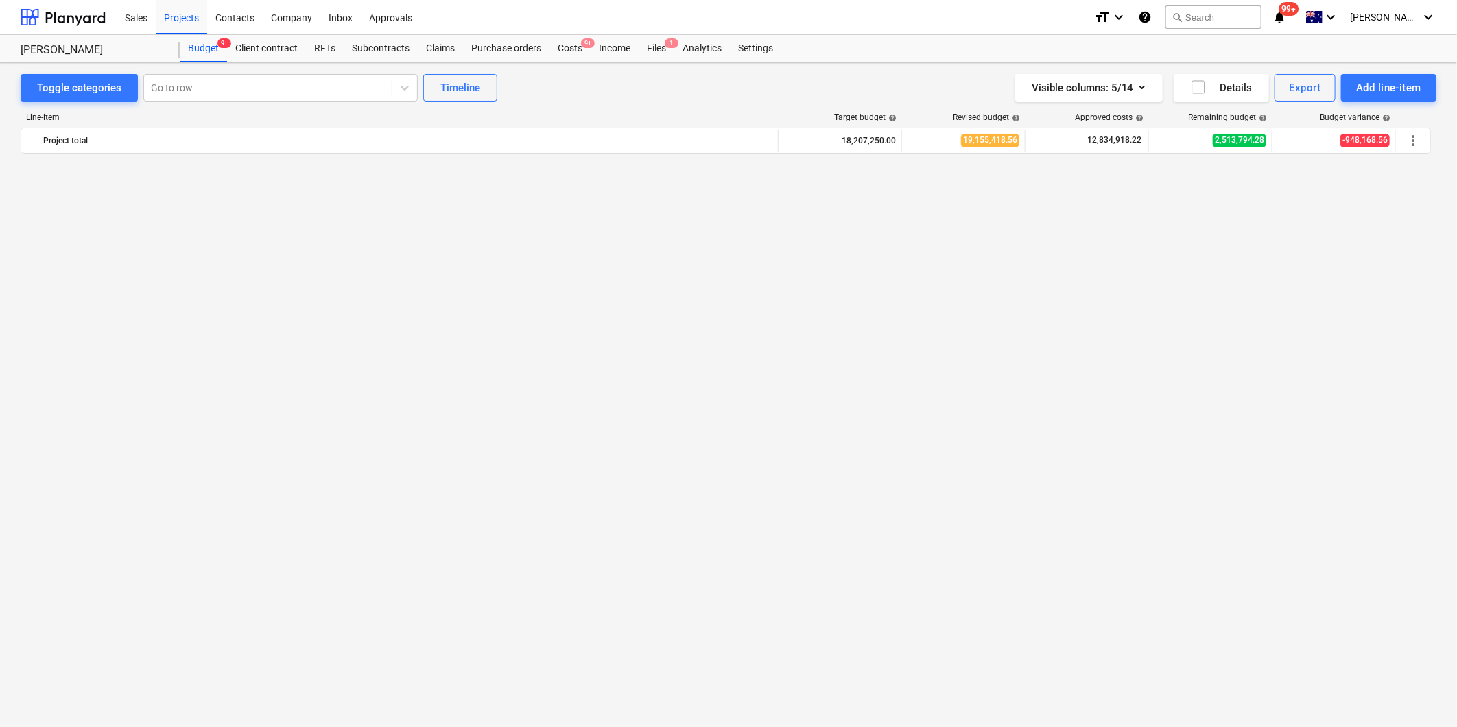
scroll to position [3062, 0]
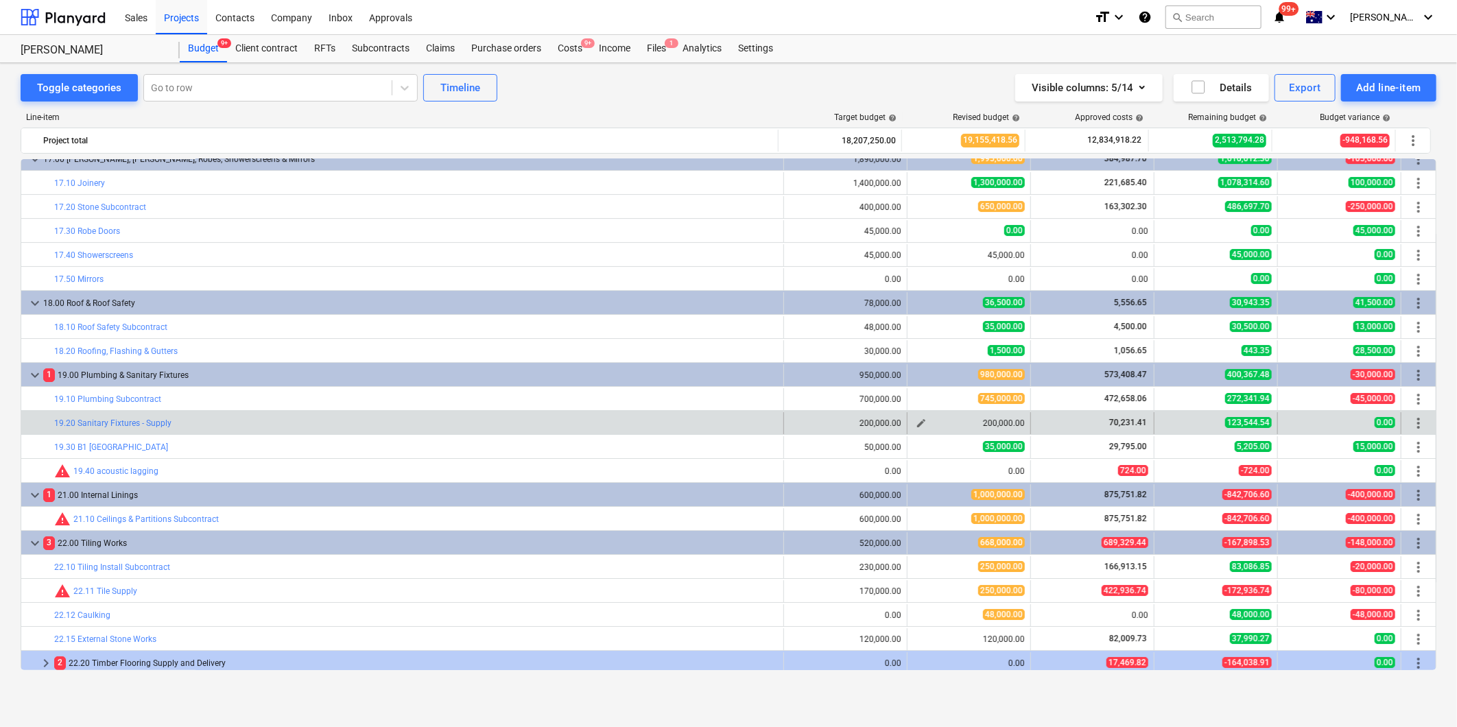
click at [921, 425] on span "edit" at bounding box center [921, 423] width 11 height 11
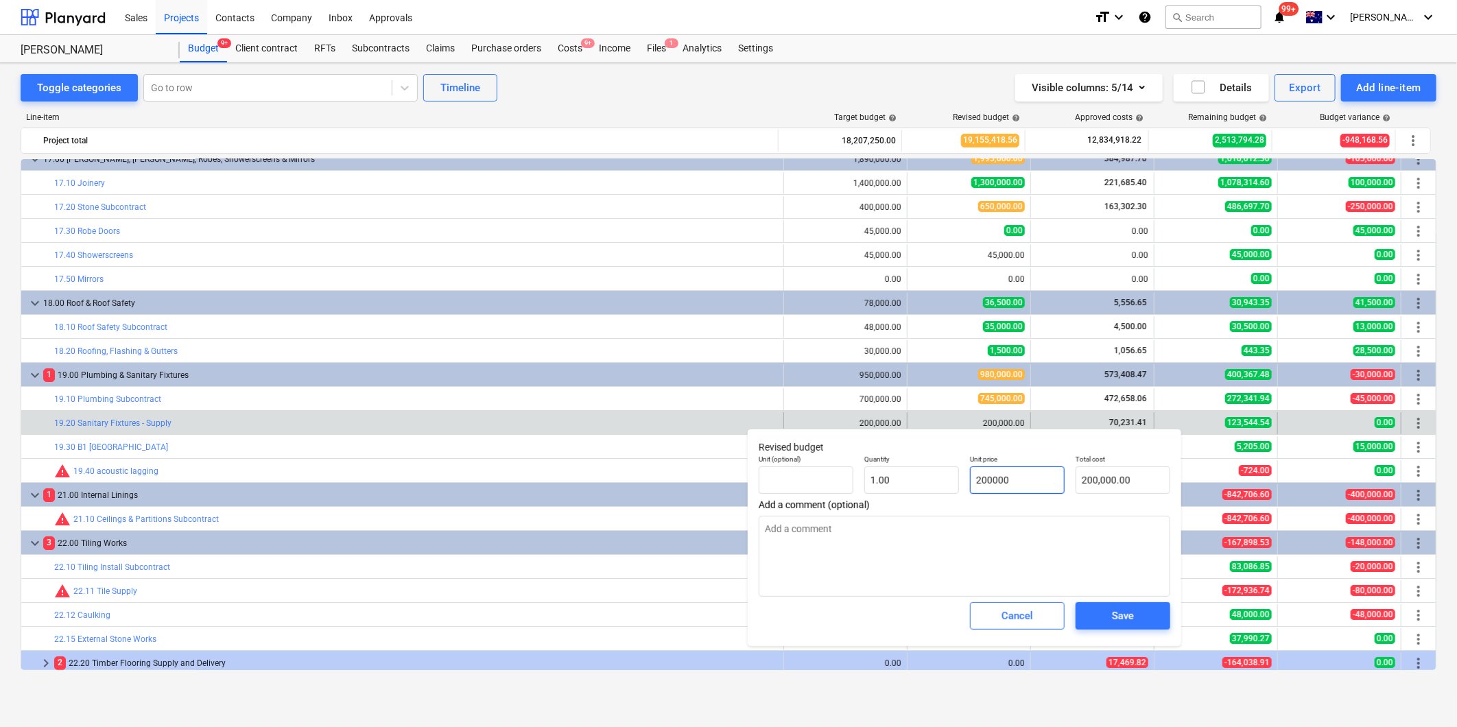
drag, startPoint x: 1032, startPoint y: 482, endPoint x: 966, endPoint y: 481, distance: 65.9
click at [966, 481] on div "Unit price 200000" at bounding box center [1018, 474] width 106 height 50
click at [1113, 620] on div "Save" at bounding box center [1123, 616] width 22 height 18
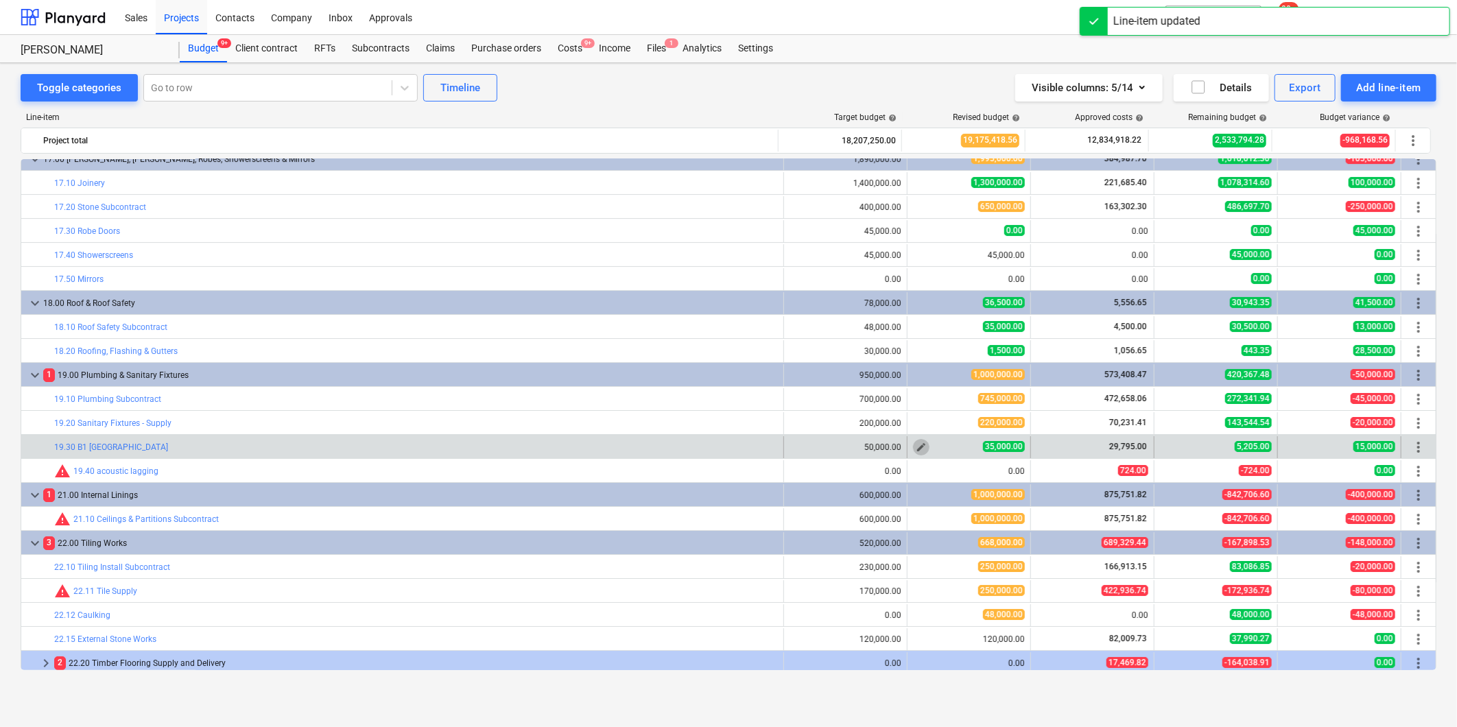
click at [916, 447] on span "edit" at bounding box center [921, 447] width 11 height 11
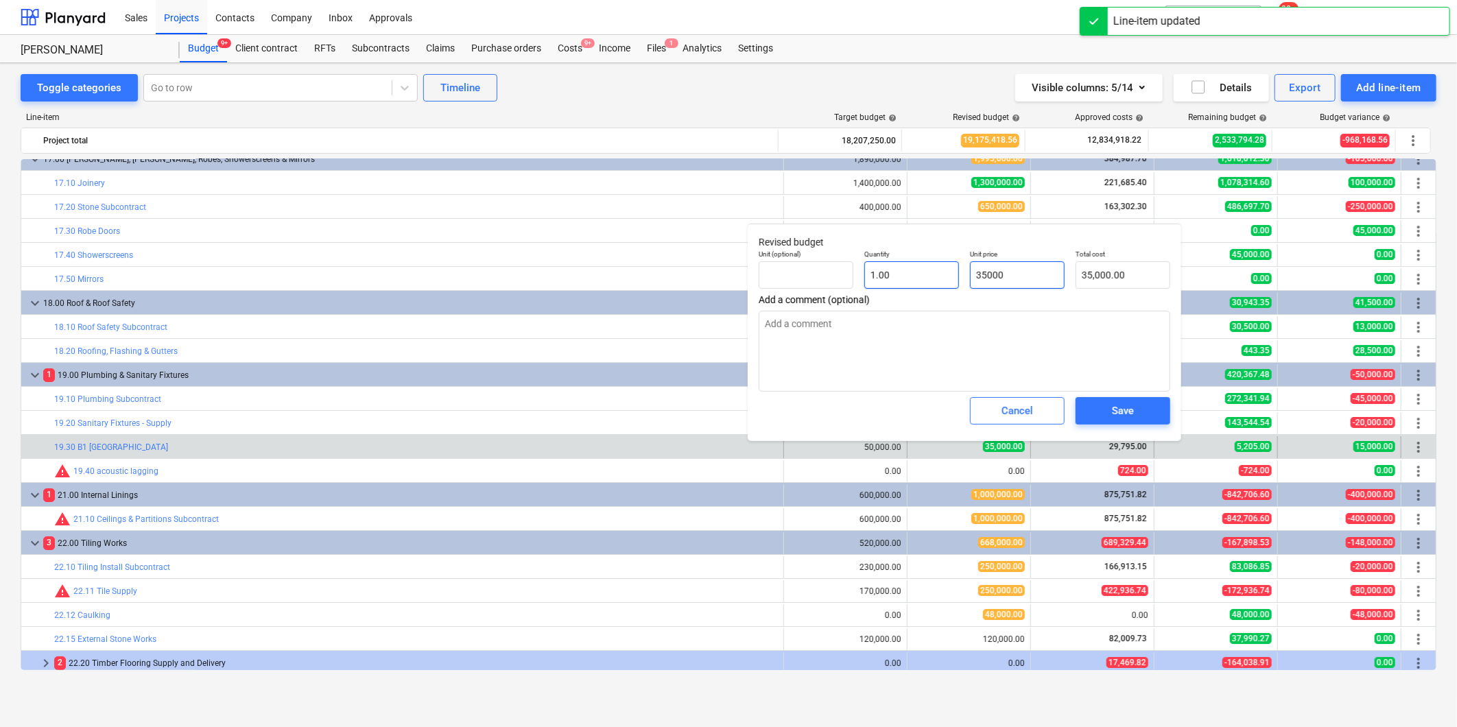
drag, startPoint x: 1037, startPoint y: 273, endPoint x: 954, endPoint y: 277, distance: 83.8
click at [954, 277] on div "Unit (optional) Quantity 1.00 Unit price 35000 Total cost 35,000.00" at bounding box center [964, 269] width 423 height 50
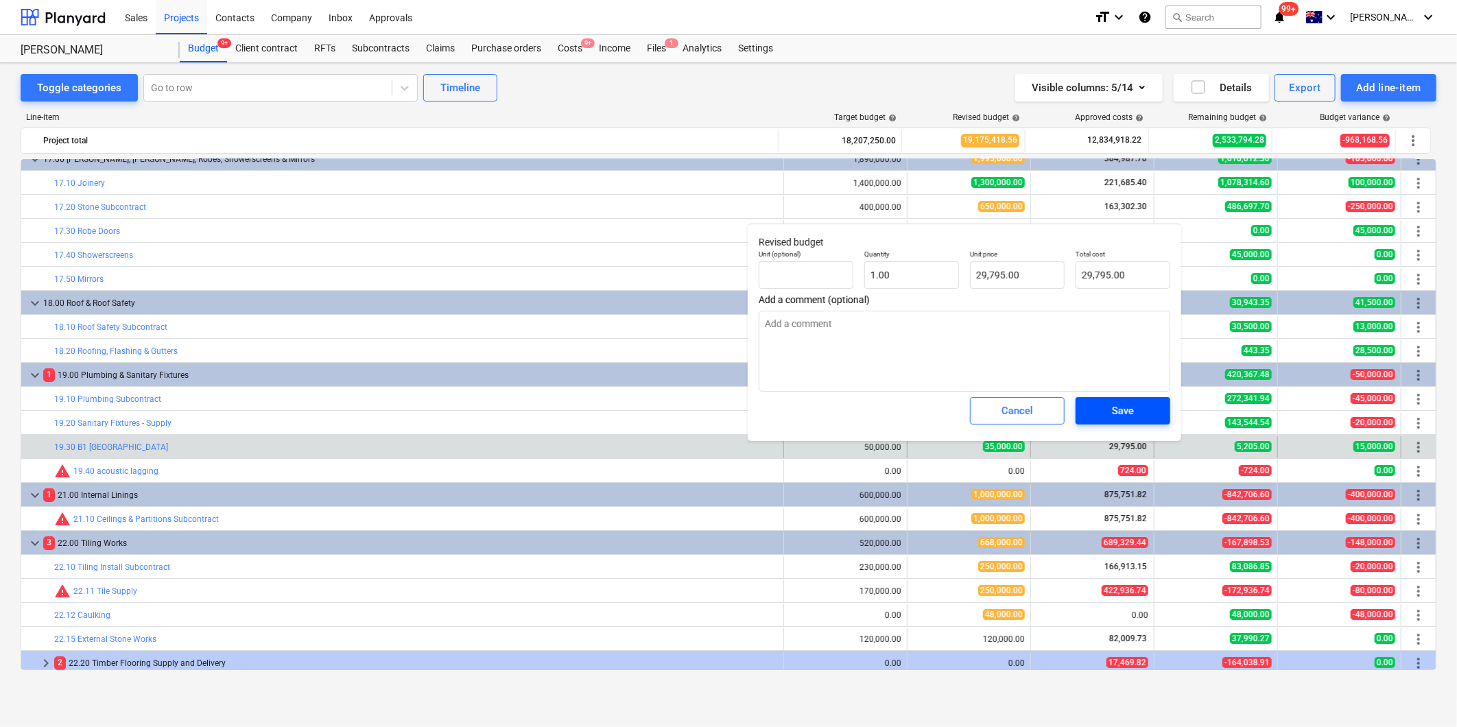
click at [1106, 410] on span "Save" at bounding box center [1123, 411] width 62 height 18
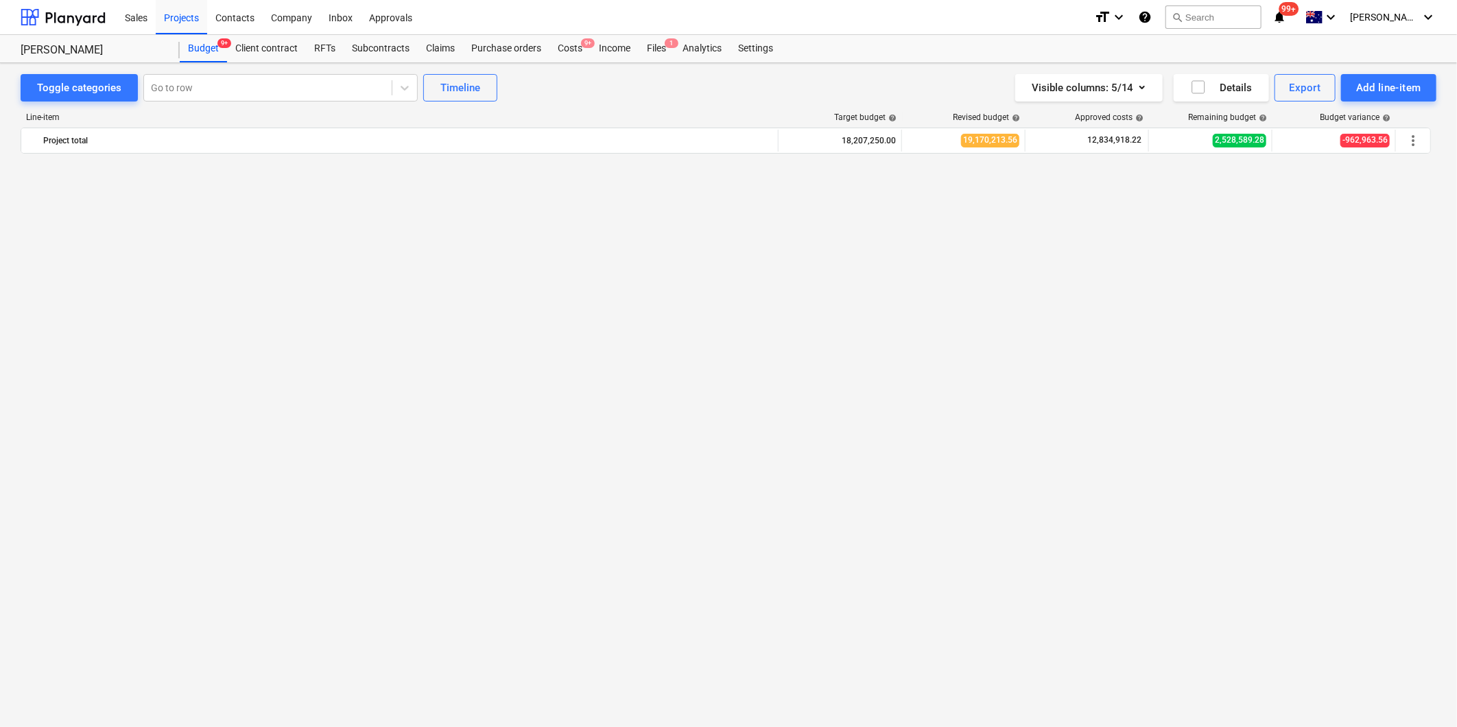
scroll to position [2986, 0]
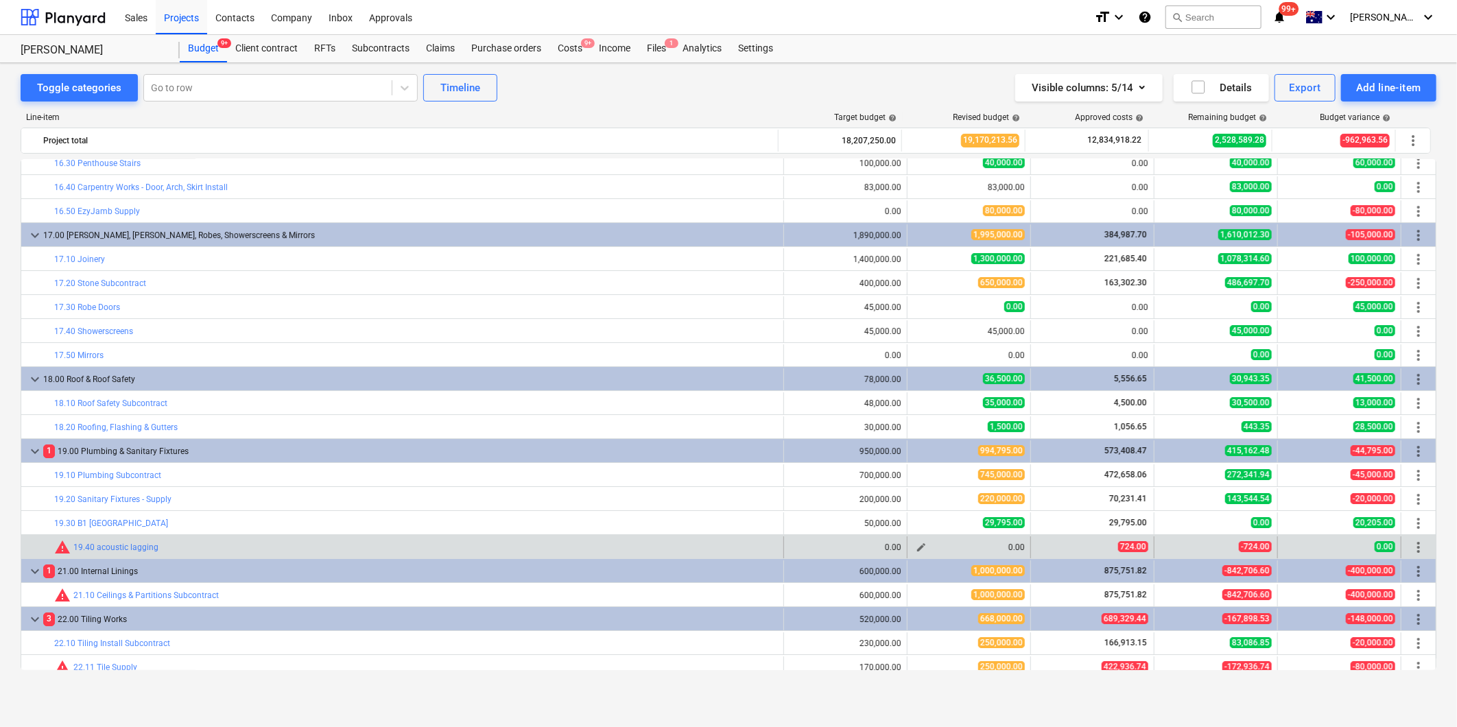
click at [917, 547] on span "edit" at bounding box center [921, 547] width 11 height 11
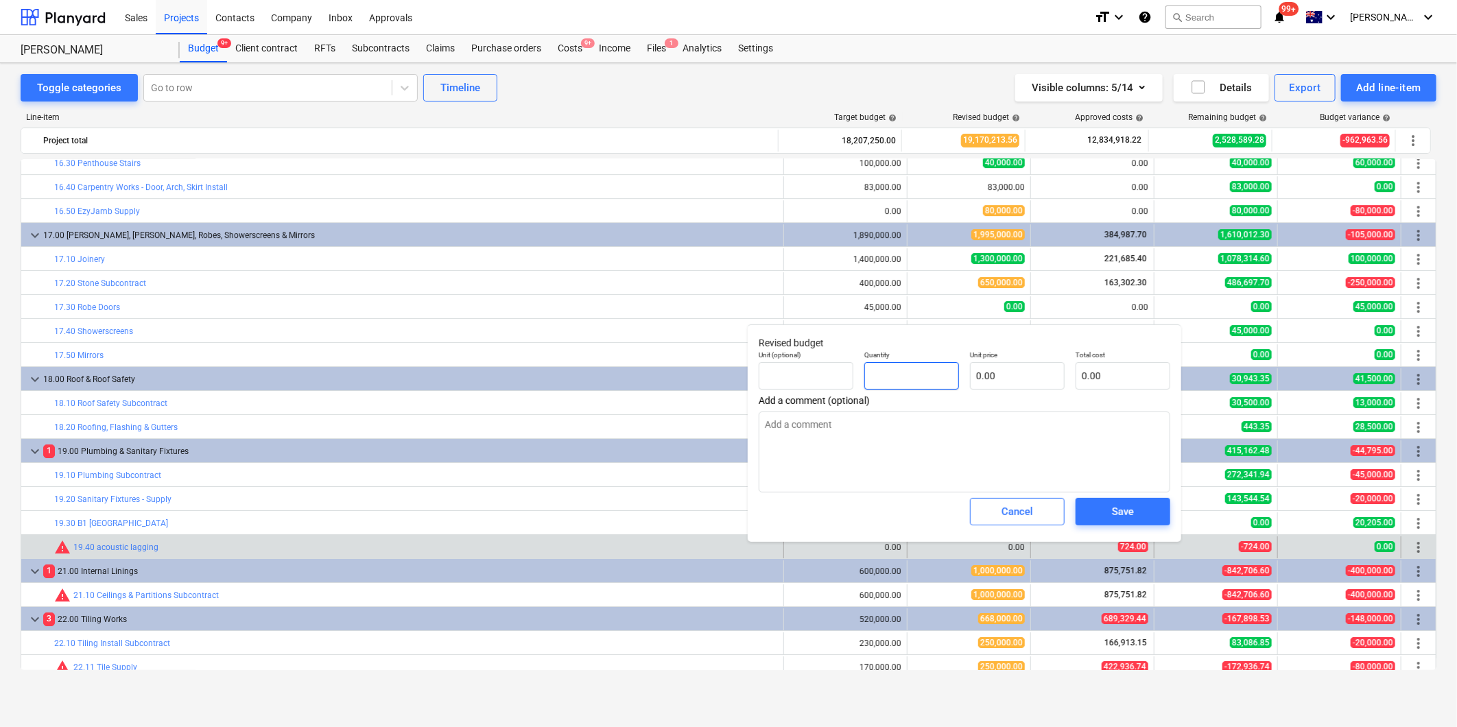
click at [930, 379] on input "text" at bounding box center [911, 375] width 95 height 27
click at [1029, 388] on input "text" at bounding box center [1017, 375] width 95 height 27
click at [1105, 508] on span "Save" at bounding box center [1123, 512] width 62 height 18
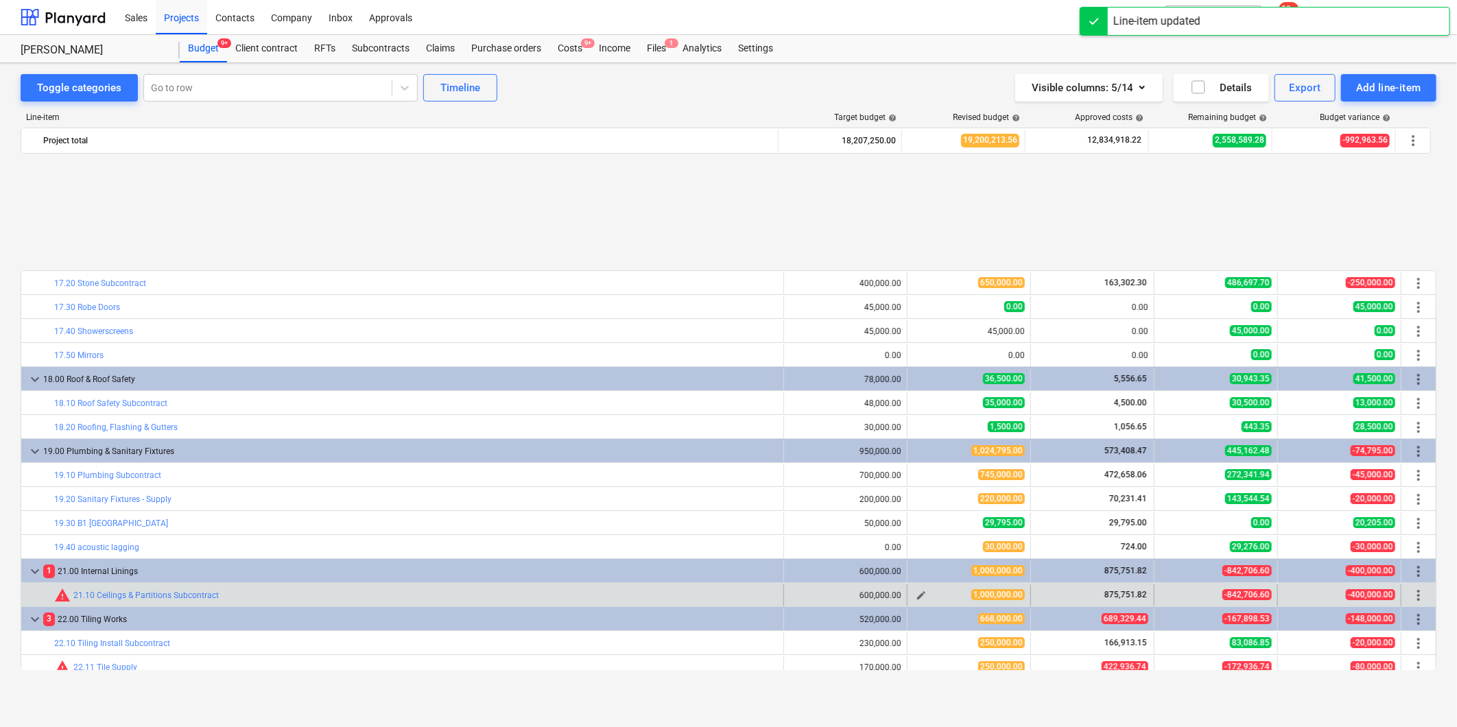
scroll to position [3139, 0]
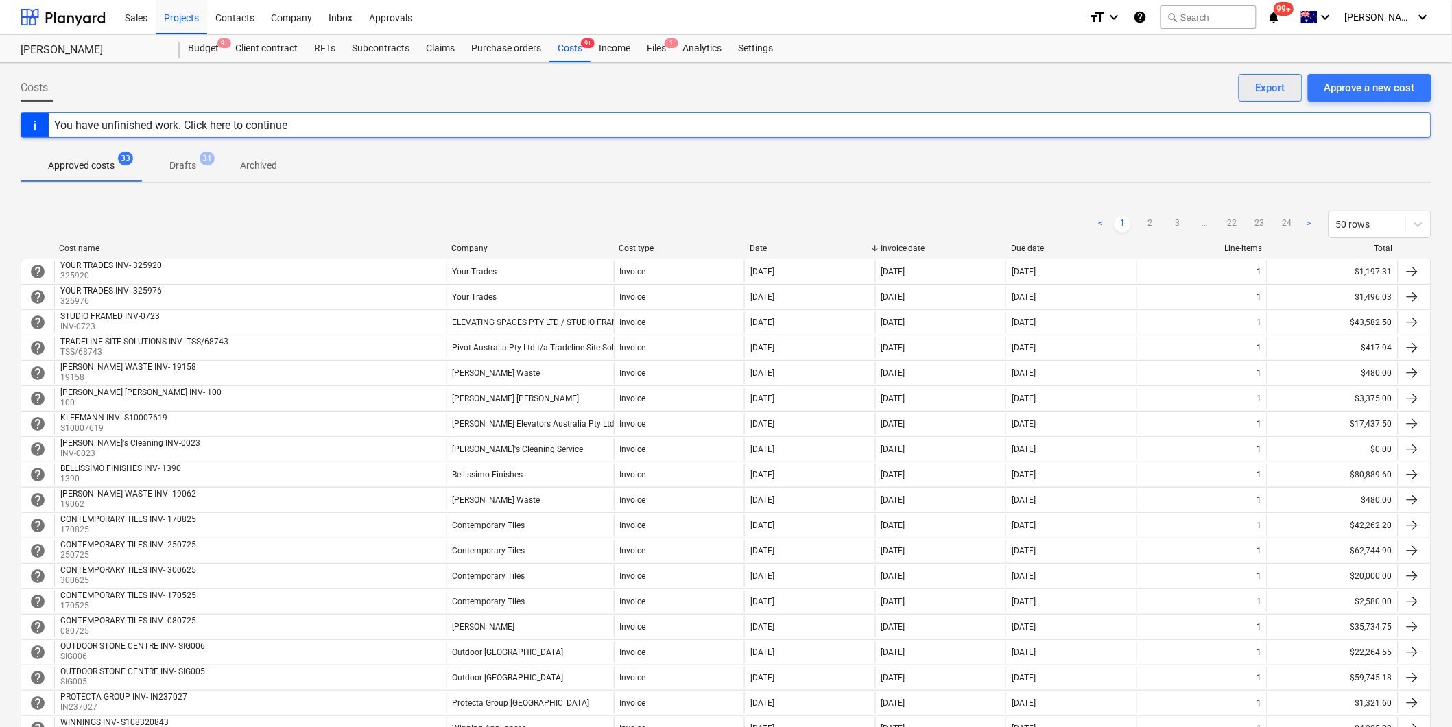
click at [1255, 84] on button "Export" at bounding box center [1271, 87] width 64 height 27
